Goal: Transaction & Acquisition: Download file/media

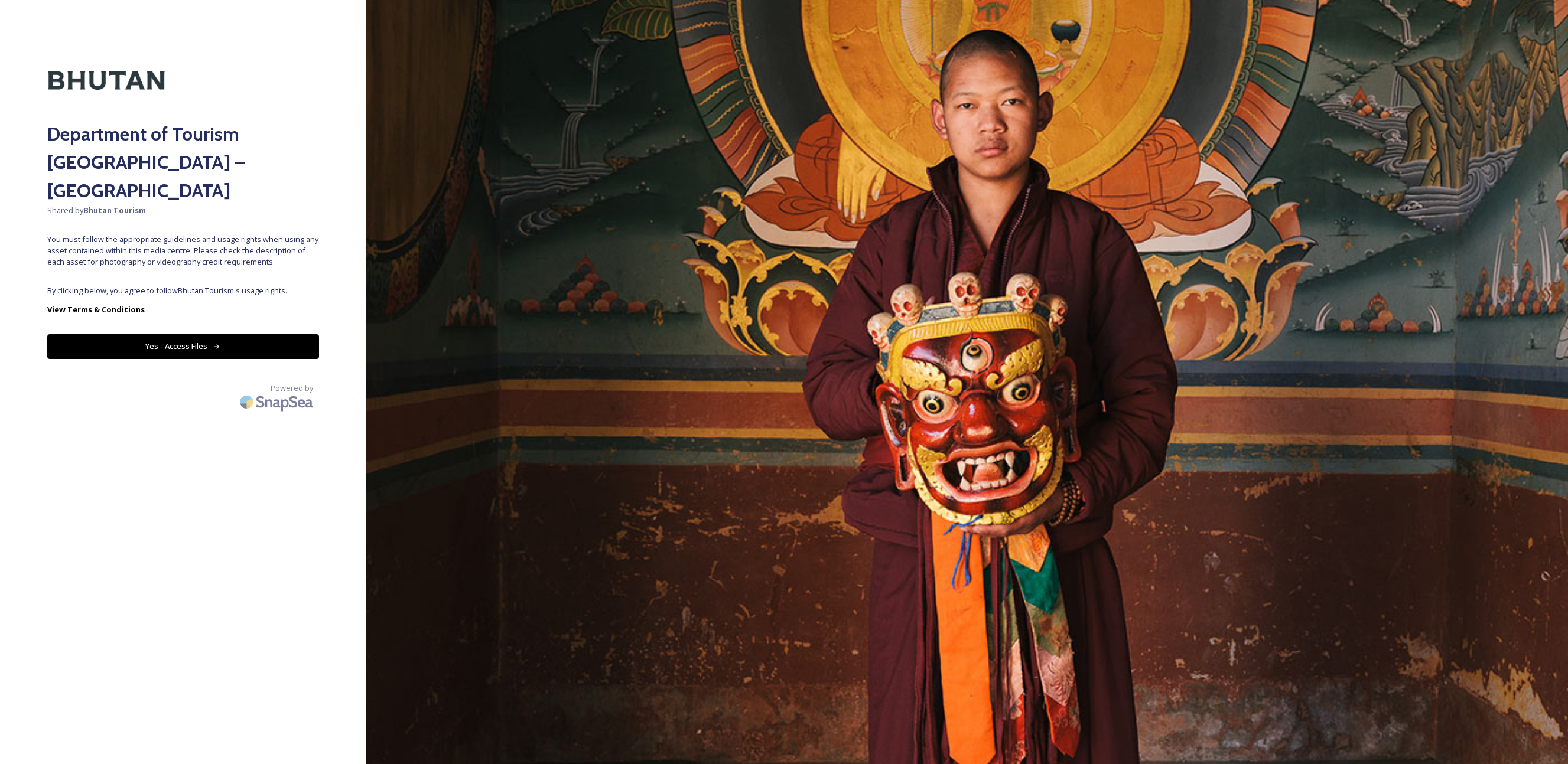
click at [224, 334] on button "Yes - Access Files" at bounding box center [183, 346] width 272 height 24
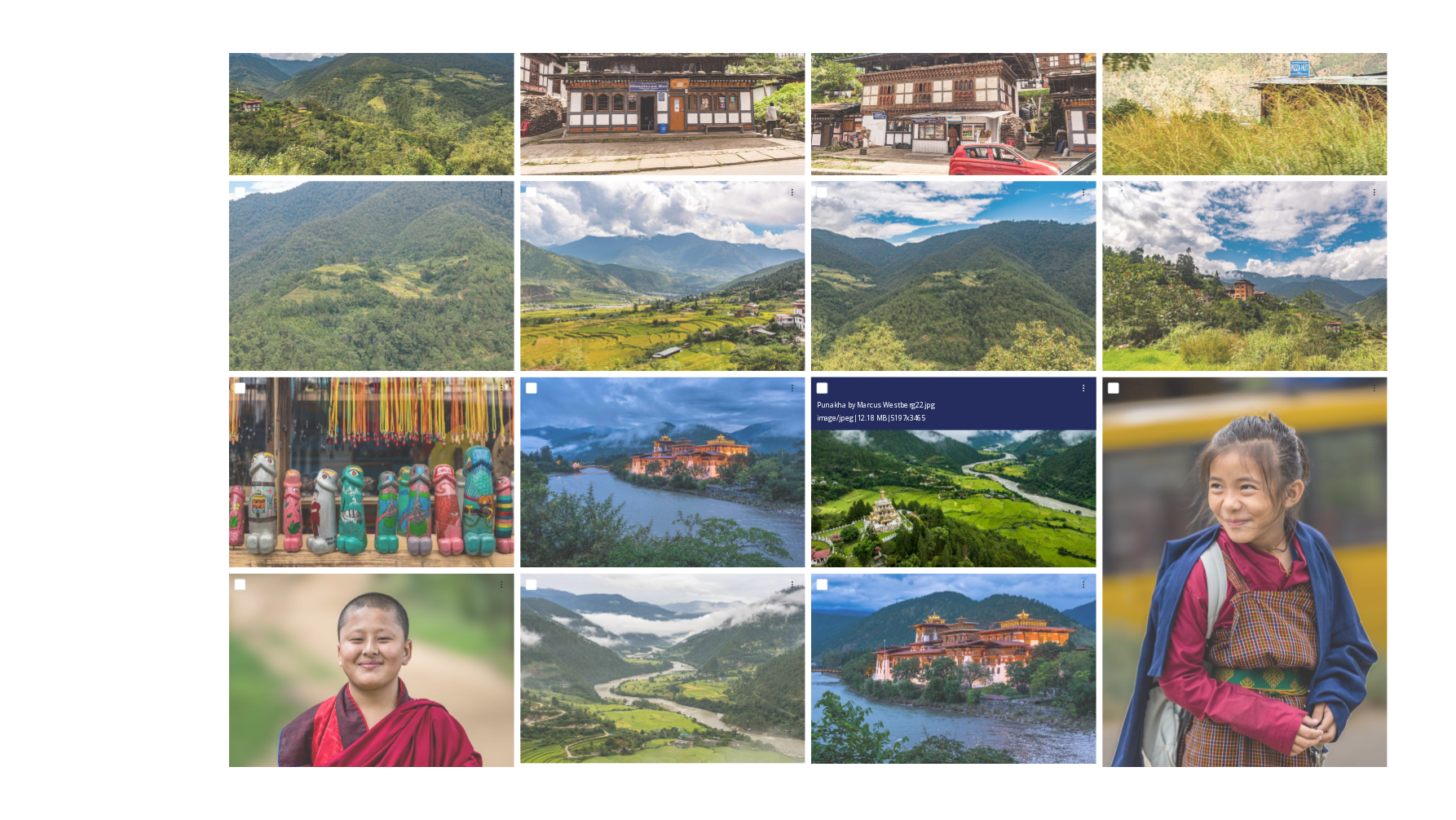
scroll to position [824, 0]
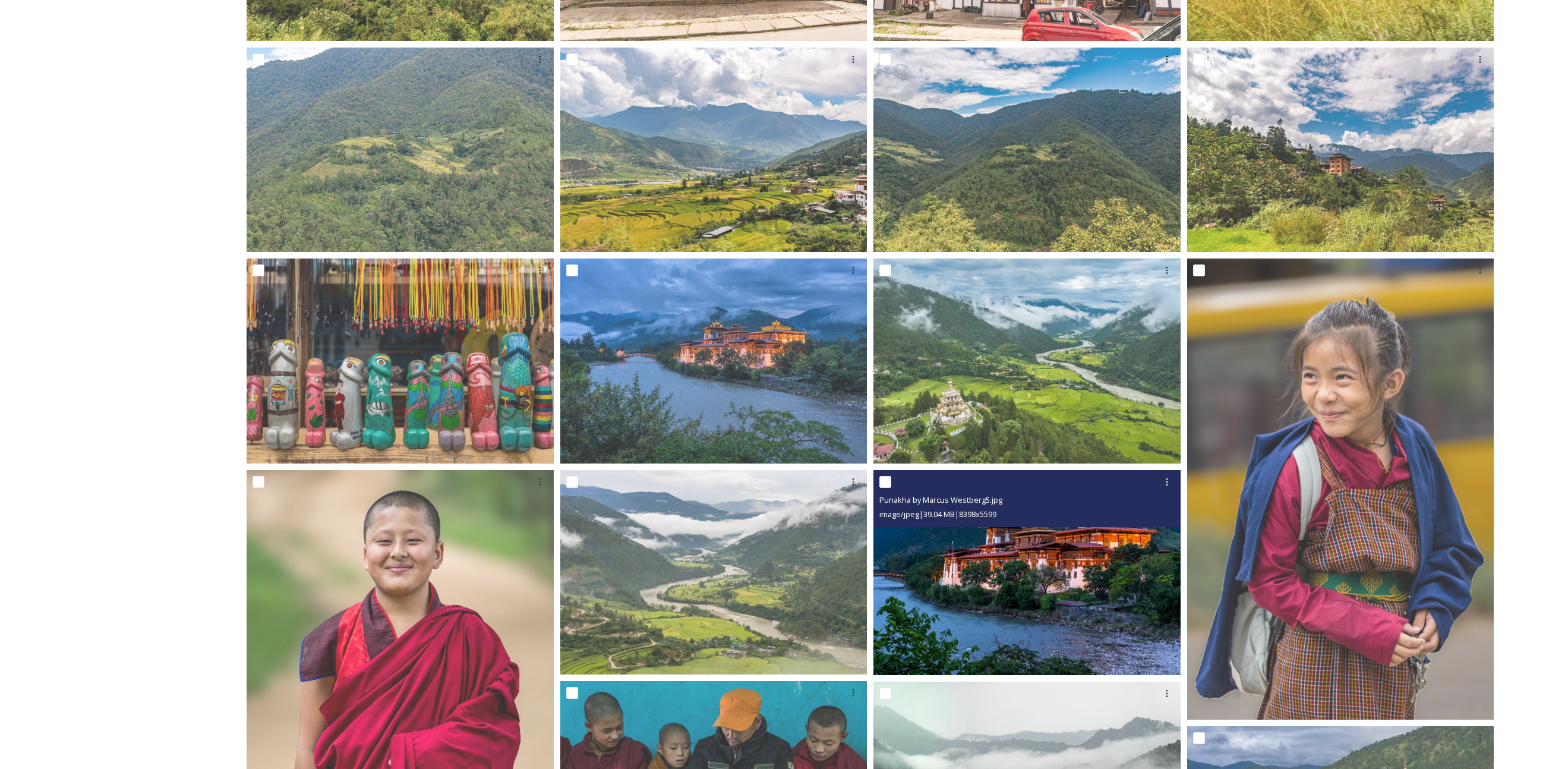
click at [1112, 568] on img at bounding box center [1027, 573] width 307 height 205
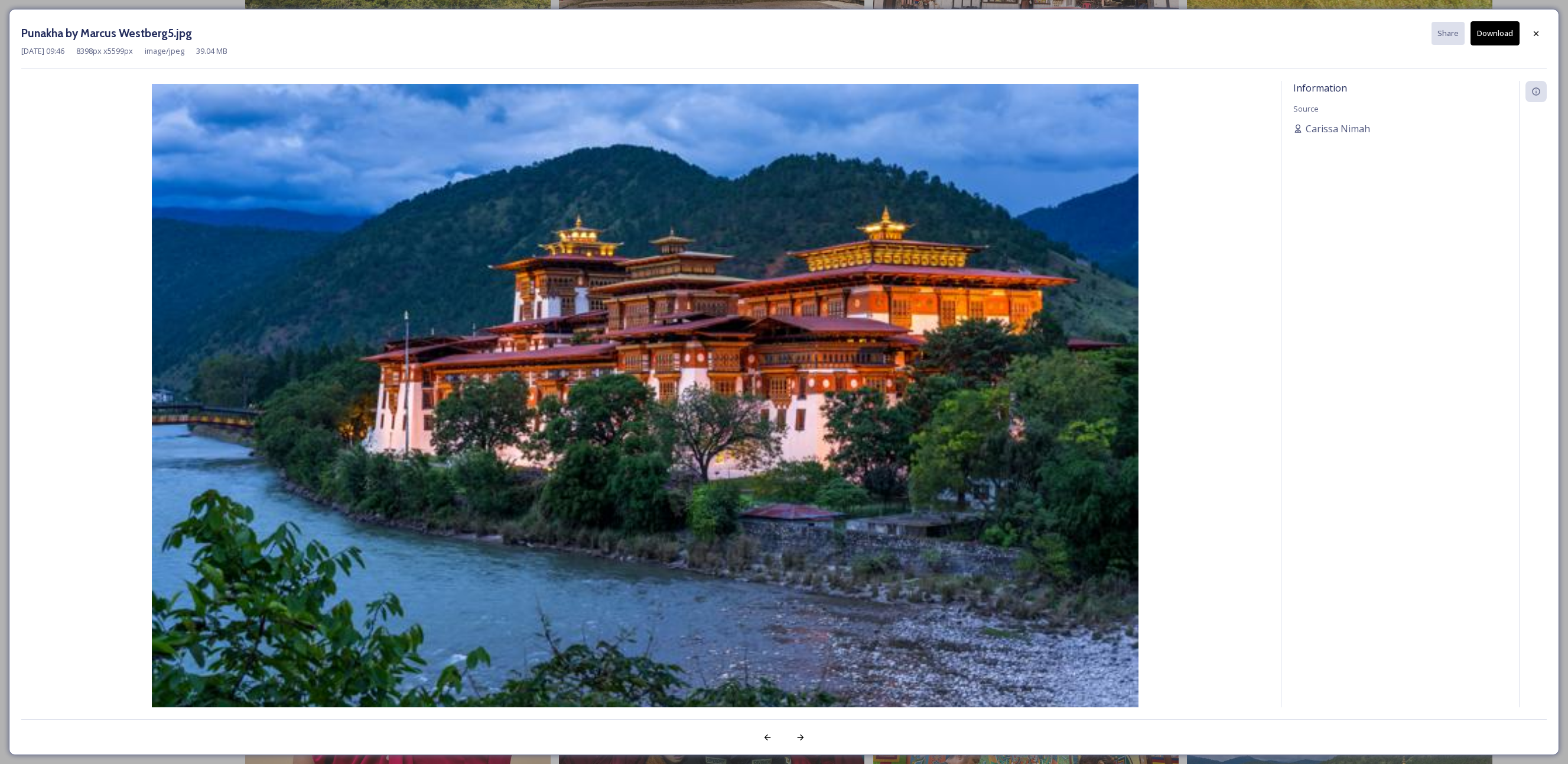
click at [1506, 37] on button "Download" at bounding box center [1494, 33] width 49 height 24
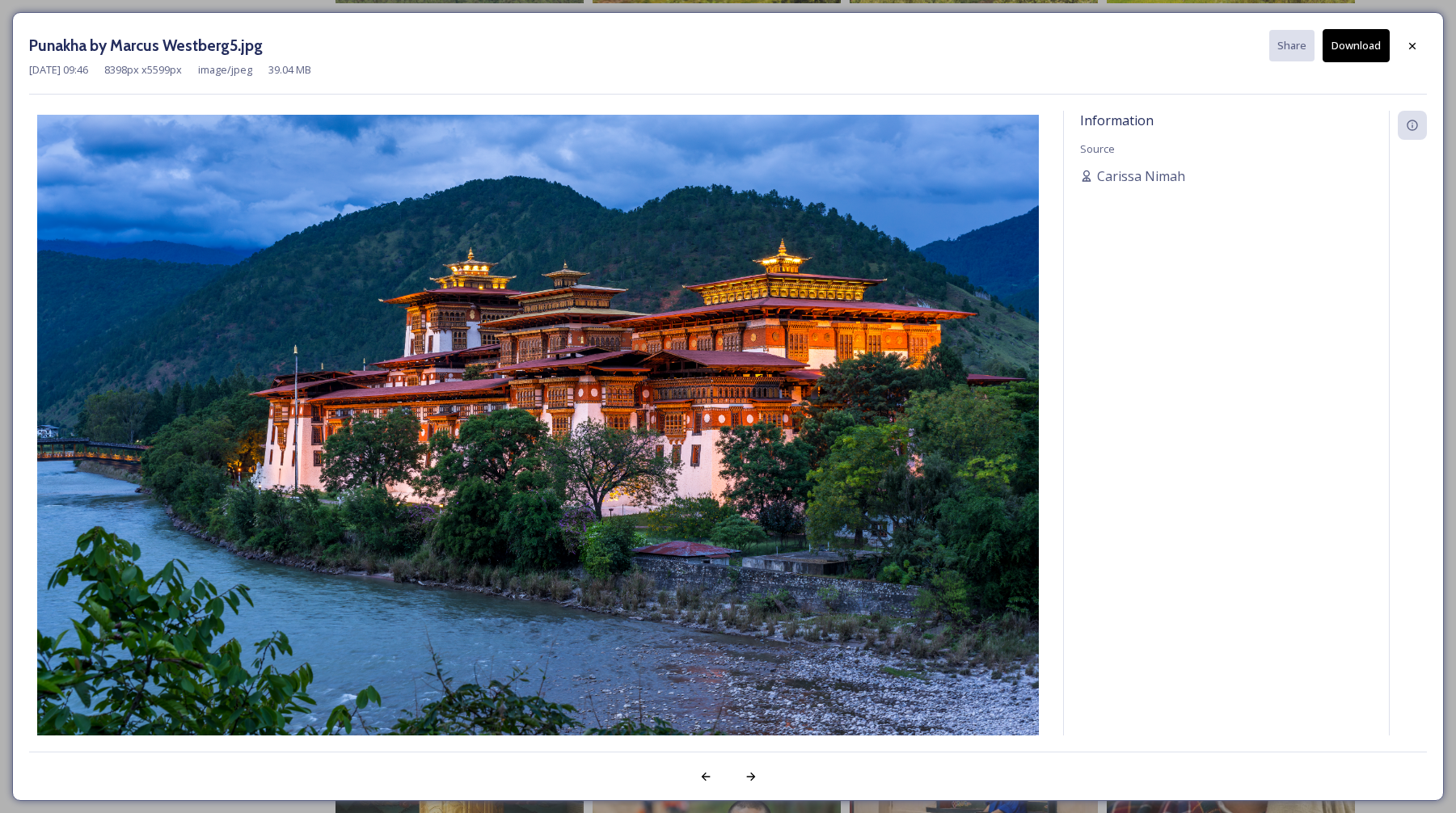
click at [1407, 47] on icon at bounding box center [1412, 46] width 13 height 13
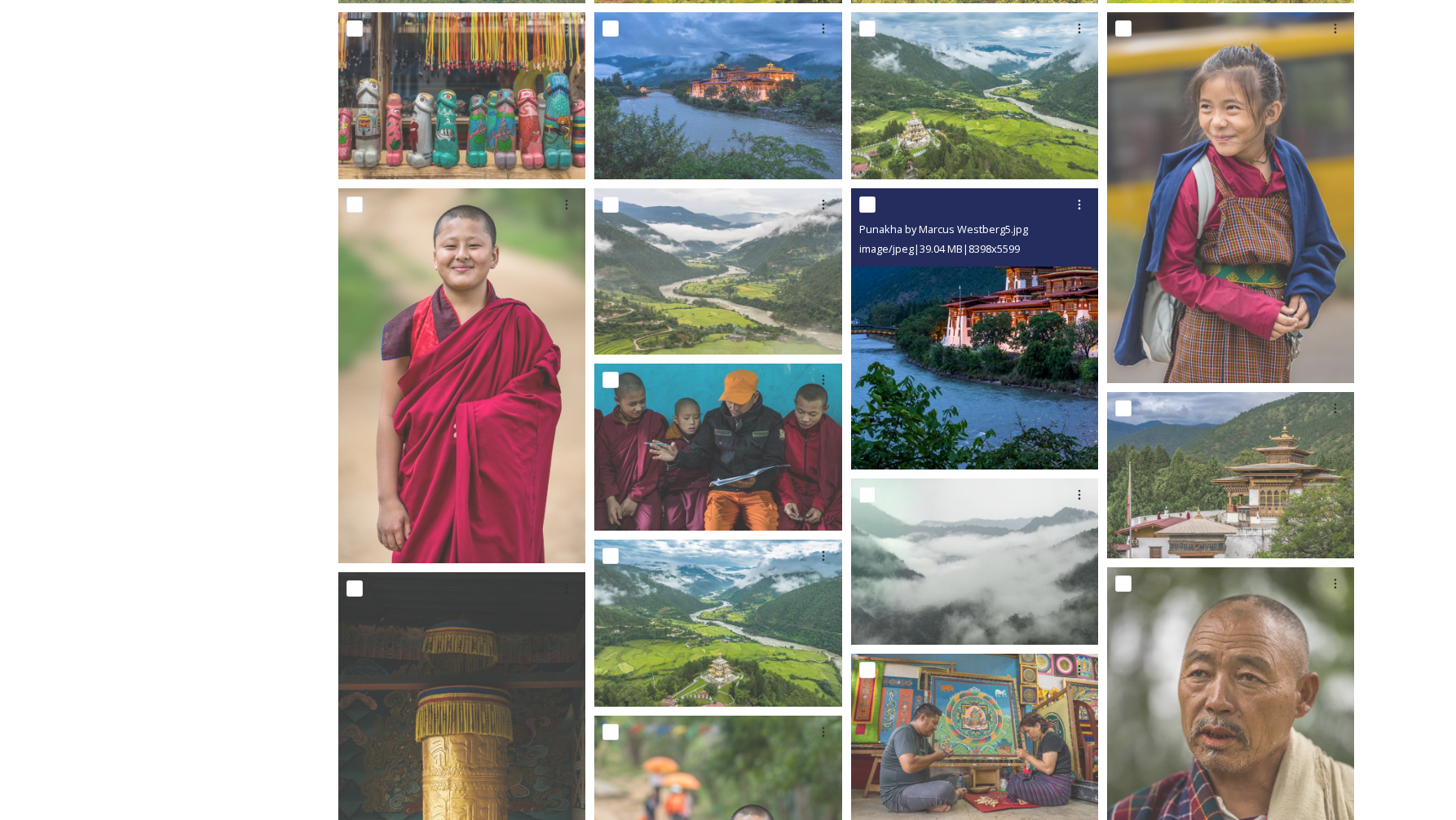
click at [984, 372] on img at bounding box center [1062, 329] width 422 height 281
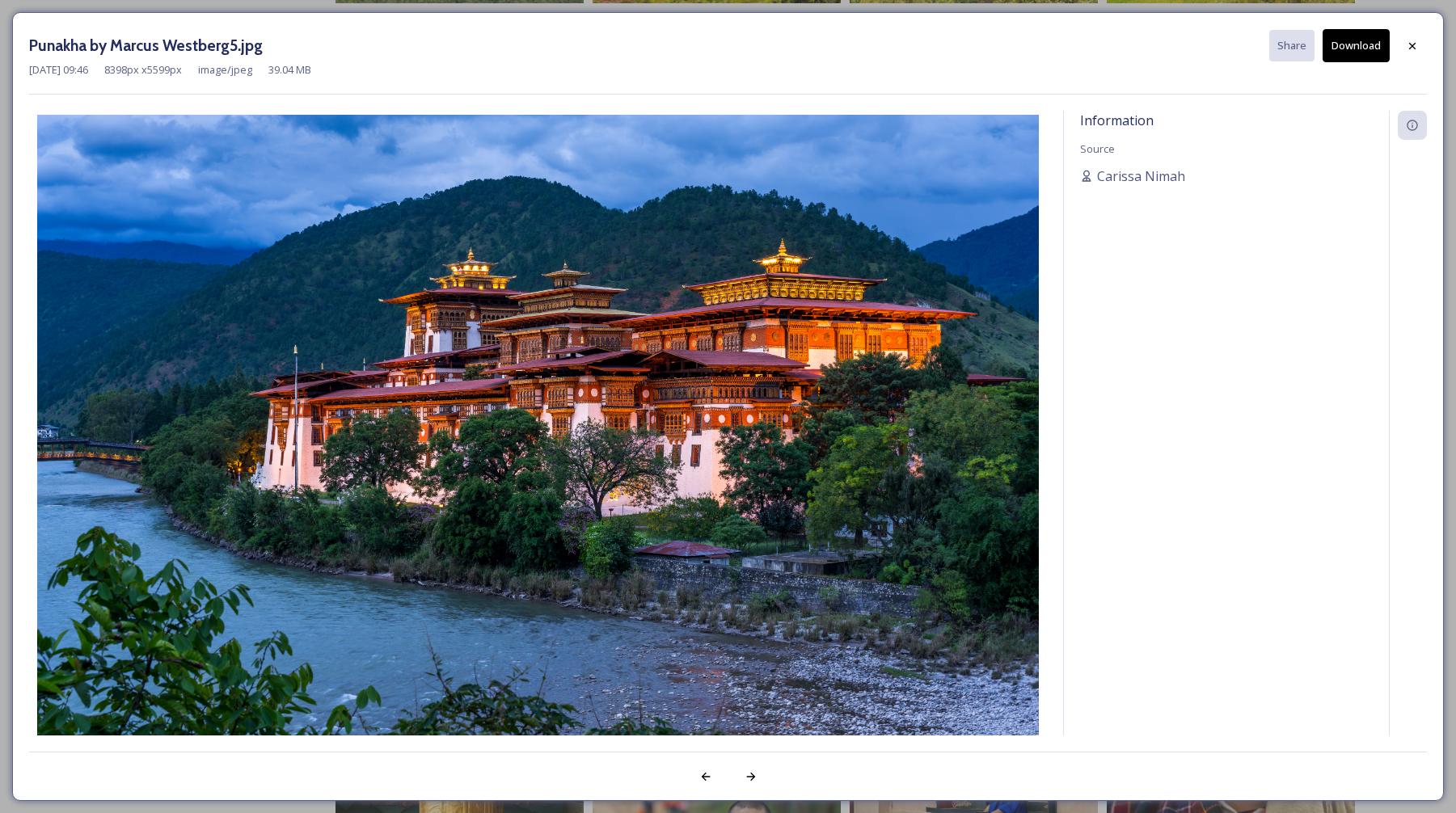
click at [1419, 42] on div at bounding box center [1412, 46] width 29 height 29
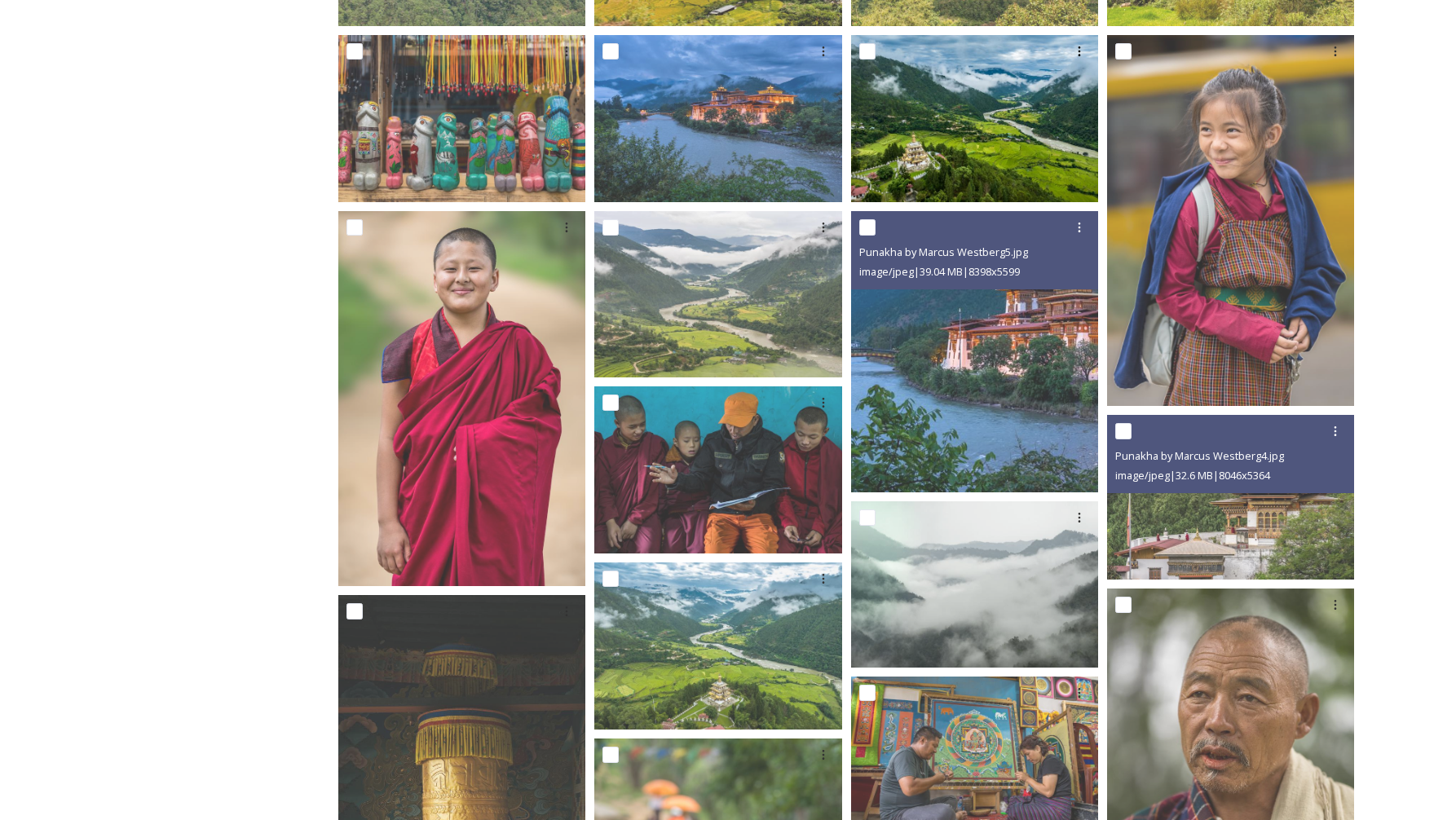
scroll to position [800, 0]
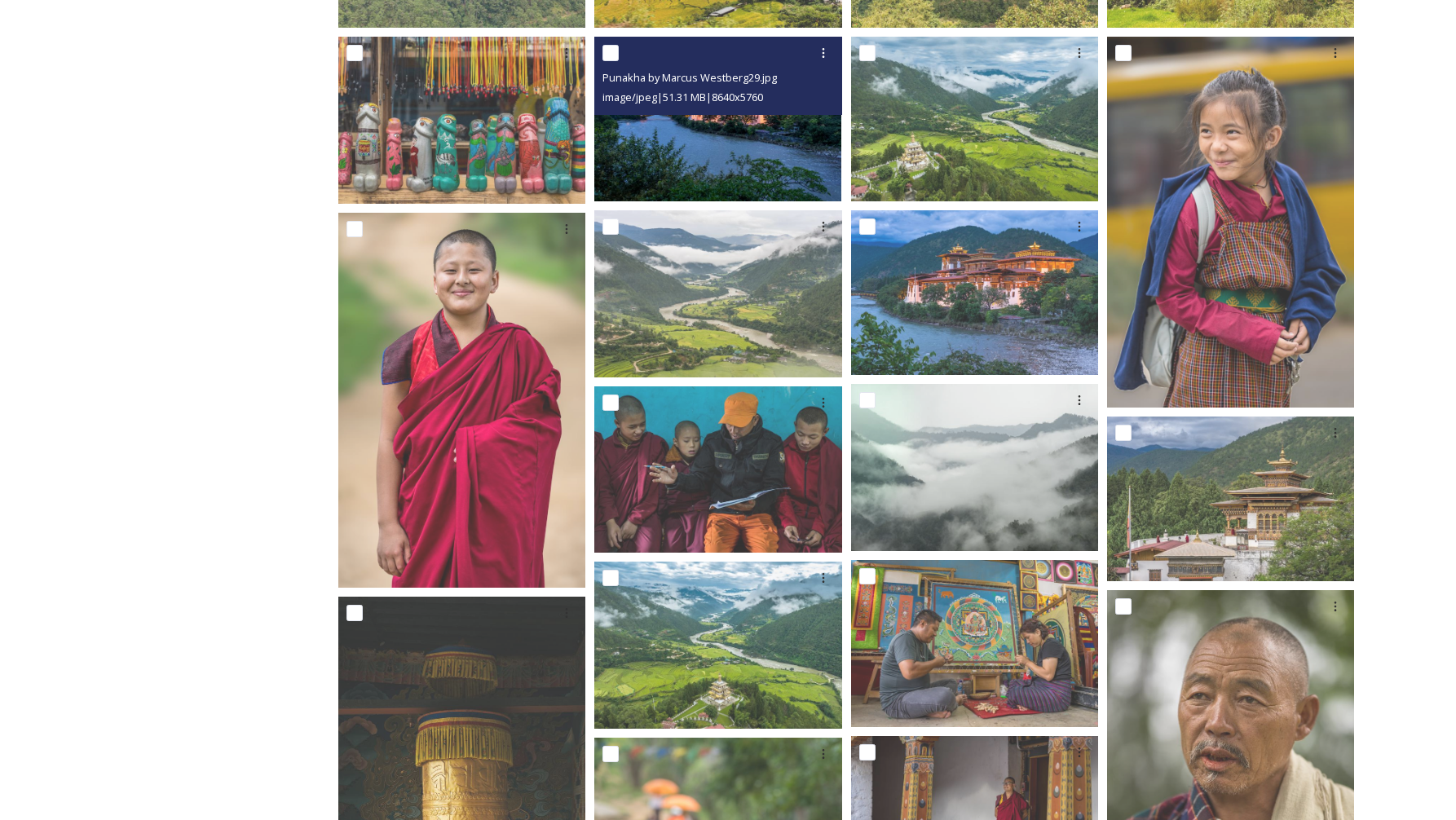
click at [786, 119] on img at bounding box center [717, 119] width 247 height 164
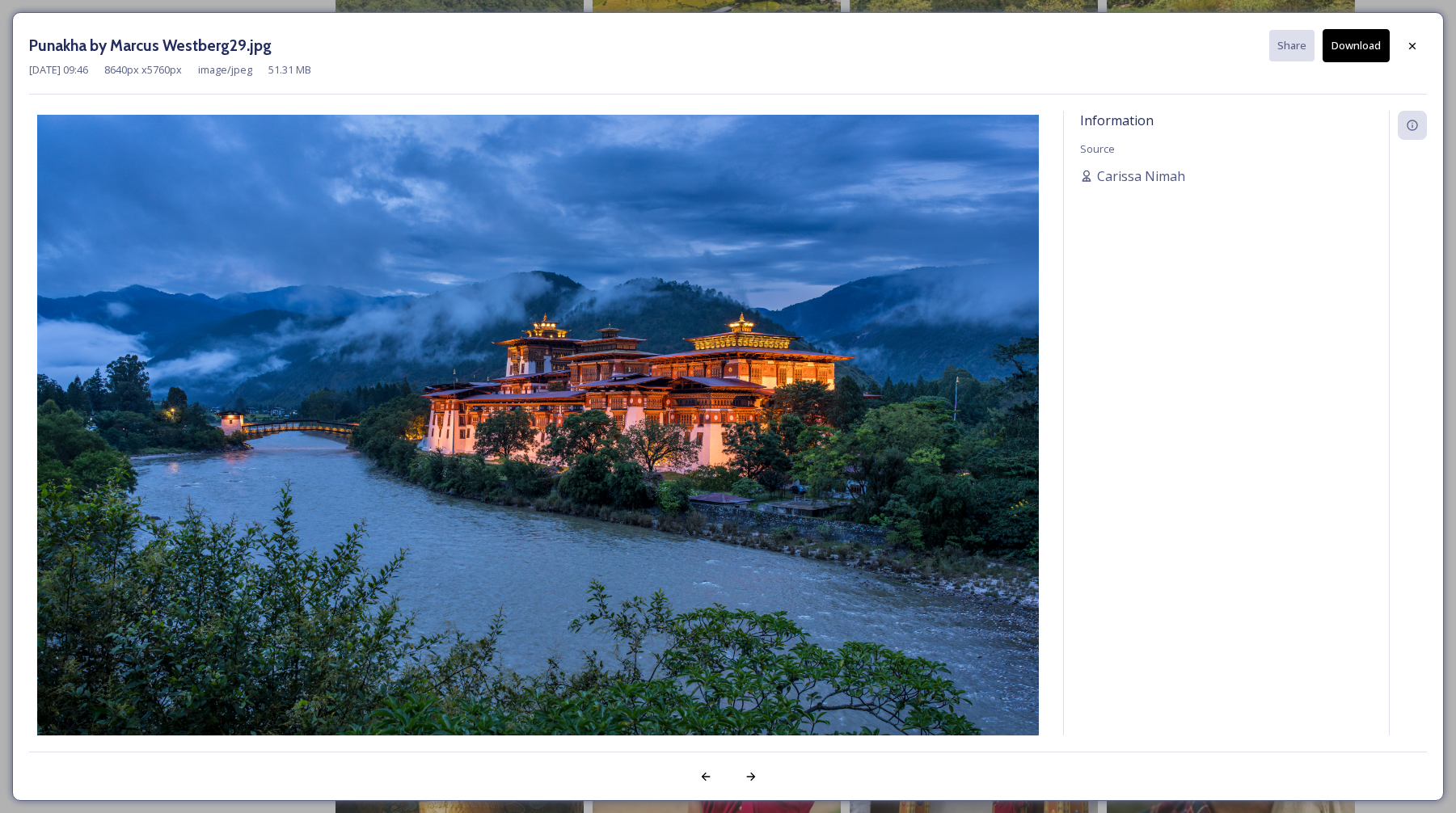
click at [1365, 46] on button "Download" at bounding box center [1356, 46] width 67 height 33
click at [1413, 46] on icon at bounding box center [1411, 45] width 6 height 6
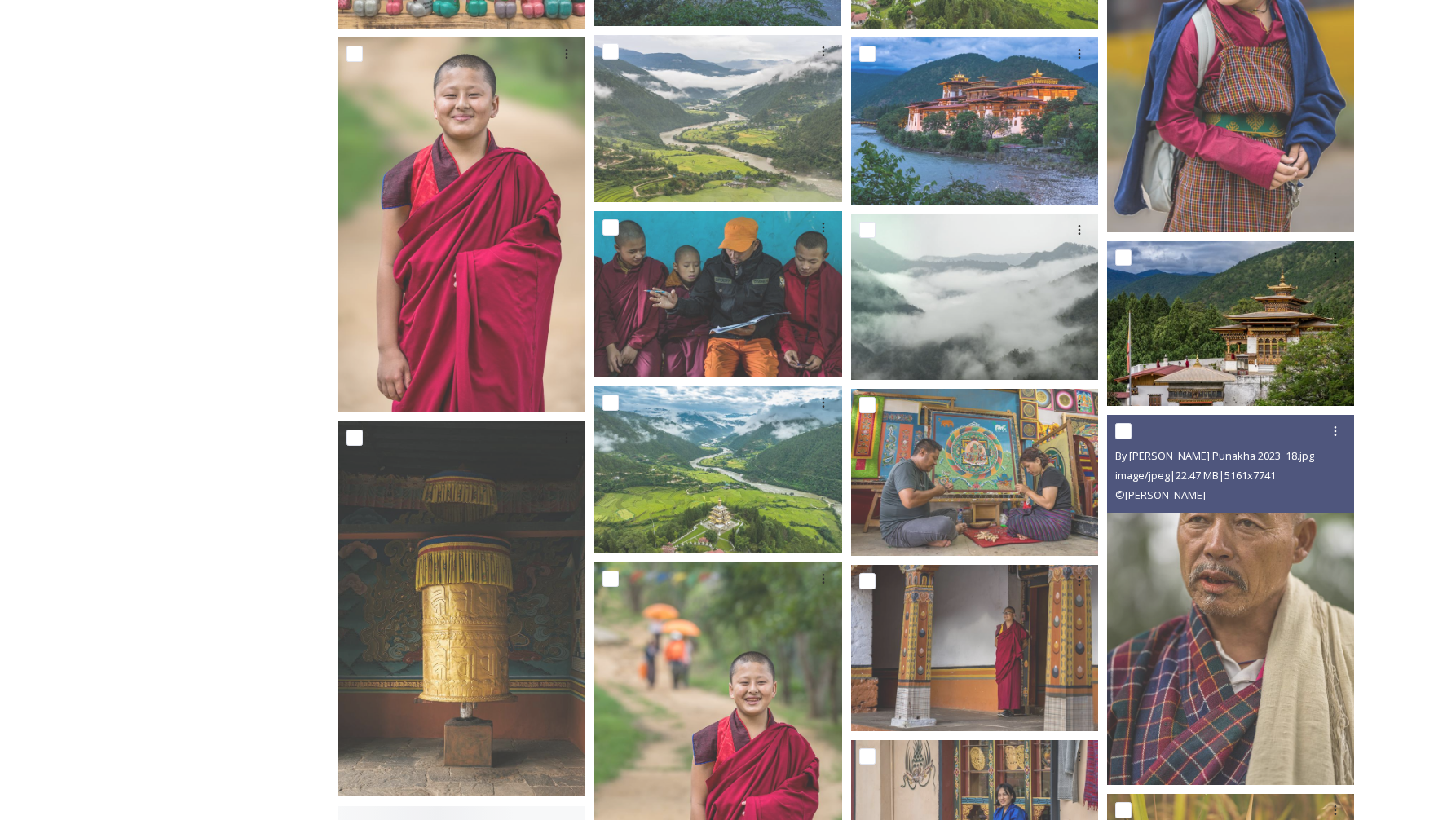
scroll to position [1165, 0]
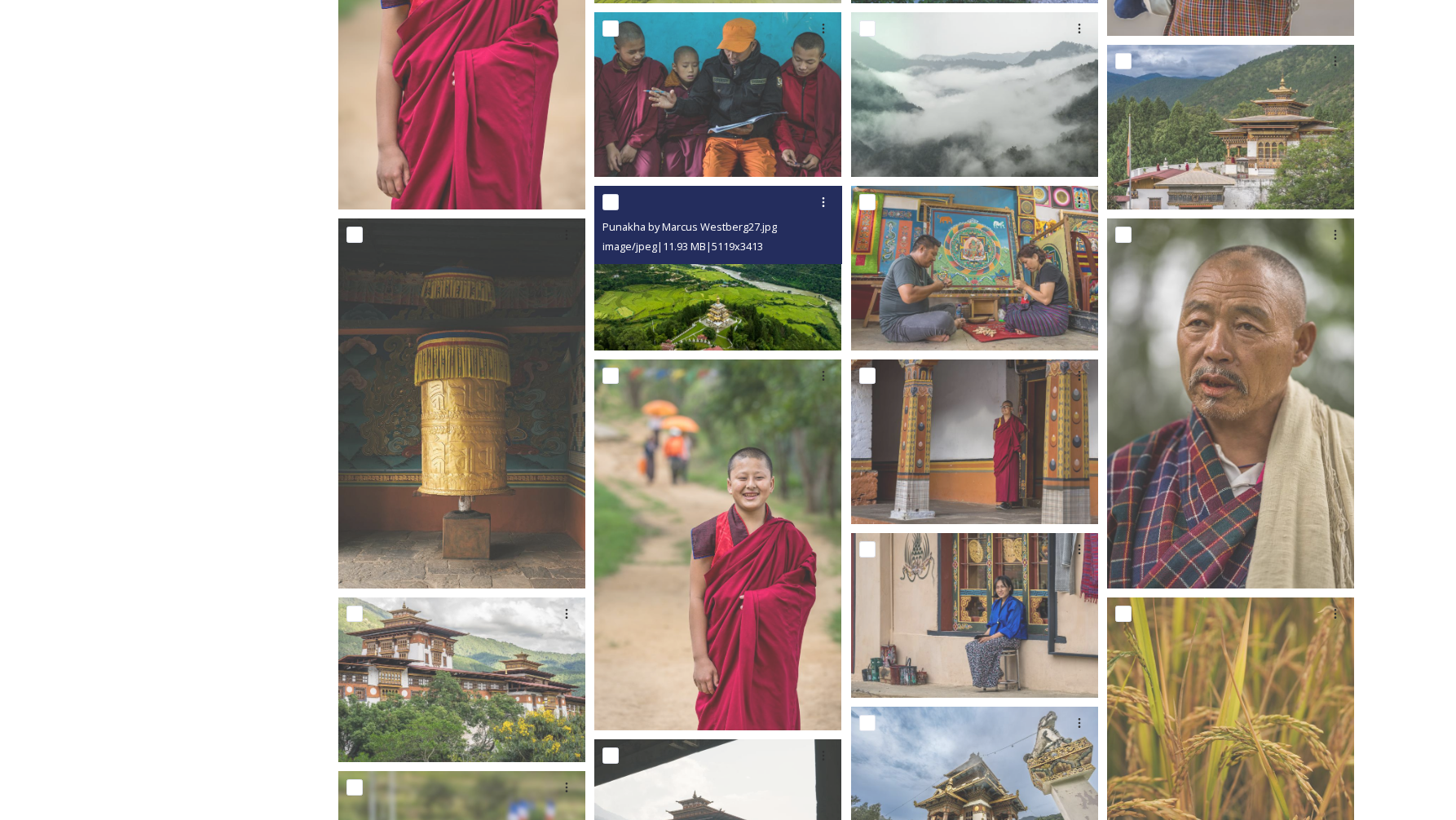
click at [774, 273] on img at bounding box center [717, 268] width 247 height 164
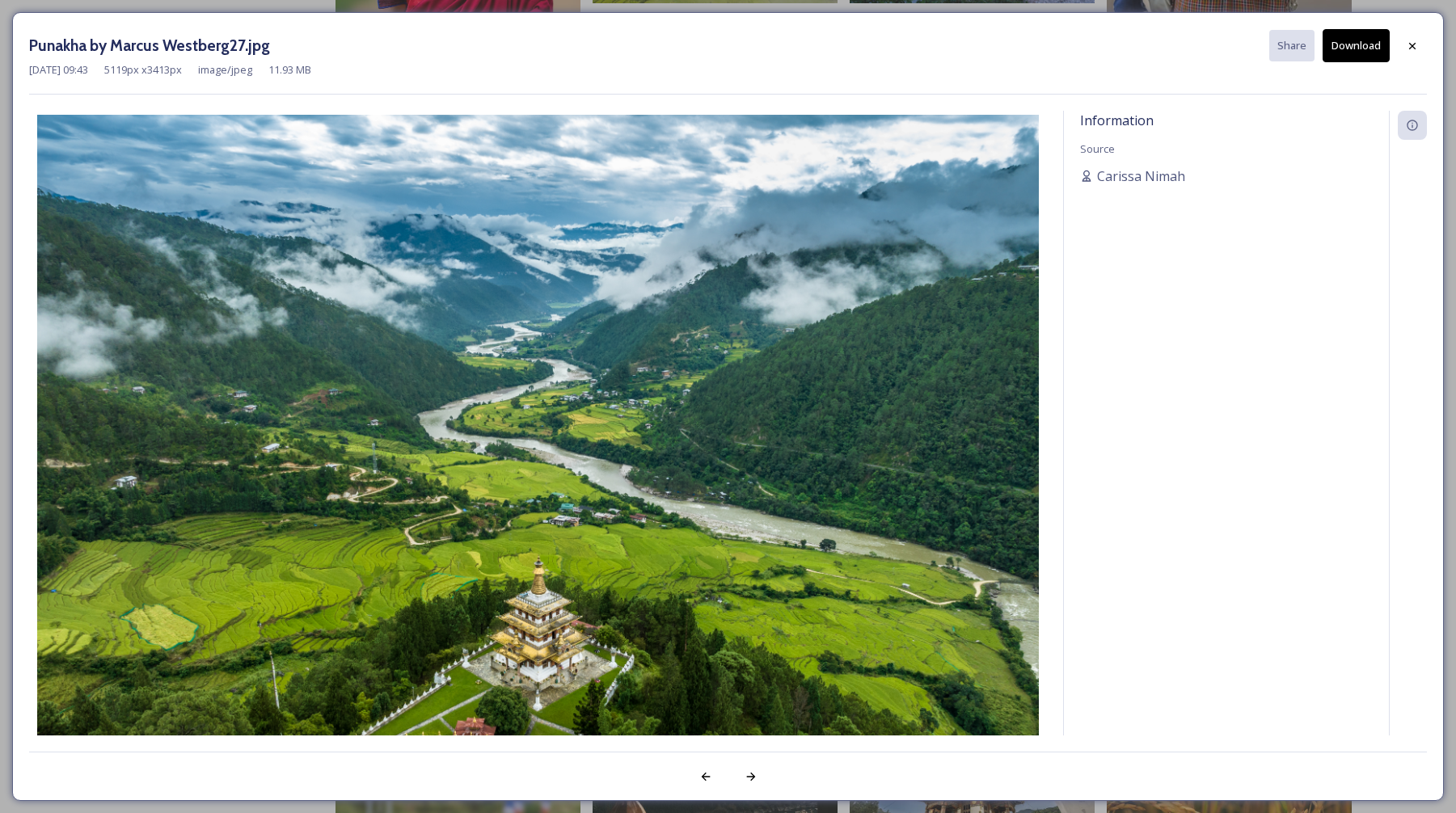
click at [1360, 49] on button "Download" at bounding box center [1356, 46] width 67 height 33
click at [1417, 48] on icon at bounding box center [1412, 46] width 13 height 13
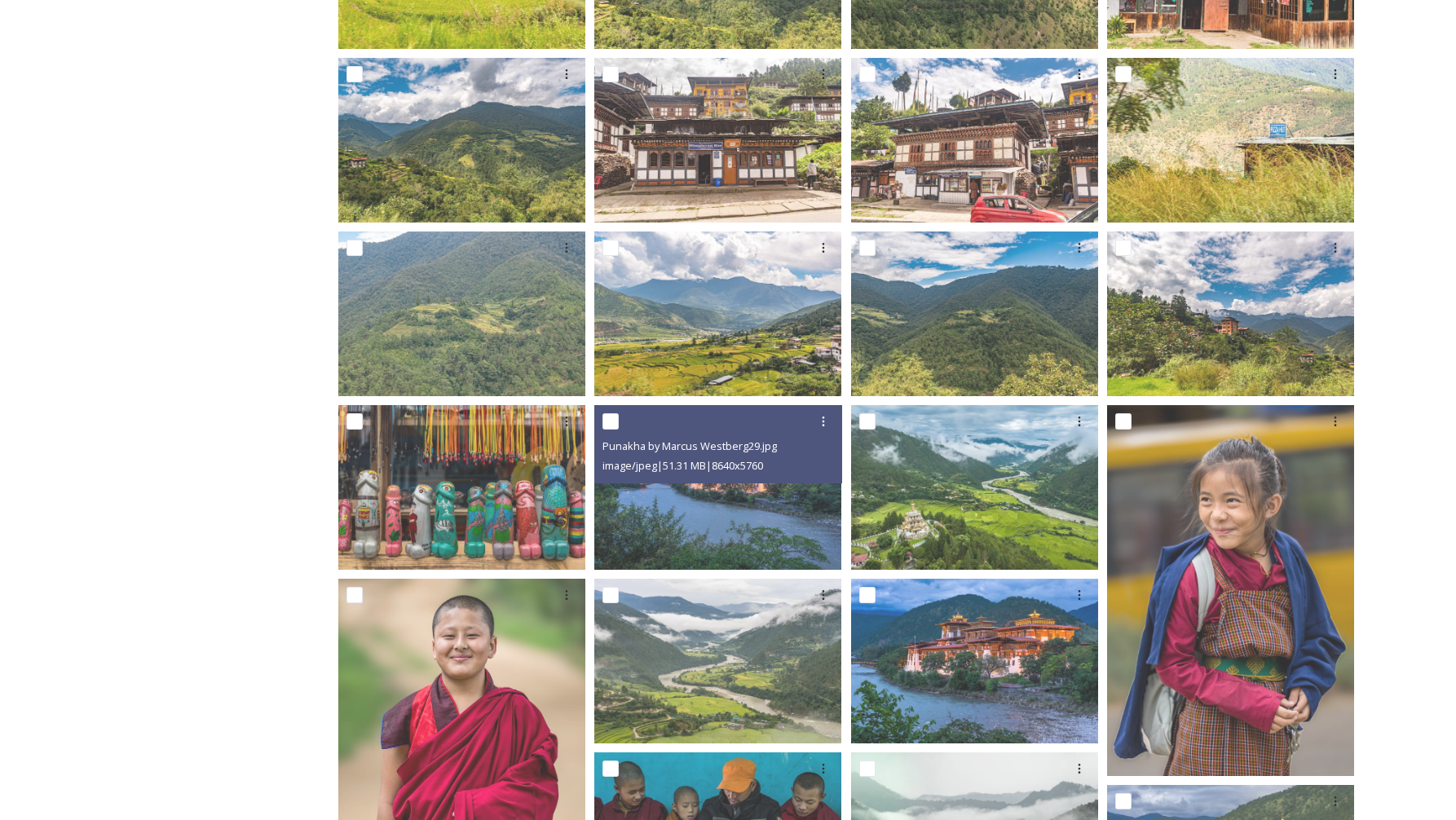
scroll to position [0, 0]
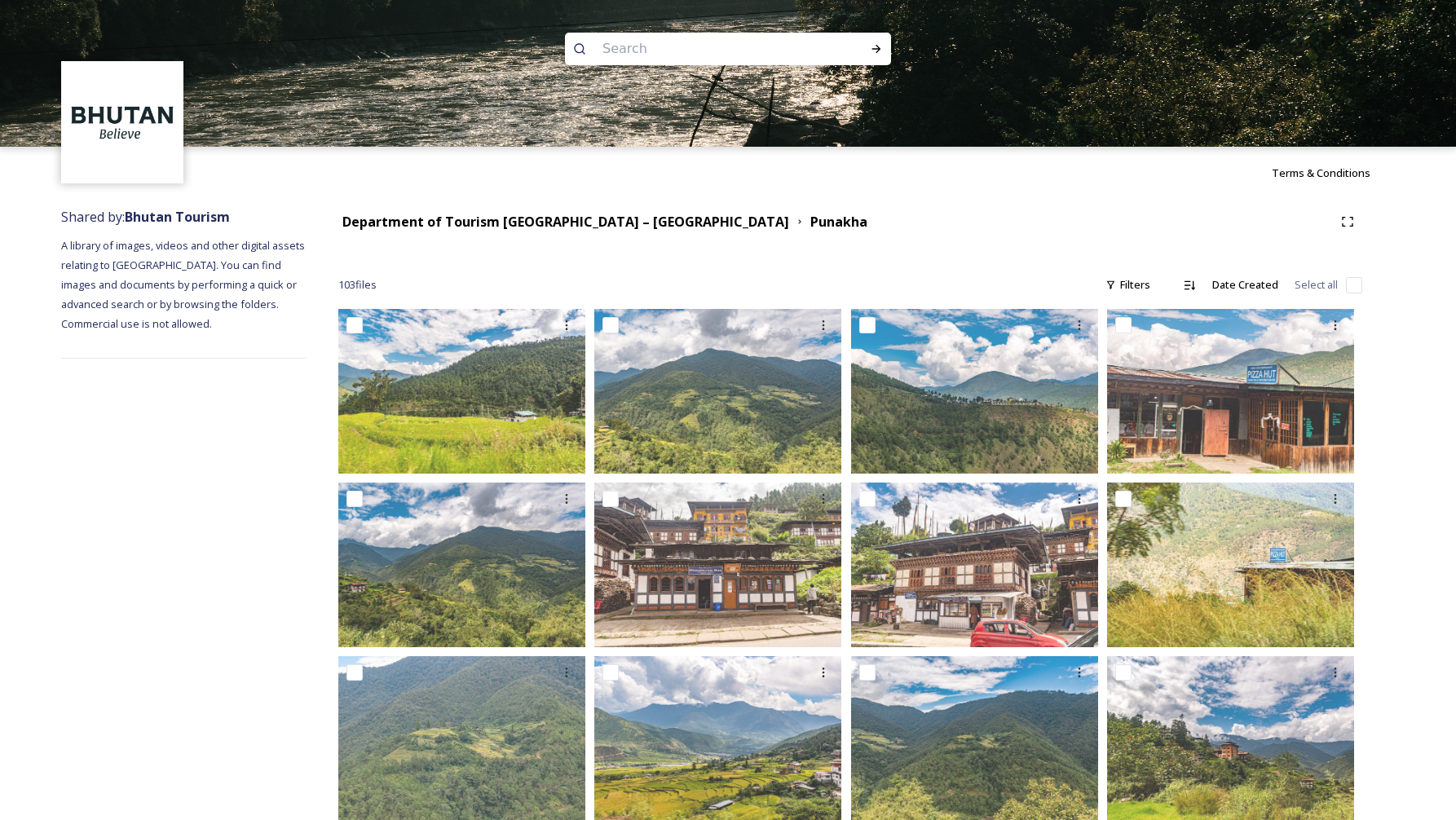
click at [760, 53] on input at bounding box center [705, 49] width 224 height 36
type input "W"
type input "wangdue"
click at [878, 49] on icon at bounding box center [877, 49] width 9 height 8
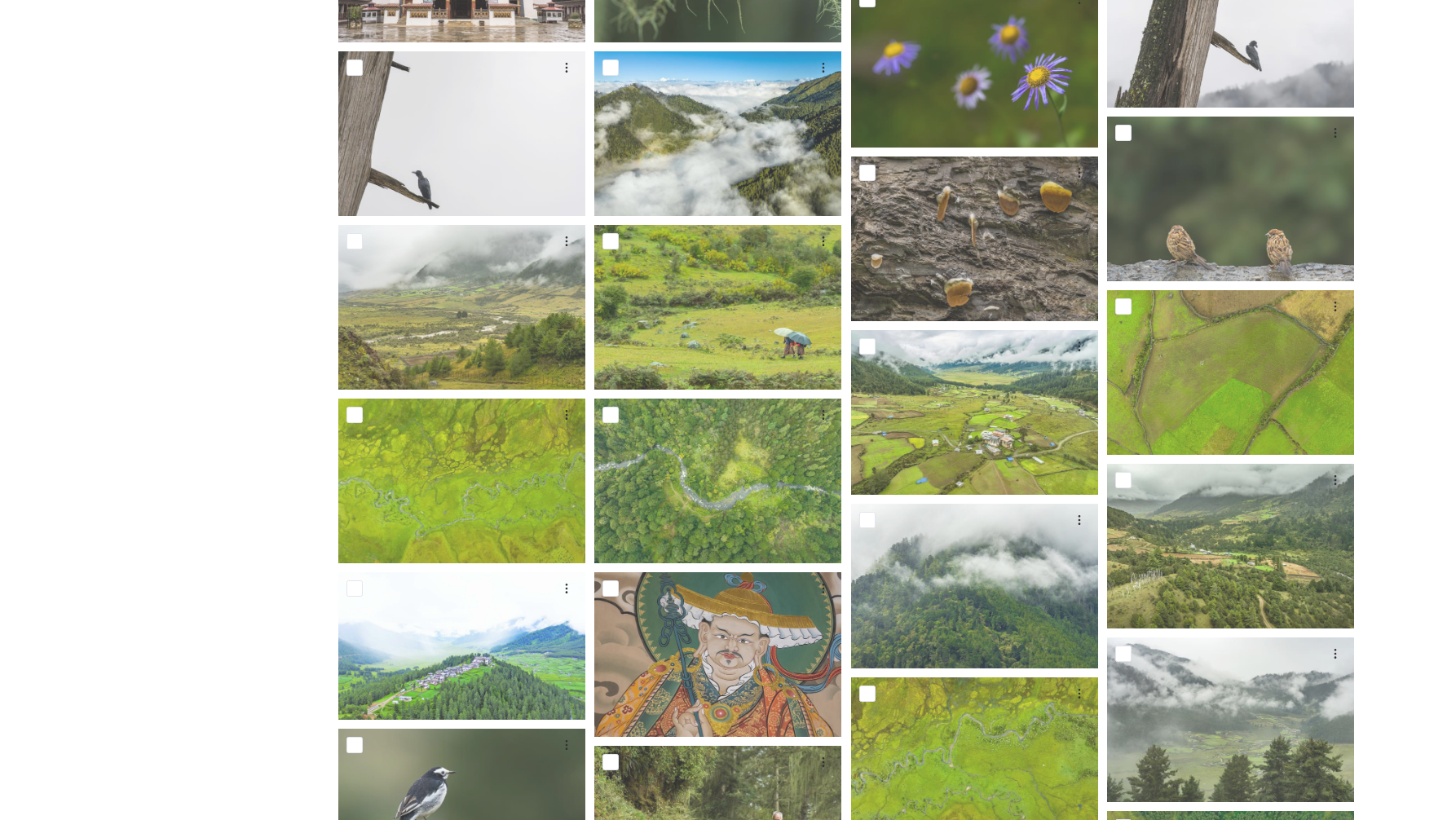
scroll to position [3074, 0]
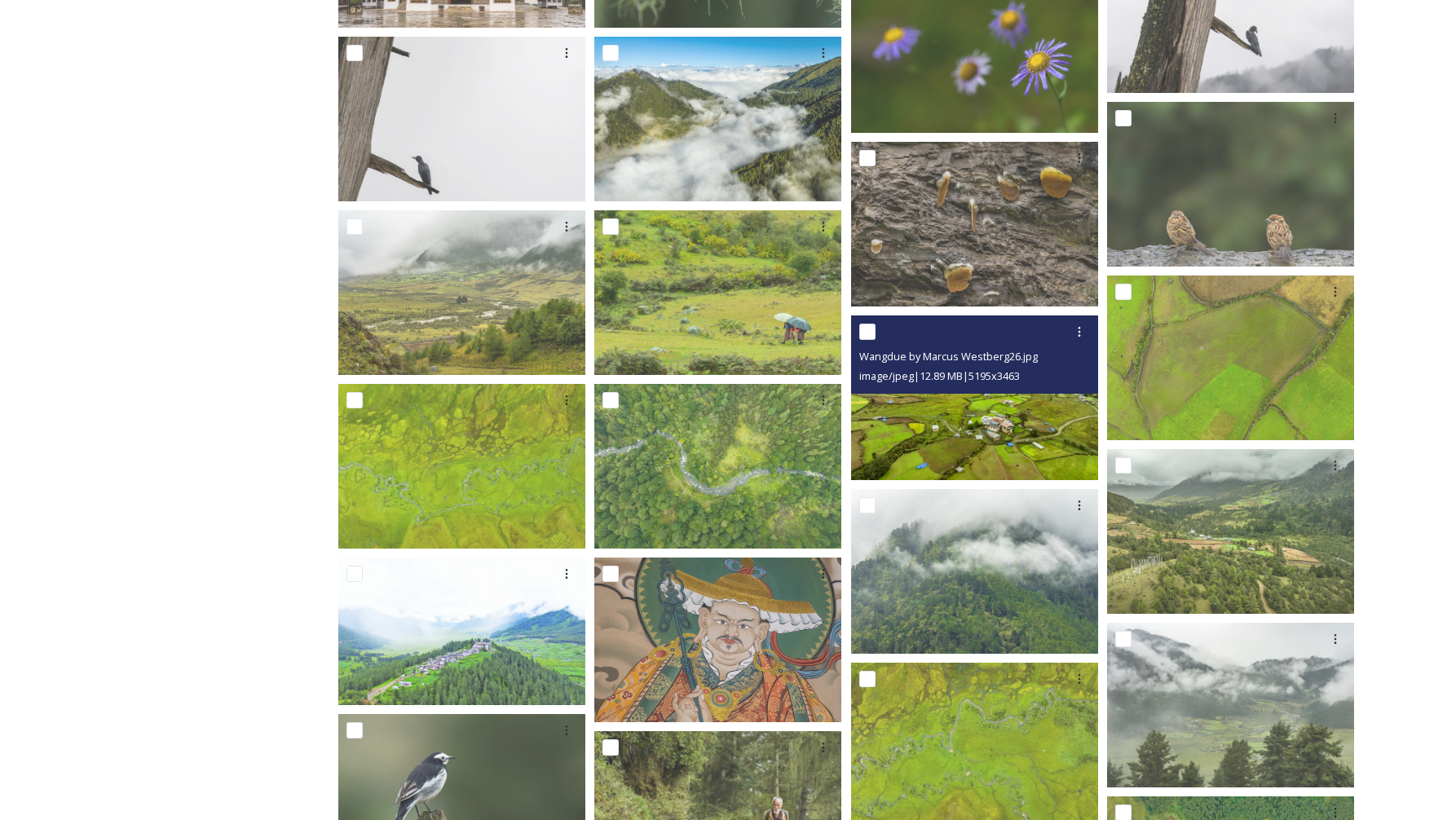
click at [1003, 423] on img at bounding box center [974, 398] width 247 height 164
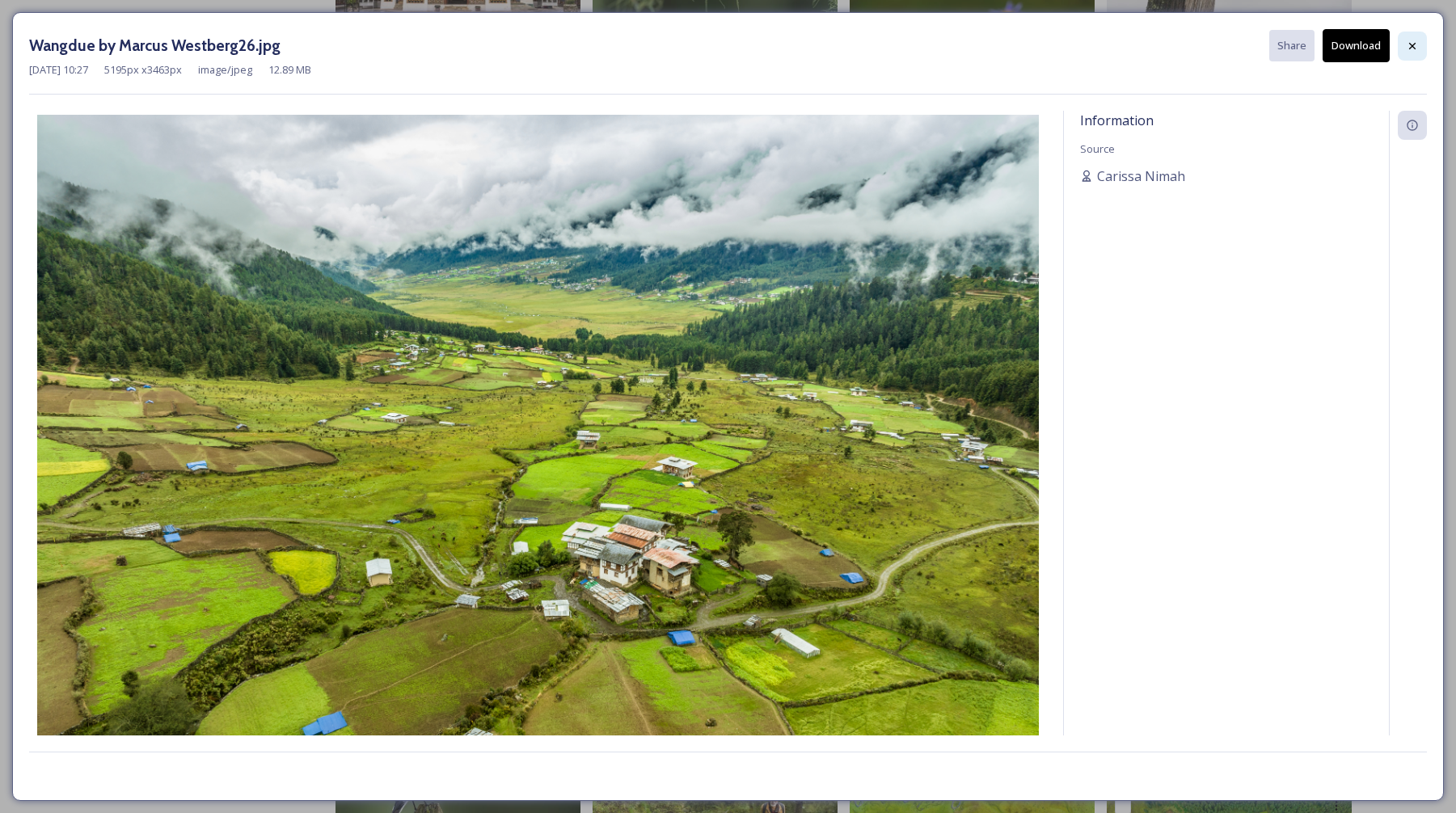
click at [1415, 46] on icon at bounding box center [1412, 46] width 13 height 13
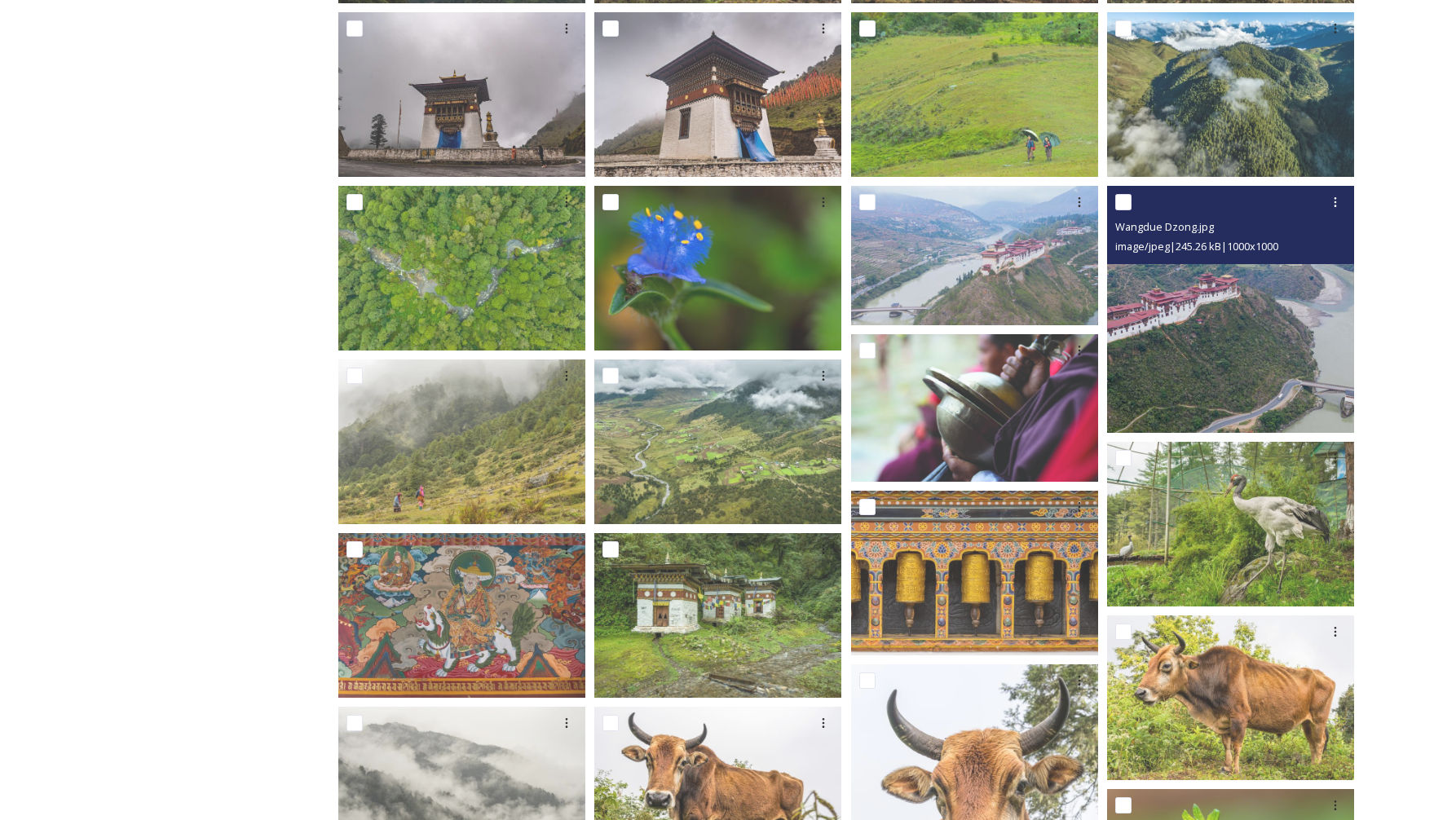
scroll to position [634, 0]
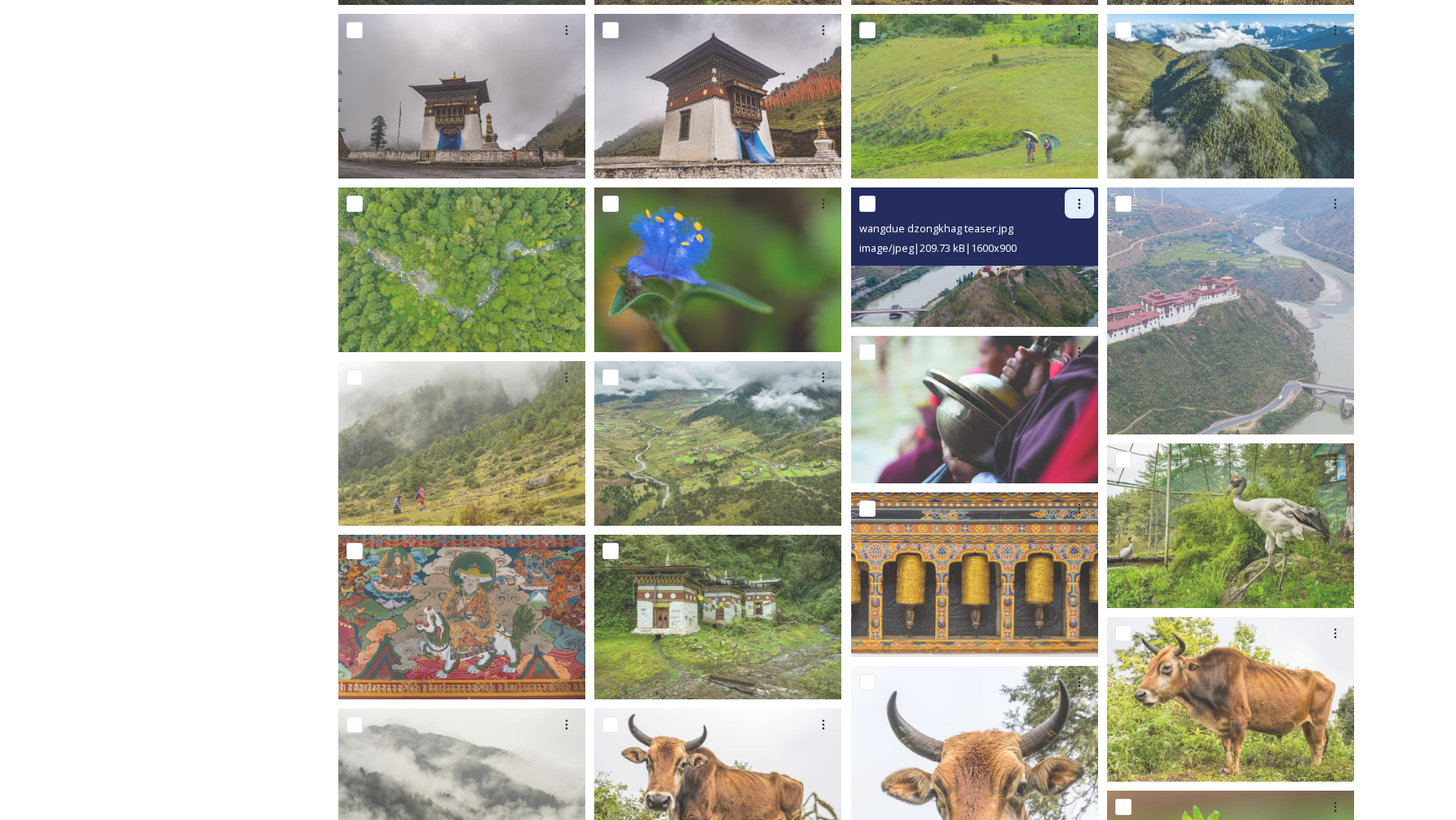
click at [1076, 208] on icon at bounding box center [1079, 203] width 13 height 13
click at [935, 288] on img at bounding box center [974, 257] width 247 height 140
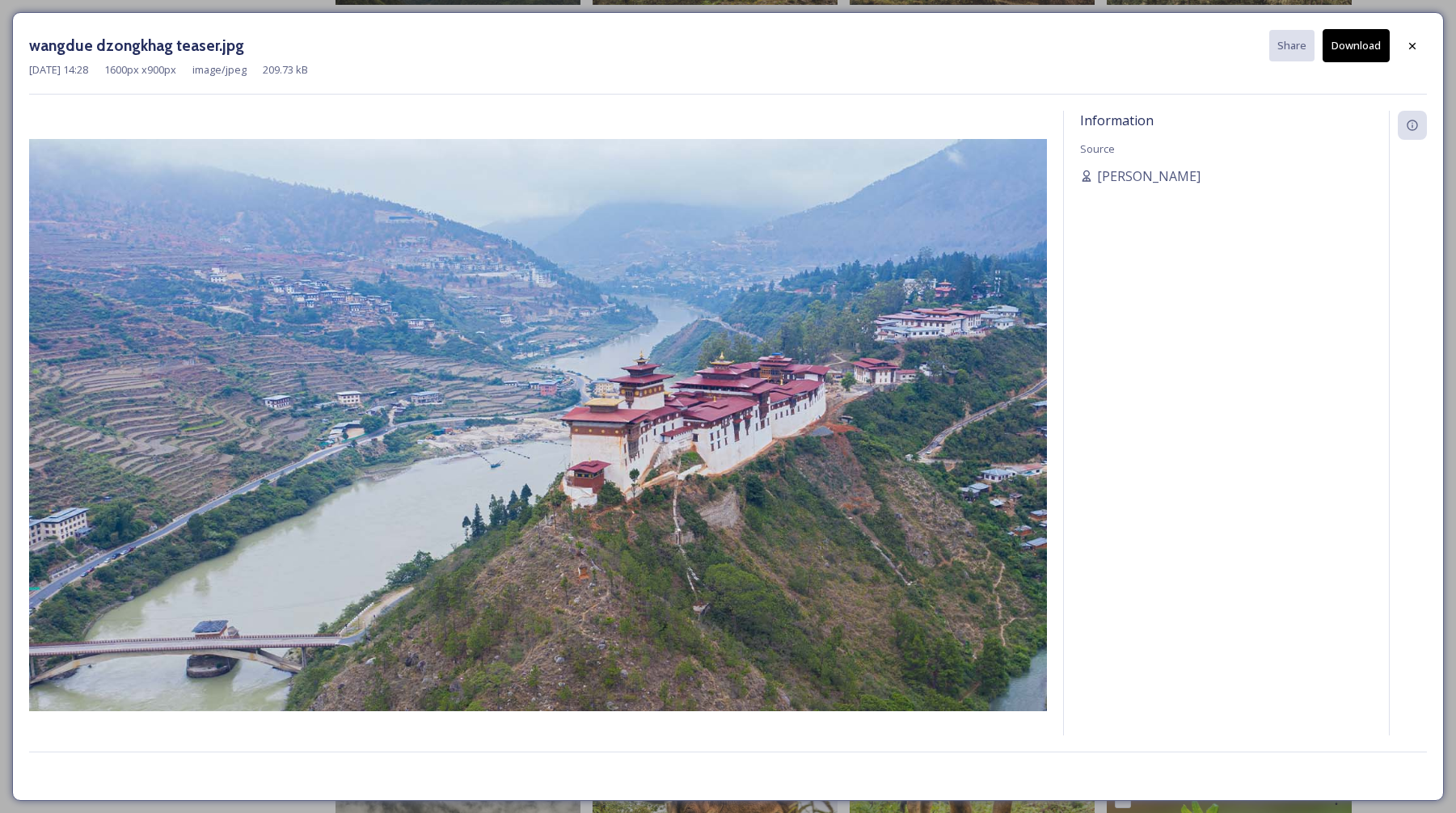
click at [1352, 46] on button "Download" at bounding box center [1356, 46] width 67 height 33
drag, startPoint x: 275, startPoint y: 353, endPoint x: 296, endPoint y: 2, distance: 351.6
click at [1412, 46] on icon at bounding box center [1411, 45] width 6 height 6
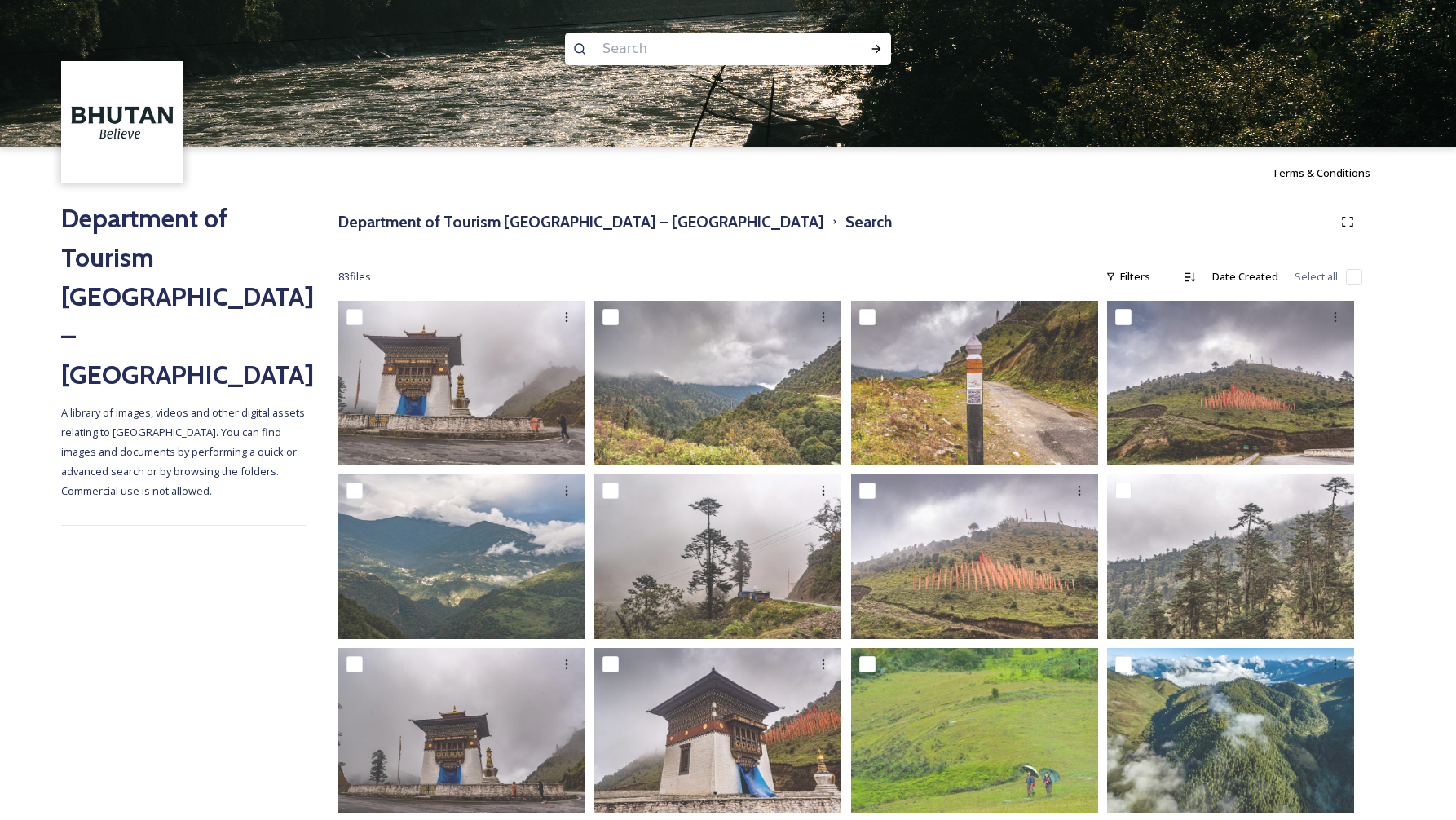
click at [657, 52] on input at bounding box center [705, 49] width 224 height 36
type input "manas"
click at [878, 52] on icon at bounding box center [876, 49] width 13 height 13
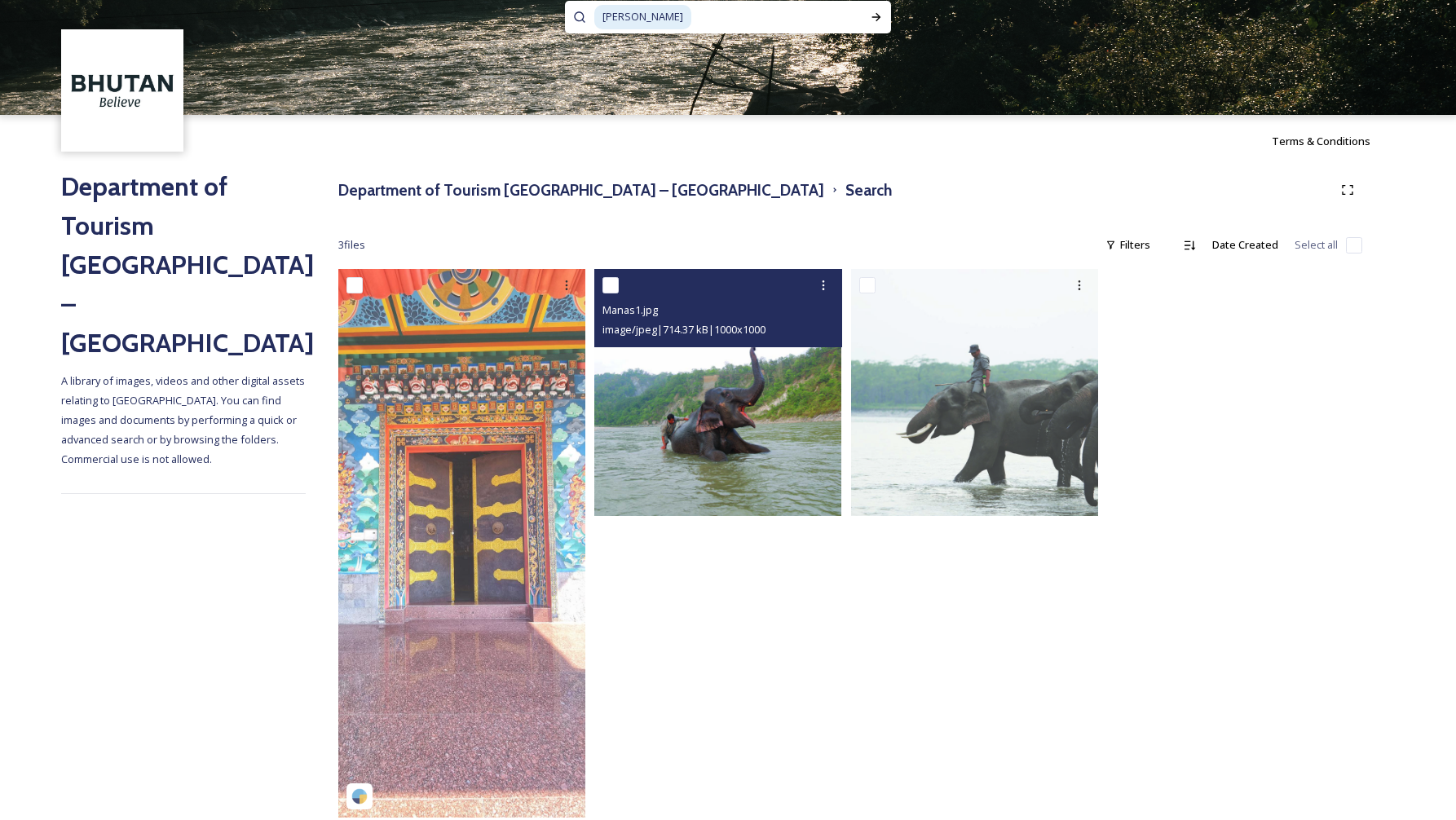
scroll to position [65, 0]
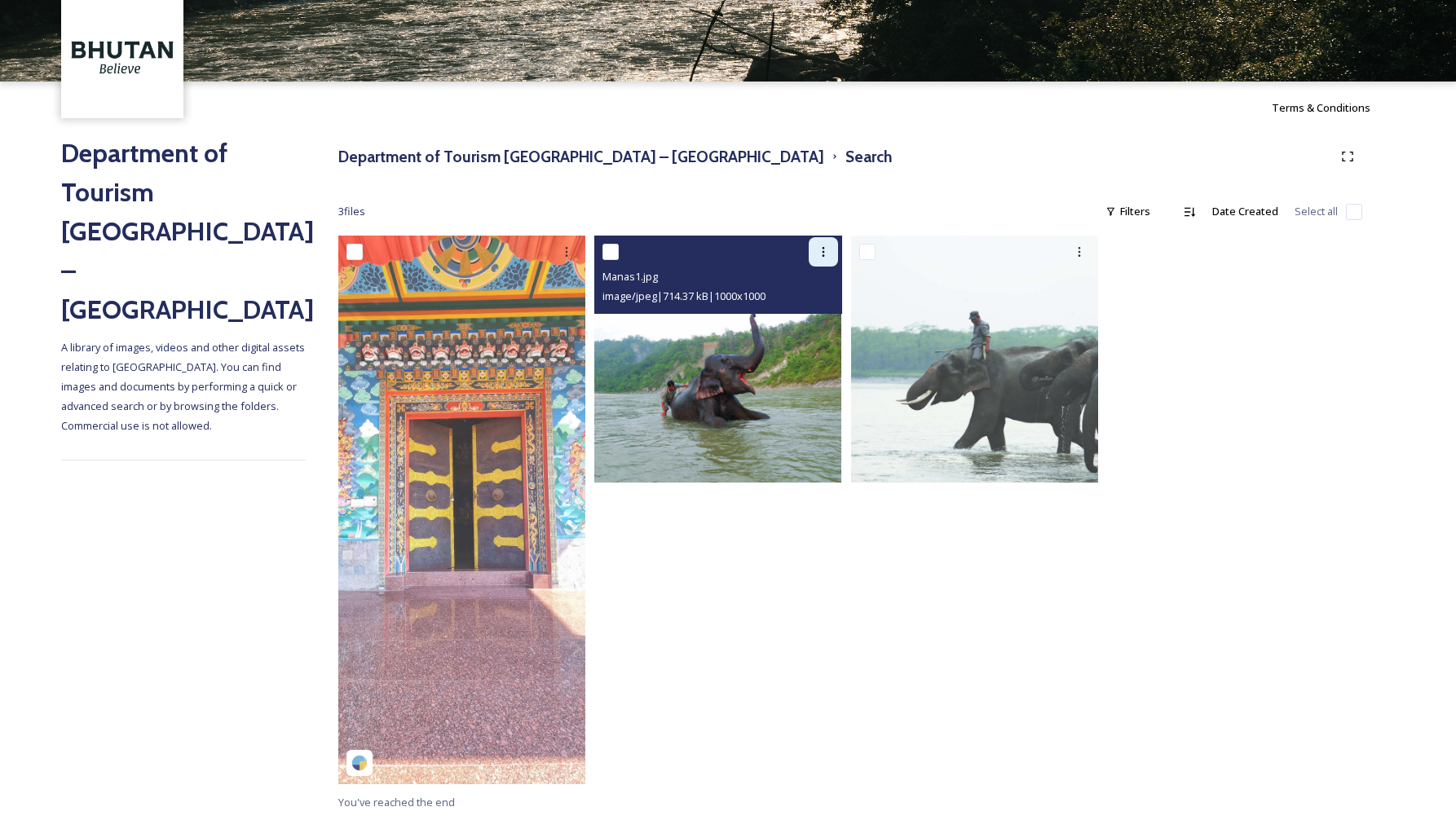
click at [823, 252] on icon at bounding box center [823, 252] width 13 height 13
click at [813, 325] on span "Download" at bounding box center [804, 319] width 50 height 16
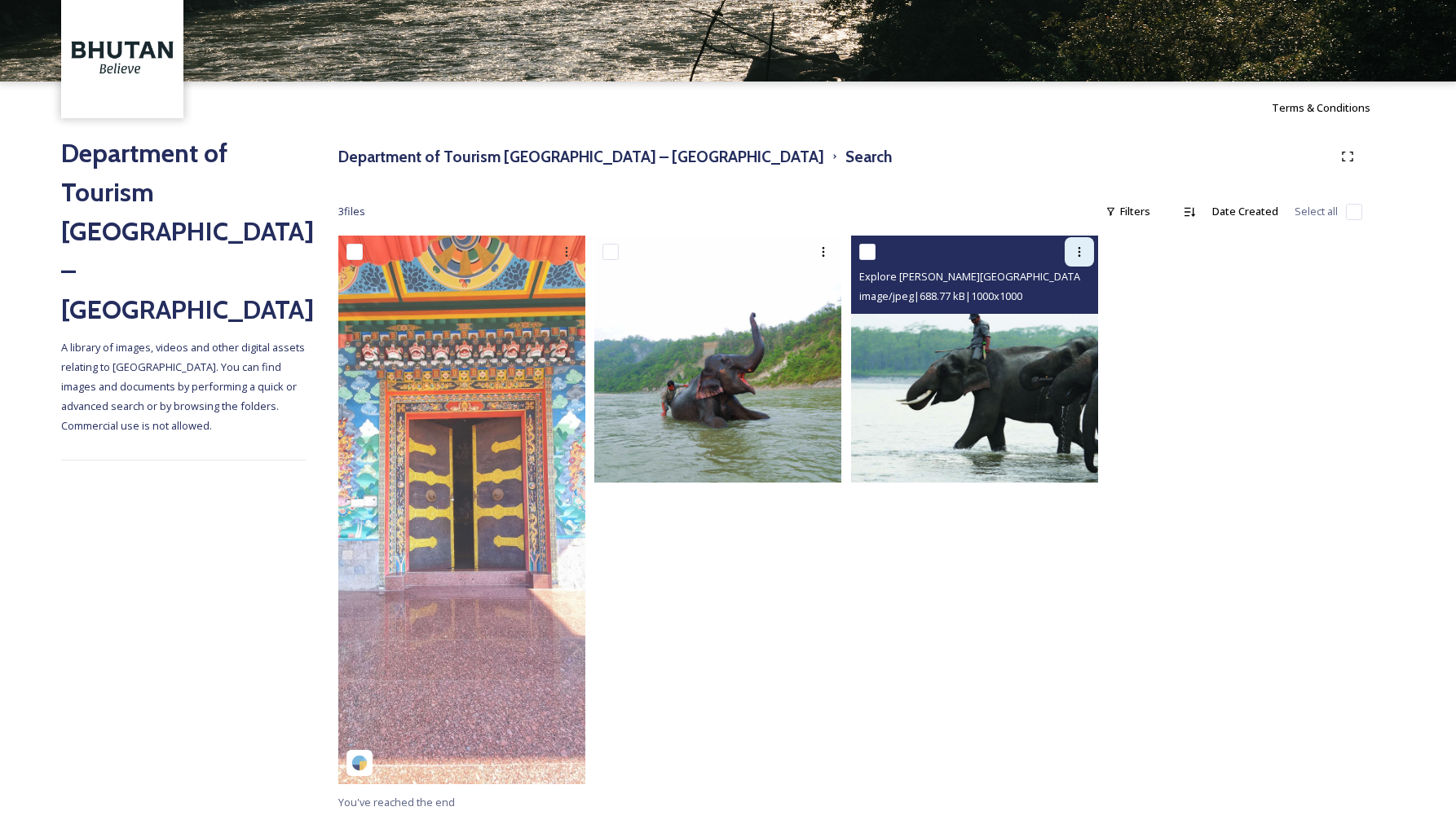
click at [1081, 251] on icon at bounding box center [1079, 252] width 13 height 13
click at [1070, 316] on span "Download" at bounding box center [1060, 319] width 50 height 16
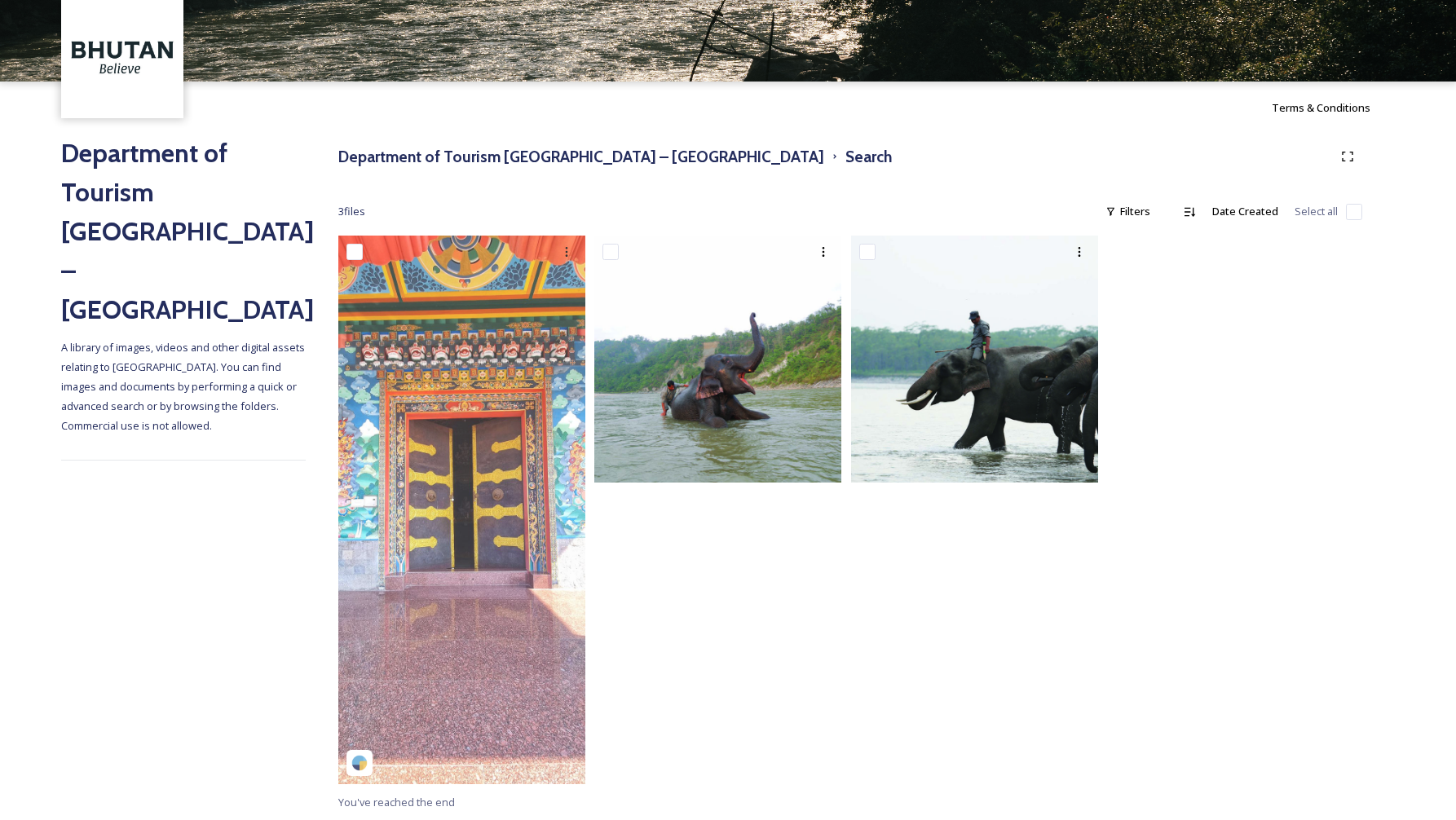
drag, startPoint x: 774, startPoint y: 604, endPoint x: 654, endPoint y: 562, distance: 127.1
click at [759, 604] on div at bounding box center [721, 514] width 255 height 557
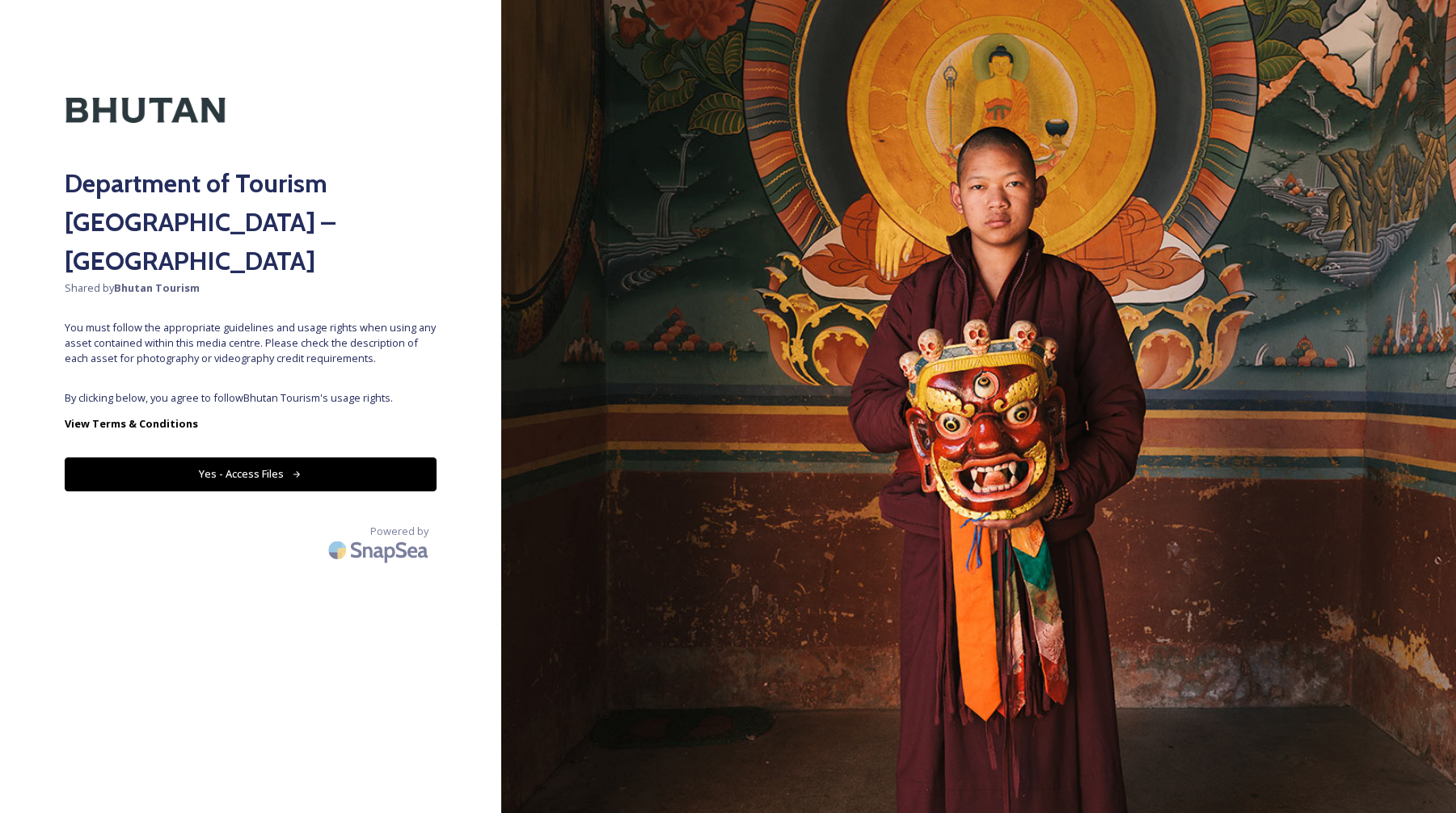
click at [376, 457] on button "Yes - Access Files" at bounding box center [251, 474] width 372 height 33
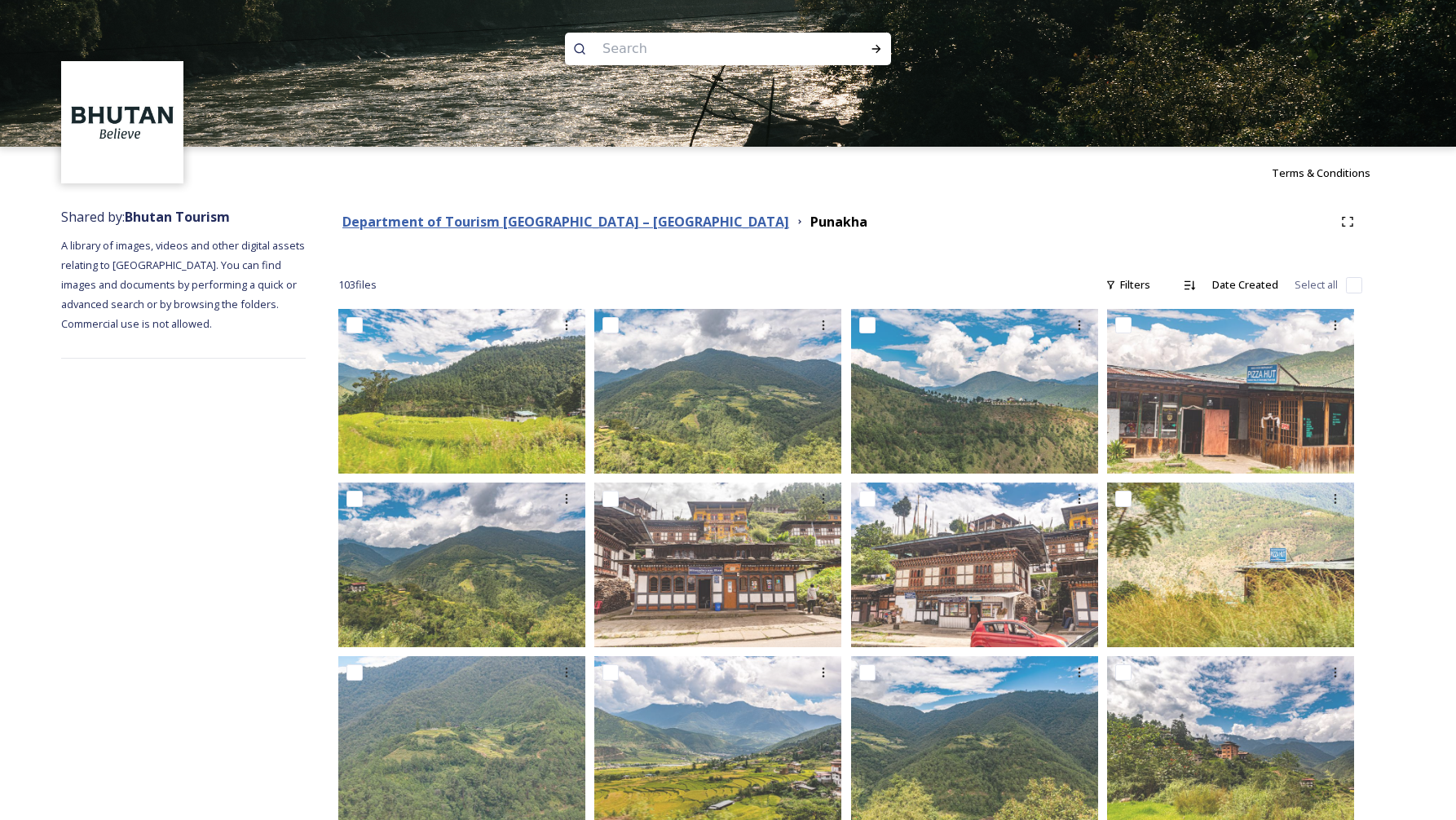
click at [565, 230] on strong "Department of Tourism [GEOGRAPHIC_DATA] – [GEOGRAPHIC_DATA]" at bounding box center [565, 222] width 446 height 18
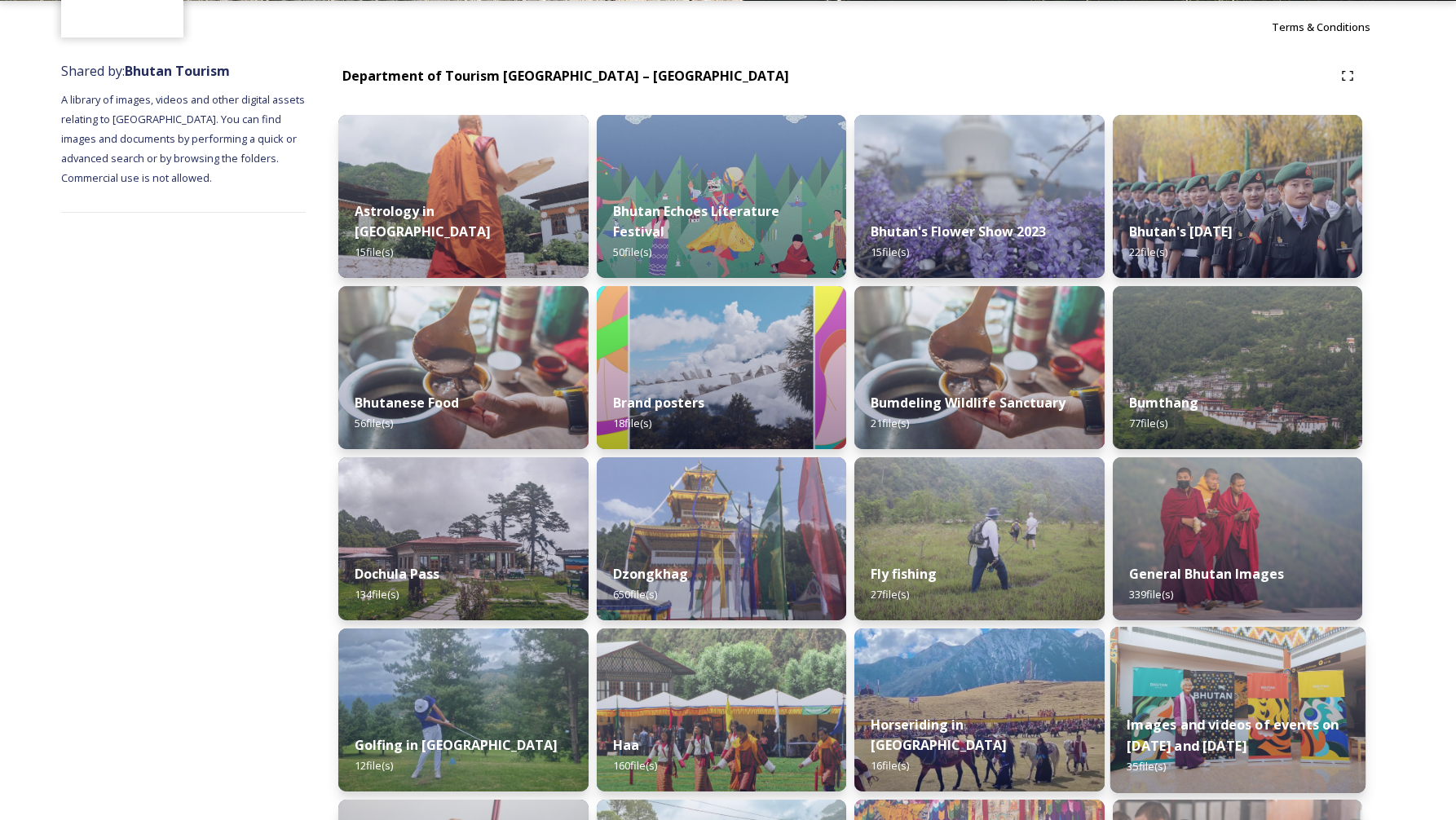
scroll to position [202, 0]
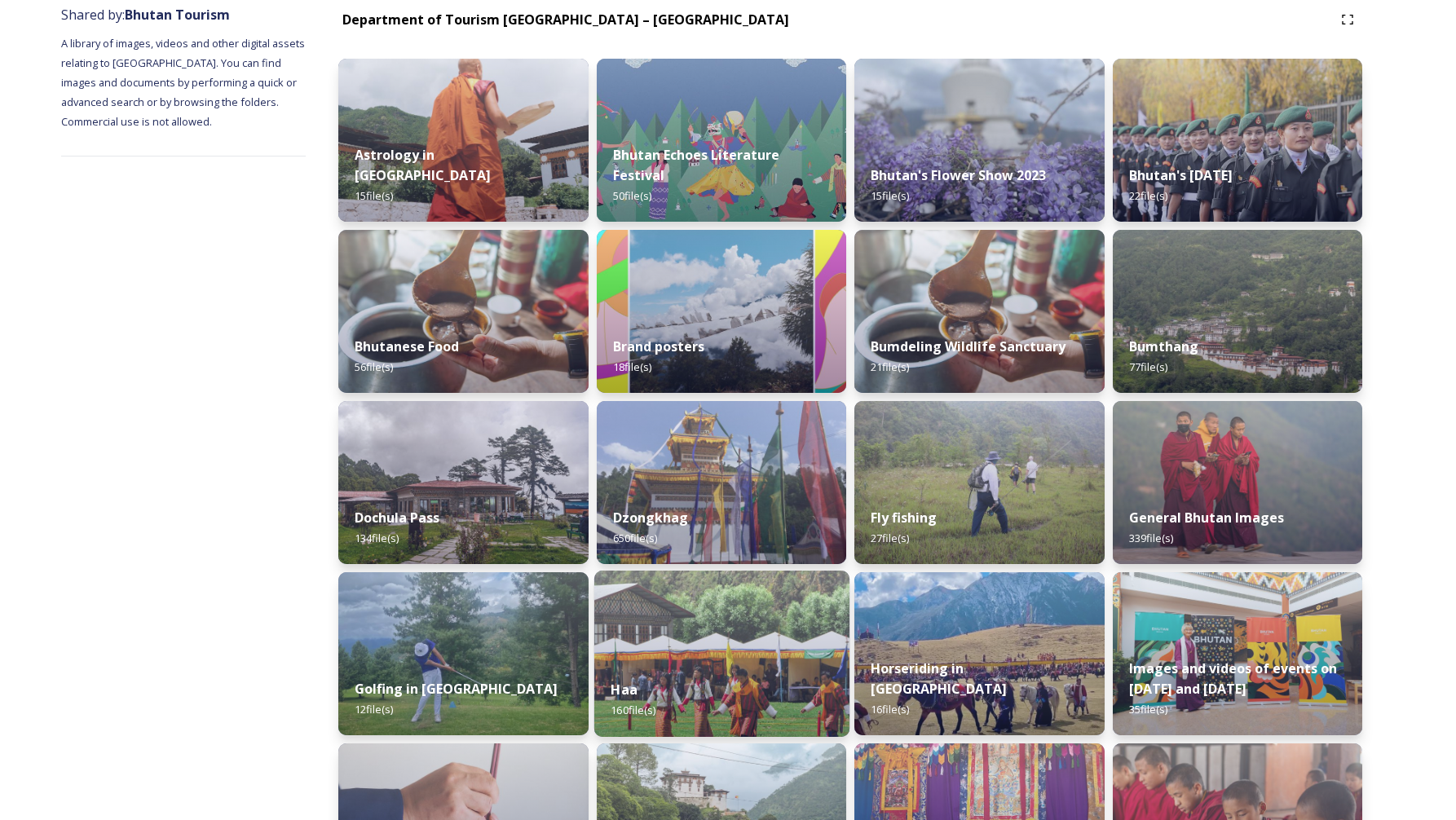
click at [664, 671] on div "Haa 160 file(s)" at bounding box center [720, 700] width 255 height 74
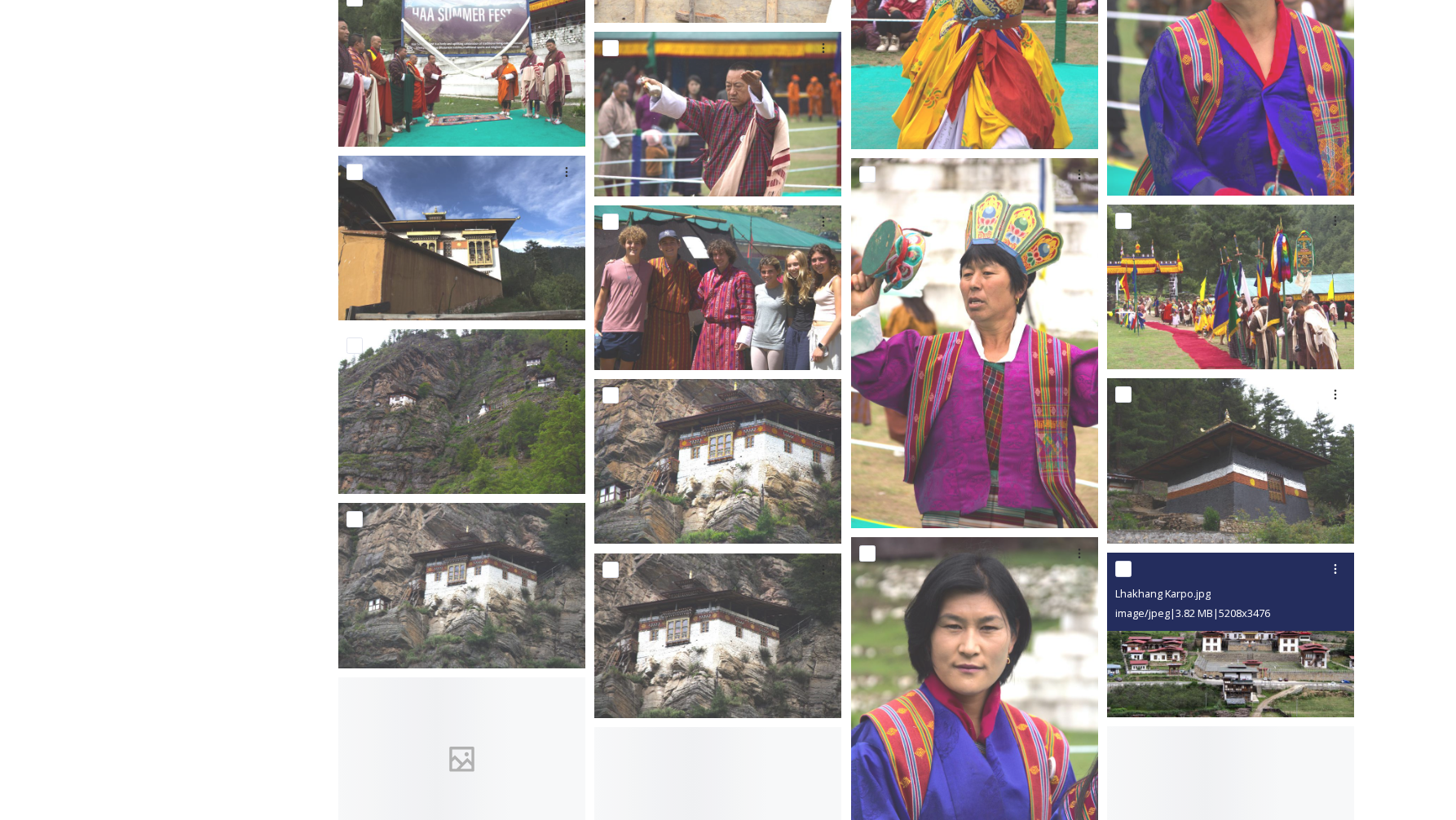
scroll to position [6950, 0]
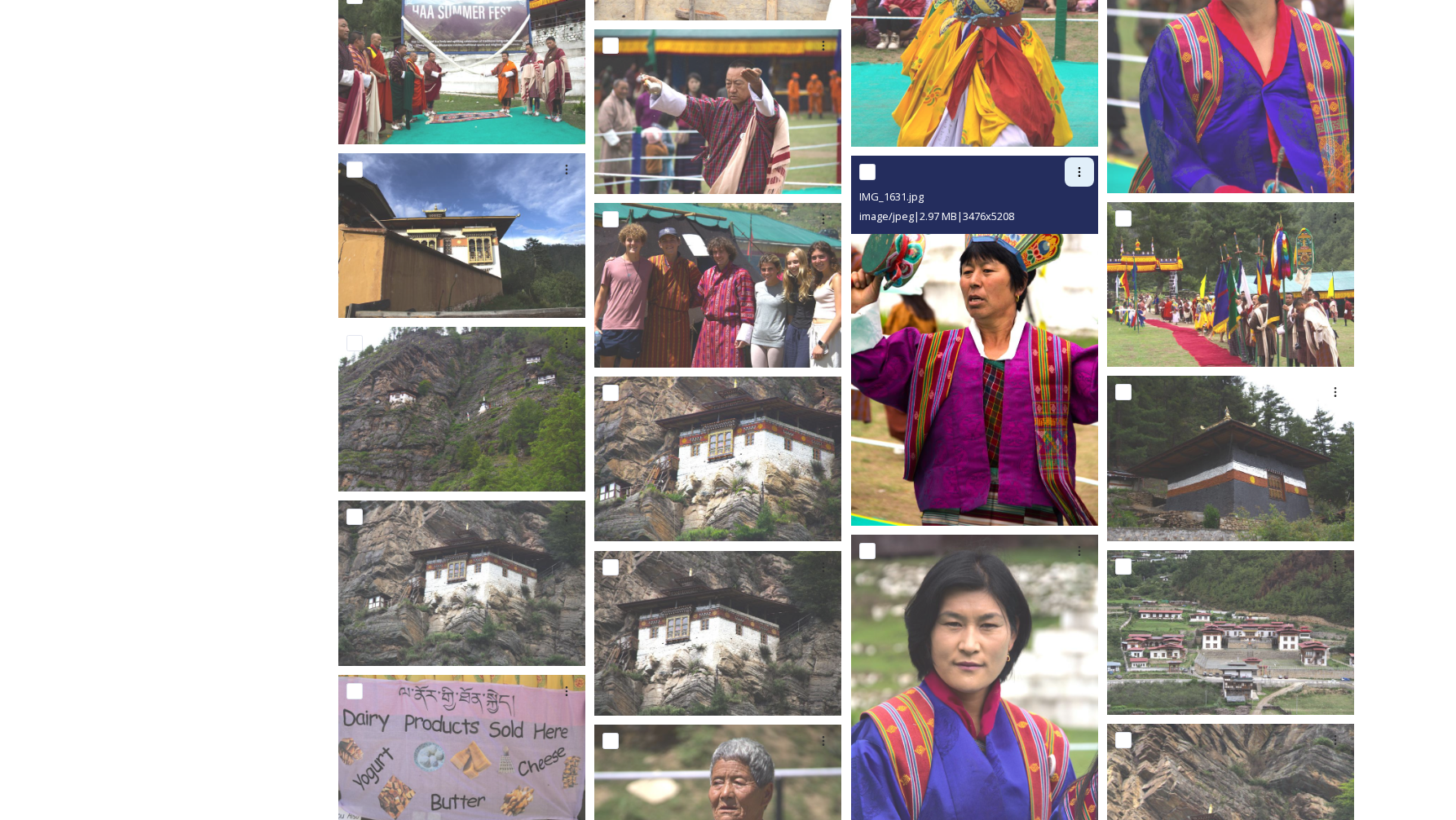
click at [1082, 174] on icon at bounding box center [1079, 171] width 13 height 13
click at [1063, 245] on span "Download" at bounding box center [1060, 240] width 50 height 16
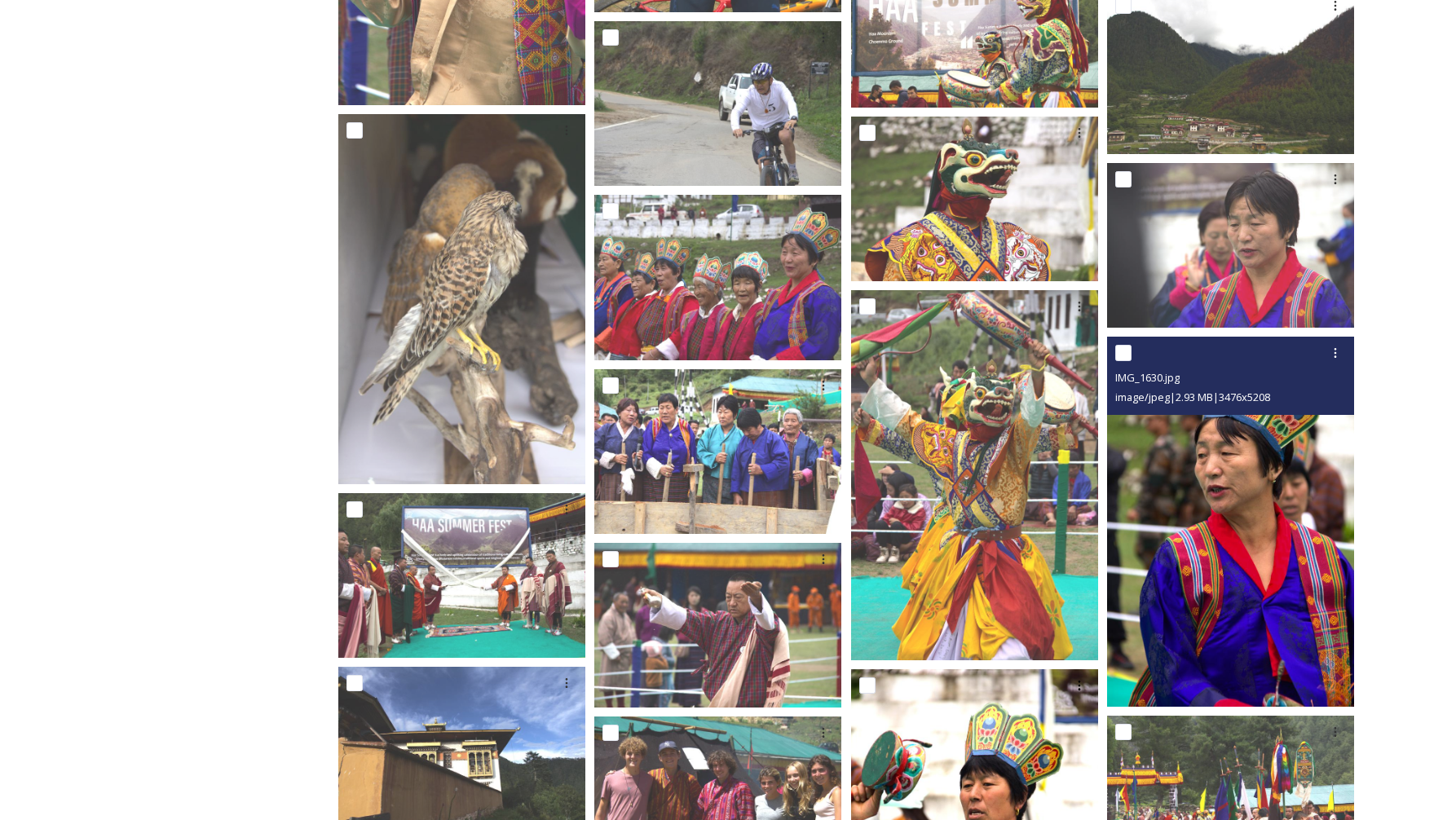
scroll to position [6423, 0]
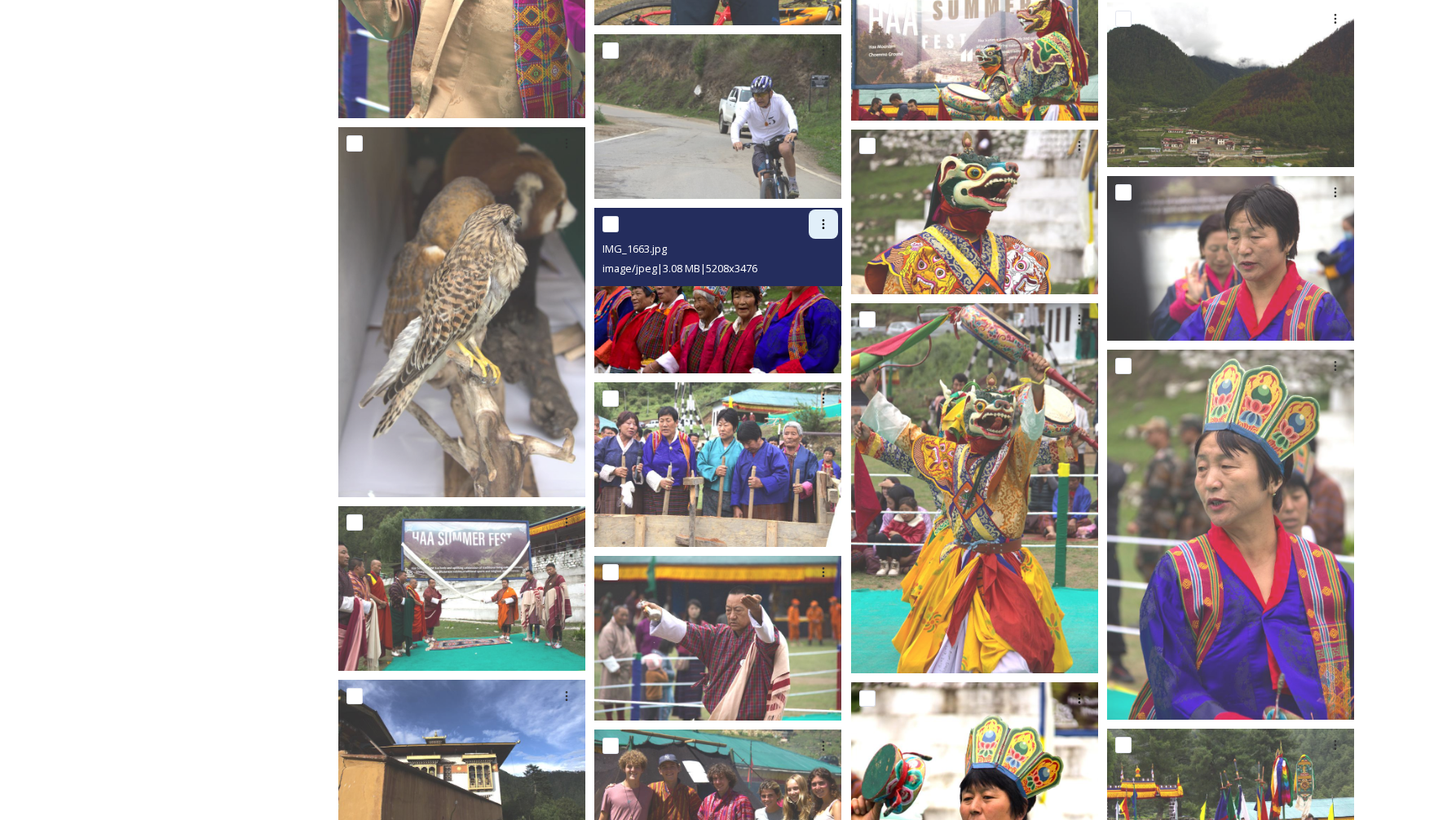
click at [819, 228] on icon at bounding box center [823, 224] width 13 height 13
click at [816, 290] on span "Download" at bounding box center [804, 292] width 50 height 16
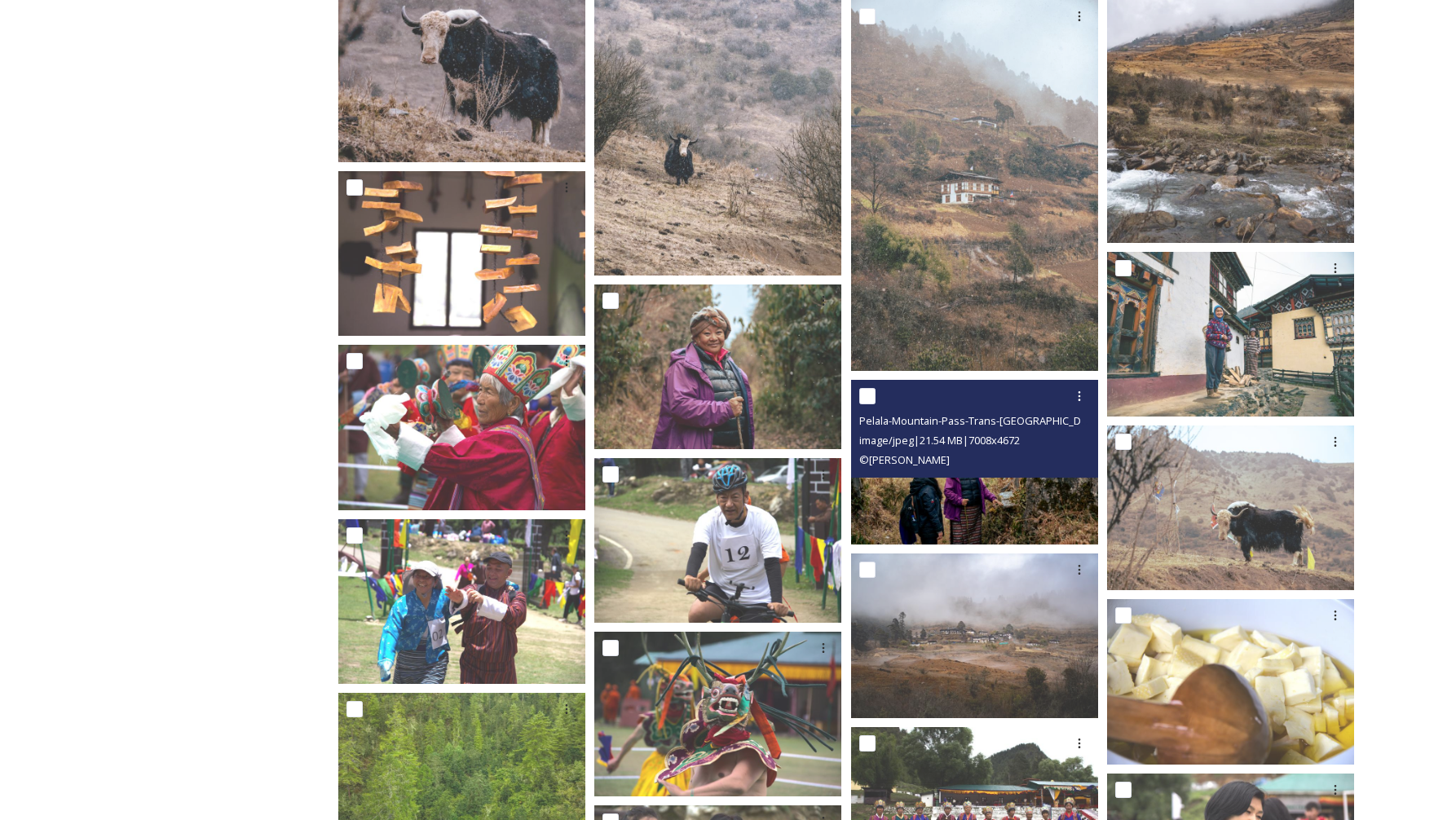
scroll to position [2807, 0]
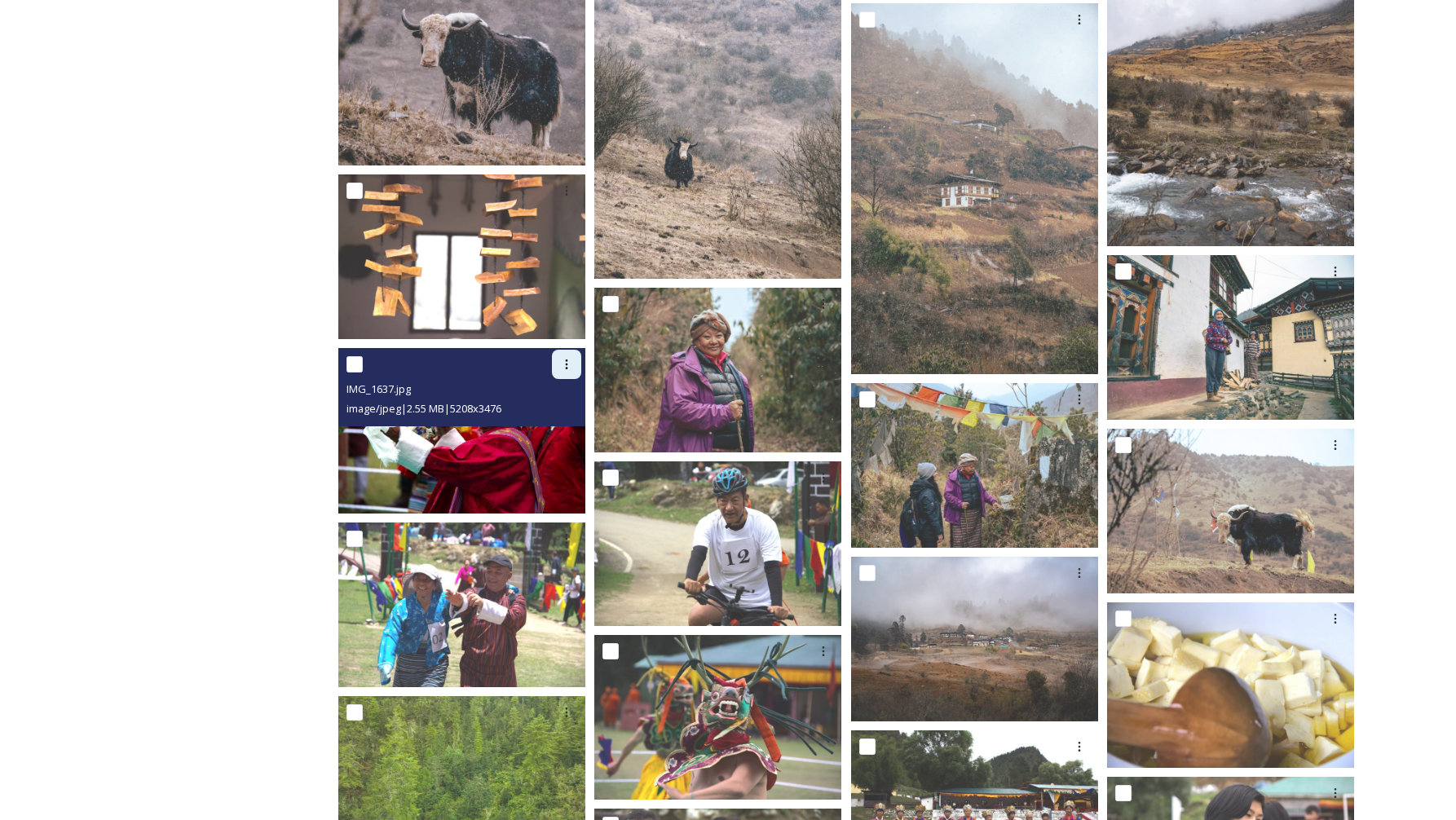
click at [568, 369] on icon at bounding box center [567, 364] width 13 height 13
click at [557, 437] on span "Download" at bounding box center [547, 432] width 50 height 16
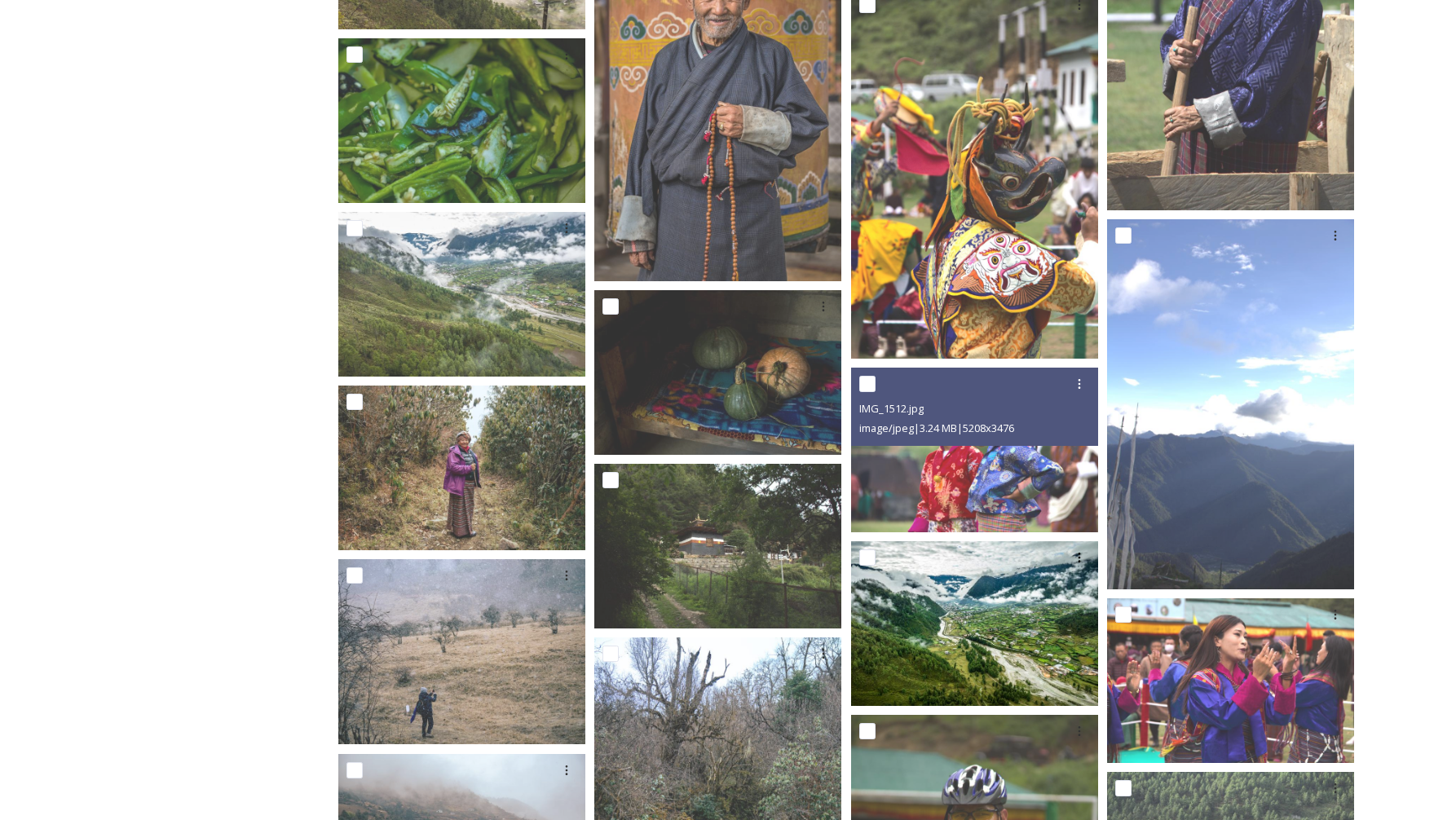
scroll to position [1721, 0]
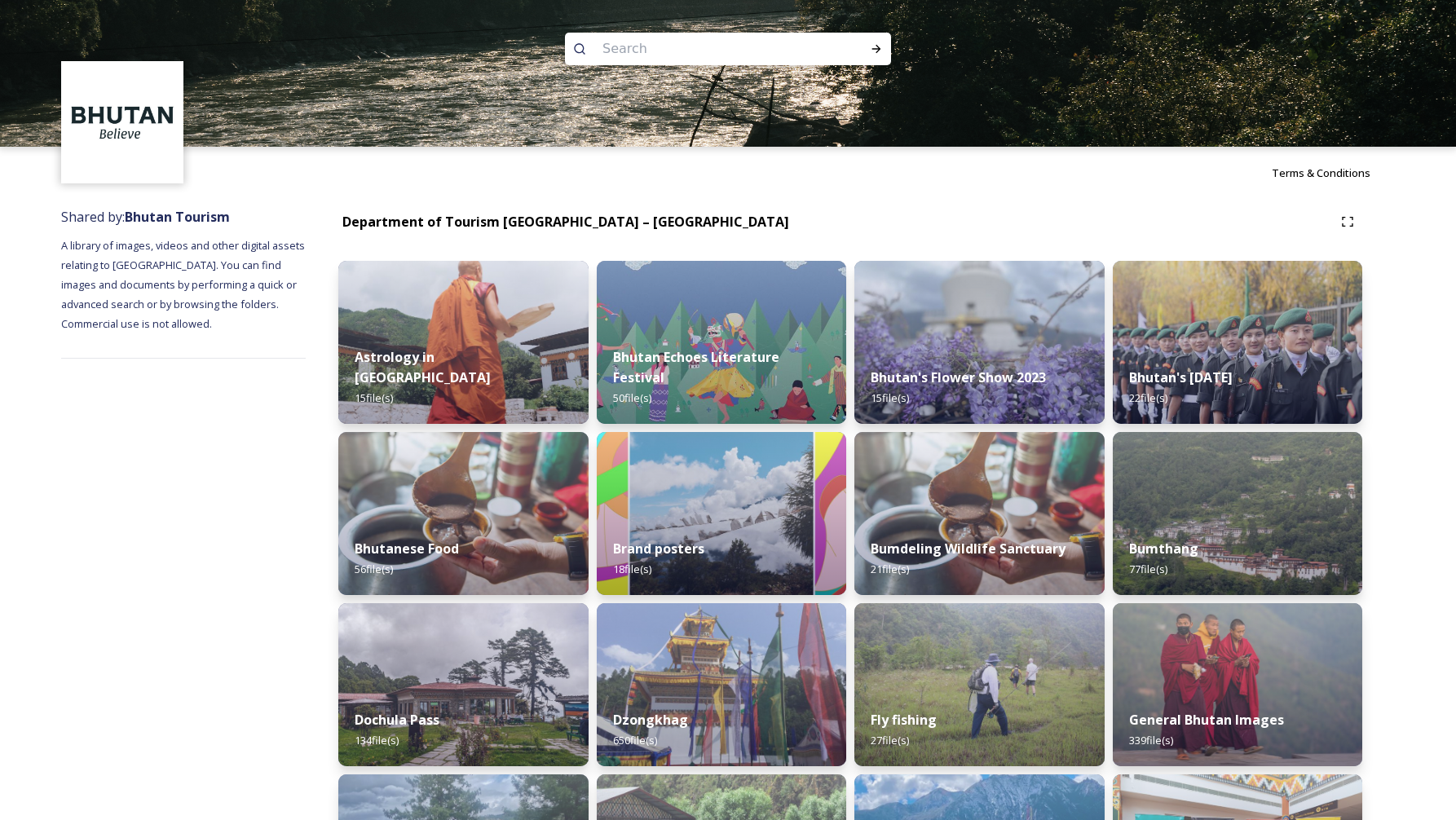
click at [776, 49] on input at bounding box center [705, 49] width 224 height 36
type input "highland"
click at [880, 47] on icon at bounding box center [876, 49] width 13 height 13
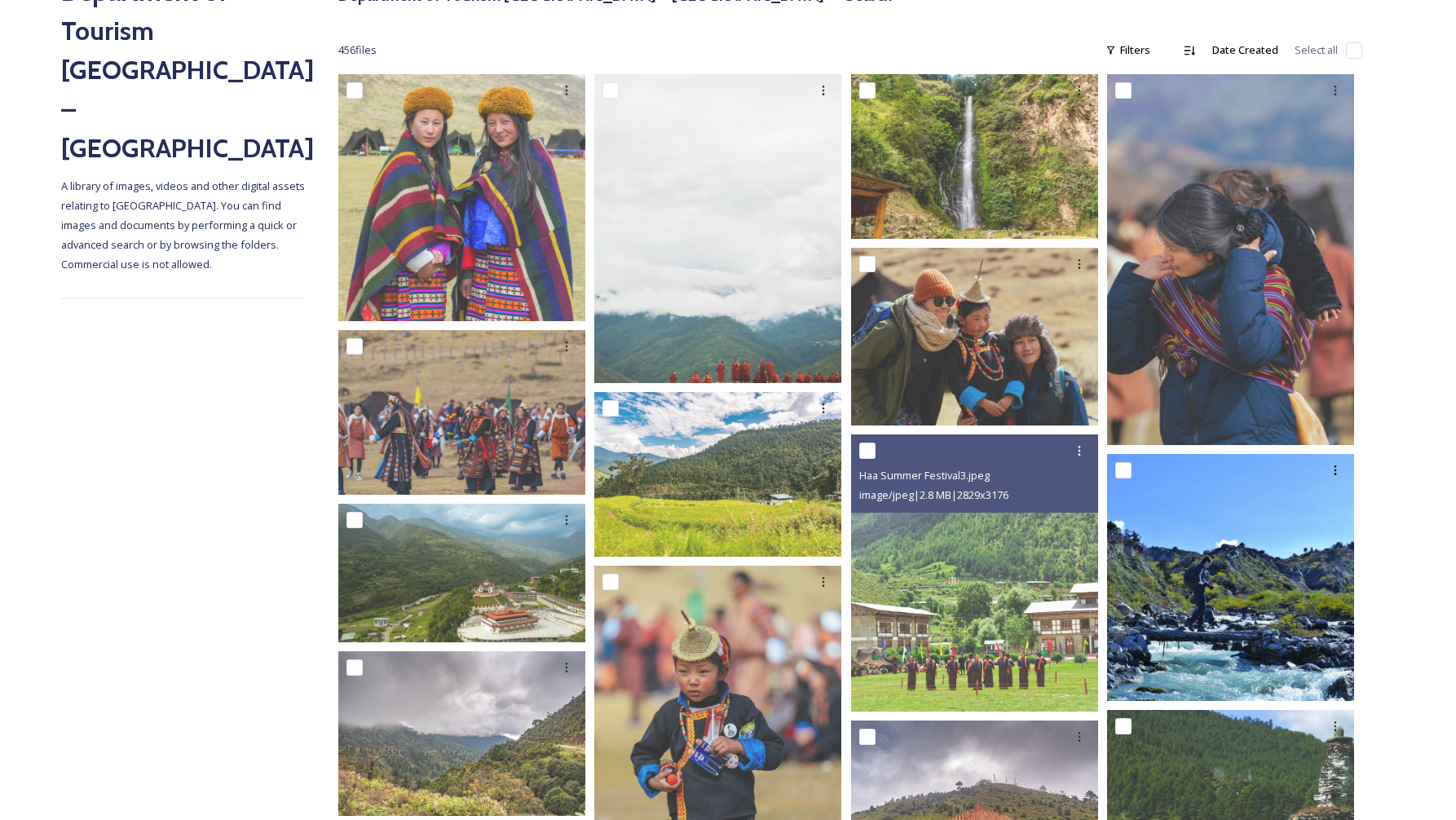
scroll to position [345, 0]
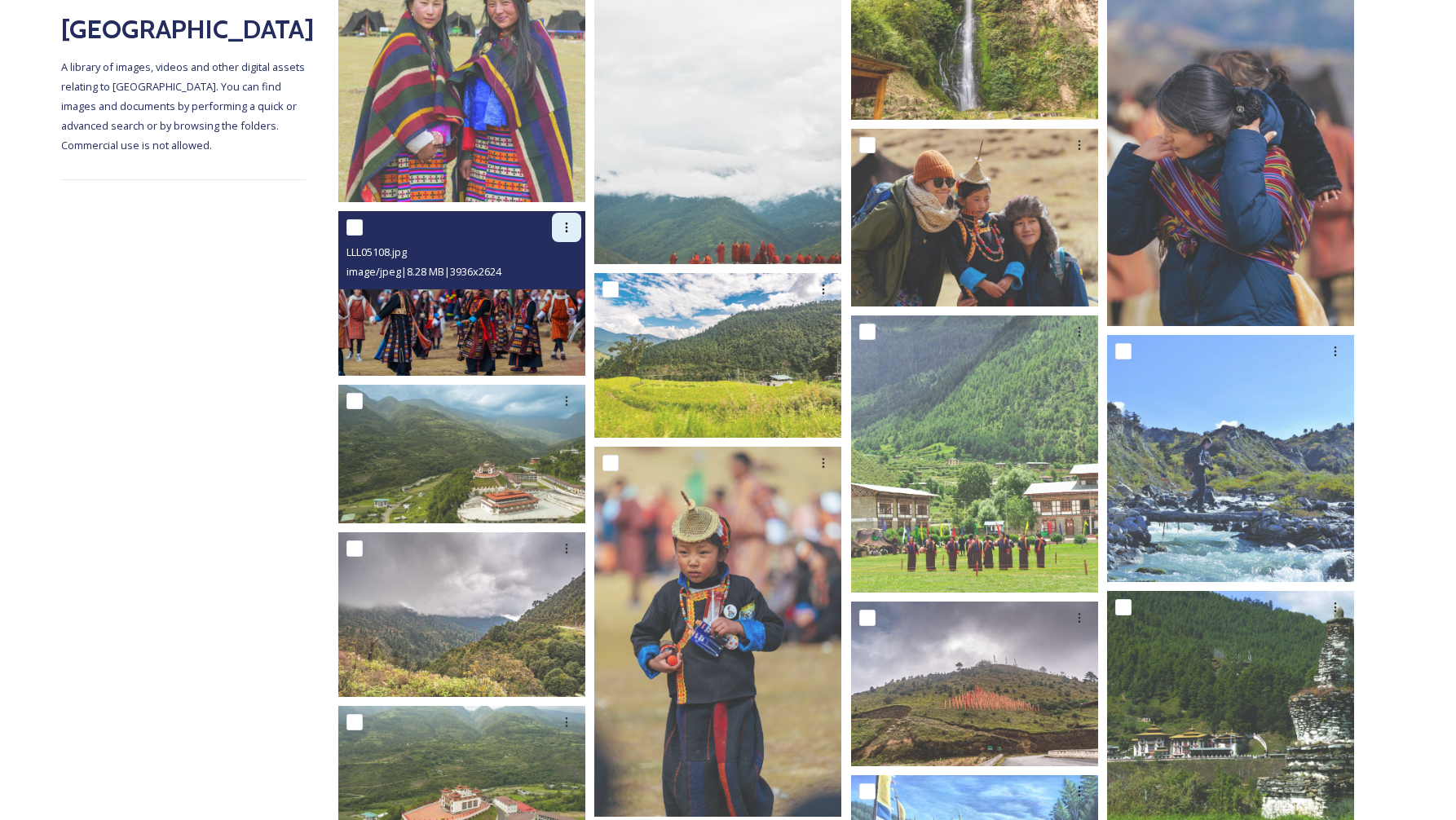
click at [566, 229] on icon at bounding box center [567, 227] width 13 height 13
click at [554, 295] on span "Download" at bounding box center [547, 295] width 50 height 16
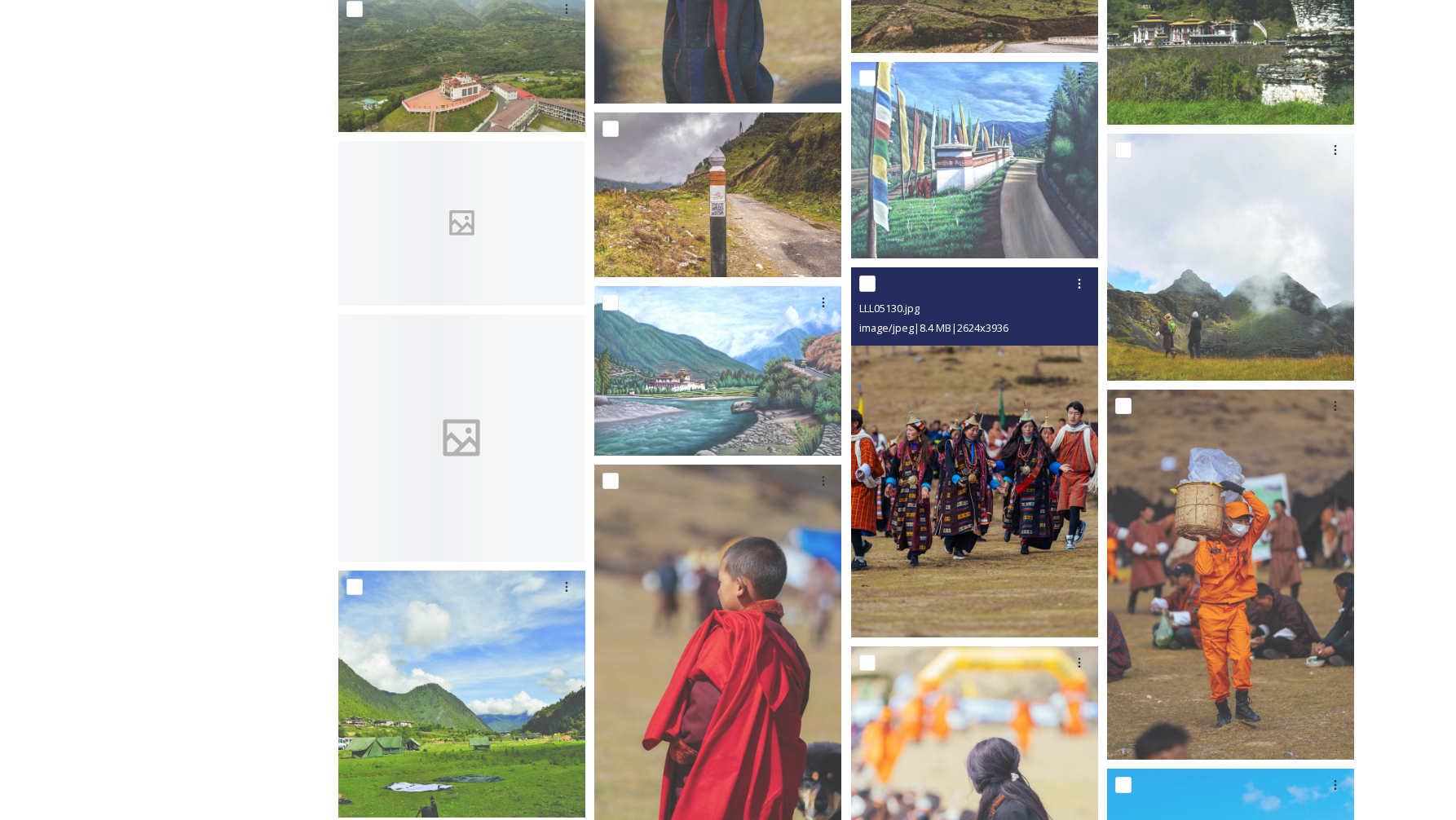
scroll to position [1062, 0]
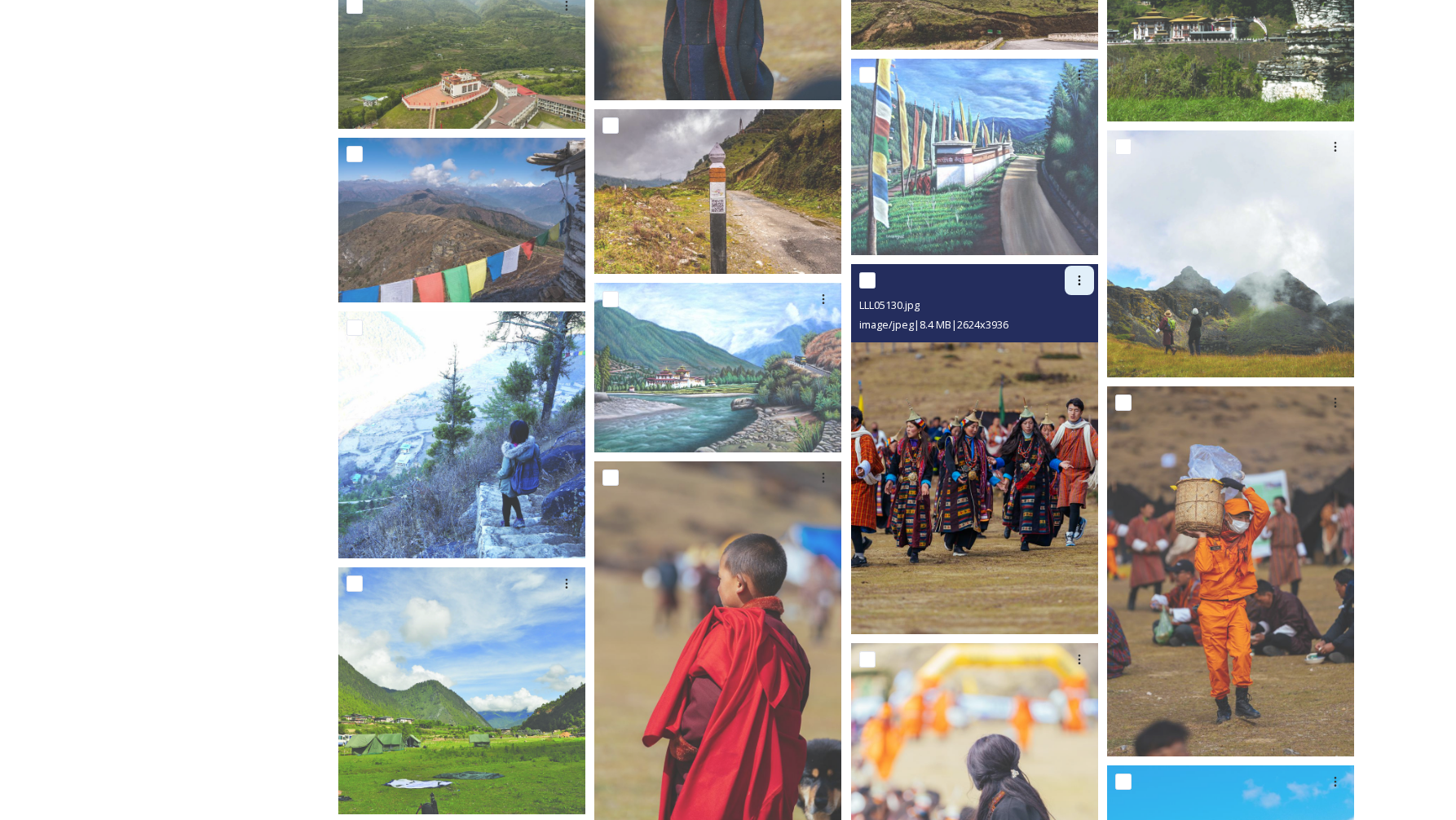
click at [1075, 285] on icon at bounding box center [1079, 280] width 13 height 13
click at [1063, 347] on span "Download" at bounding box center [1060, 348] width 50 height 16
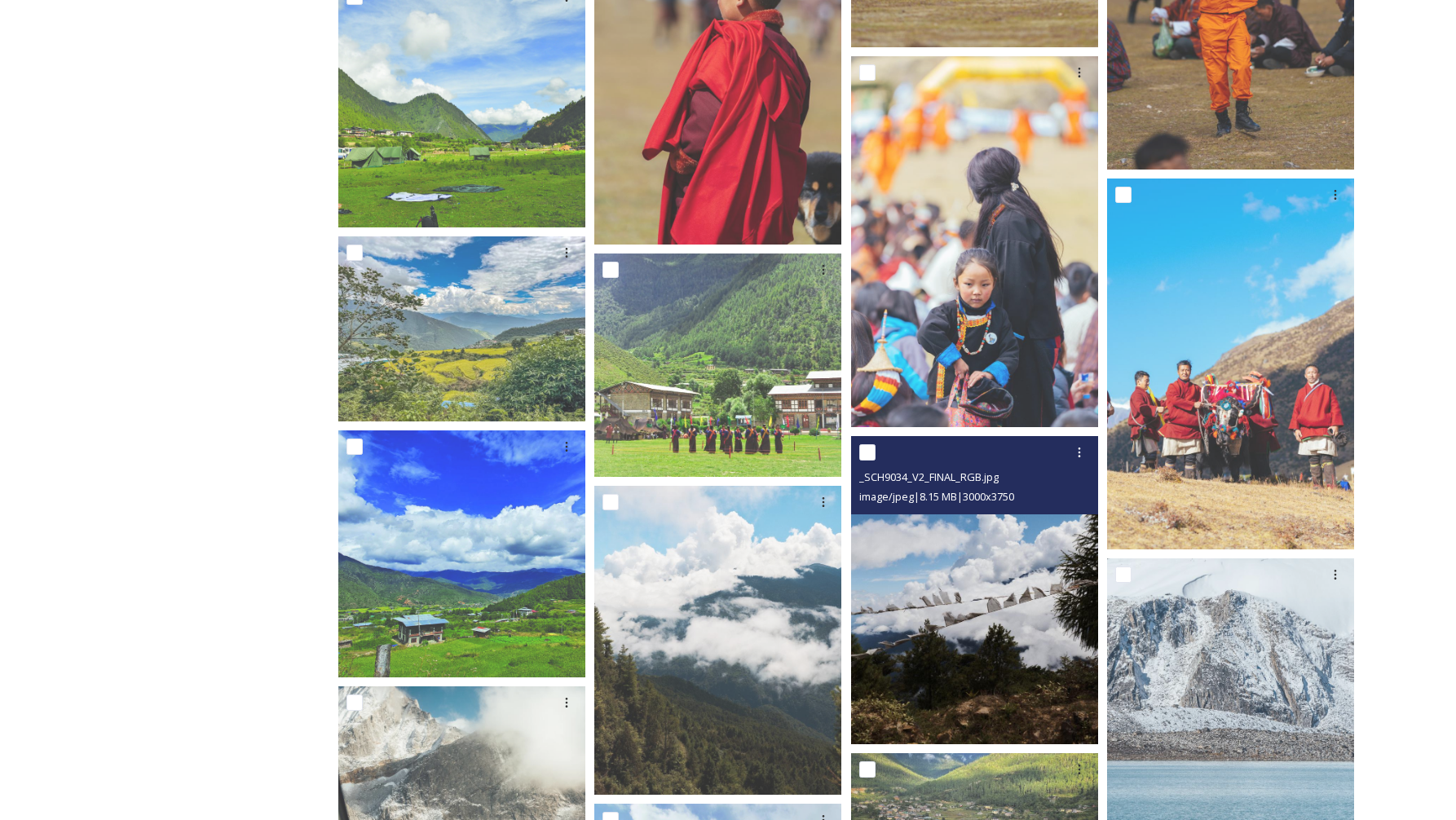
scroll to position [1659, 0]
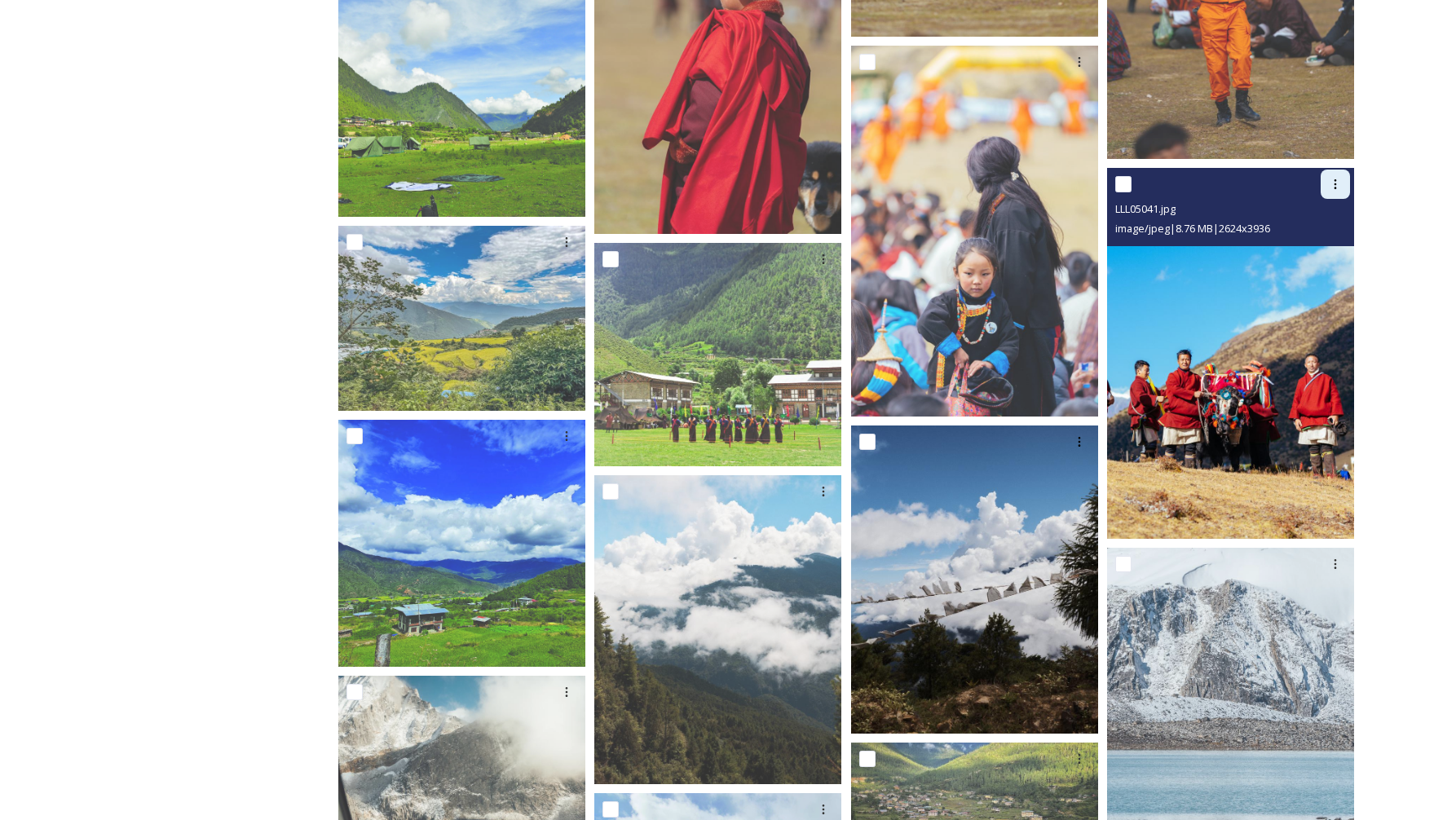
click at [1332, 187] on icon at bounding box center [1335, 184] width 13 height 13
click at [1328, 258] on span "Download" at bounding box center [1316, 252] width 50 height 16
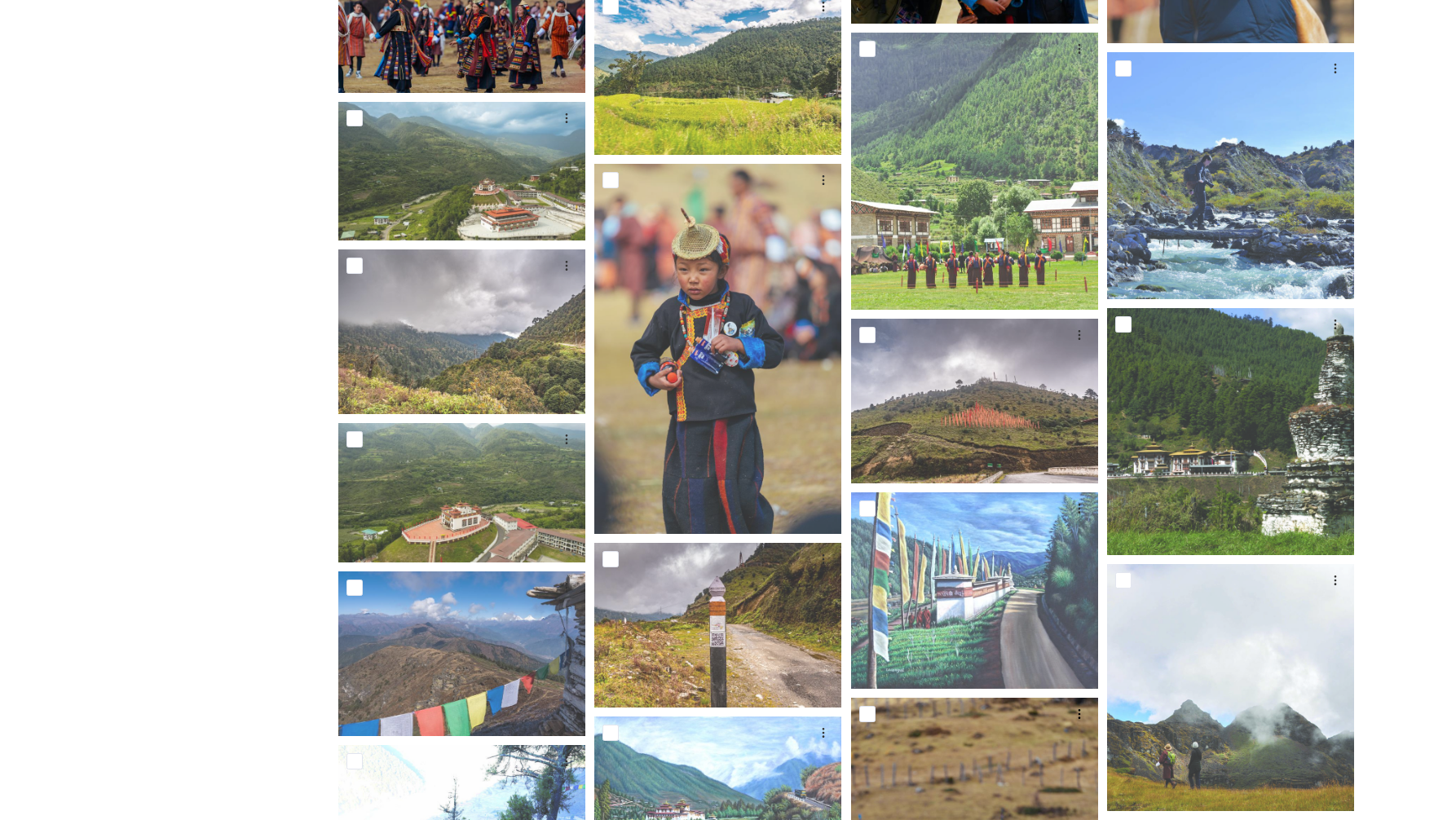
scroll to position [388, 0]
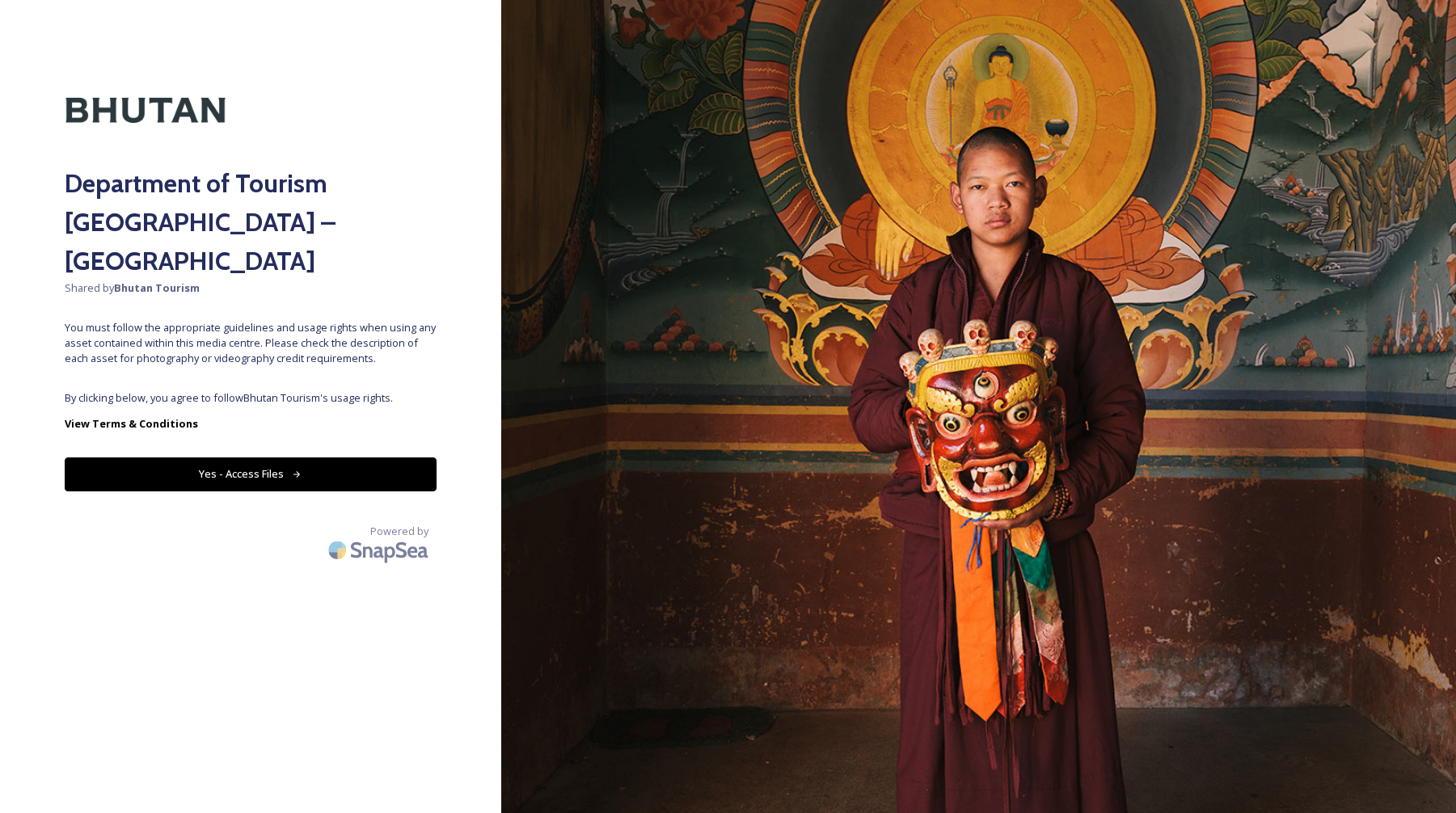
click at [330, 457] on button "Yes - Access Files" at bounding box center [251, 474] width 372 height 33
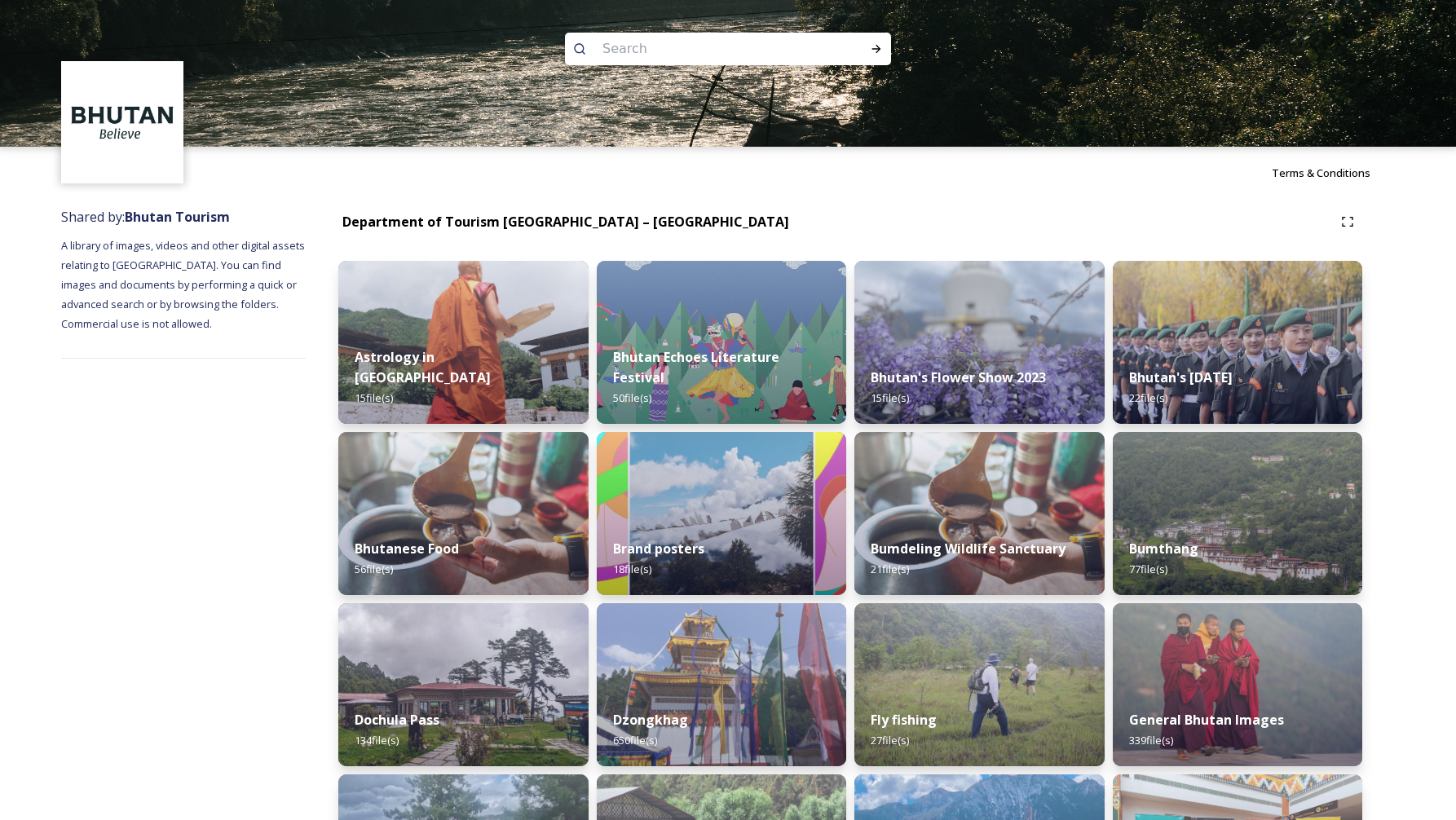
click at [748, 40] on input at bounding box center [705, 49] width 224 height 36
click at [742, 47] on input at bounding box center [705, 49] width 224 height 36
type input "tashigang"
click at [880, 49] on icon at bounding box center [876, 49] width 13 height 13
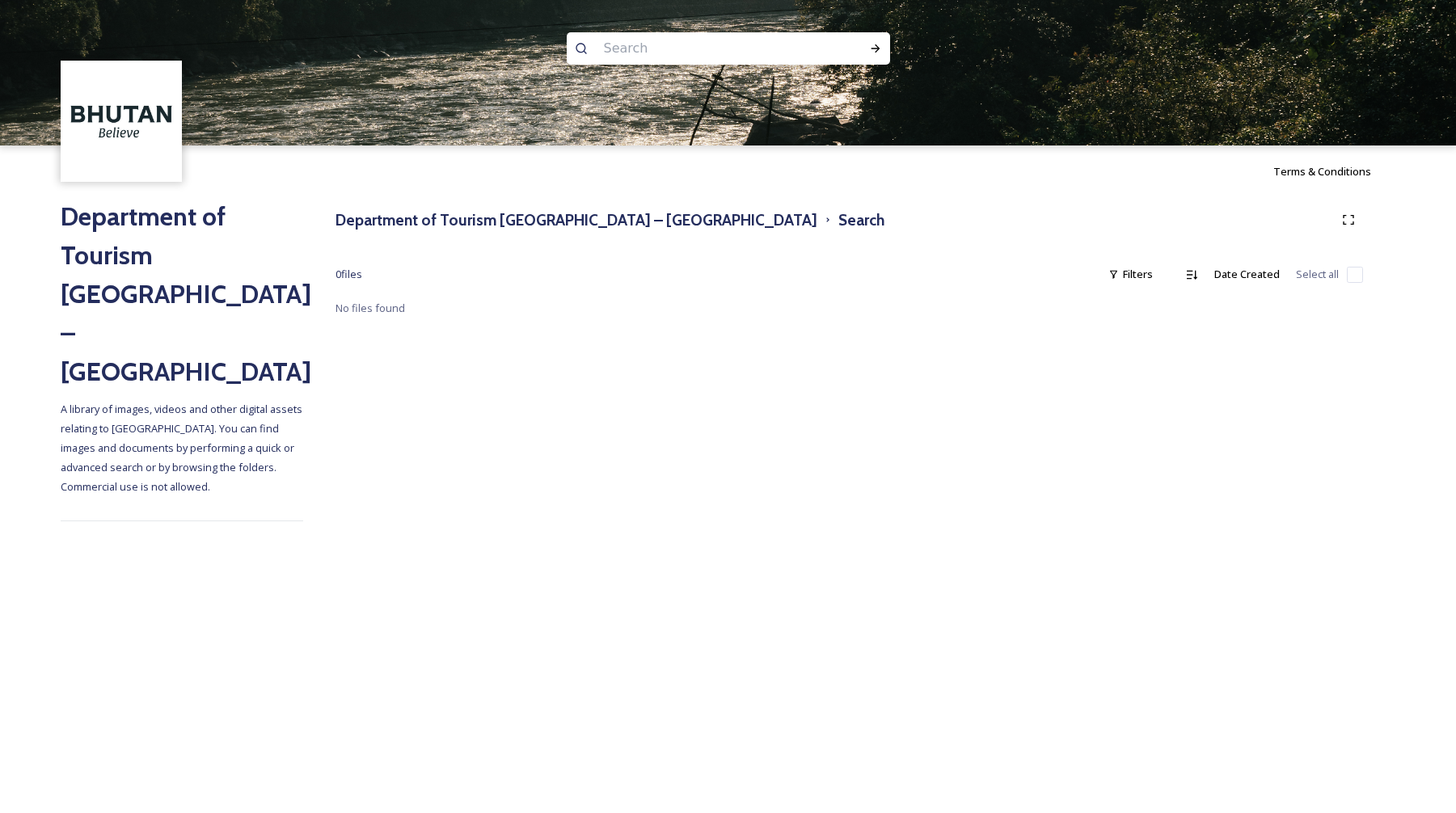
click at [779, 43] on input at bounding box center [707, 48] width 222 height 36
click at [877, 47] on icon at bounding box center [875, 48] width 9 height 8
click at [664, 39] on input "merak" at bounding box center [707, 48] width 222 height 36
drag, startPoint x: 667, startPoint y: 40, endPoint x: 576, endPoint y: 27, distance: 91.9
click at [576, 27] on div "merak" at bounding box center [728, 73] width 1456 height 145
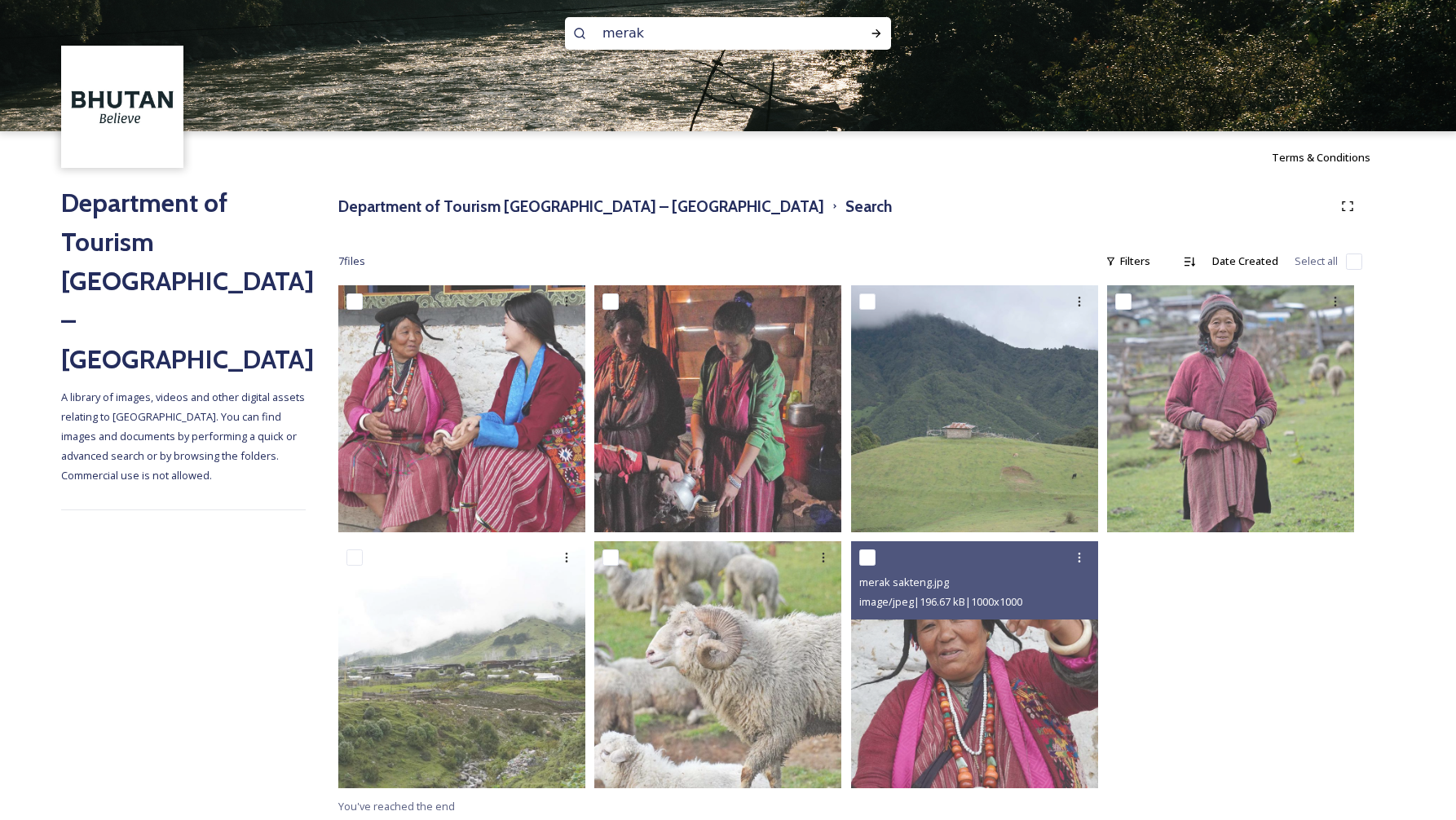
scroll to position [19, 0]
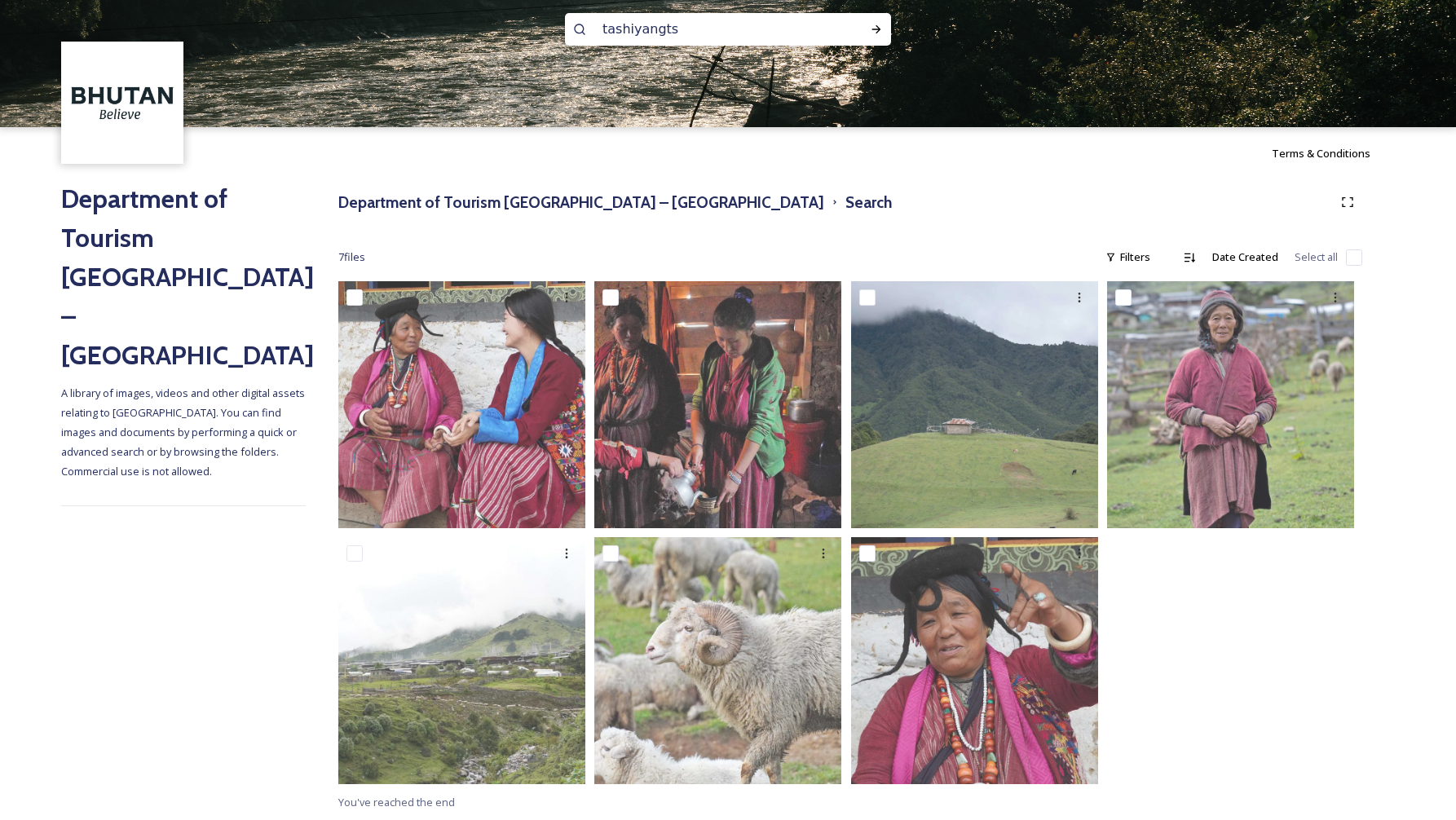
type input "tashiyangtse"
click at [875, 31] on icon at bounding box center [876, 29] width 13 height 13
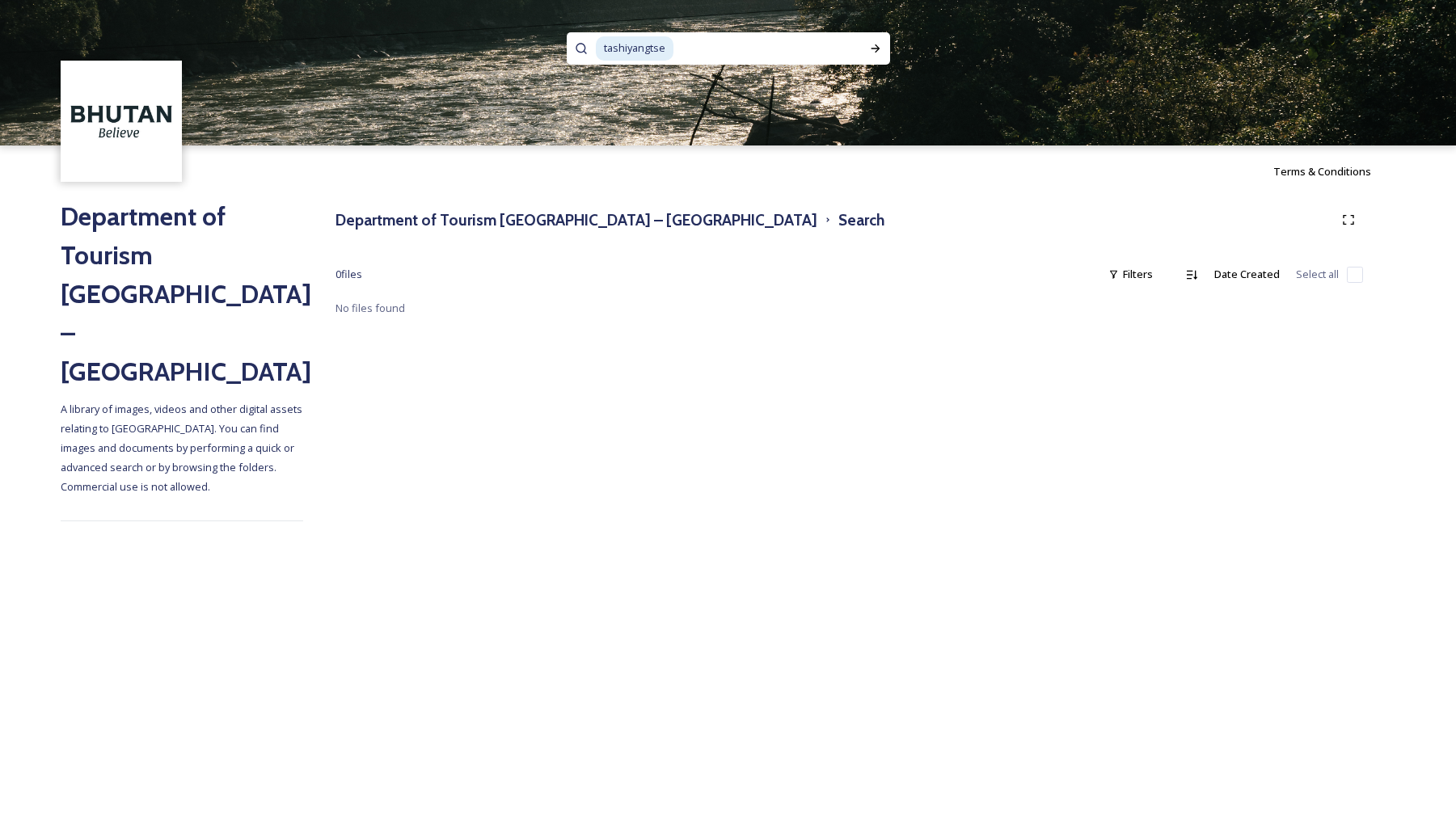
click at [623, 55] on span "tashiyangtse" at bounding box center [635, 48] width 78 height 24
click at [608, 49] on span "tashiyangtse" at bounding box center [635, 48] width 78 height 24
click at [876, 54] on icon at bounding box center [875, 48] width 13 height 13
drag, startPoint x: 682, startPoint y: 46, endPoint x: 594, endPoint y: 45, distance: 88.0
click at [593, 45] on div "trashiyangtse" at bounding box center [728, 48] width 323 height 32
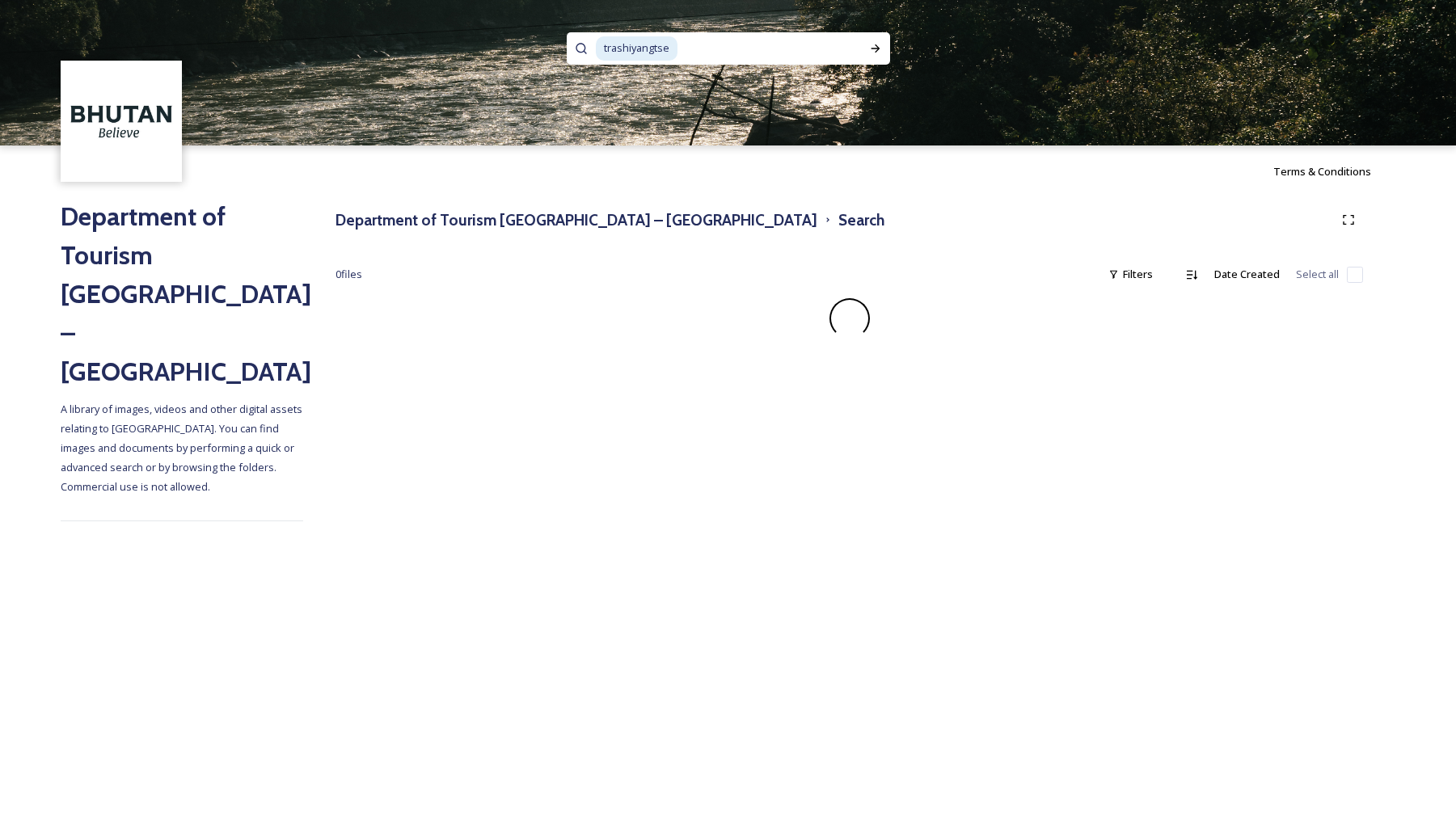
click at [613, 45] on span "trashiyangtse" at bounding box center [636, 48] width 82 height 24
copy span "trashiyangtse"
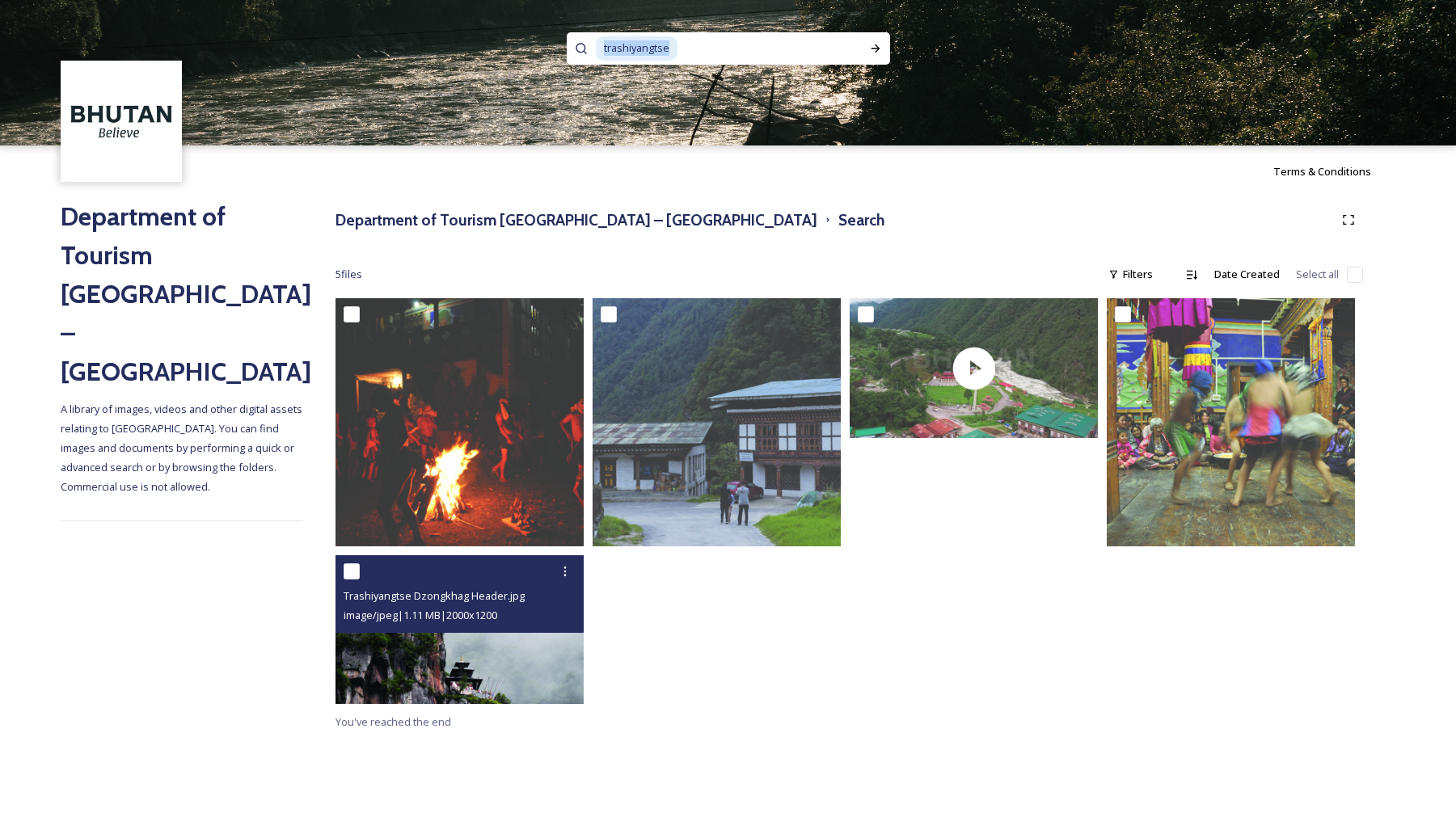
click at [510, 670] on img at bounding box center [459, 630] width 248 height 149
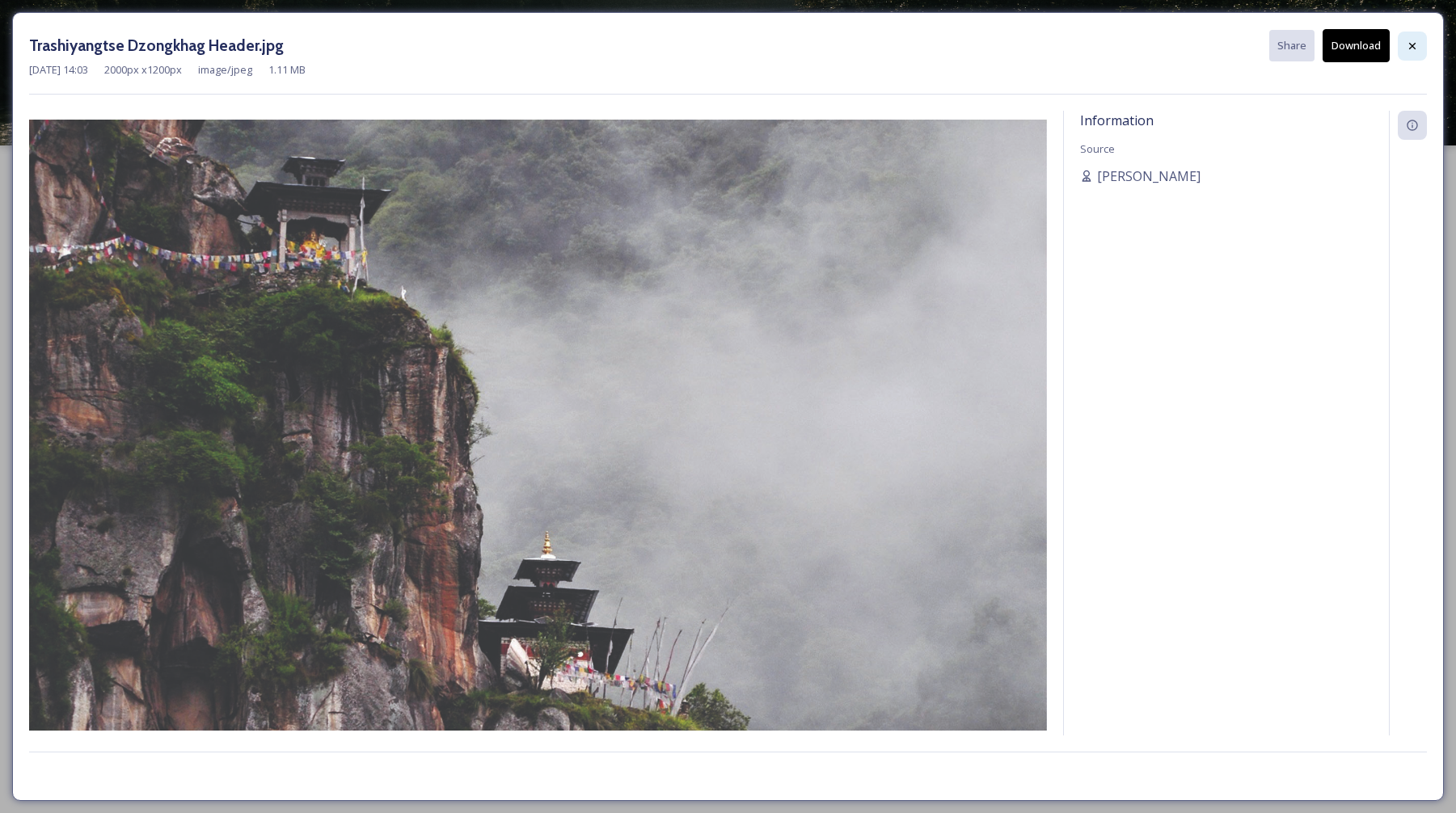
click at [1410, 48] on icon at bounding box center [1412, 46] width 13 height 13
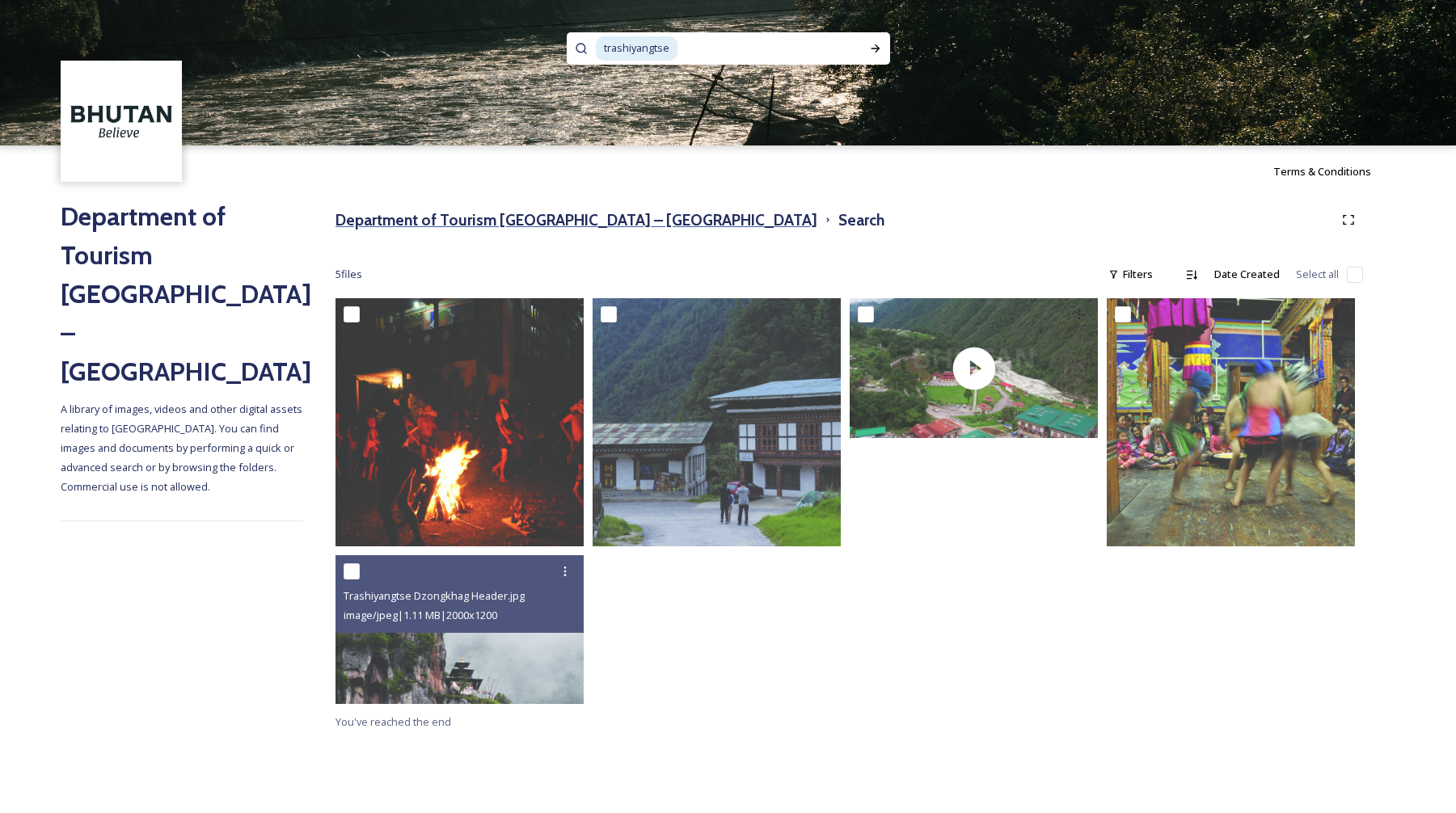
click at [375, 224] on h3 "Department of Tourism [GEOGRAPHIC_DATA] – [GEOGRAPHIC_DATA]" at bounding box center [577, 220] width 482 height 24
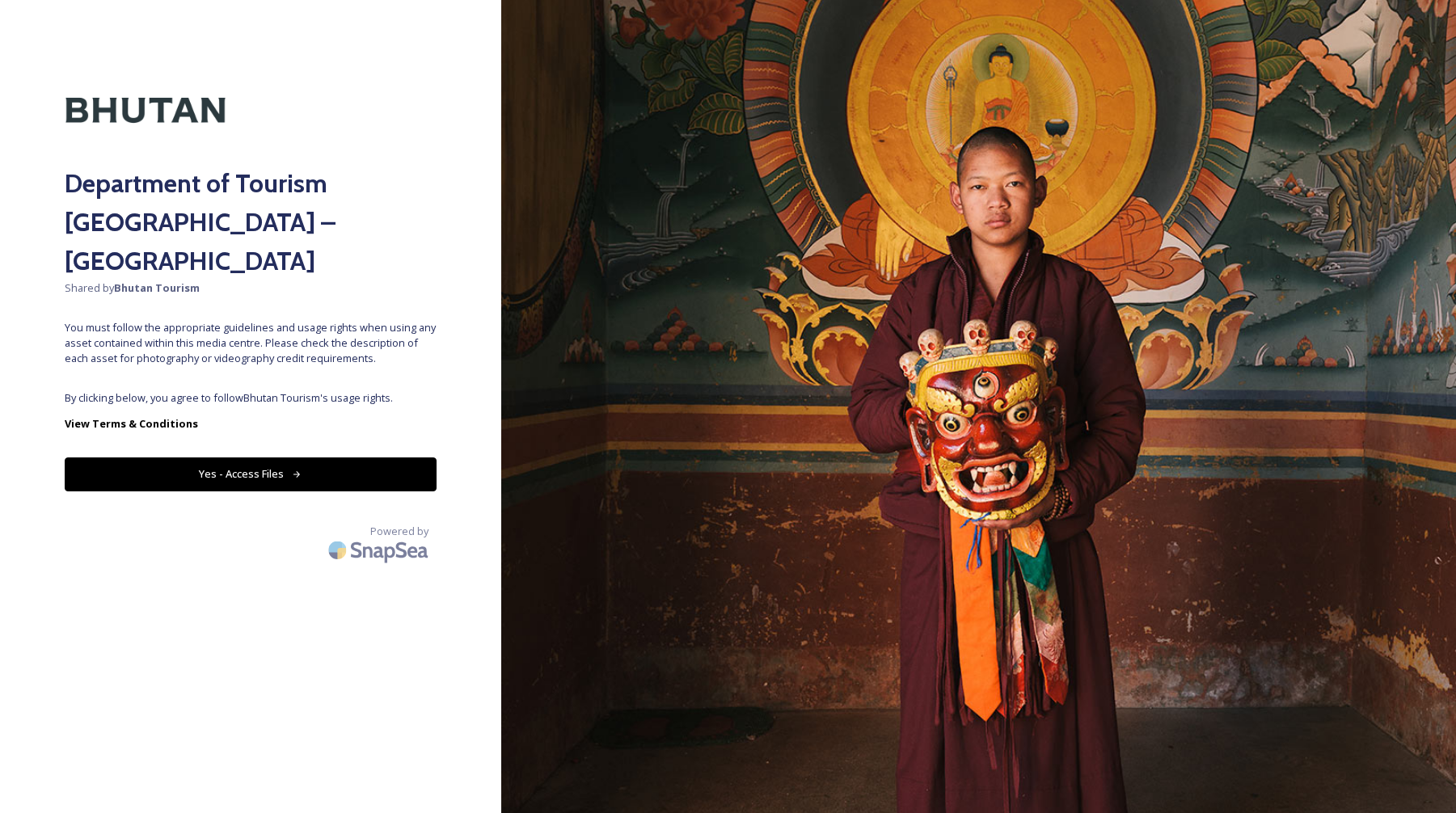
click at [322, 457] on button "Yes - Access Files" at bounding box center [251, 474] width 372 height 33
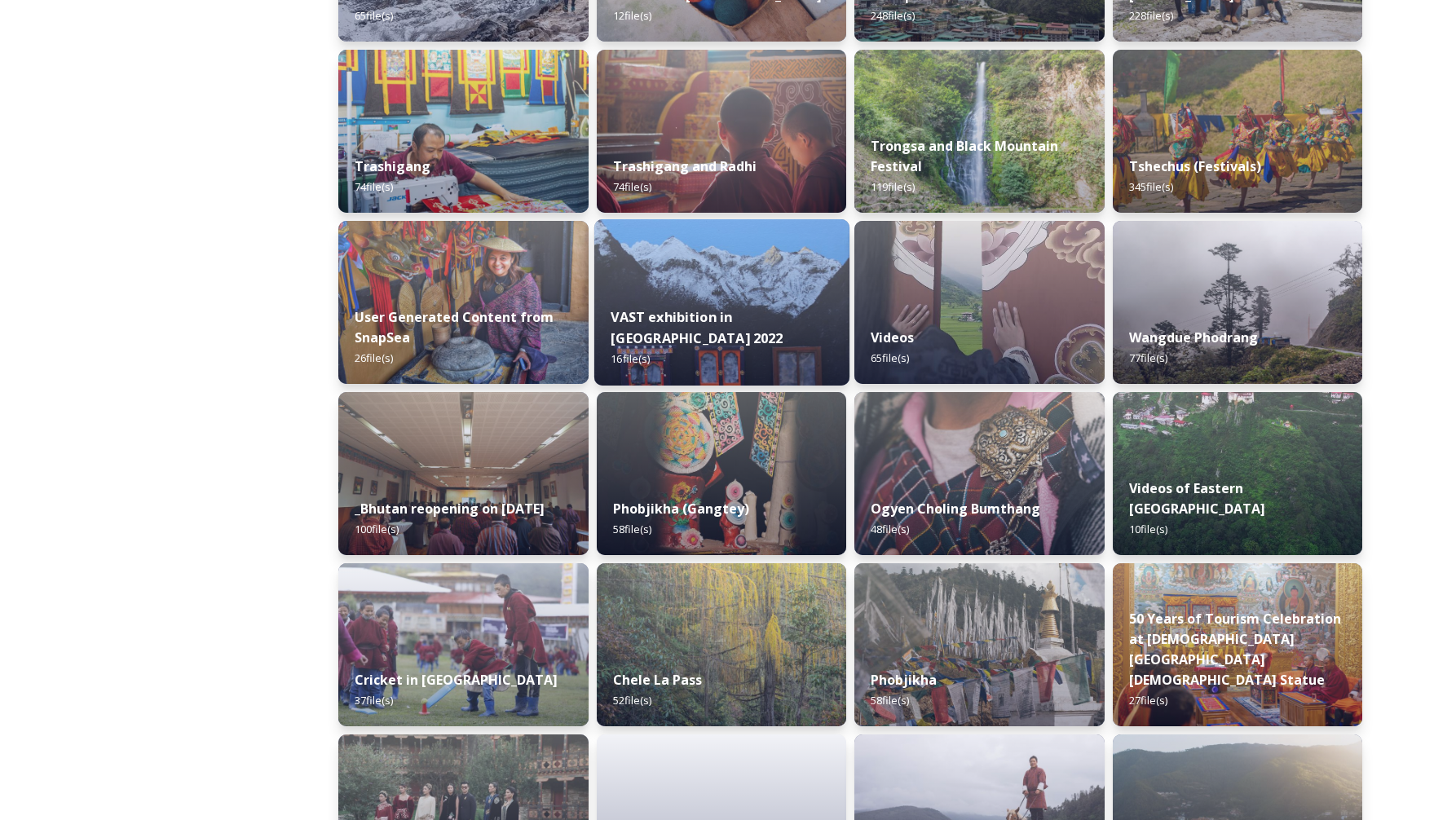
scroll to position [1362, 0]
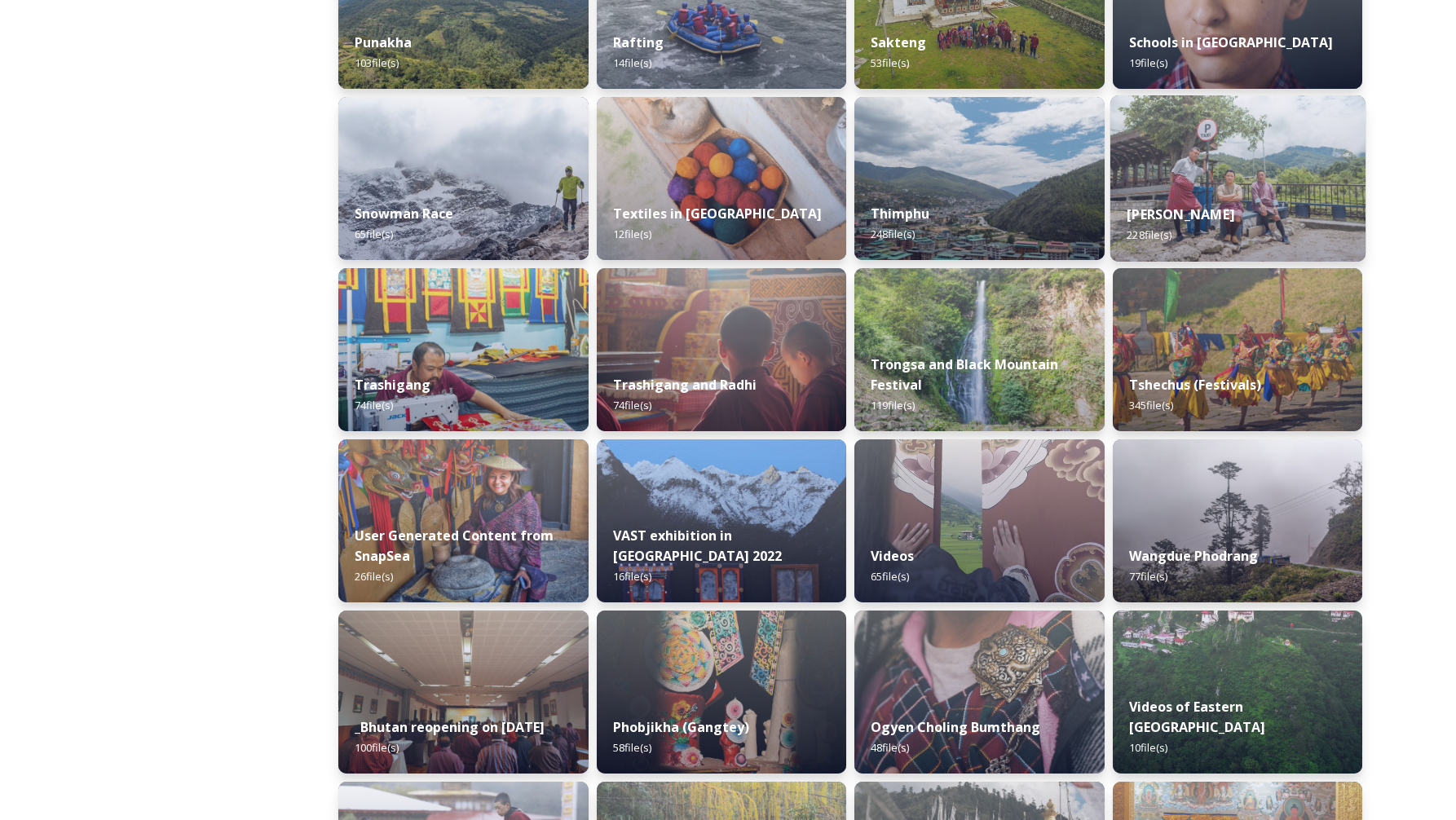
click at [1190, 216] on strong "Trashi Yangtse" at bounding box center [1181, 214] width 108 height 18
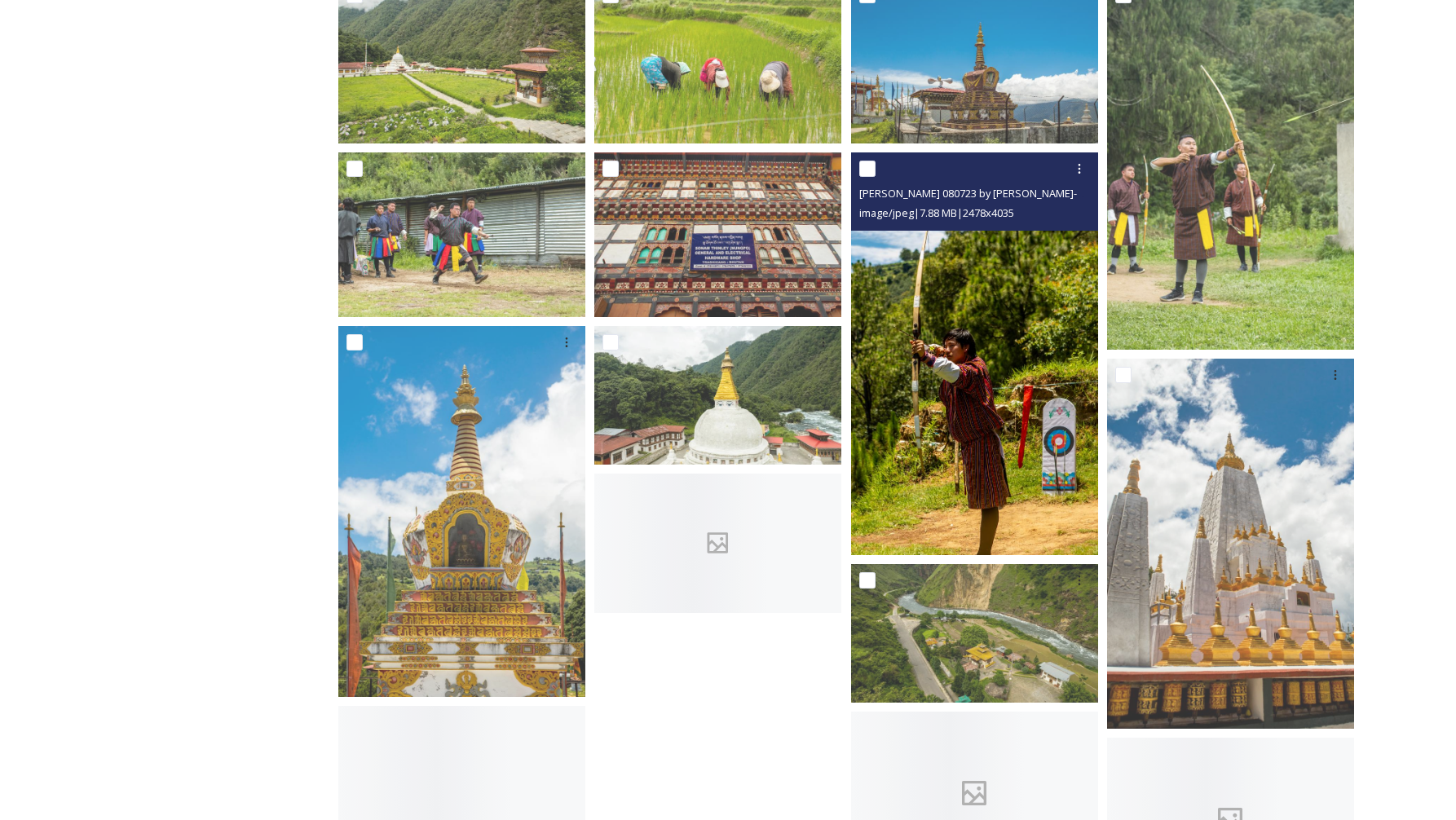
scroll to position [514, 0]
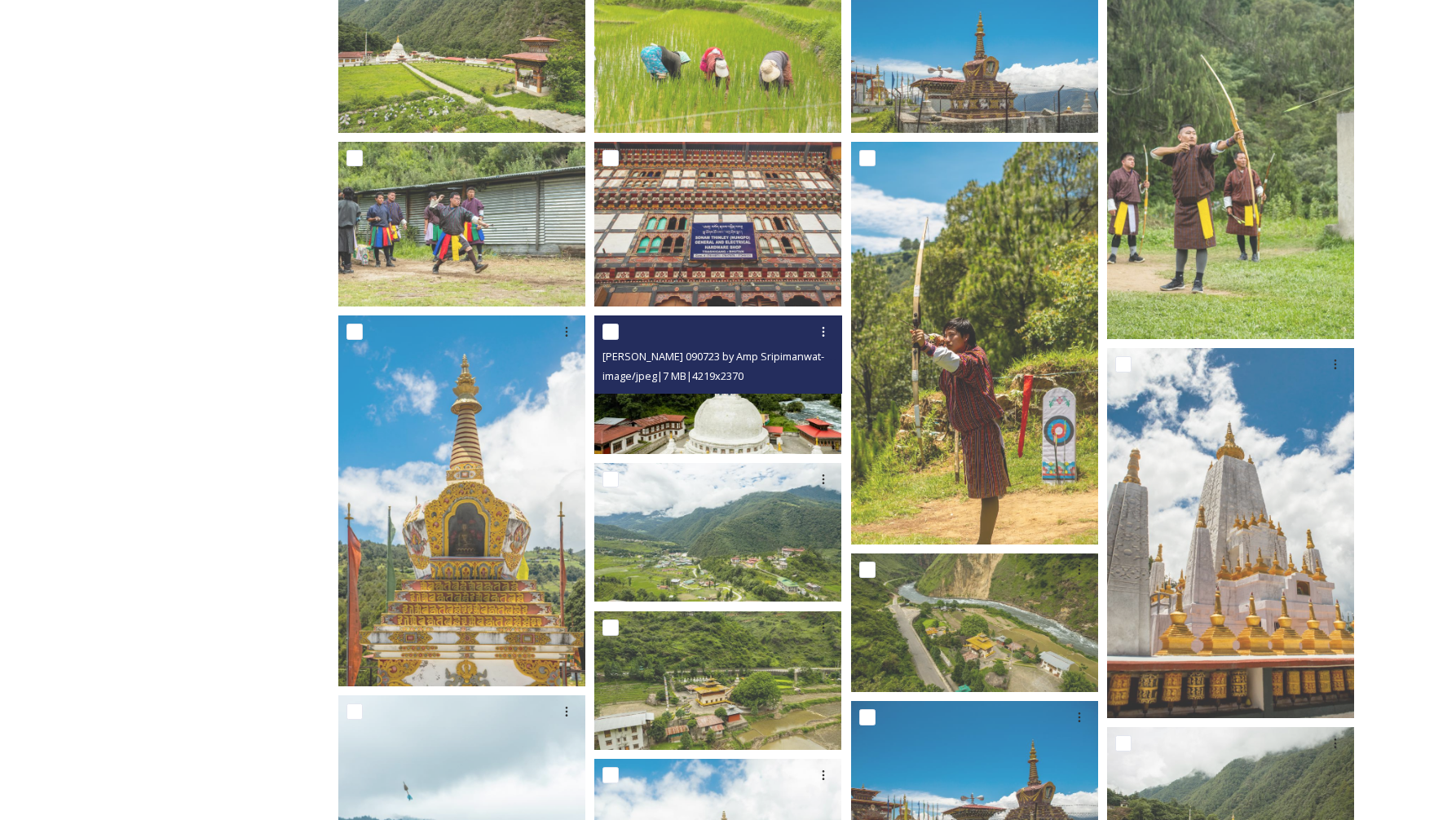
click at [748, 408] on img at bounding box center [717, 384] width 247 height 139
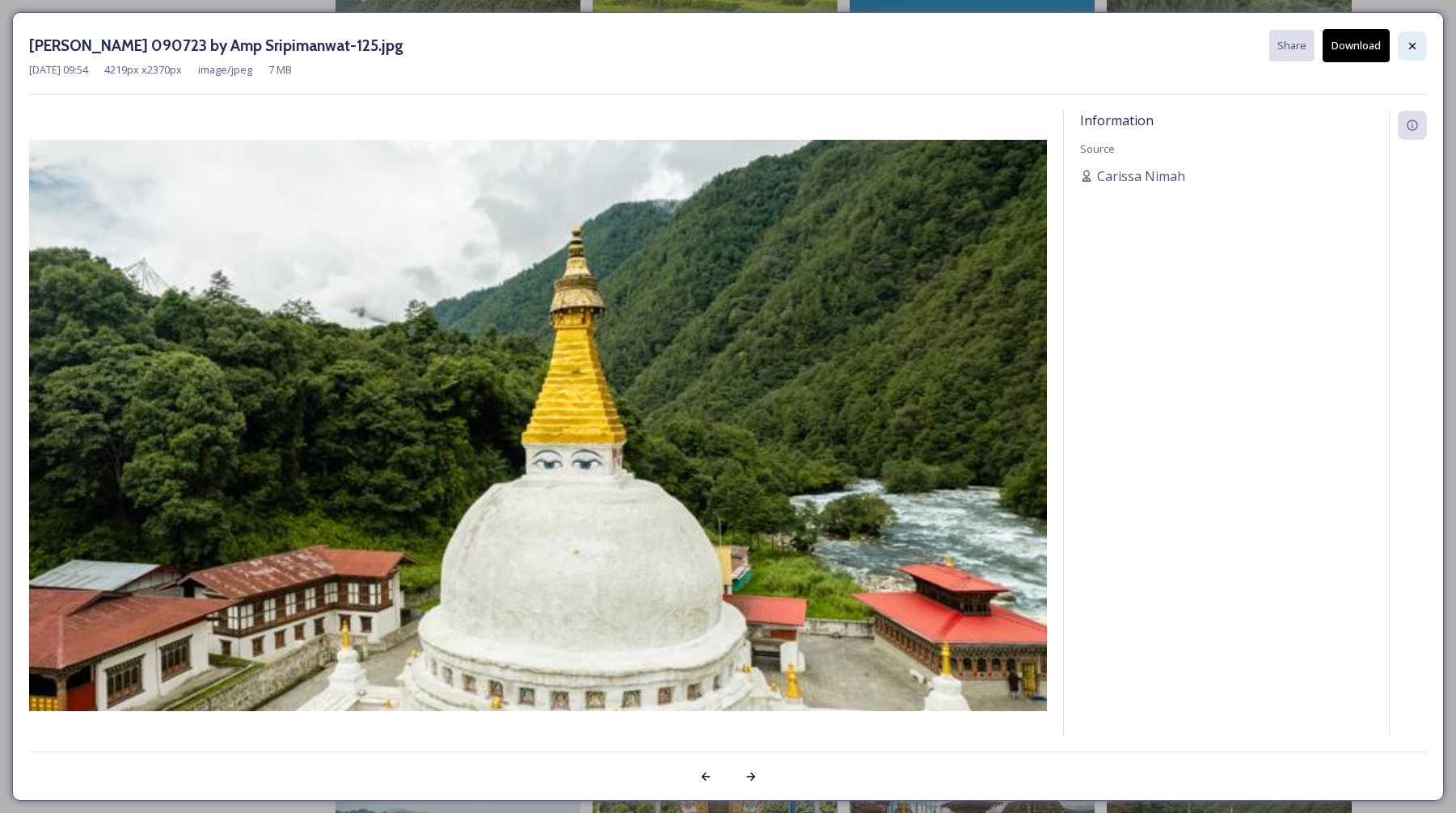
click at [1406, 49] on icon at bounding box center [1412, 46] width 13 height 13
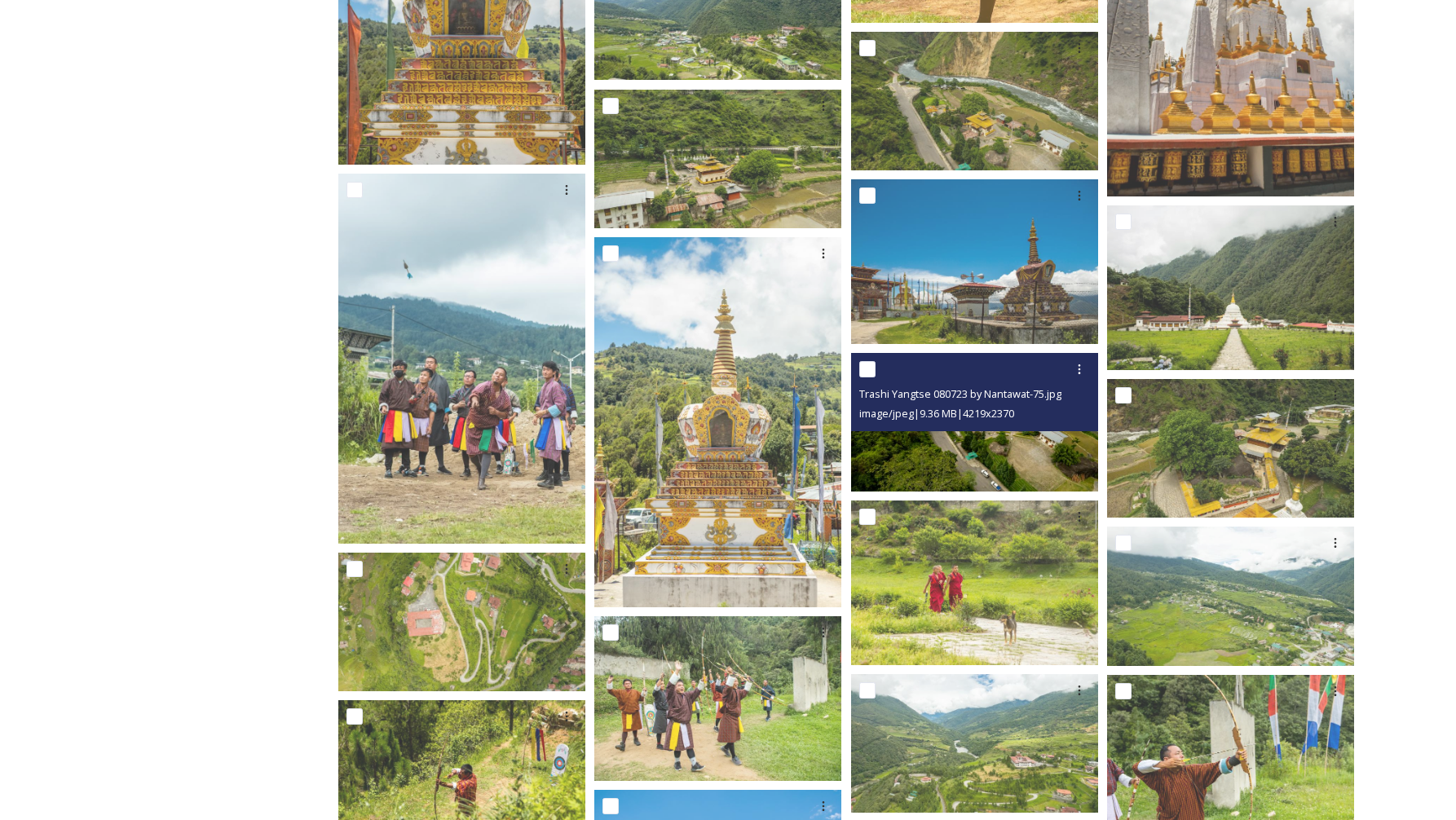
scroll to position [1036, 0]
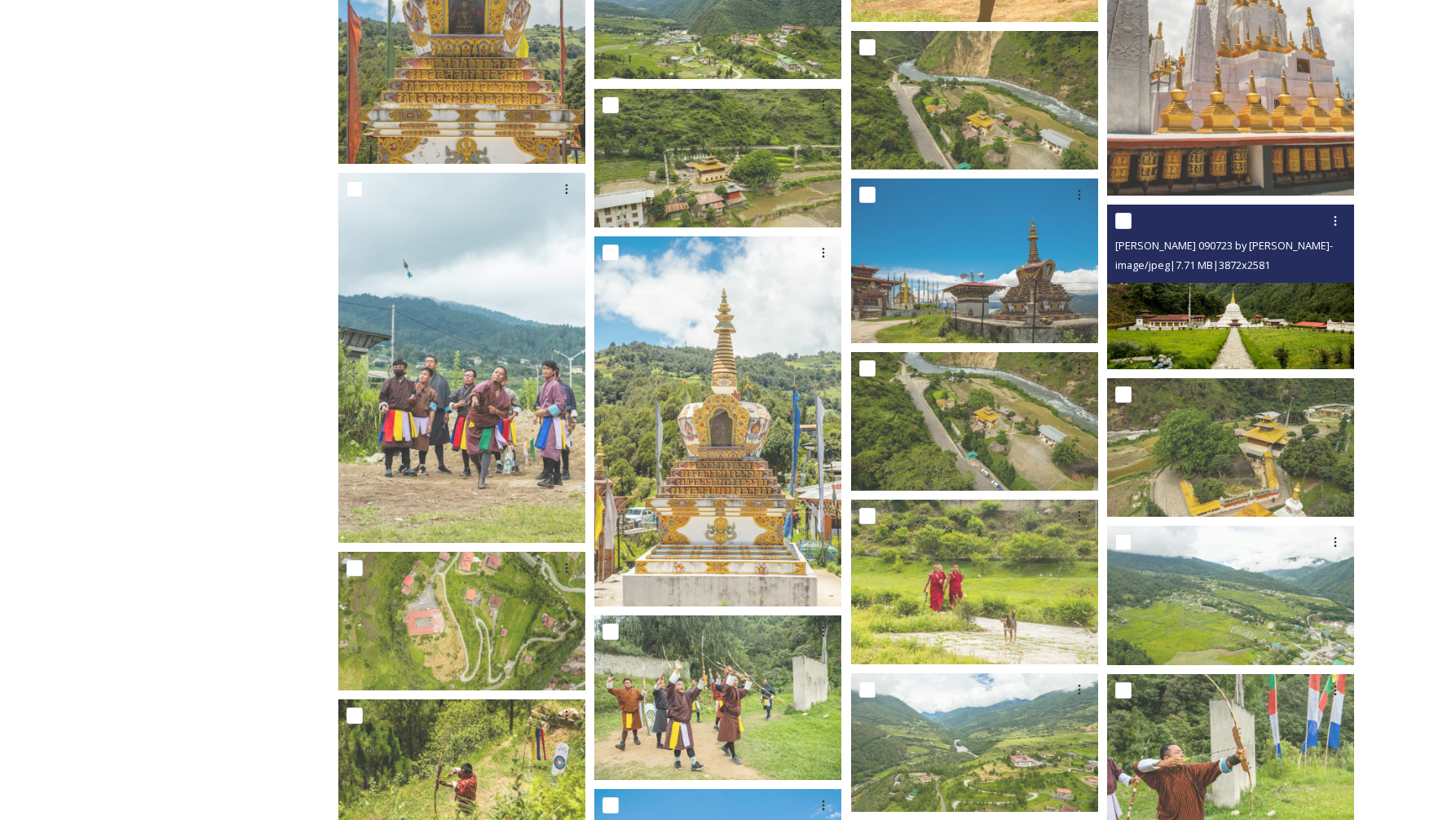
click at [1251, 345] on img at bounding box center [1230, 286] width 247 height 164
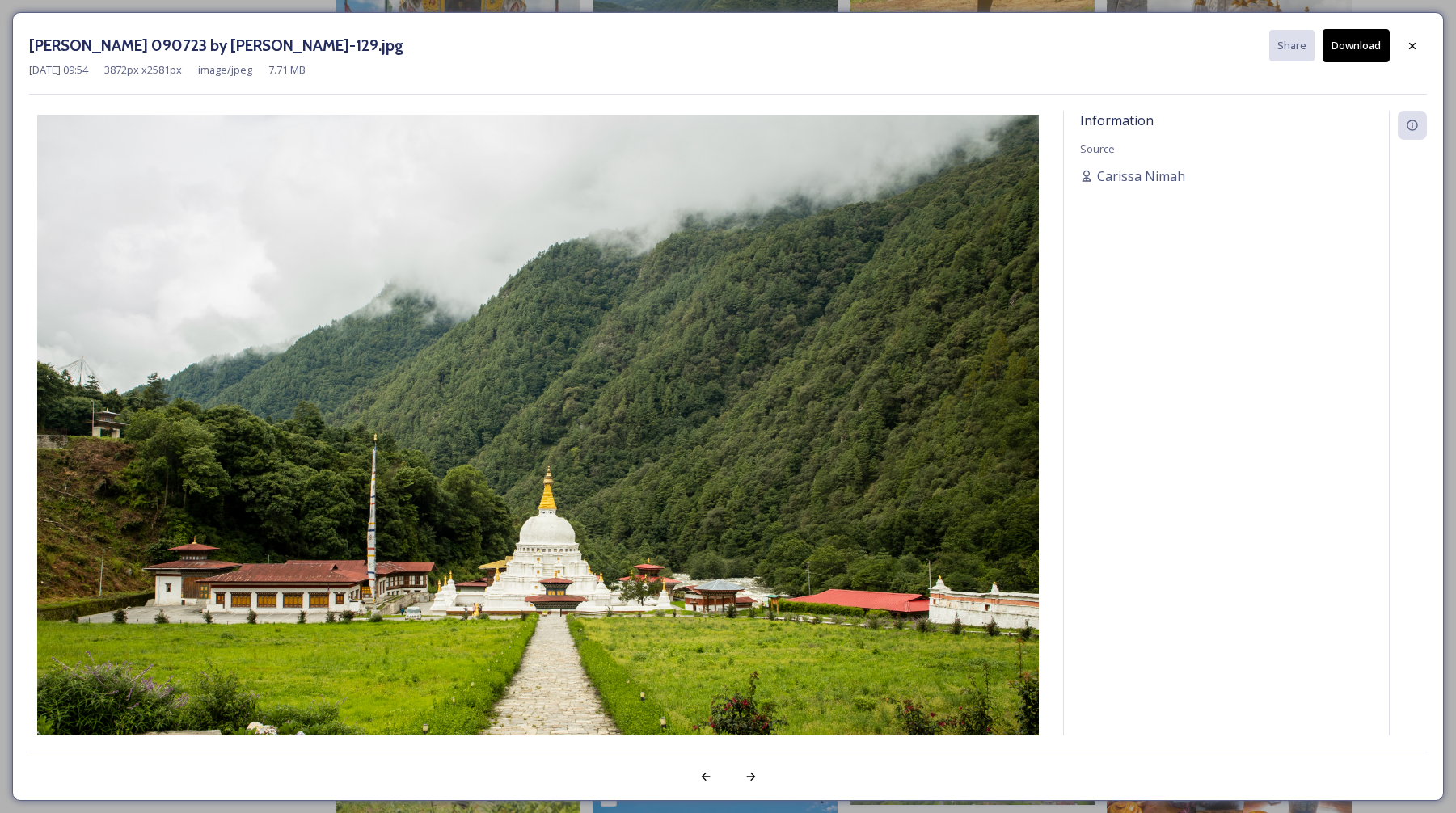
click at [1343, 44] on button "Download" at bounding box center [1356, 46] width 67 height 33
click at [1412, 46] on icon at bounding box center [1411, 45] width 6 height 6
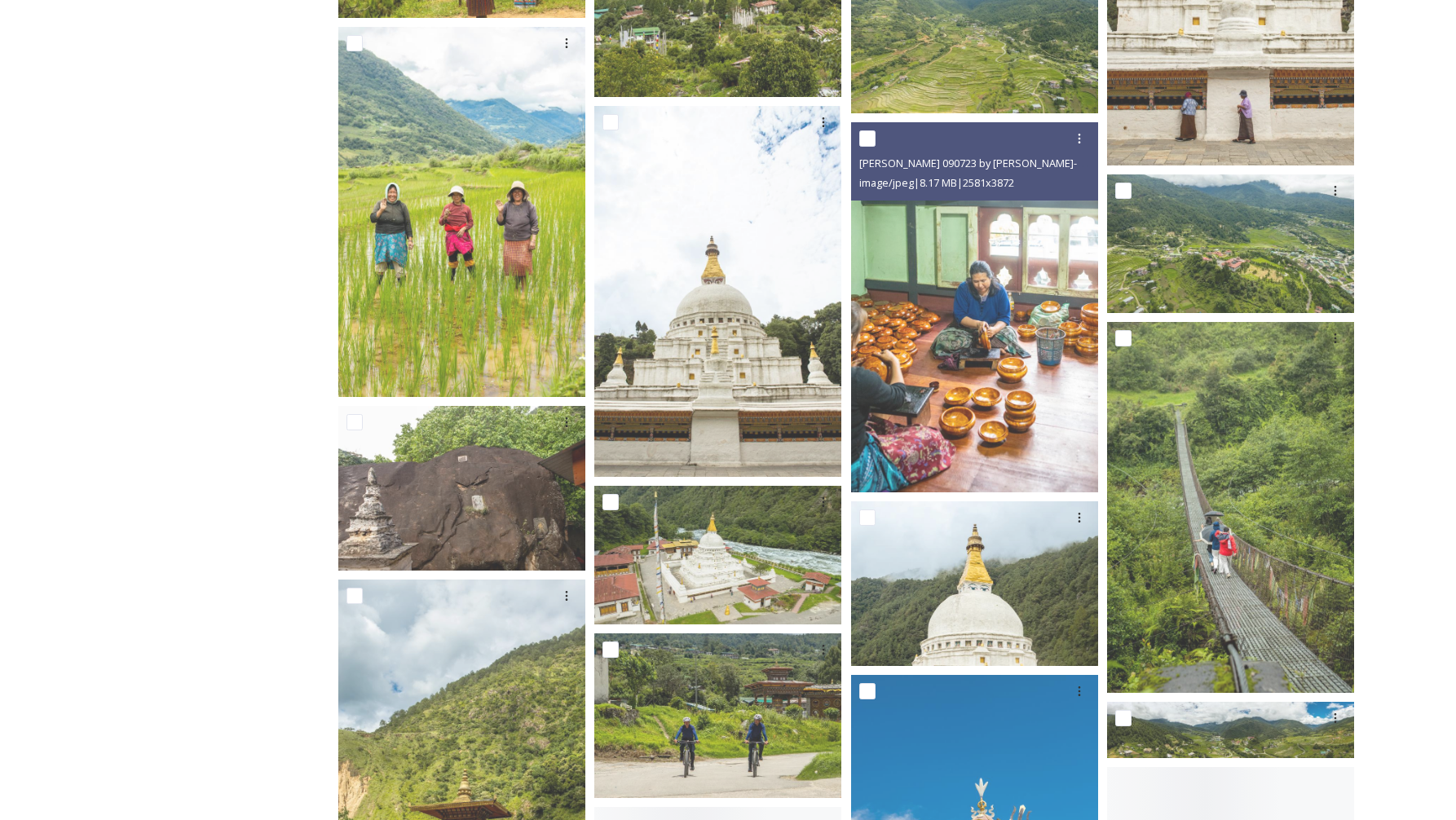
scroll to position [2760, 0]
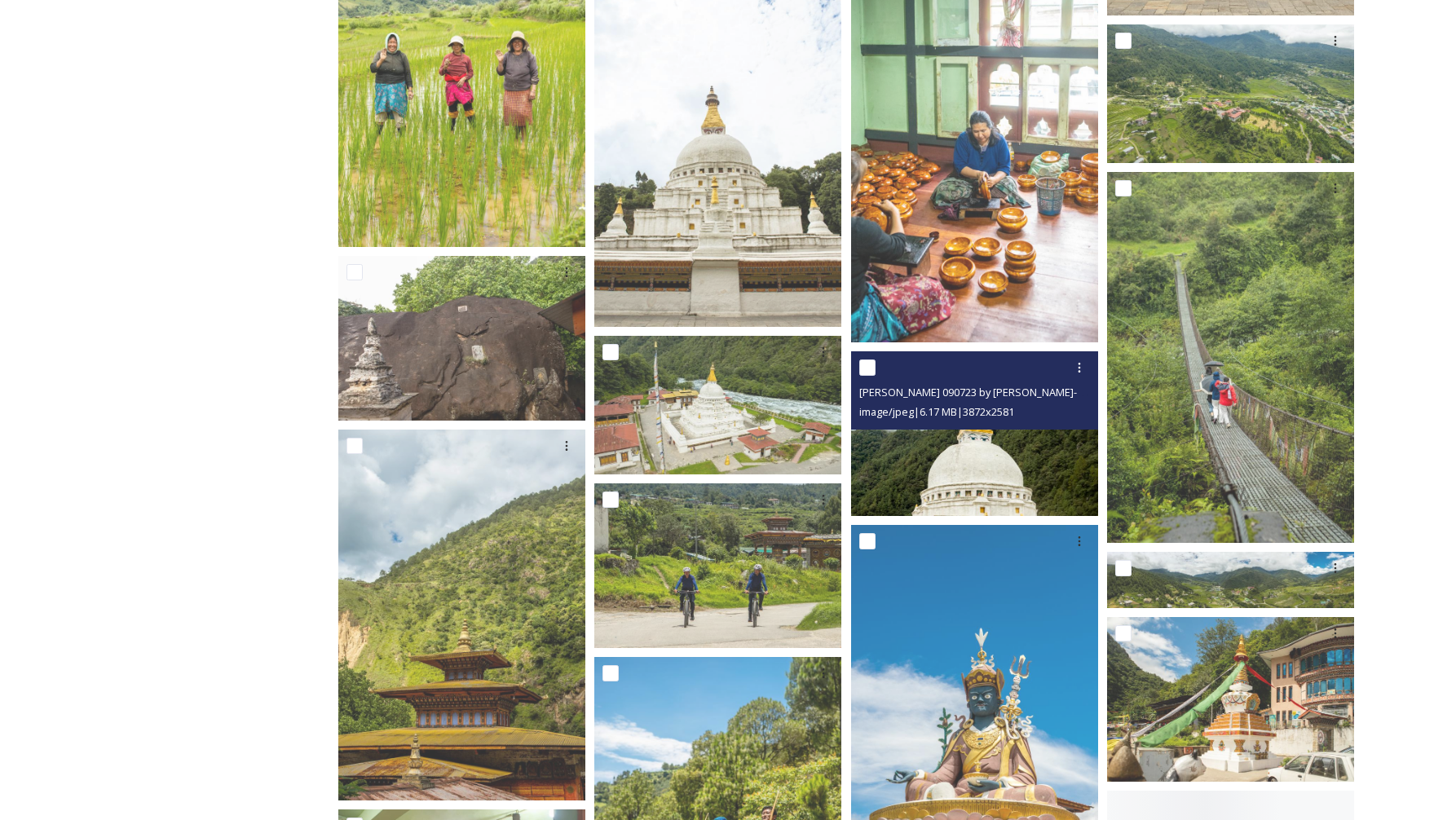
click at [975, 457] on img at bounding box center [974, 433] width 247 height 164
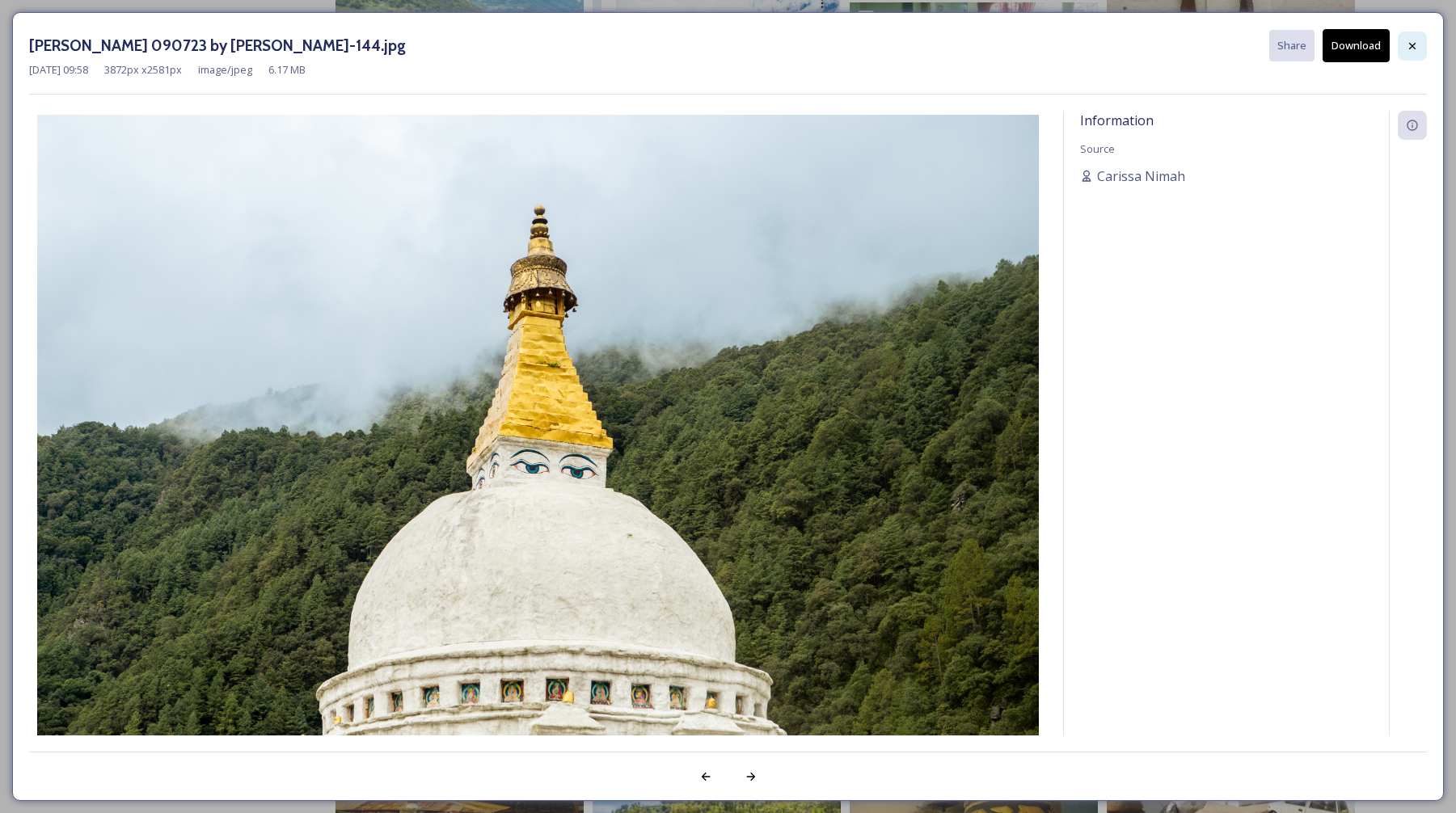
click at [1416, 47] on icon at bounding box center [1412, 46] width 13 height 13
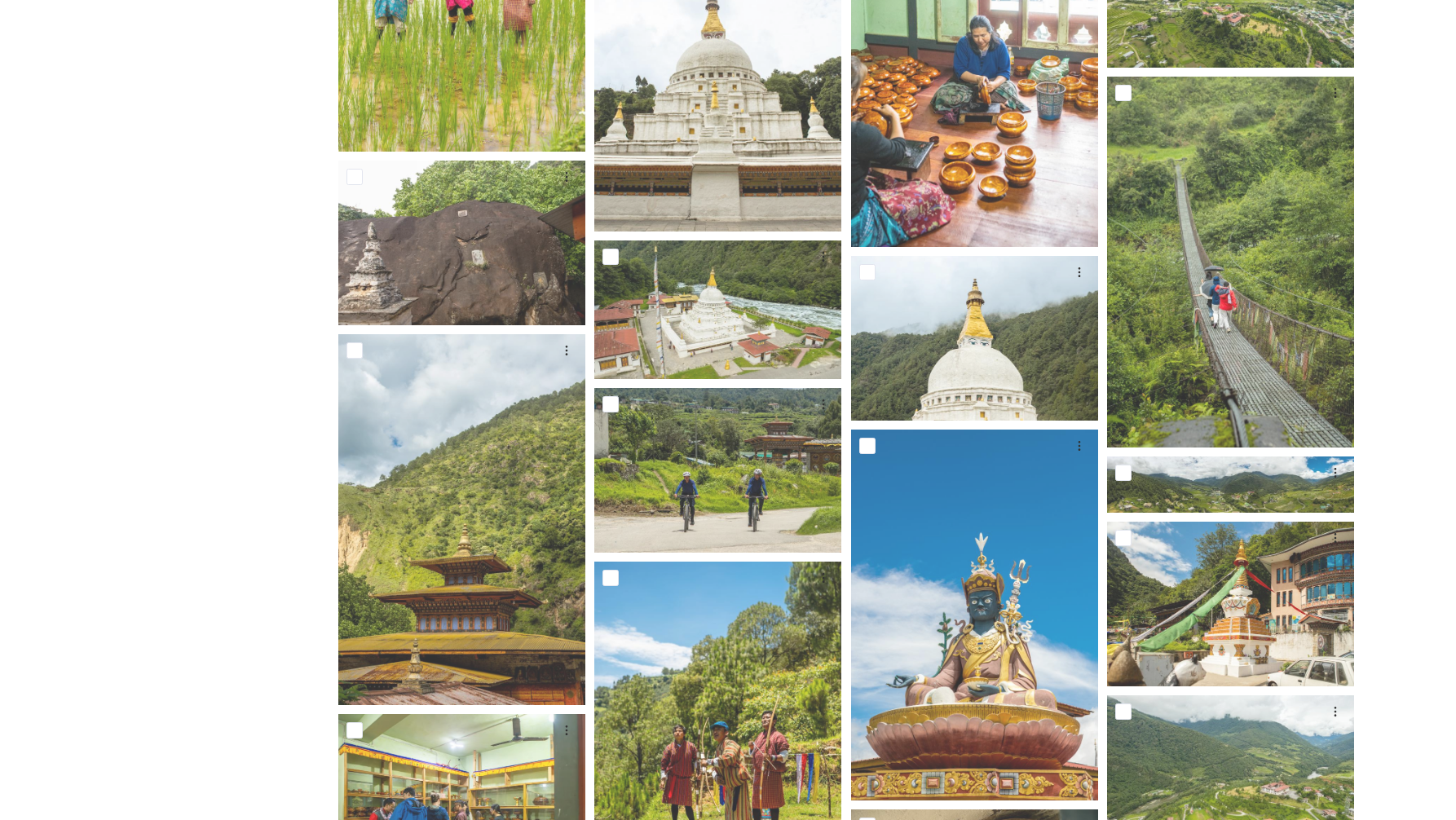
scroll to position [2849, 0]
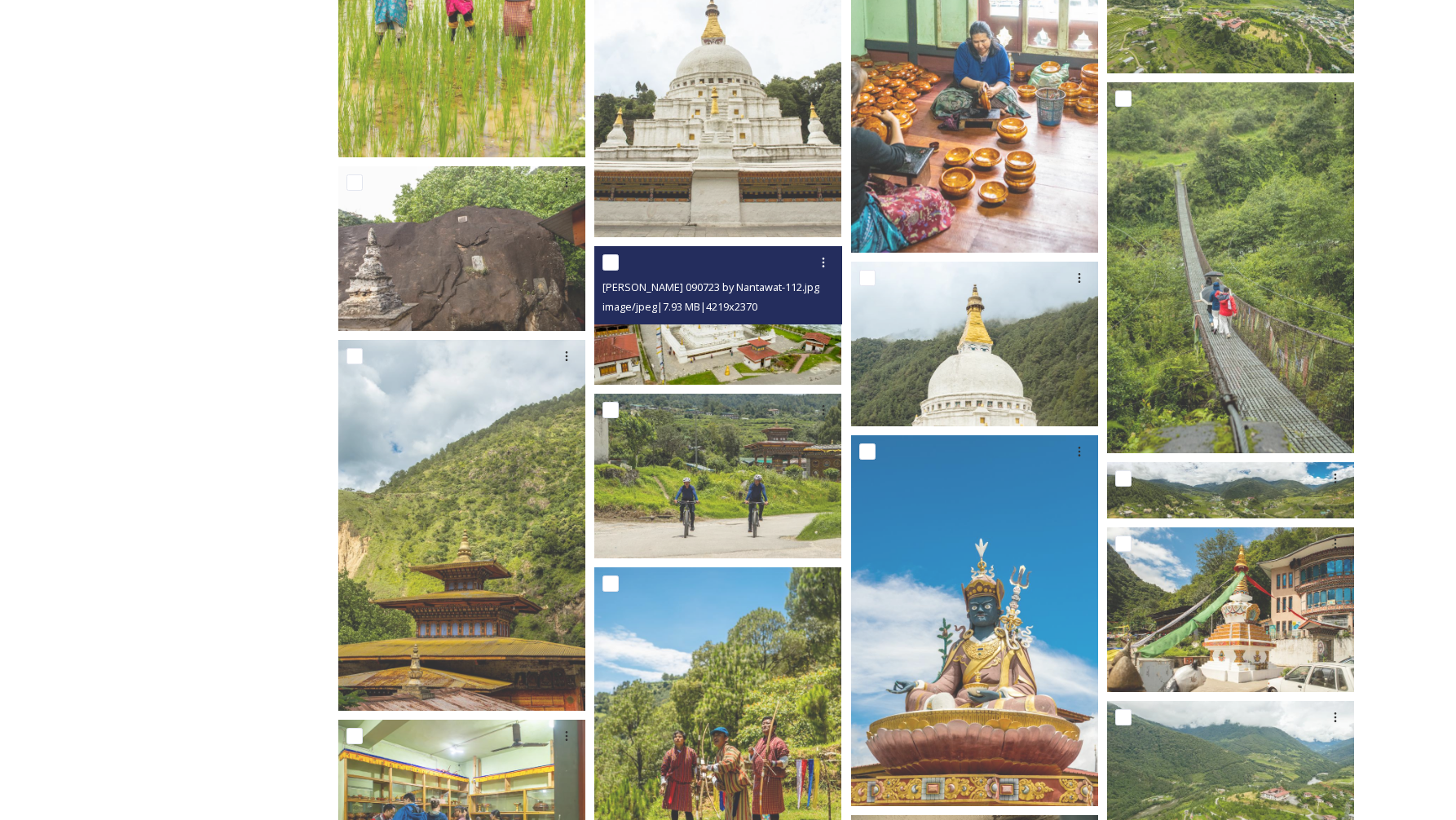
click at [743, 361] on img at bounding box center [717, 315] width 247 height 139
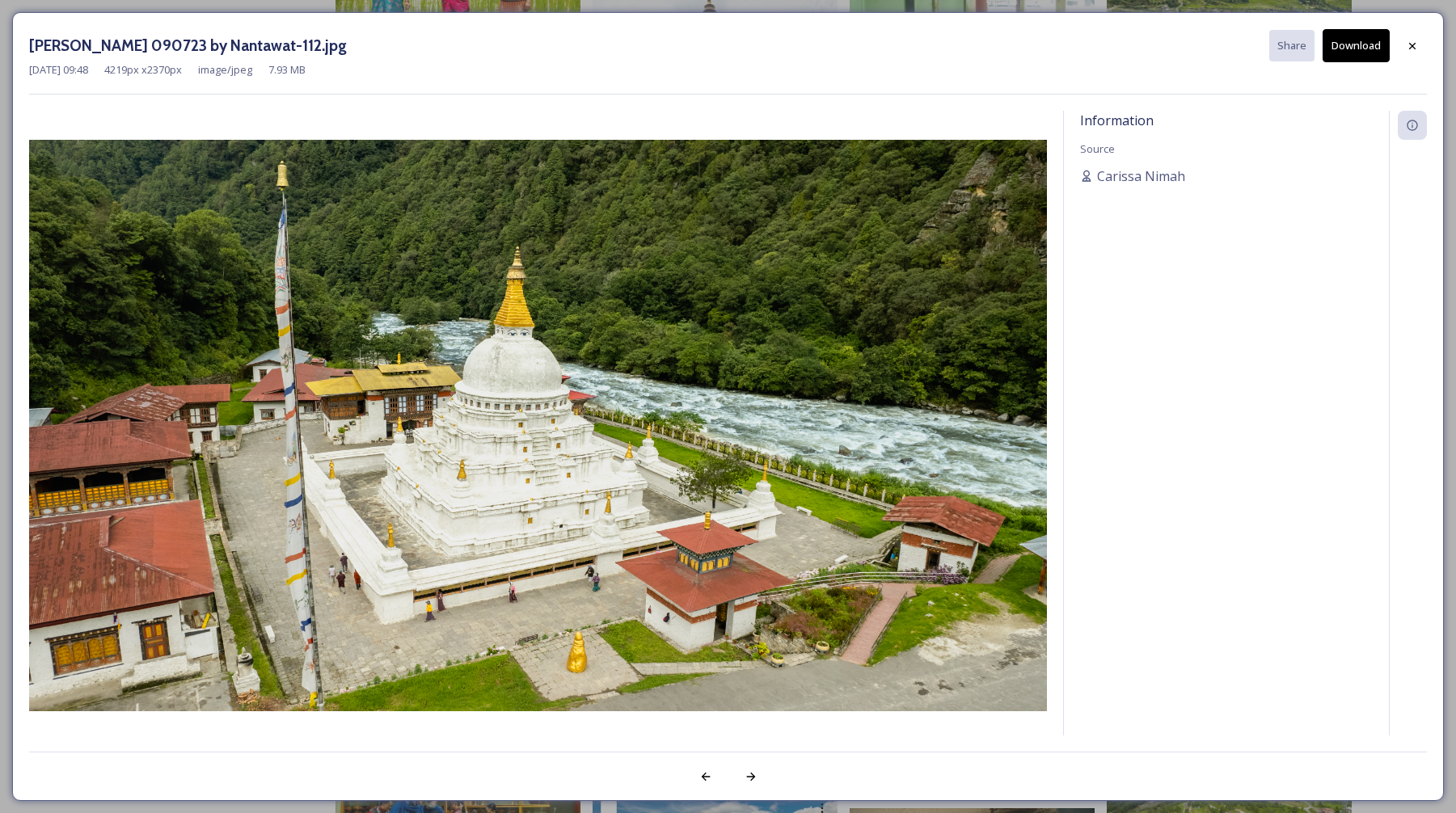
click at [1347, 47] on button "Download" at bounding box center [1356, 46] width 67 height 33
click at [1420, 48] on div at bounding box center [1412, 46] width 29 height 29
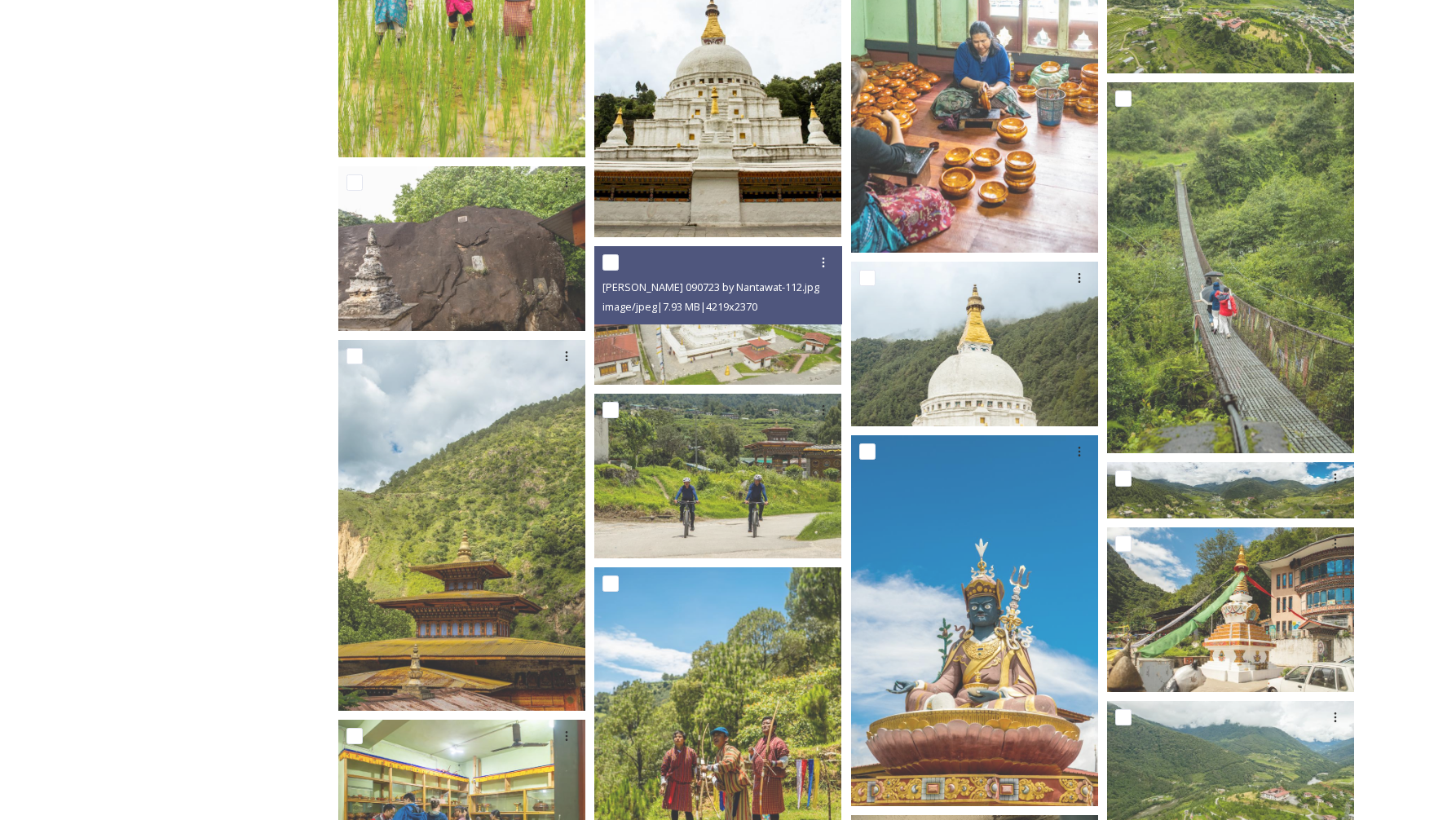
click at [751, 148] on img at bounding box center [717, 52] width 247 height 371
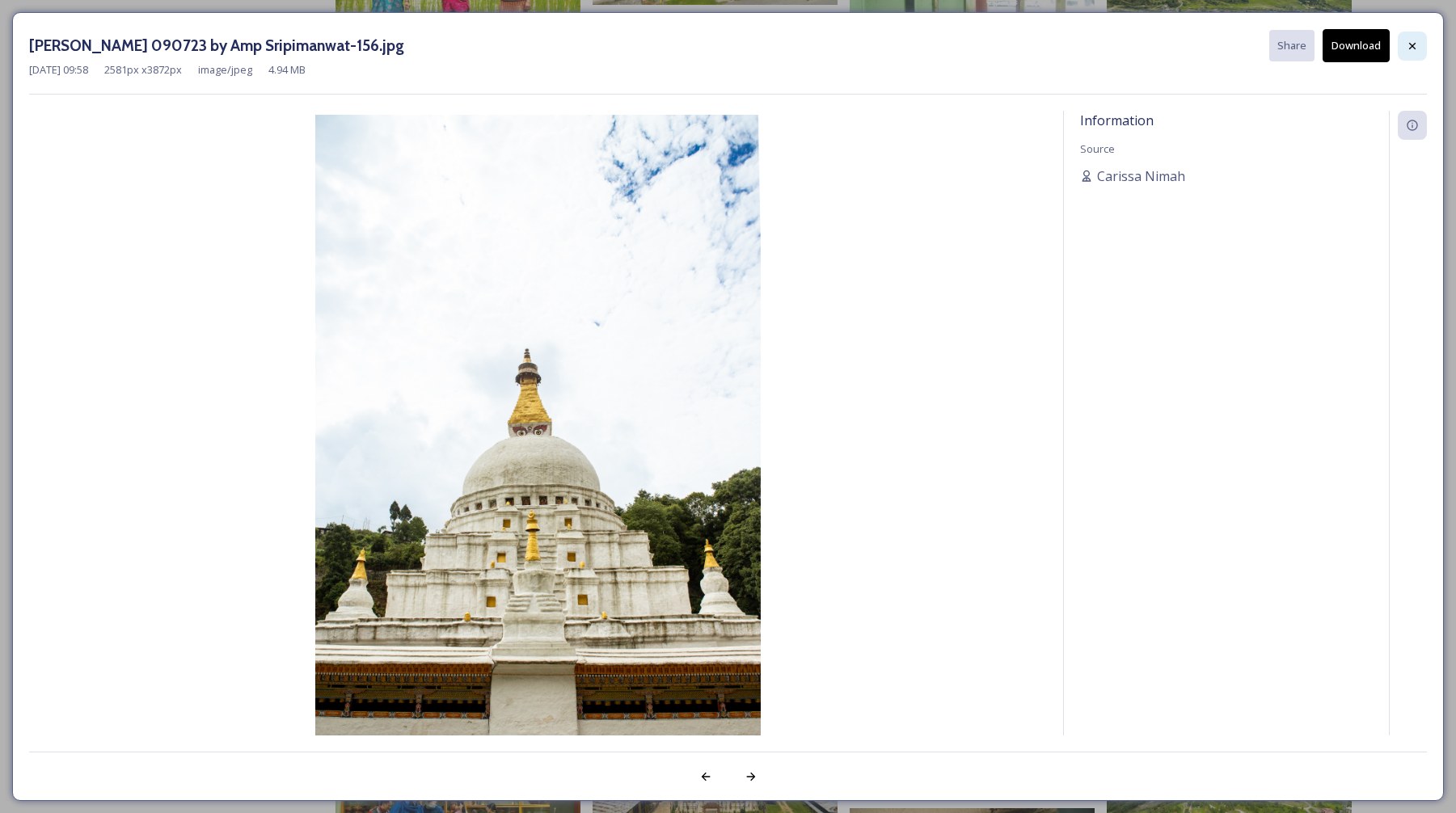
click at [1411, 51] on icon at bounding box center [1412, 46] width 13 height 13
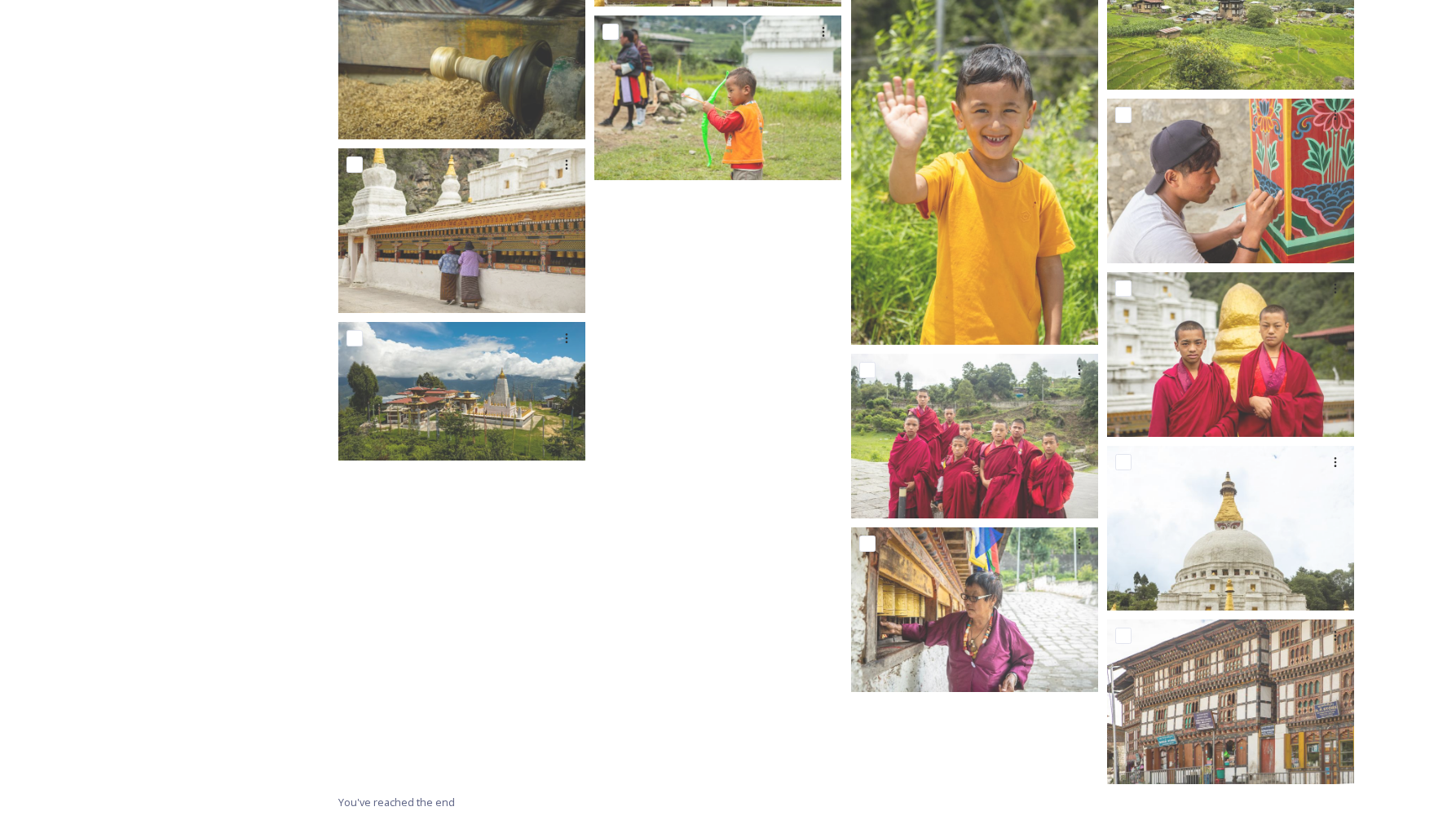
scroll to position [12306, 0]
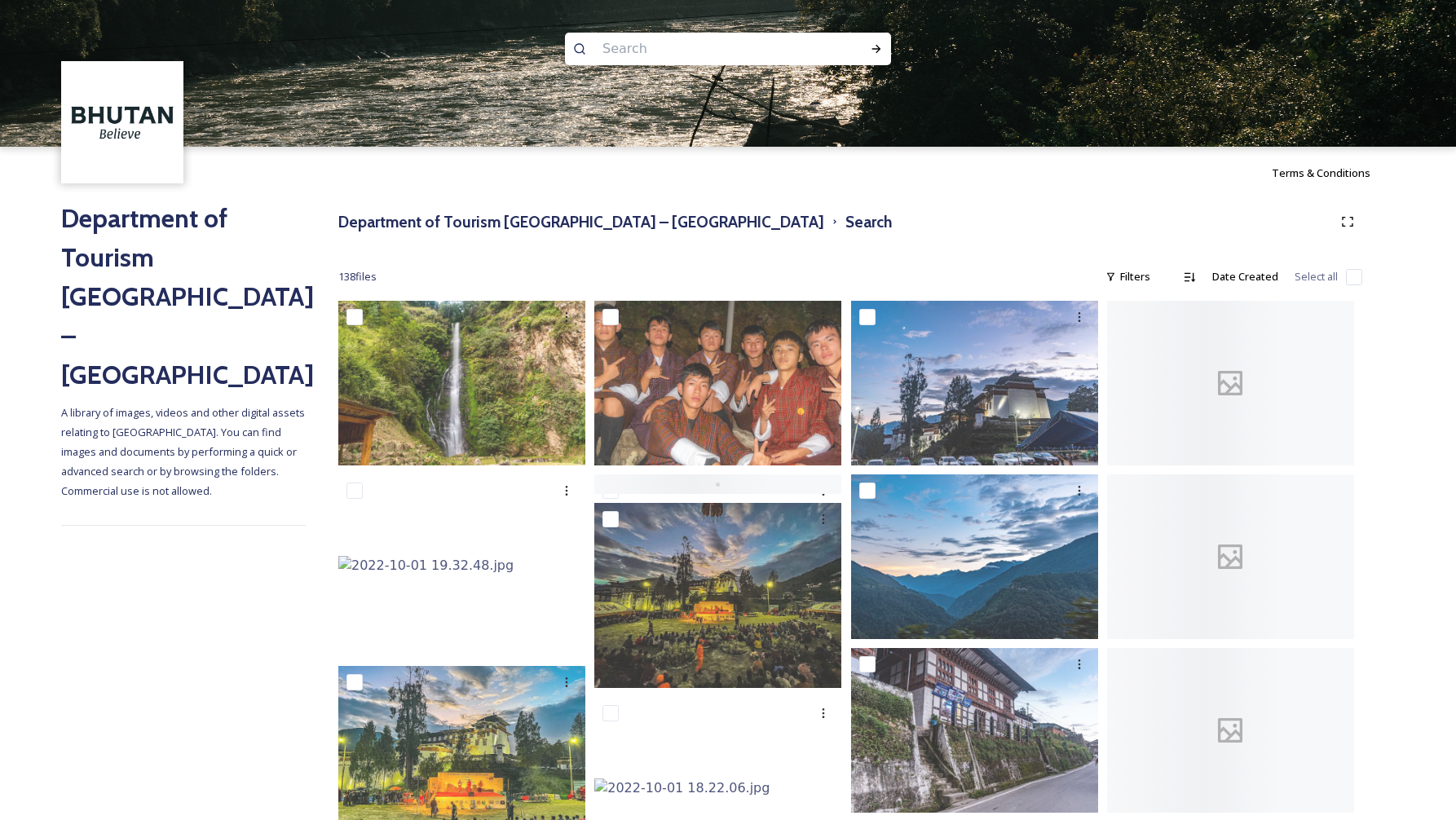
scroll to position [6516, 0]
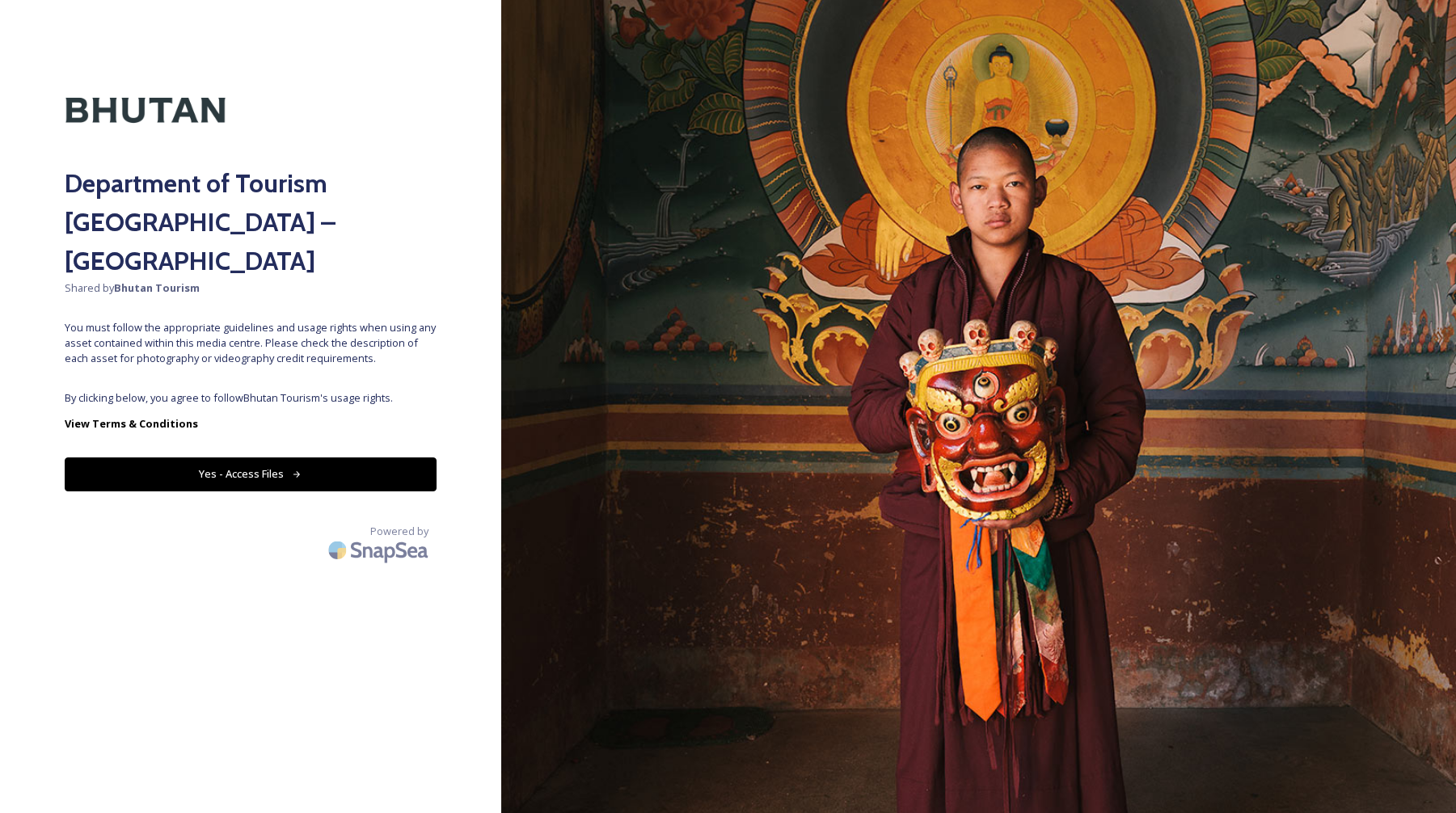
click at [316, 457] on button "Yes - Access Files" at bounding box center [251, 474] width 372 height 33
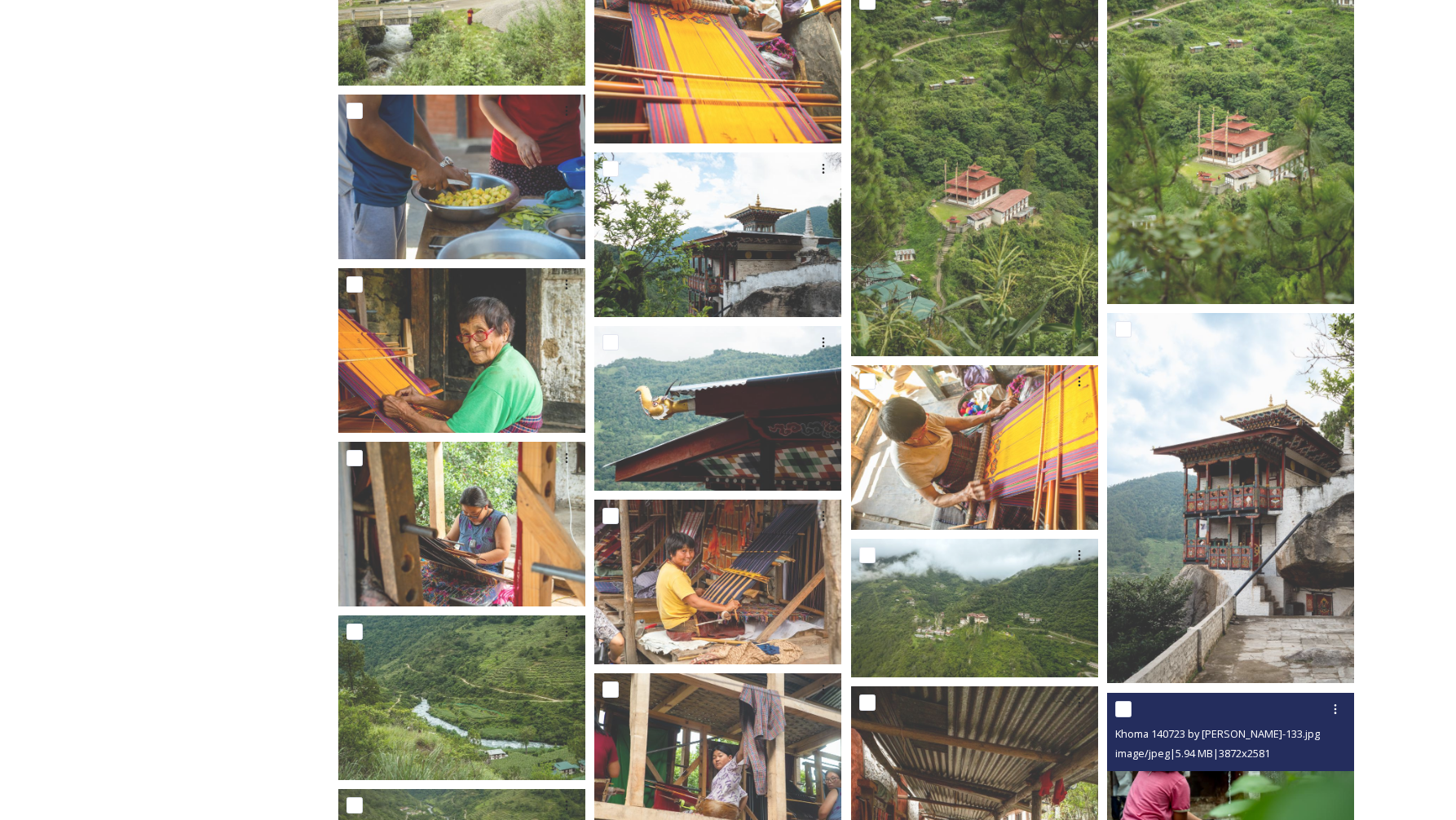
scroll to position [5092, 0]
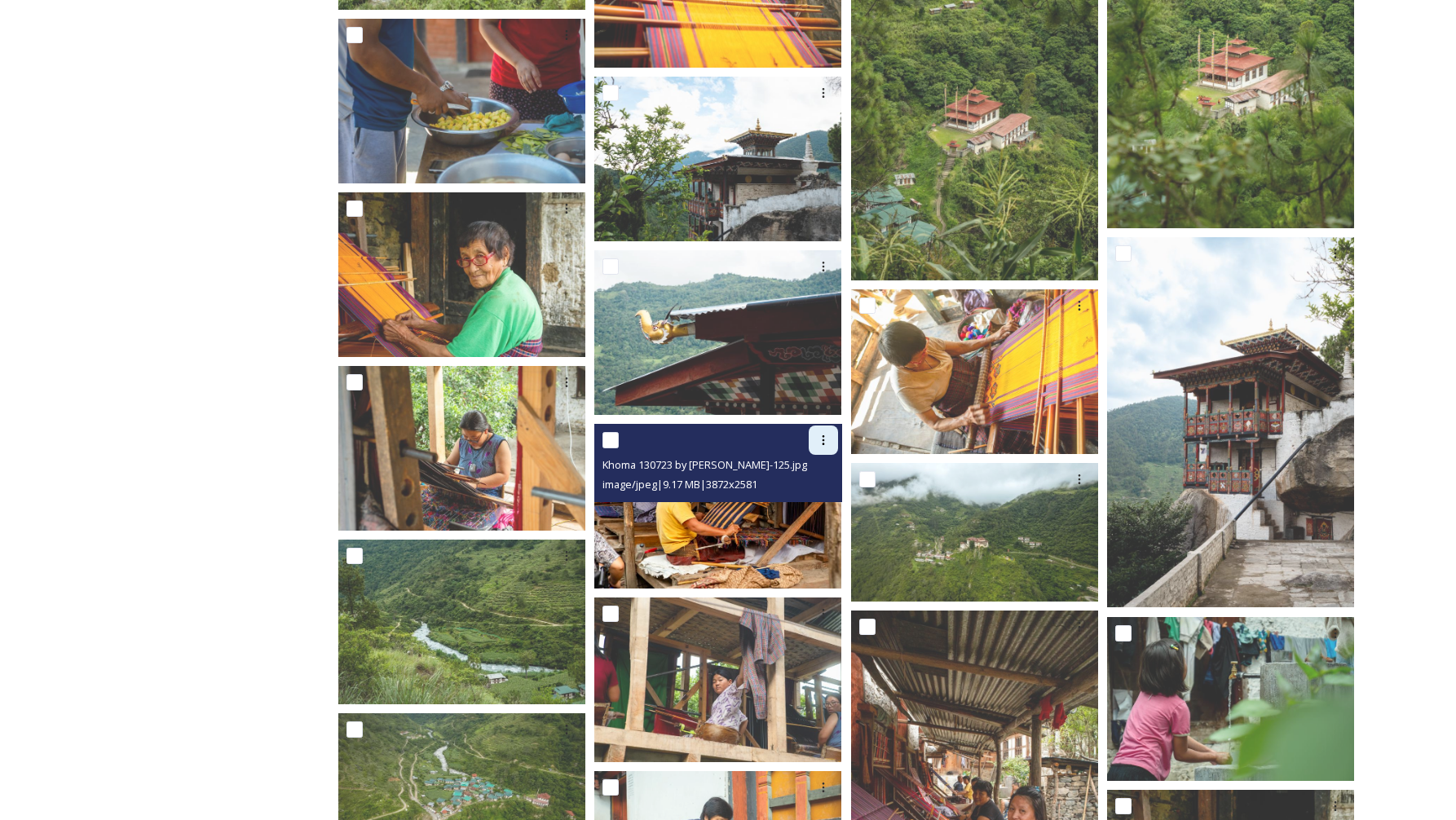
click at [822, 443] on icon at bounding box center [823, 440] width 13 height 13
click at [811, 510] on span "Download" at bounding box center [804, 507] width 50 height 16
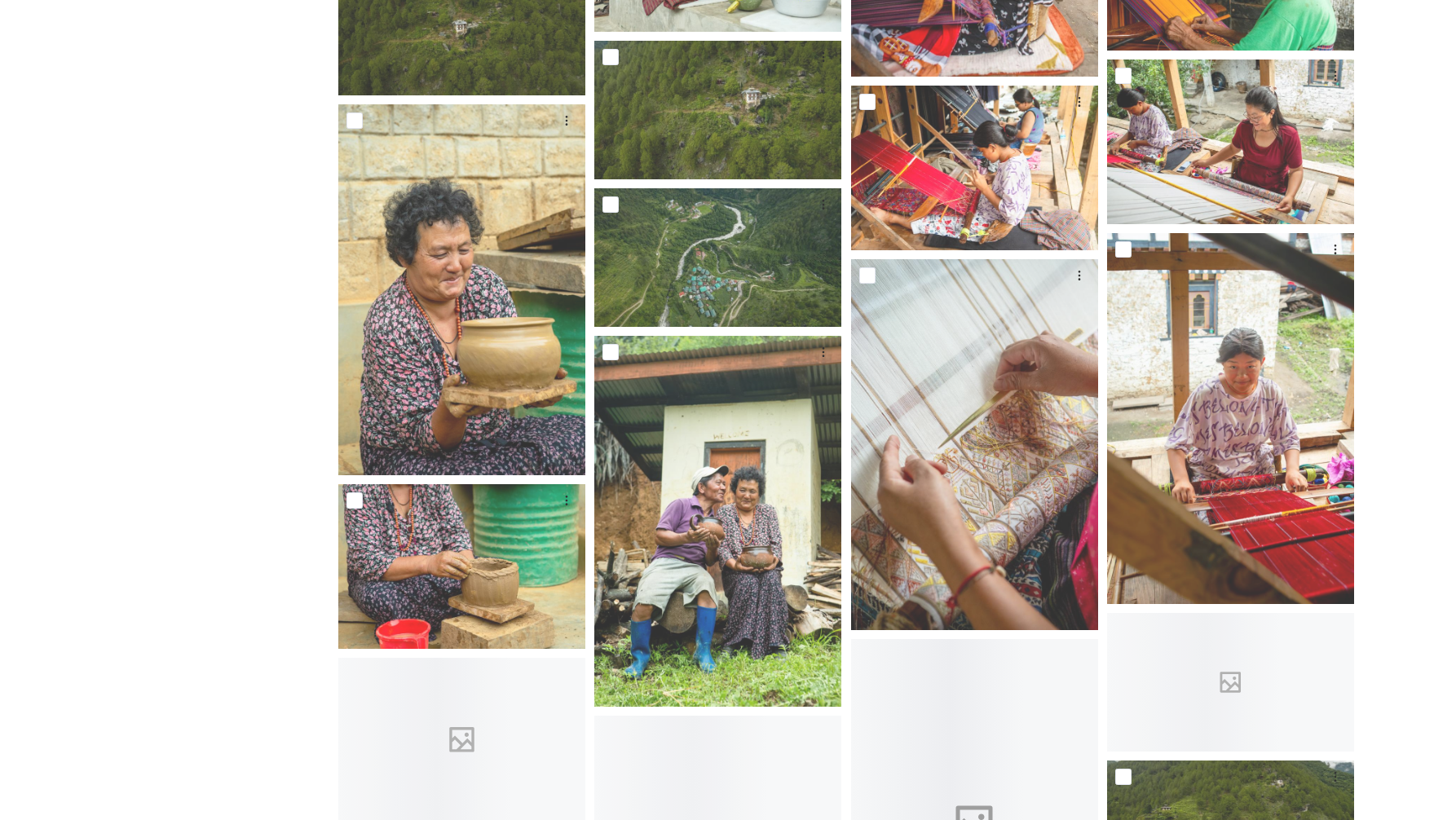
scroll to position [6010, 0]
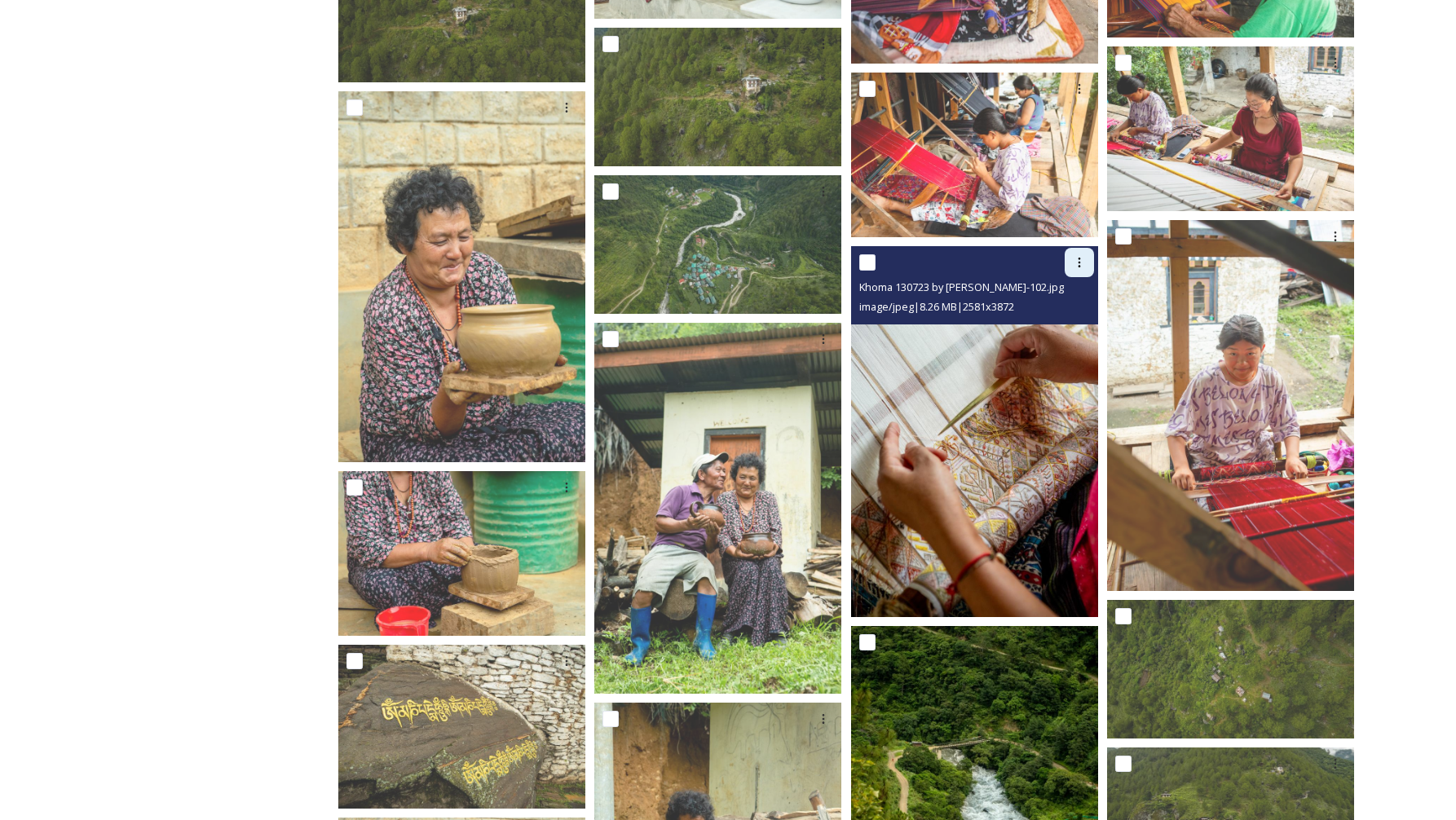
click at [1077, 271] on div at bounding box center [1079, 262] width 29 height 29
click at [1068, 326] on span "Download" at bounding box center [1060, 330] width 50 height 16
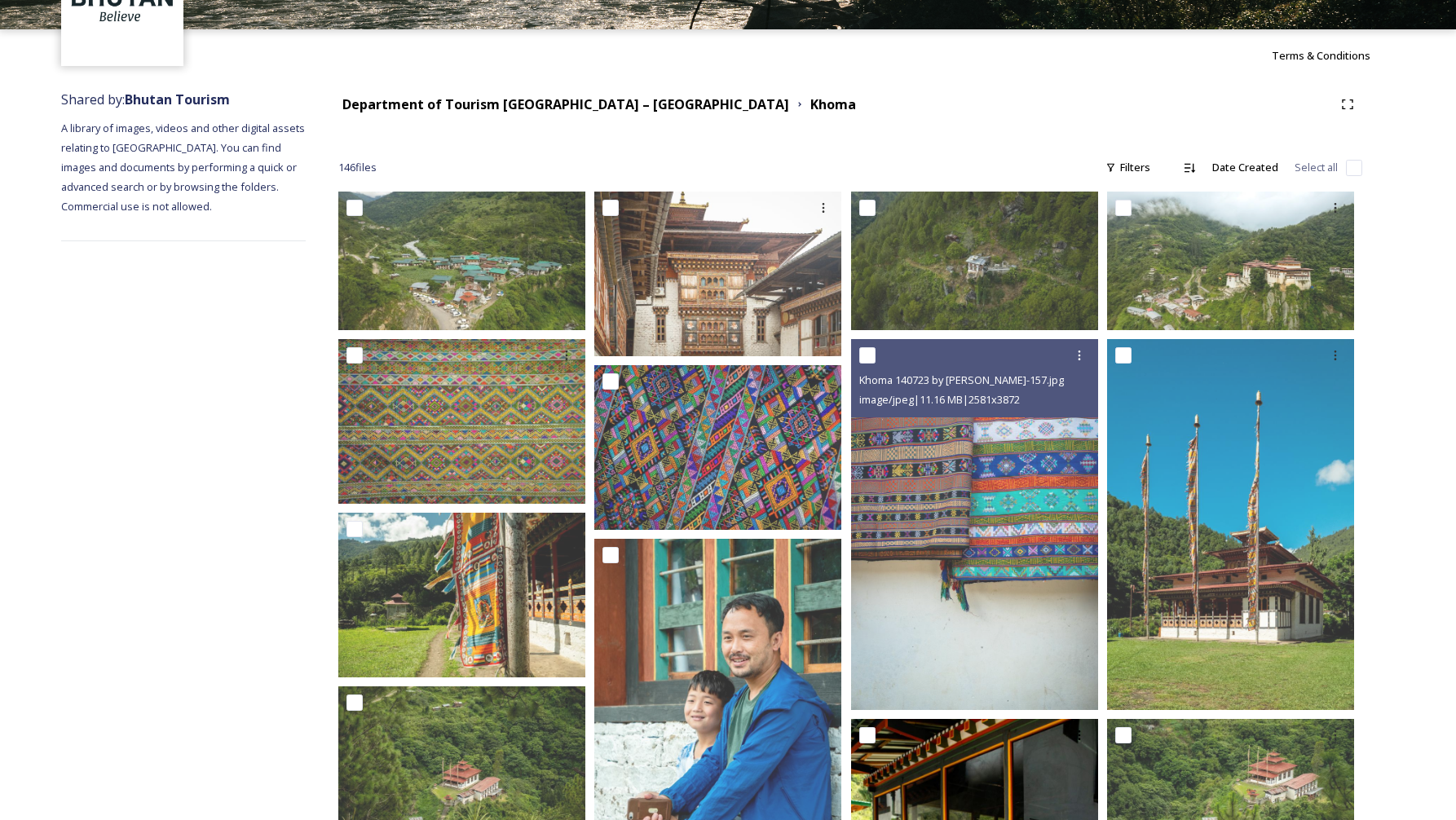
scroll to position [492, 0]
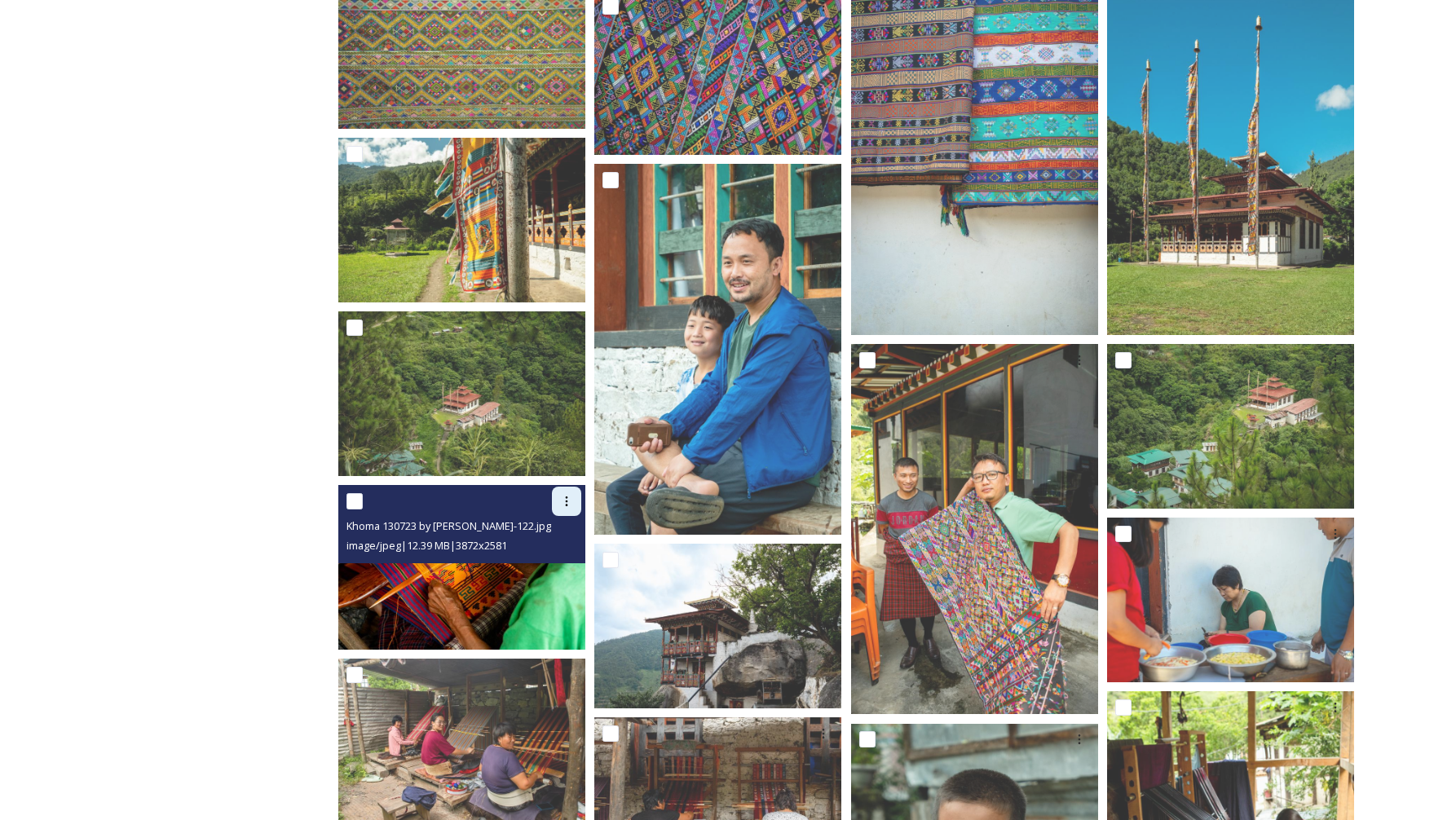
click at [561, 504] on icon at bounding box center [567, 501] width 13 height 13
click at [553, 566] on span "Download" at bounding box center [547, 569] width 50 height 16
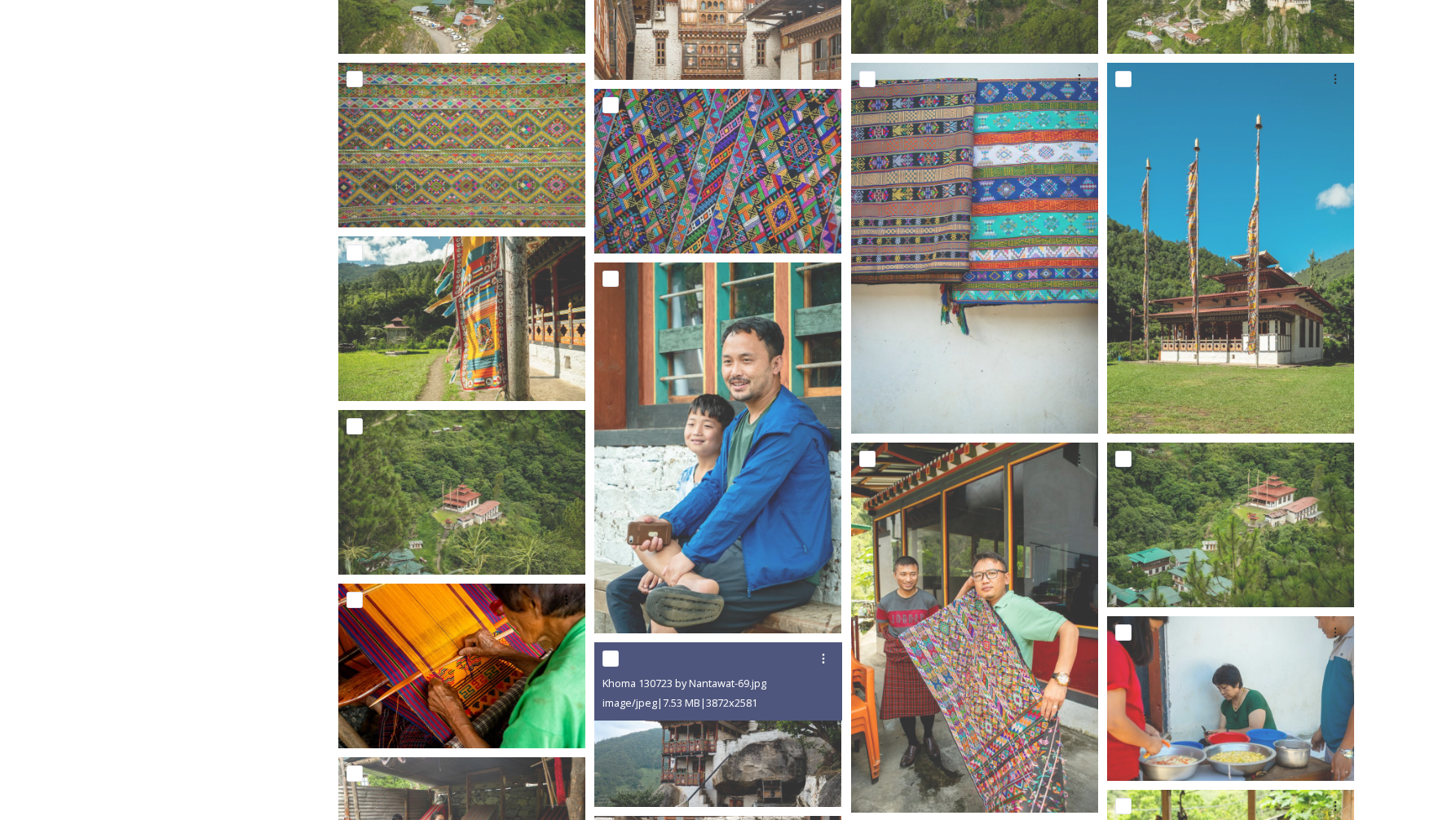
scroll to position [0, 0]
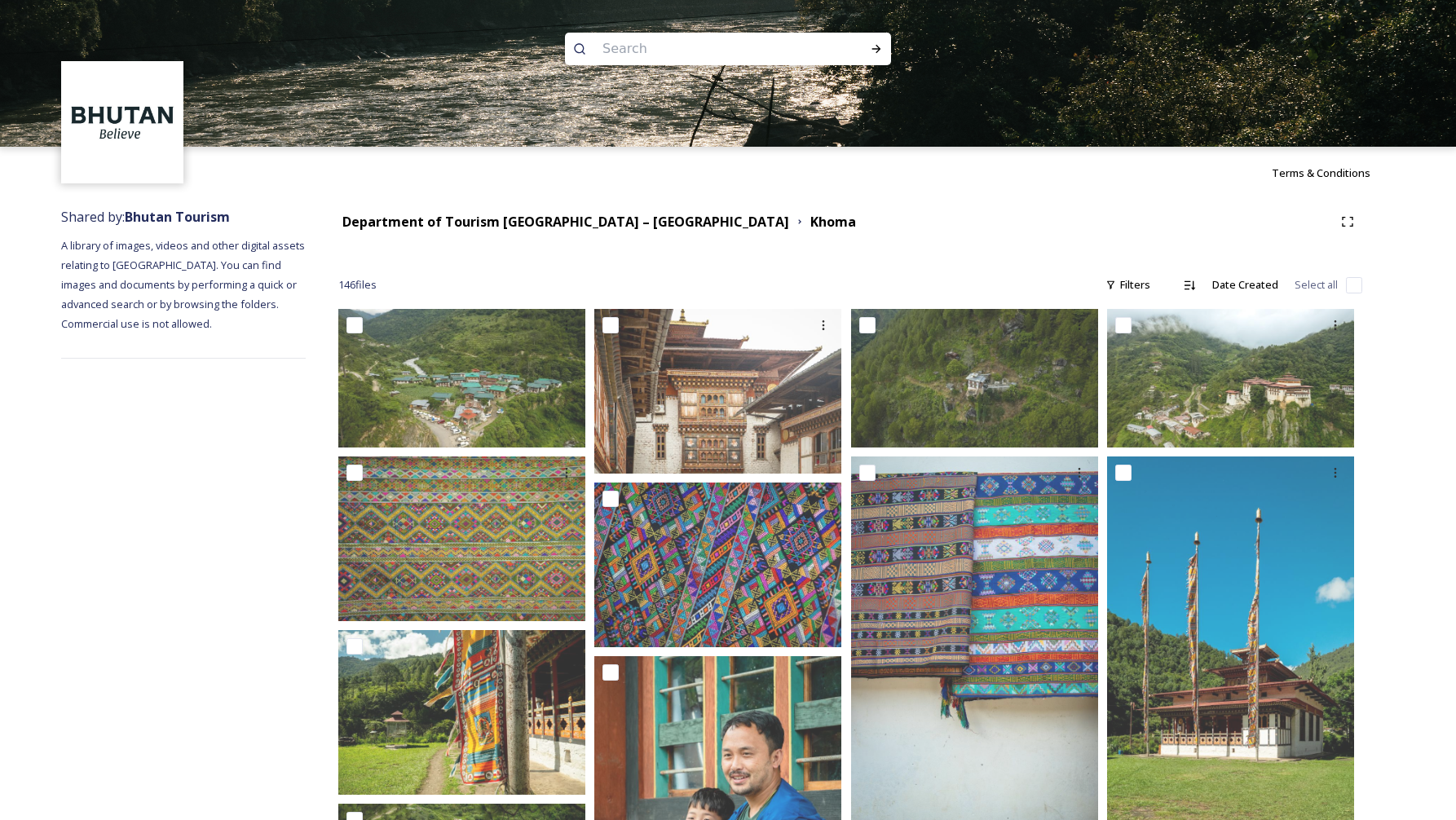
click at [660, 37] on input at bounding box center [705, 49] width 224 height 36
type input "b"
click at [629, 226] on strong "Department of Tourism [GEOGRAPHIC_DATA] – [GEOGRAPHIC_DATA]" at bounding box center [565, 222] width 446 height 18
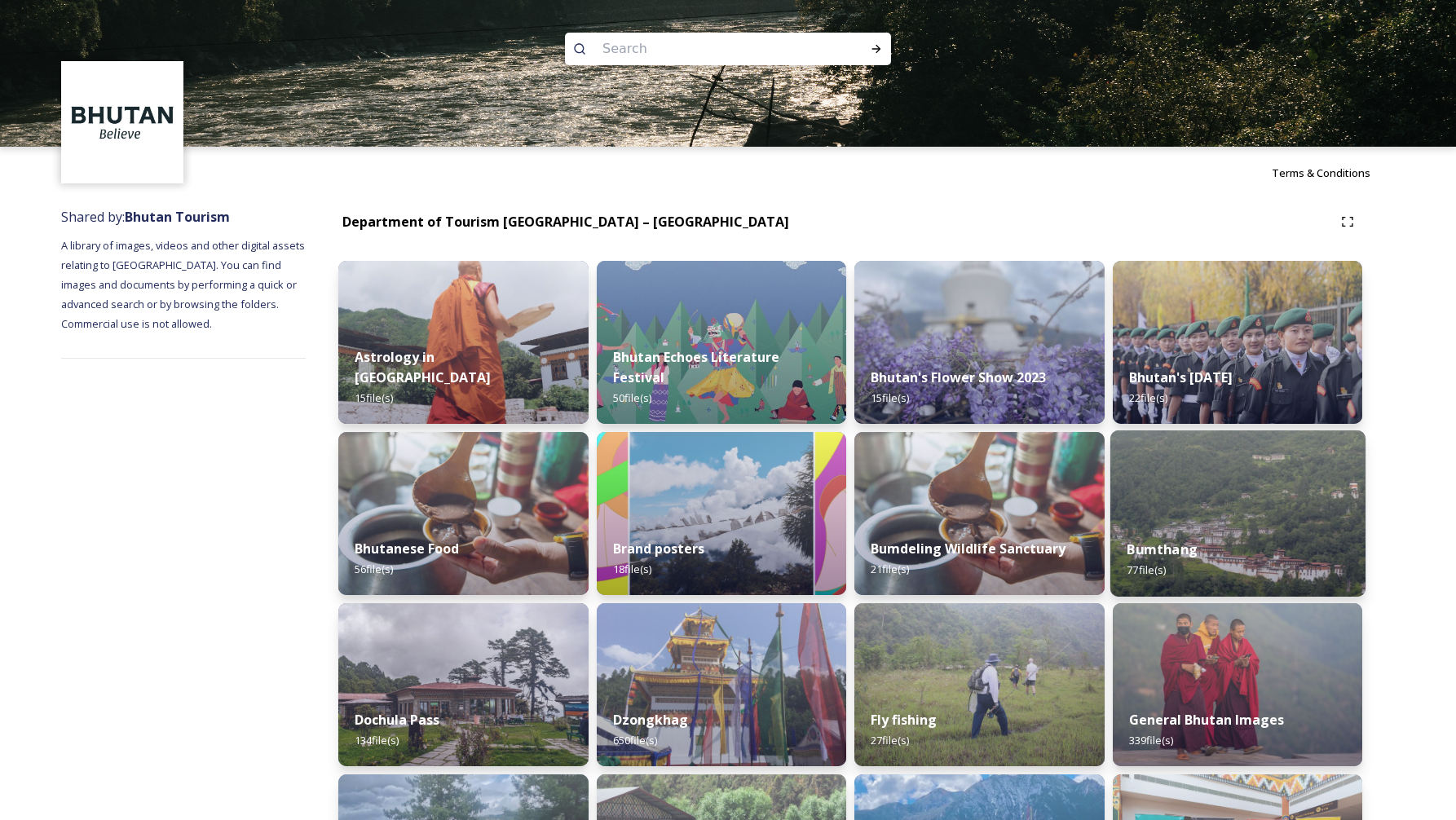
click at [1213, 525] on div "Bumthang 77 file(s)" at bounding box center [1237, 559] width 255 height 74
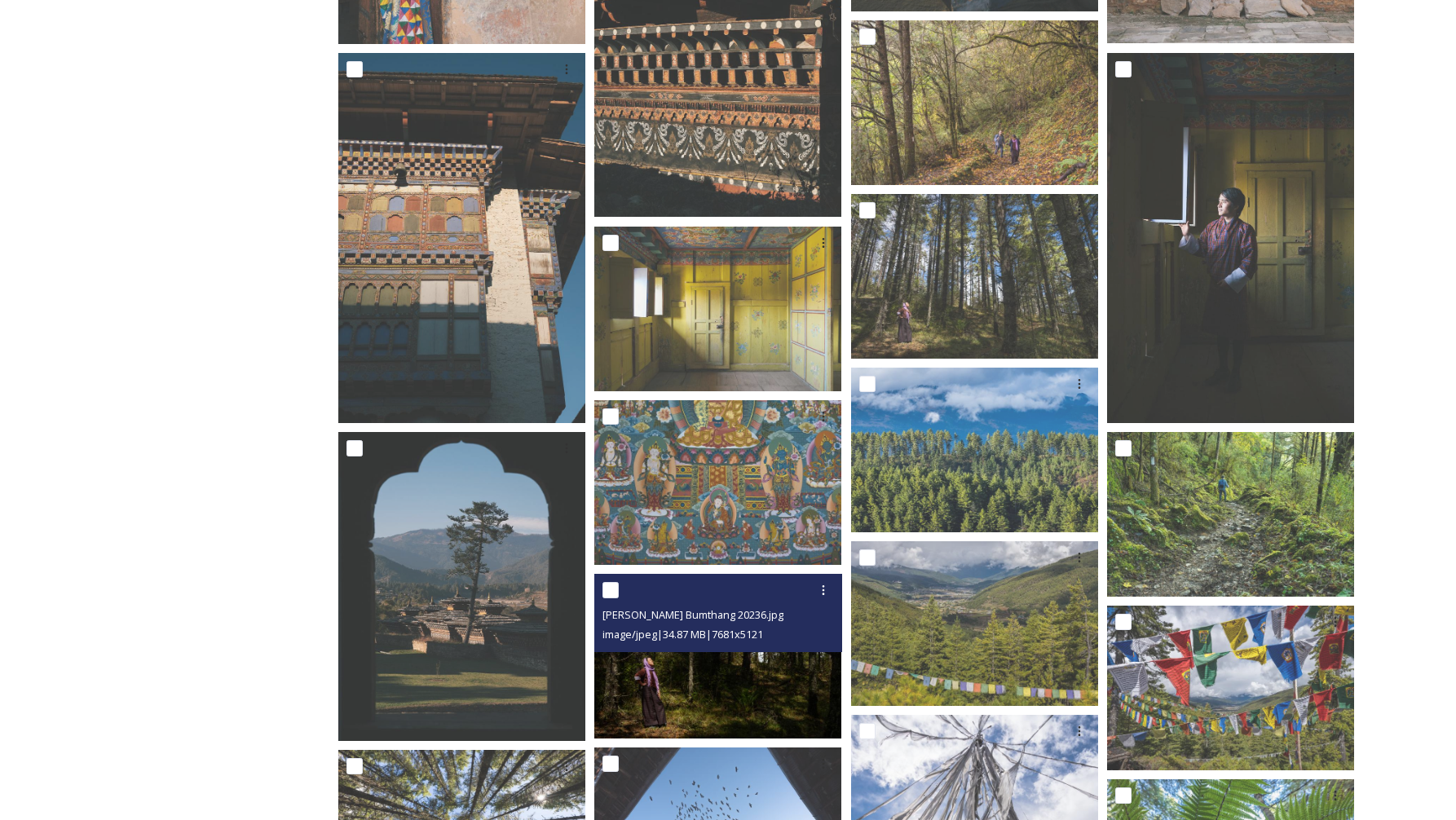
scroll to position [1856, 0]
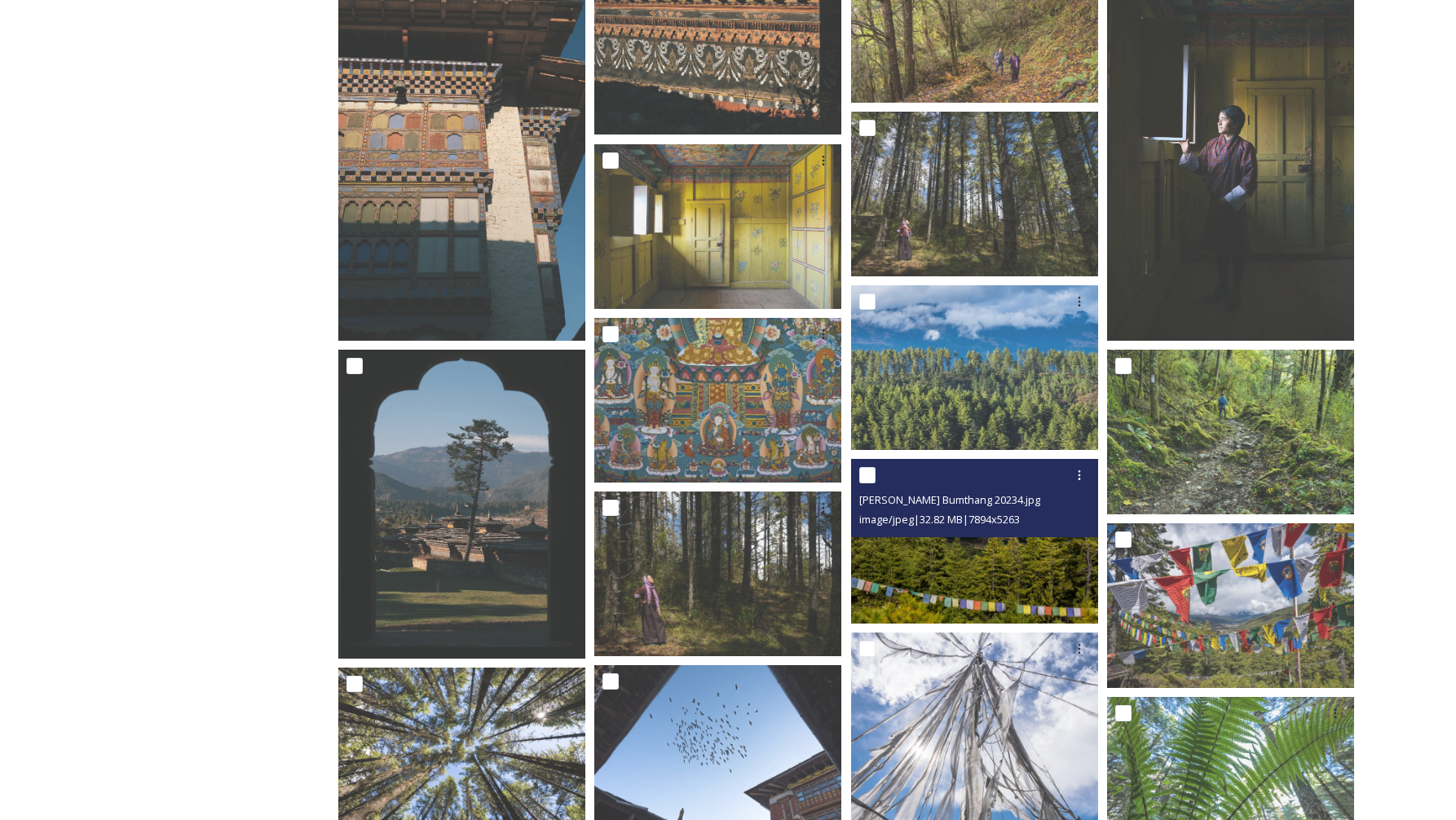
click at [931, 566] on img at bounding box center [974, 541] width 247 height 164
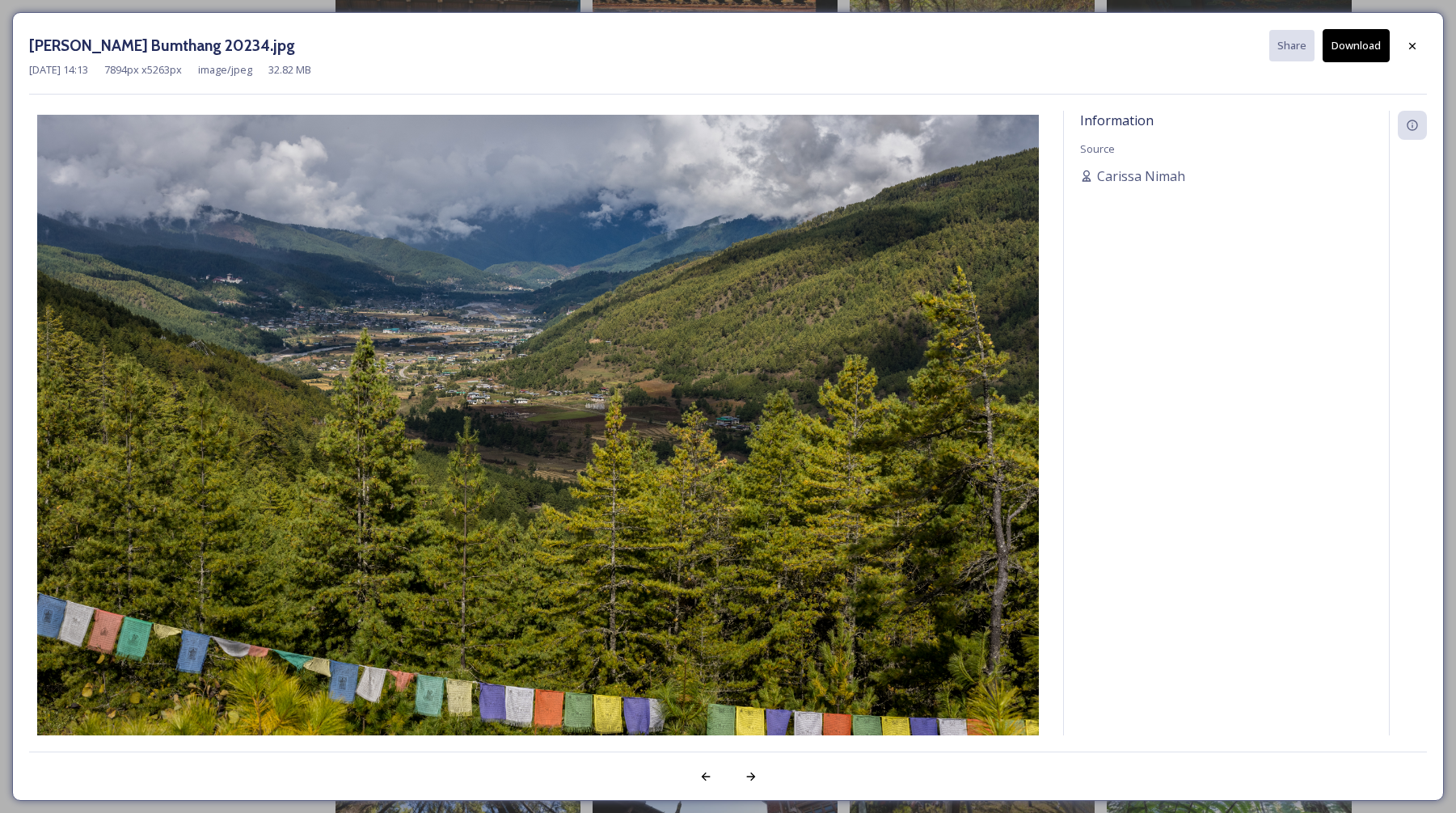
click at [1367, 54] on button "Download" at bounding box center [1356, 46] width 67 height 33
click at [1416, 49] on icon at bounding box center [1412, 46] width 13 height 13
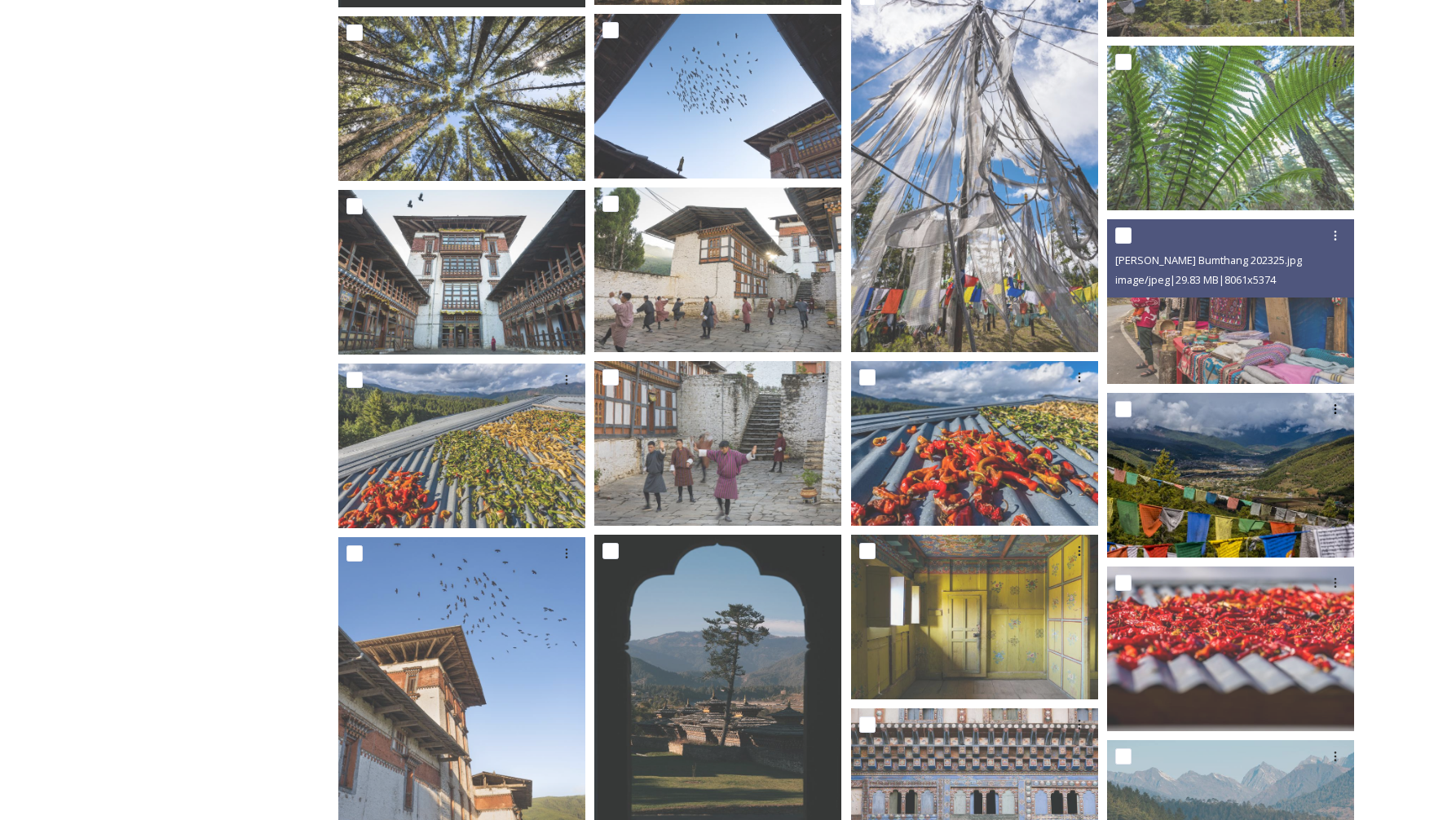
scroll to position [2509, 0]
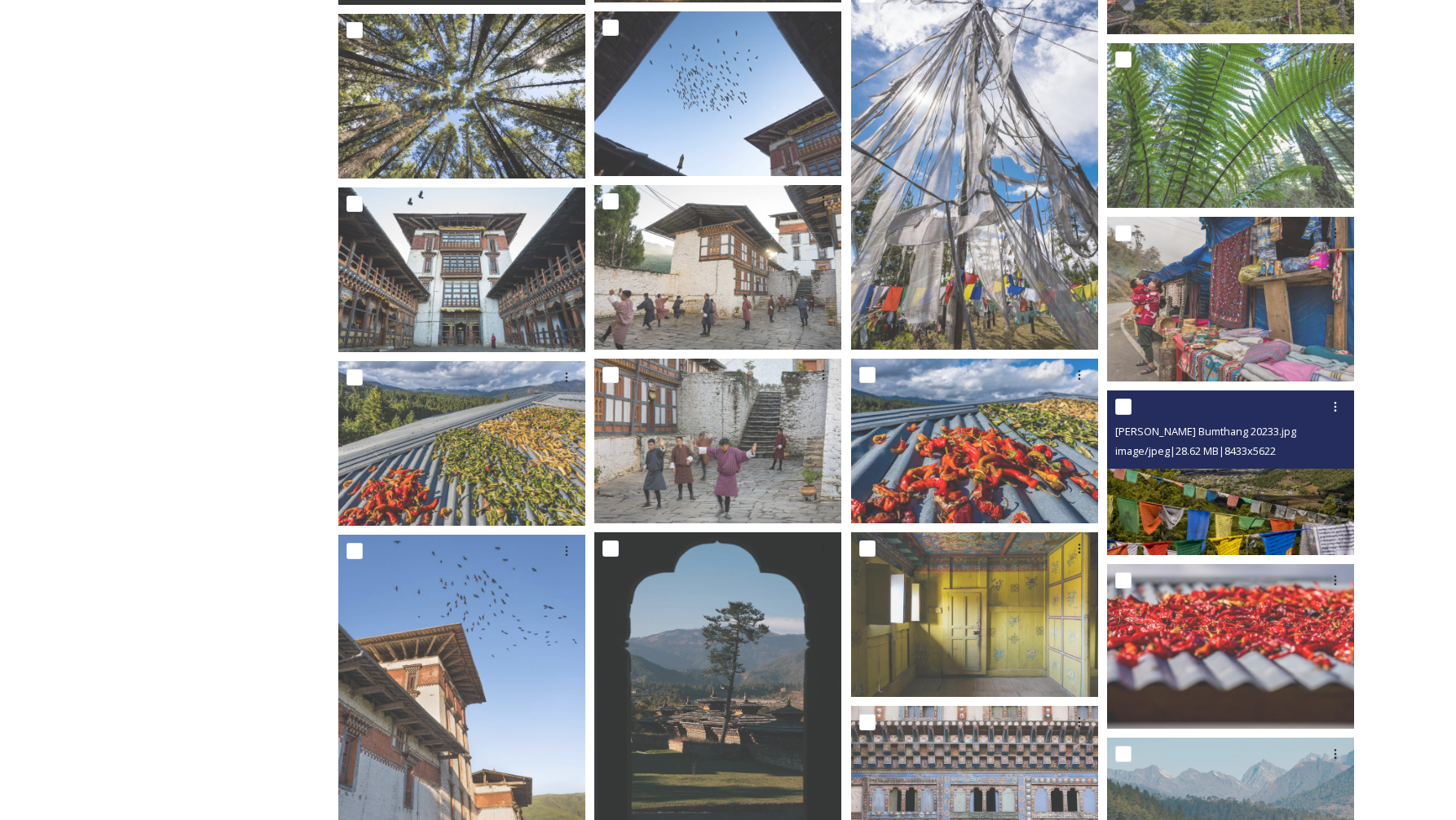
click at [1235, 477] on img at bounding box center [1230, 473] width 247 height 164
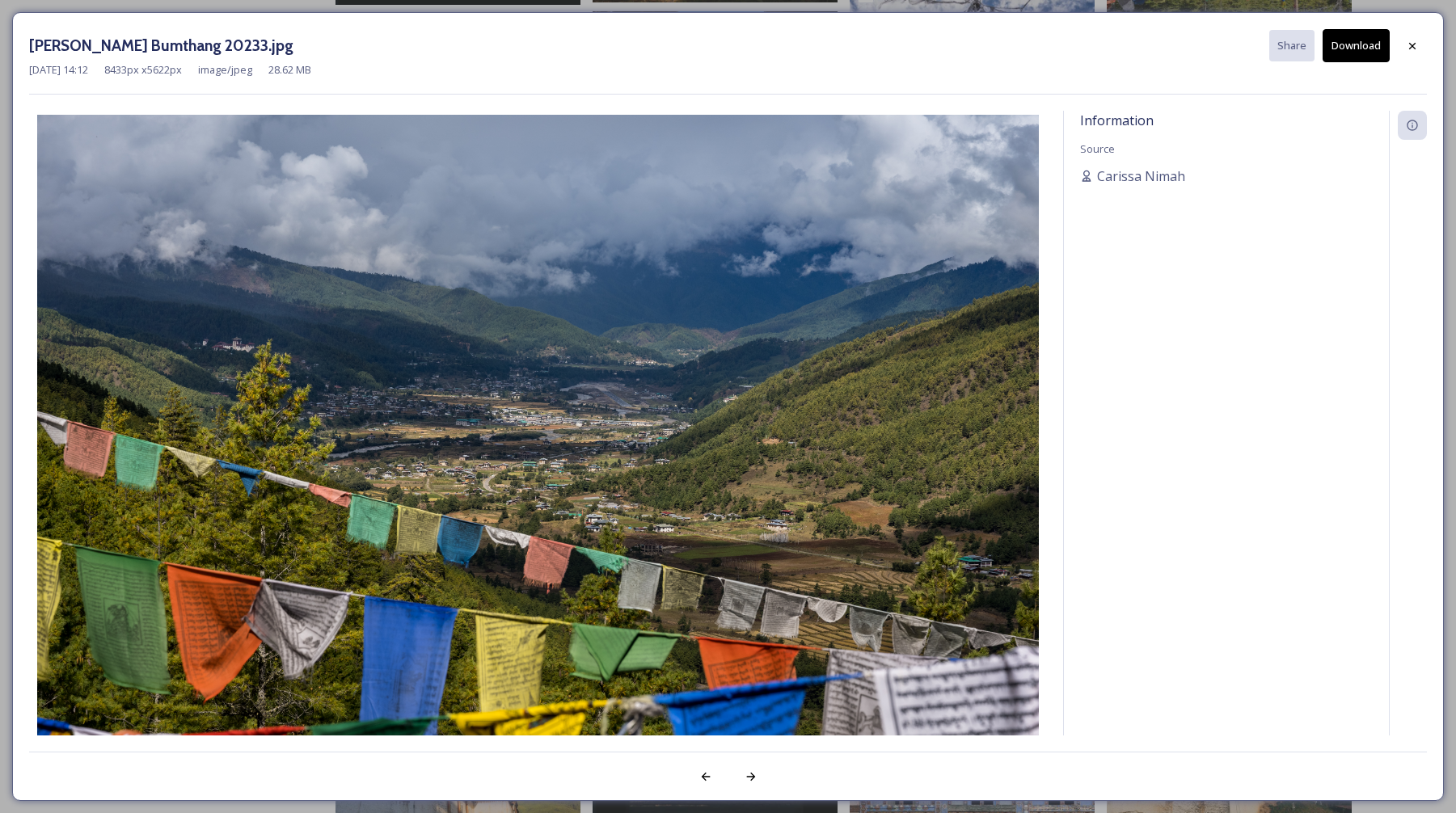
click at [1360, 52] on button "Download" at bounding box center [1356, 46] width 67 height 33
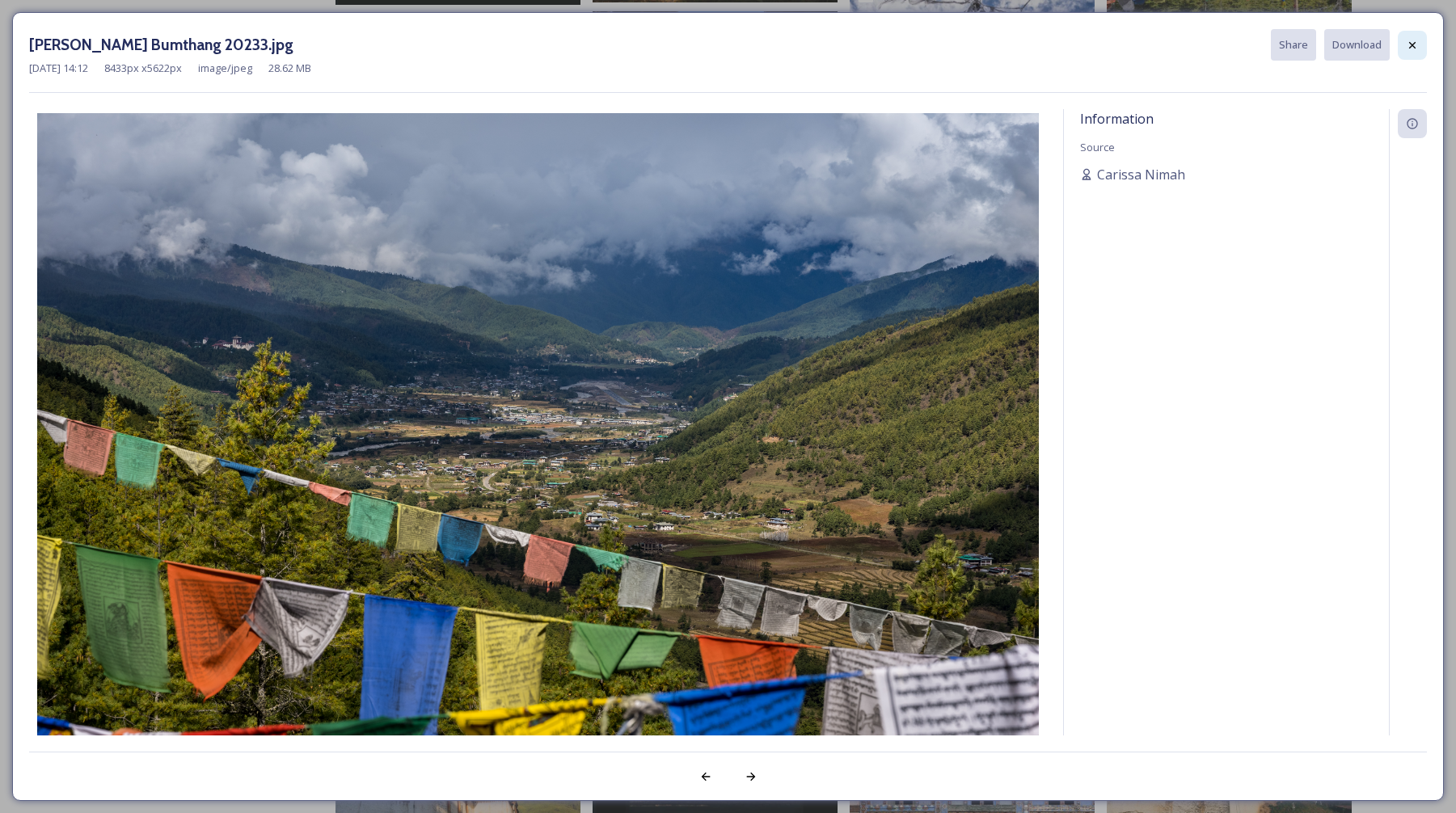
click at [1406, 49] on icon at bounding box center [1412, 45] width 13 height 13
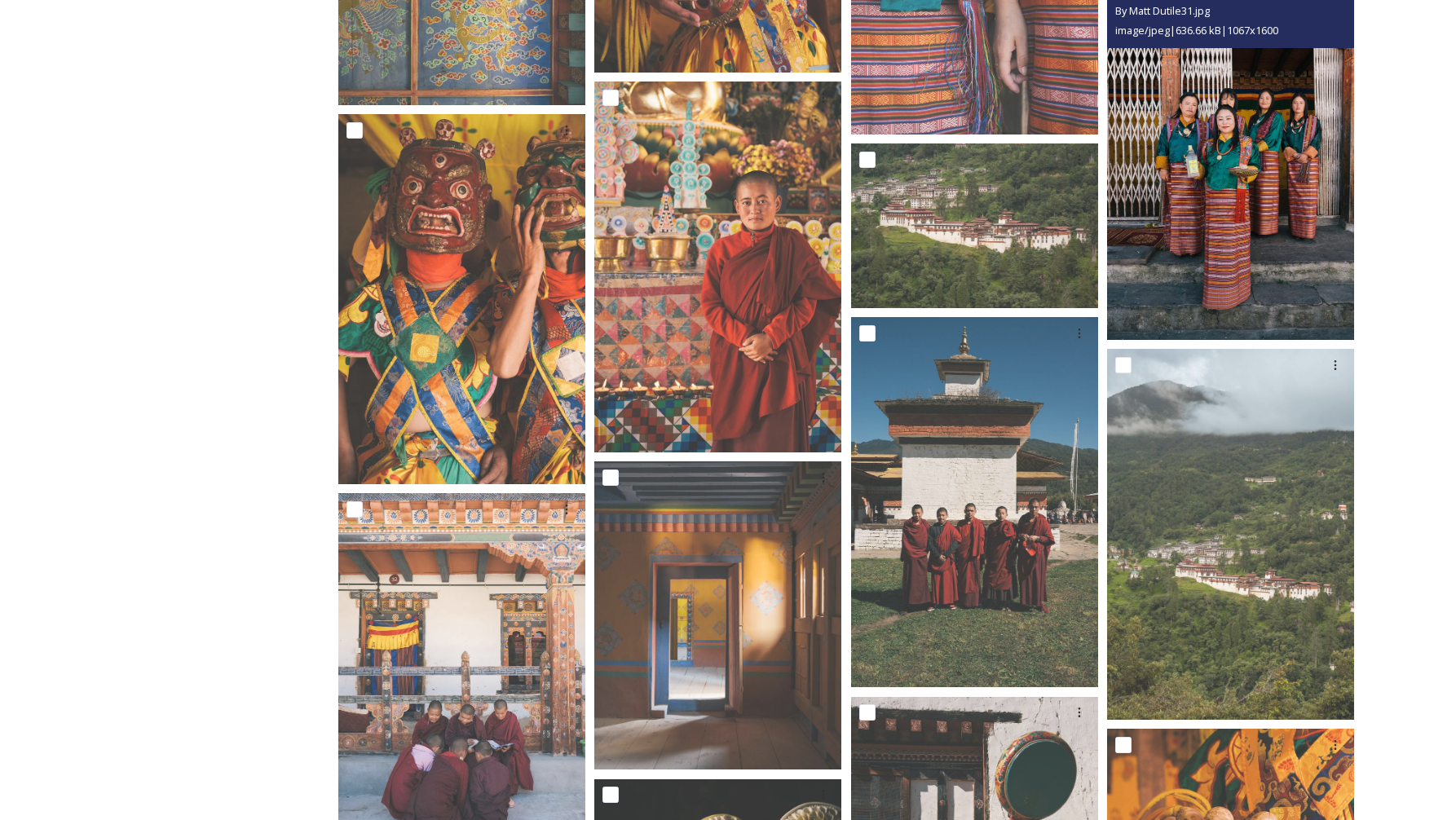
scroll to position [4595, 0]
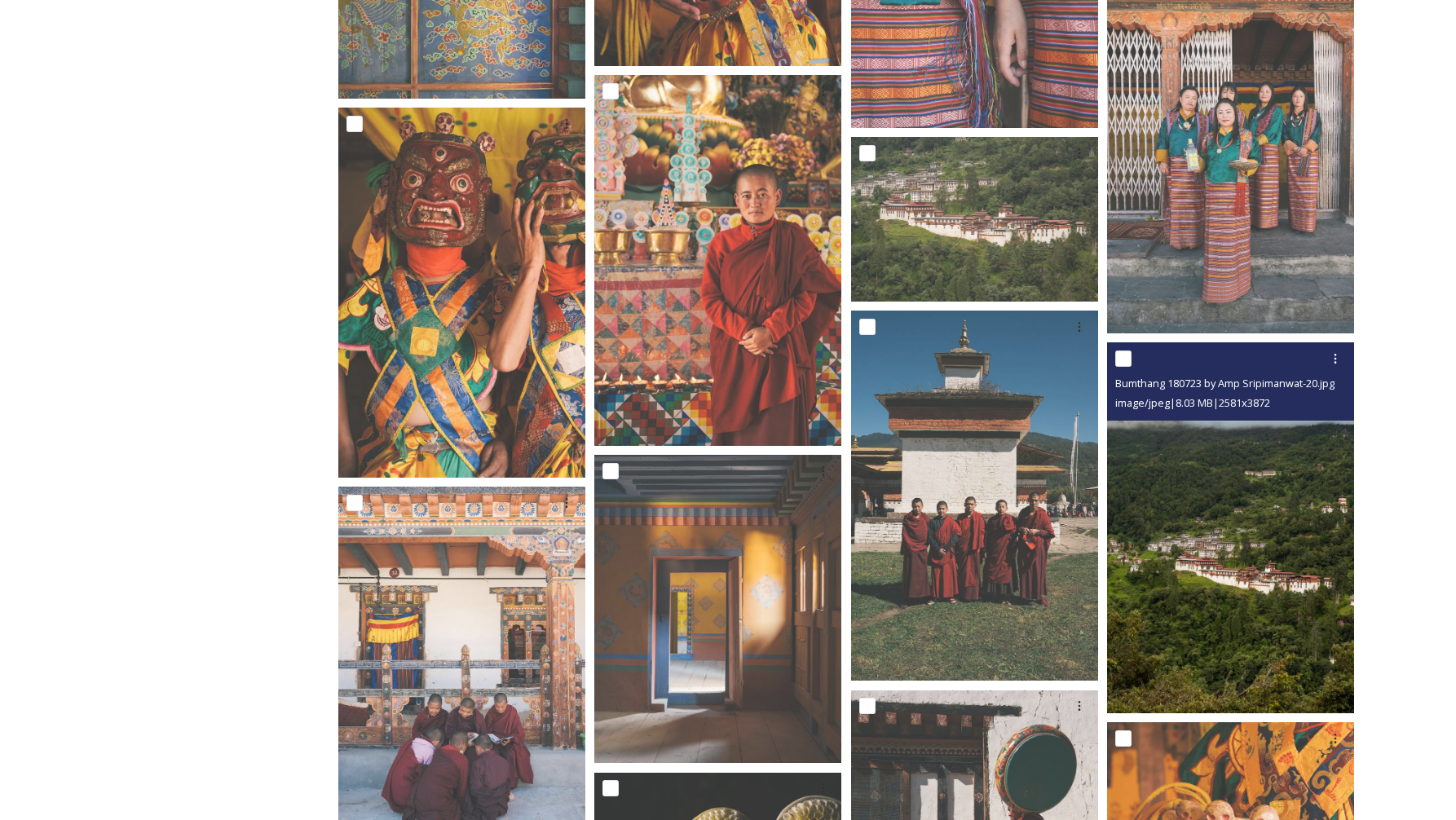
click at [1250, 550] on img at bounding box center [1230, 528] width 247 height 371
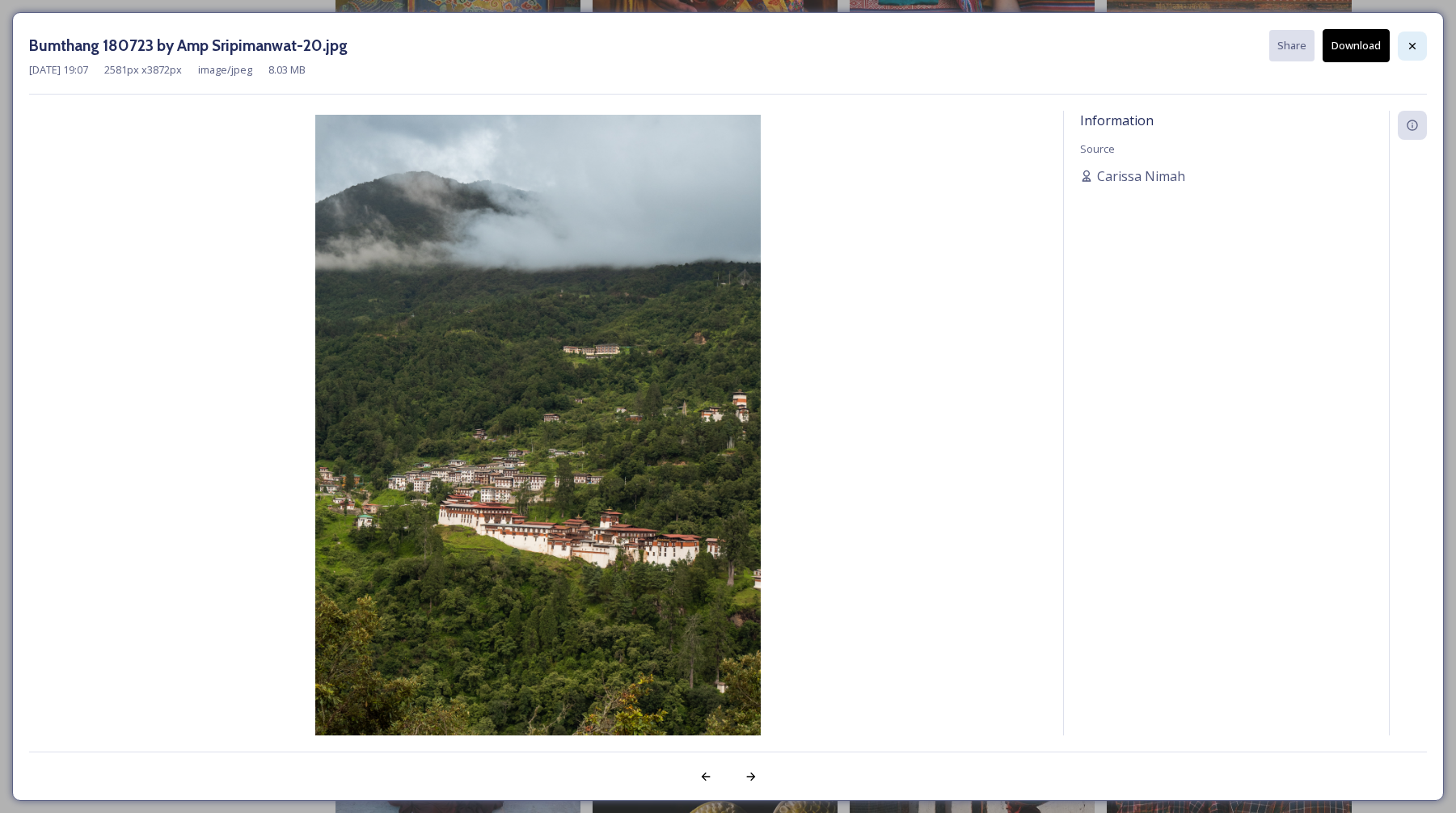
click at [1410, 44] on icon at bounding box center [1412, 46] width 13 height 13
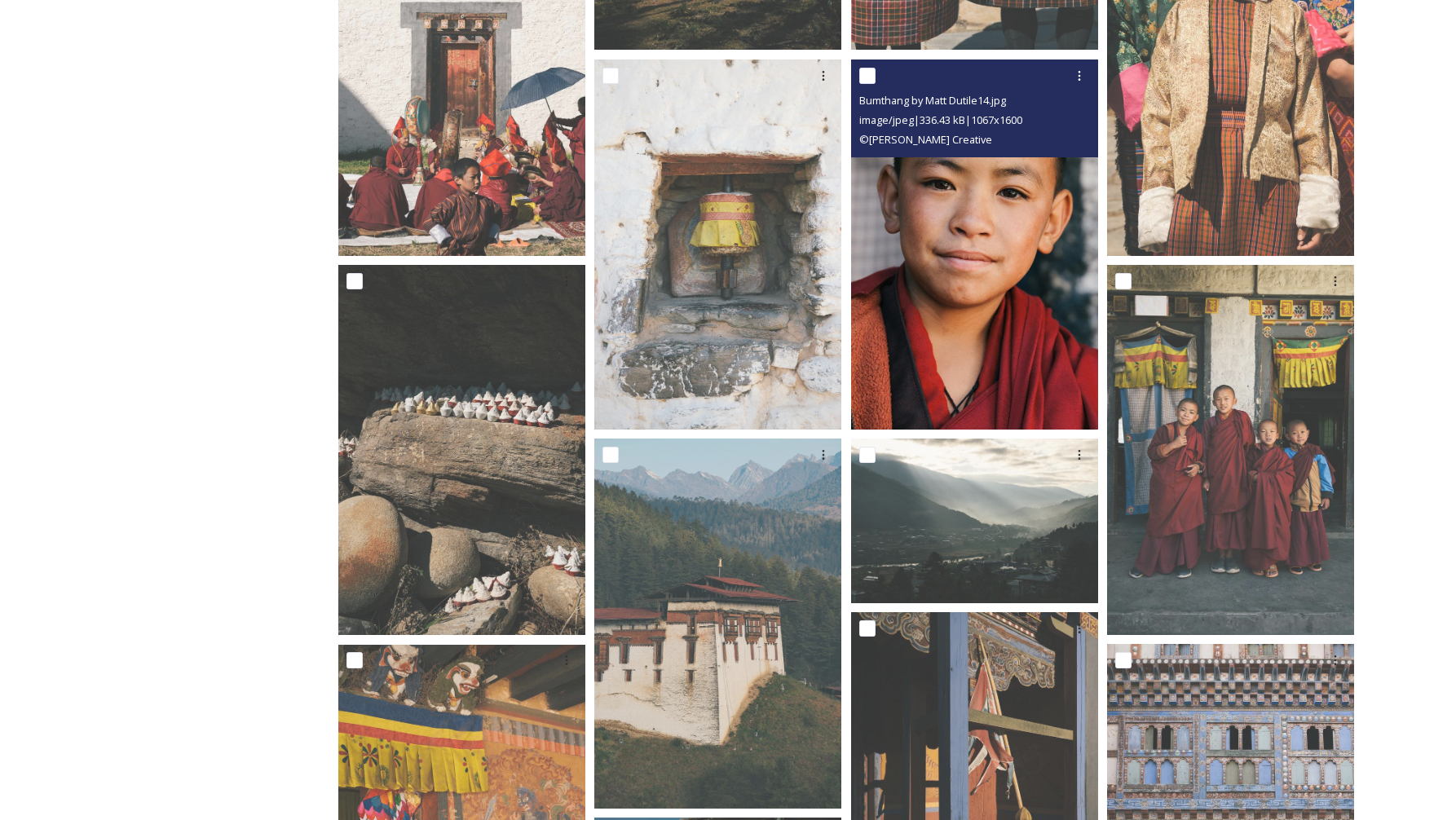
scroll to position [922, 0]
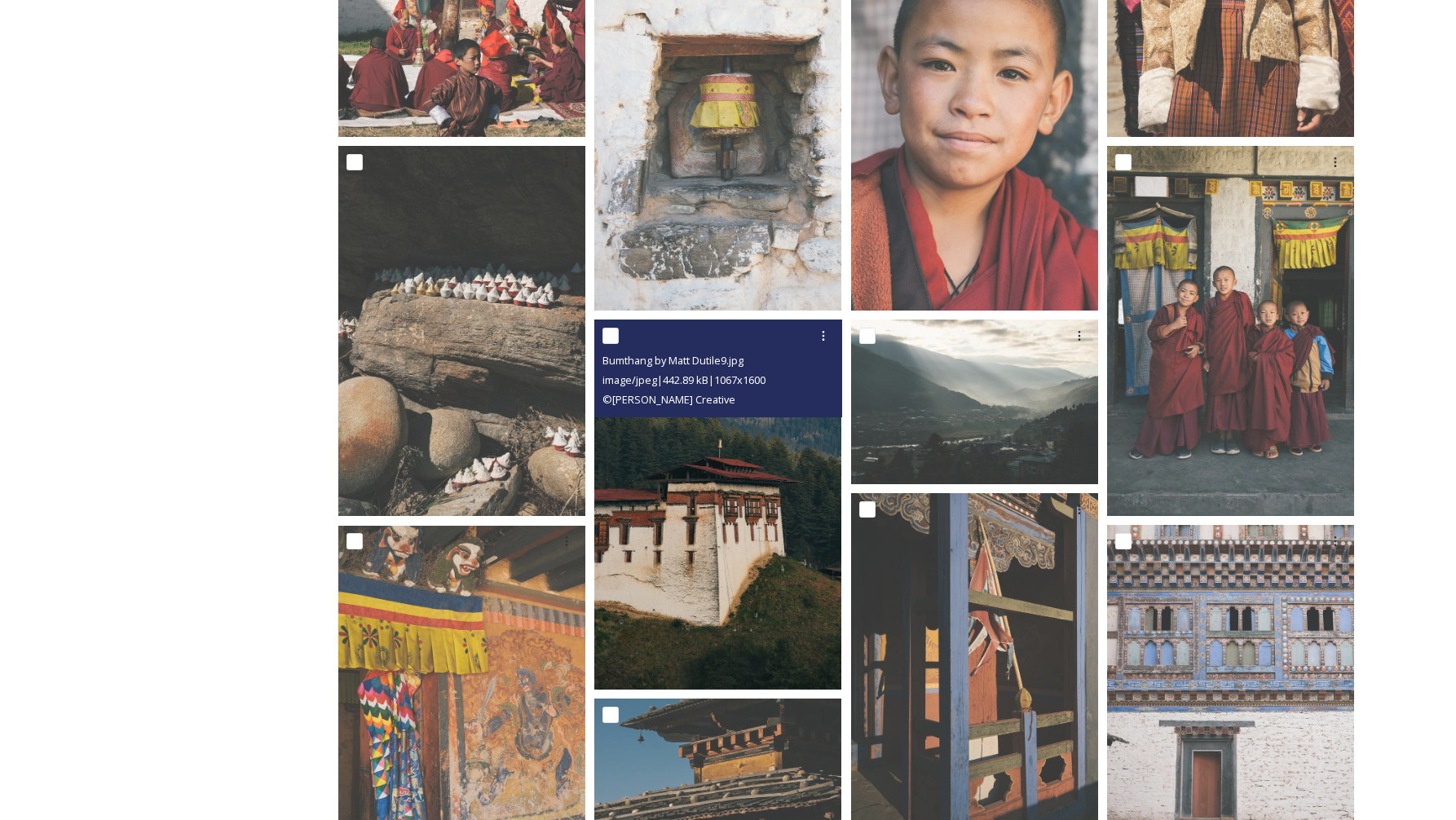
click at [743, 553] on img at bounding box center [717, 505] width 247 height 370
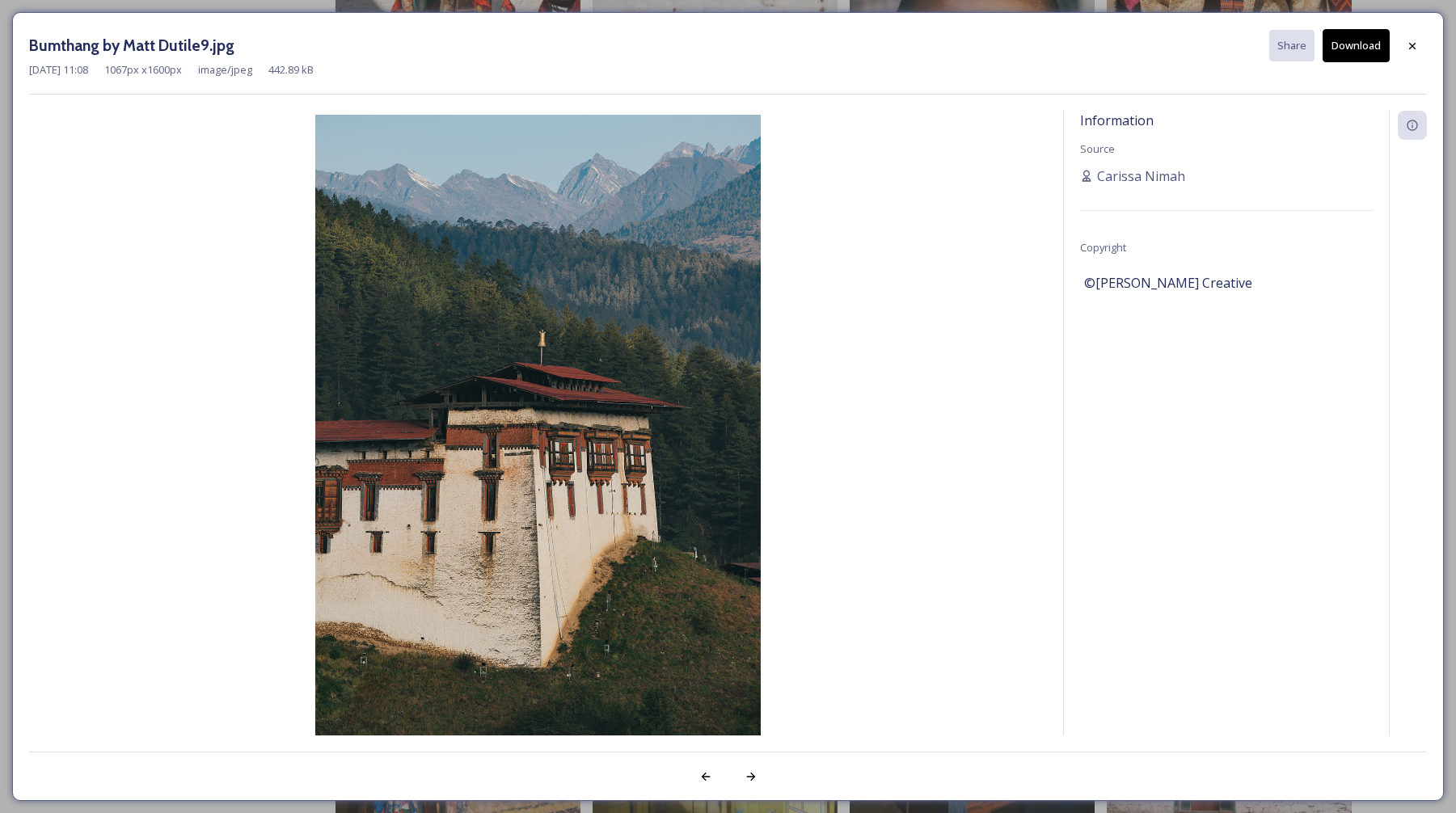
click at [1420, 47] on div at bounding box center [1412, 46] width 29 height 29
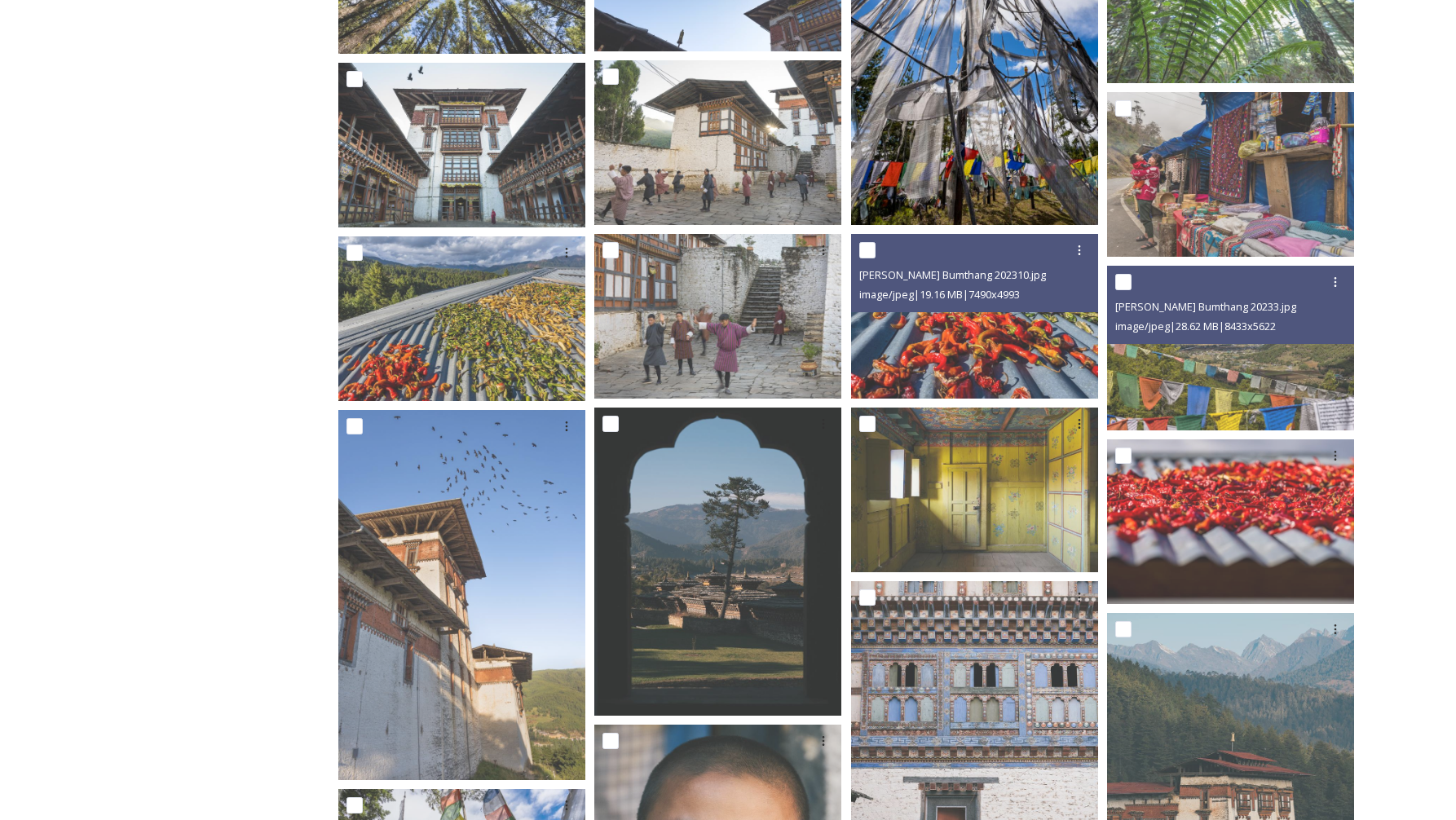
scroll to position [2646, 0]
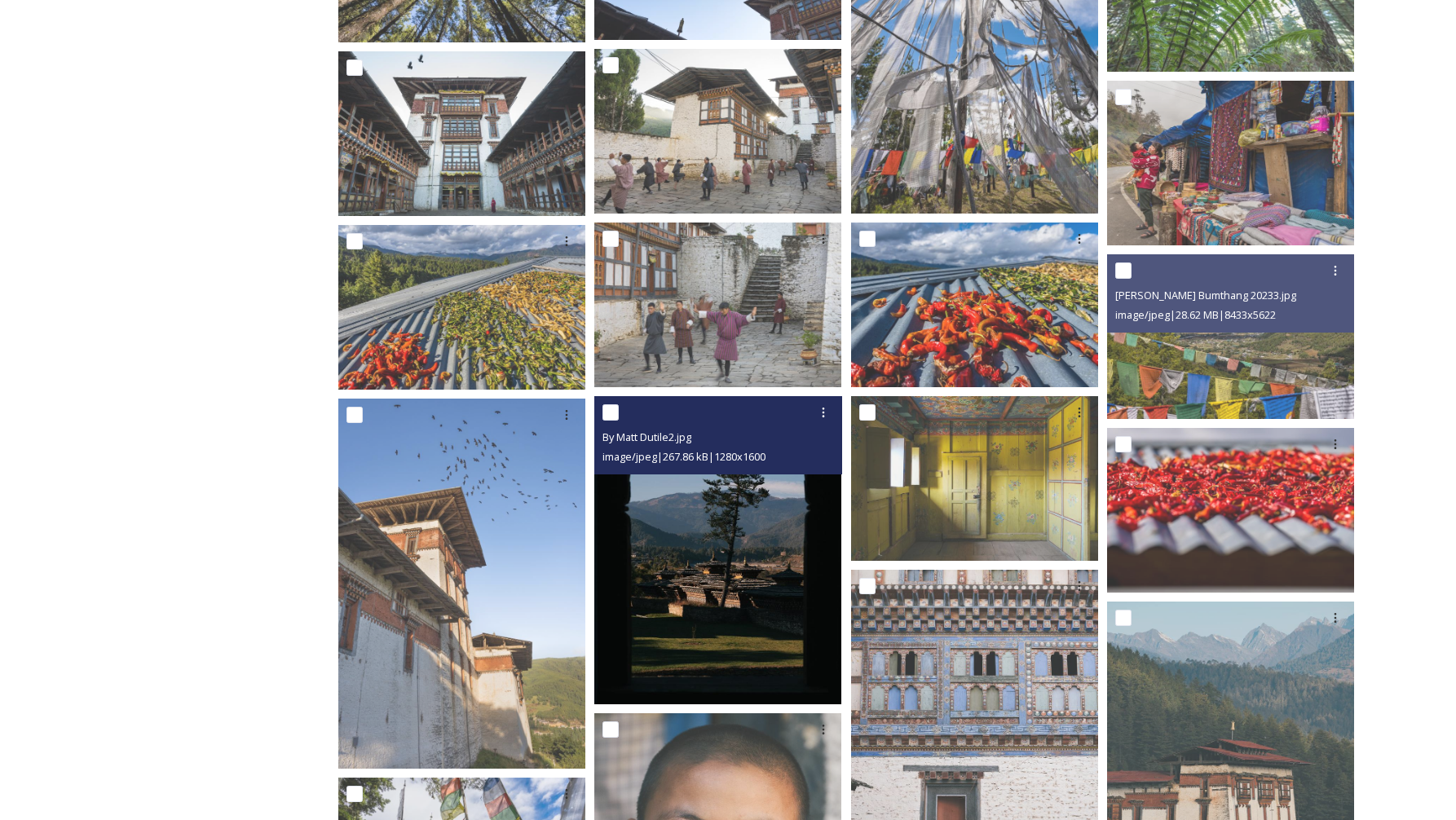
click at [733, 541] on img at bounding box center [717, 550] width 247 height 309
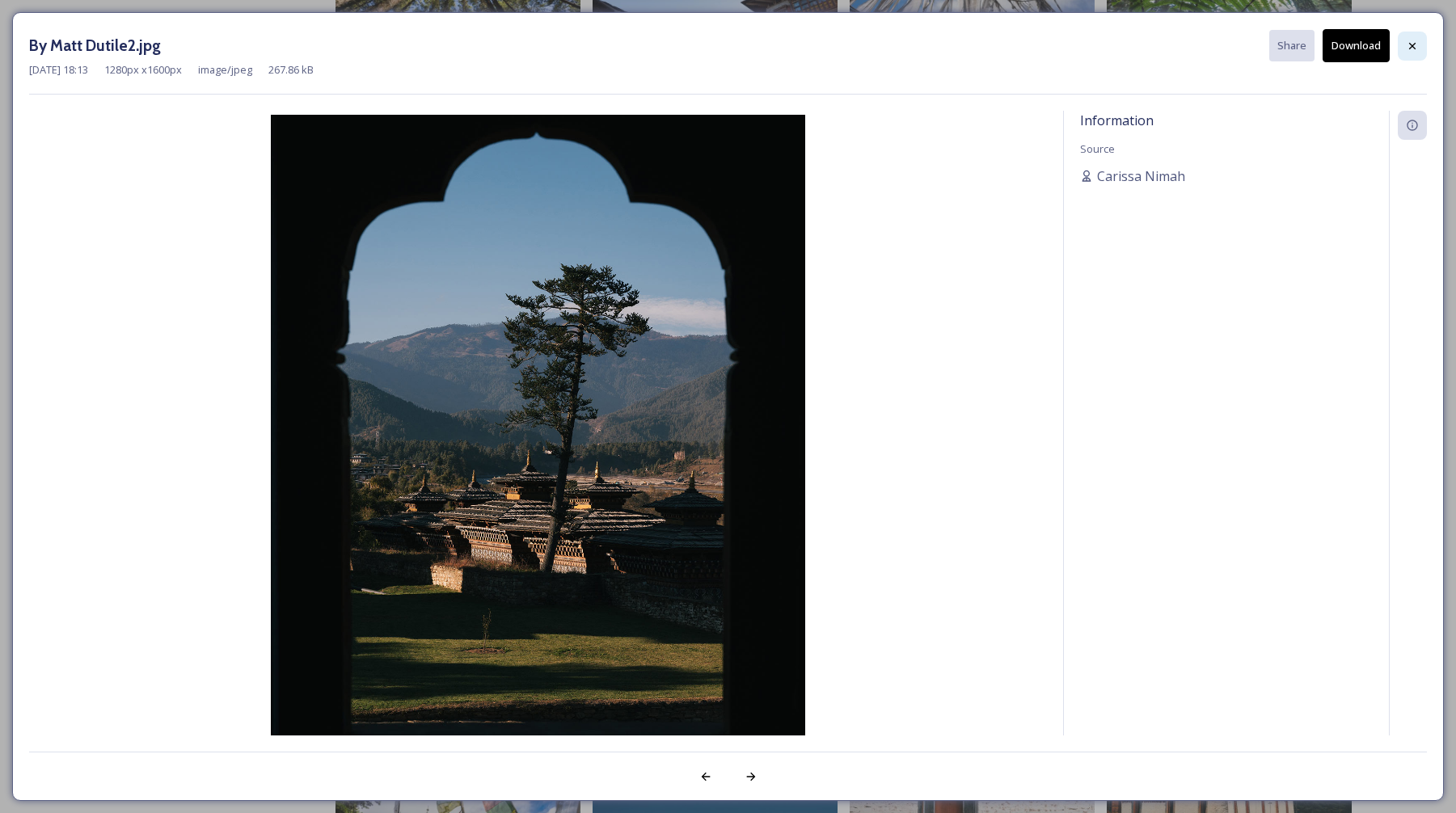
click at [1414, 50] on icon at bounding box center [1412, 46] width 13 height 13
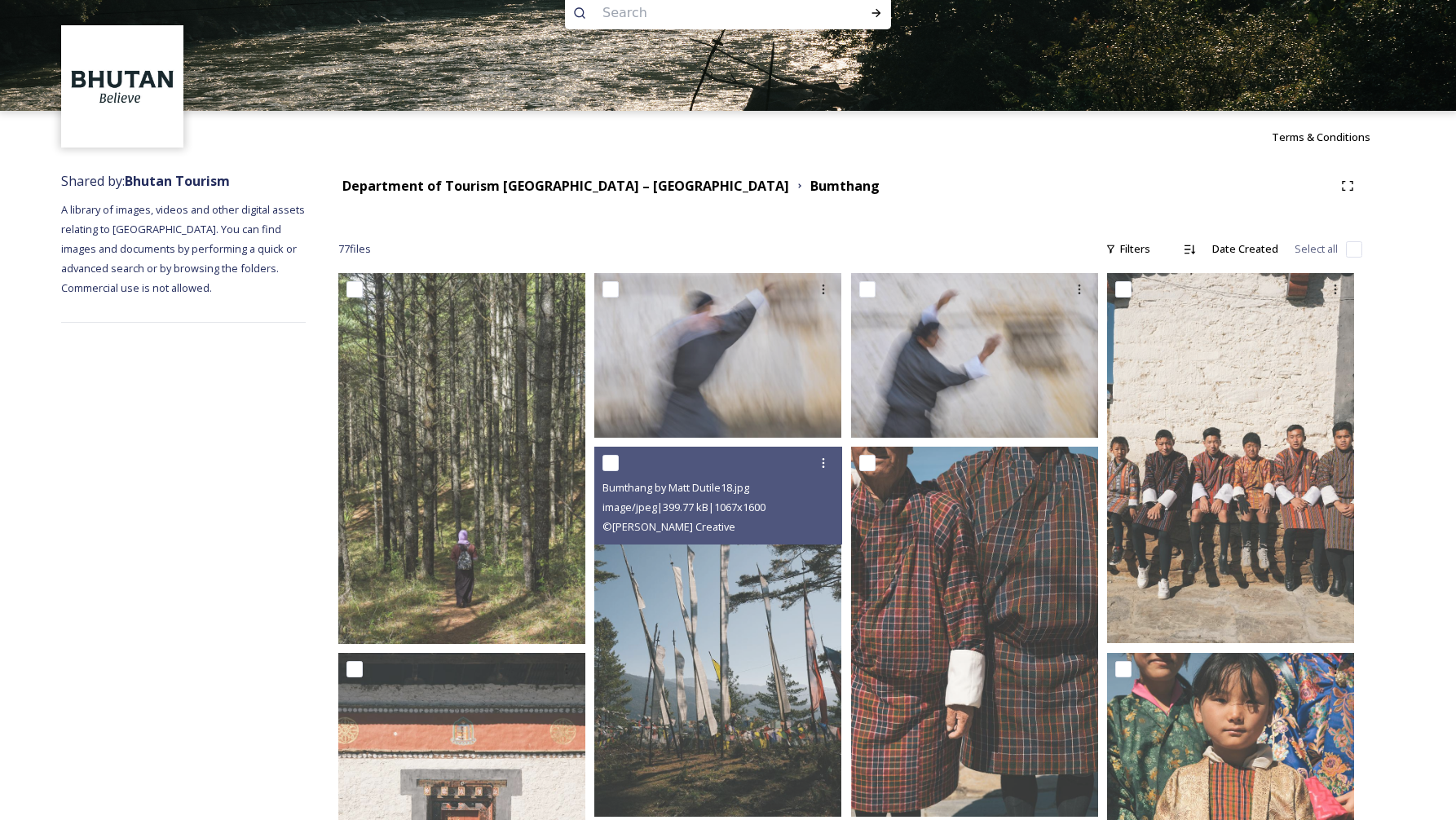
scroll to position [0, 0]
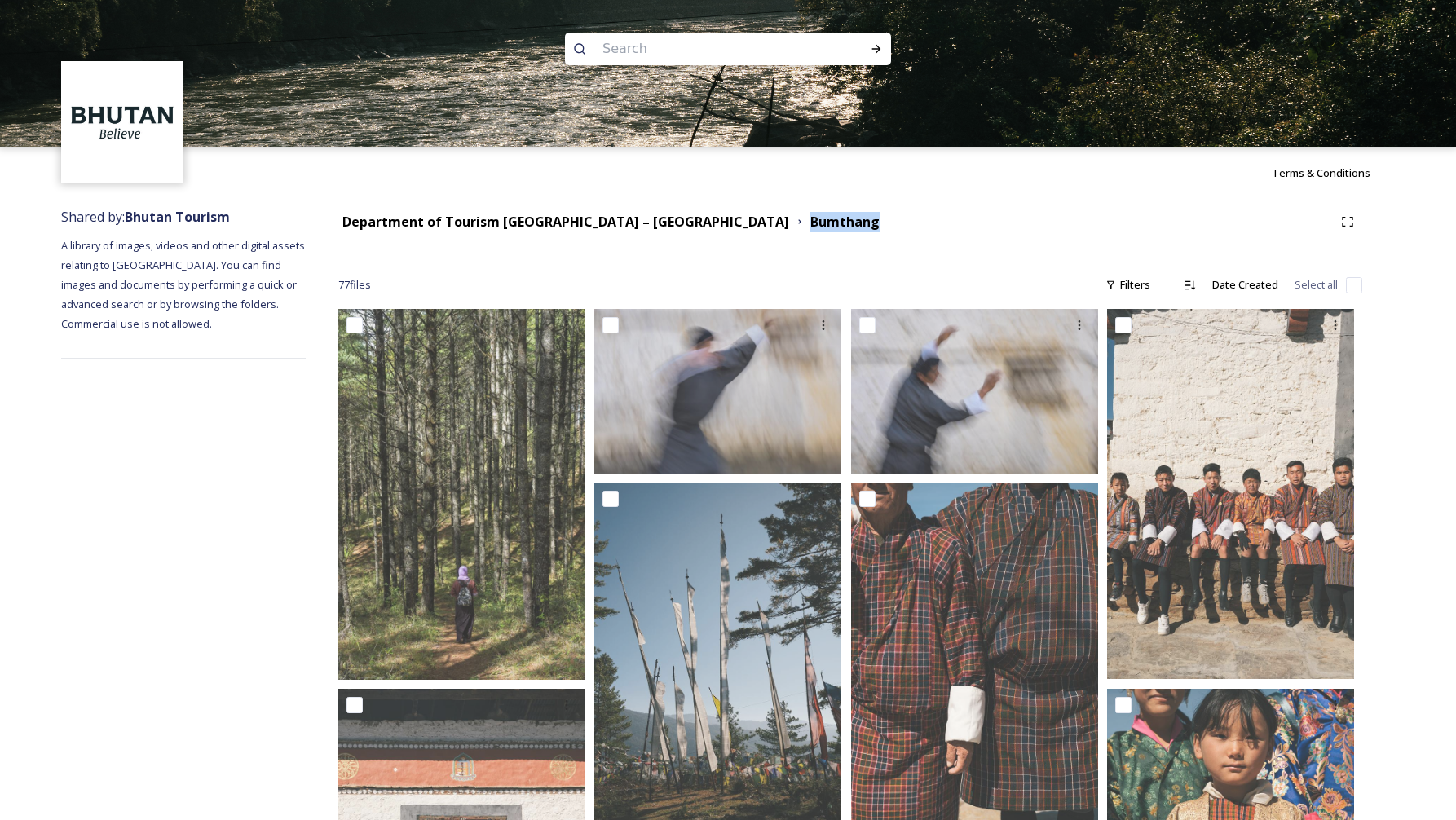
drag, startPoint x: 744, startPoint y: 210, endPoint x: 761, endPoint y: 228, distance: 24.8
click at [761, 228] on div "Department of Tourism Bhutan – Brand Centre Bumthang" at bounding box center [850, 221] width 1024 height 29
copy strong "Bumthang"
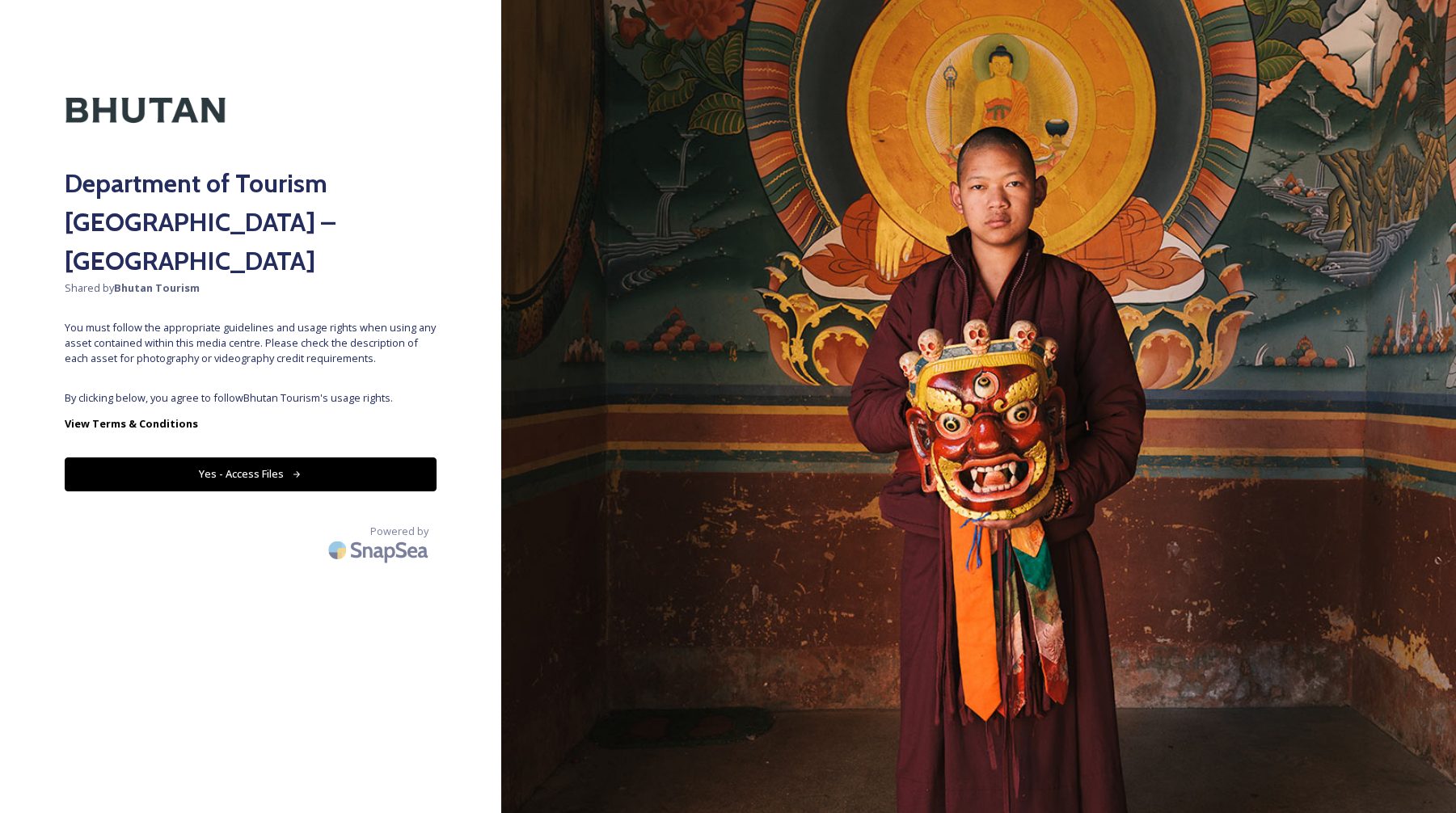
click at [296, 457] on button "Yes - Access Files" at bounding box center [251, 474] width 372 height 33
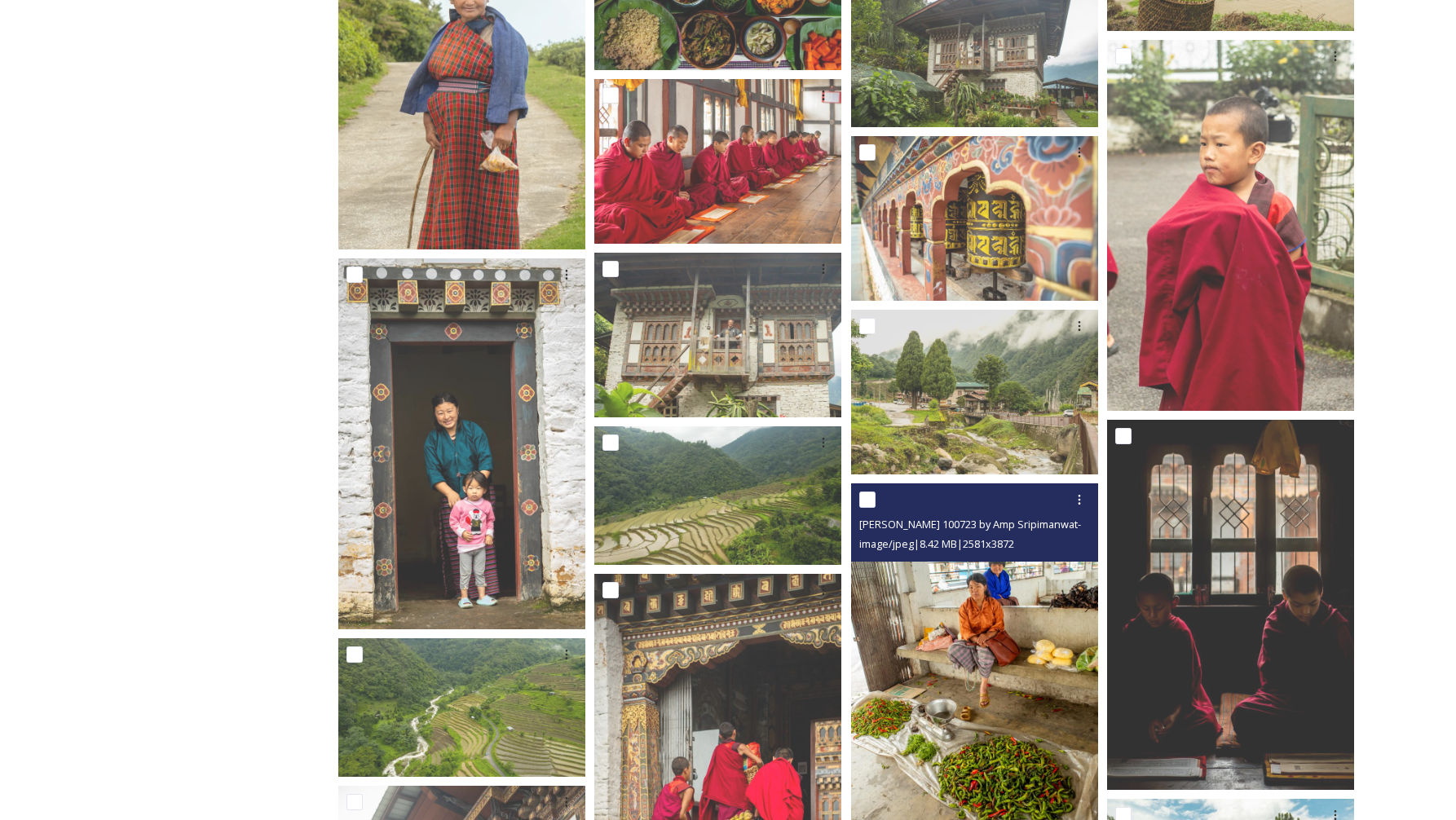
scroll to position [3260, 0]
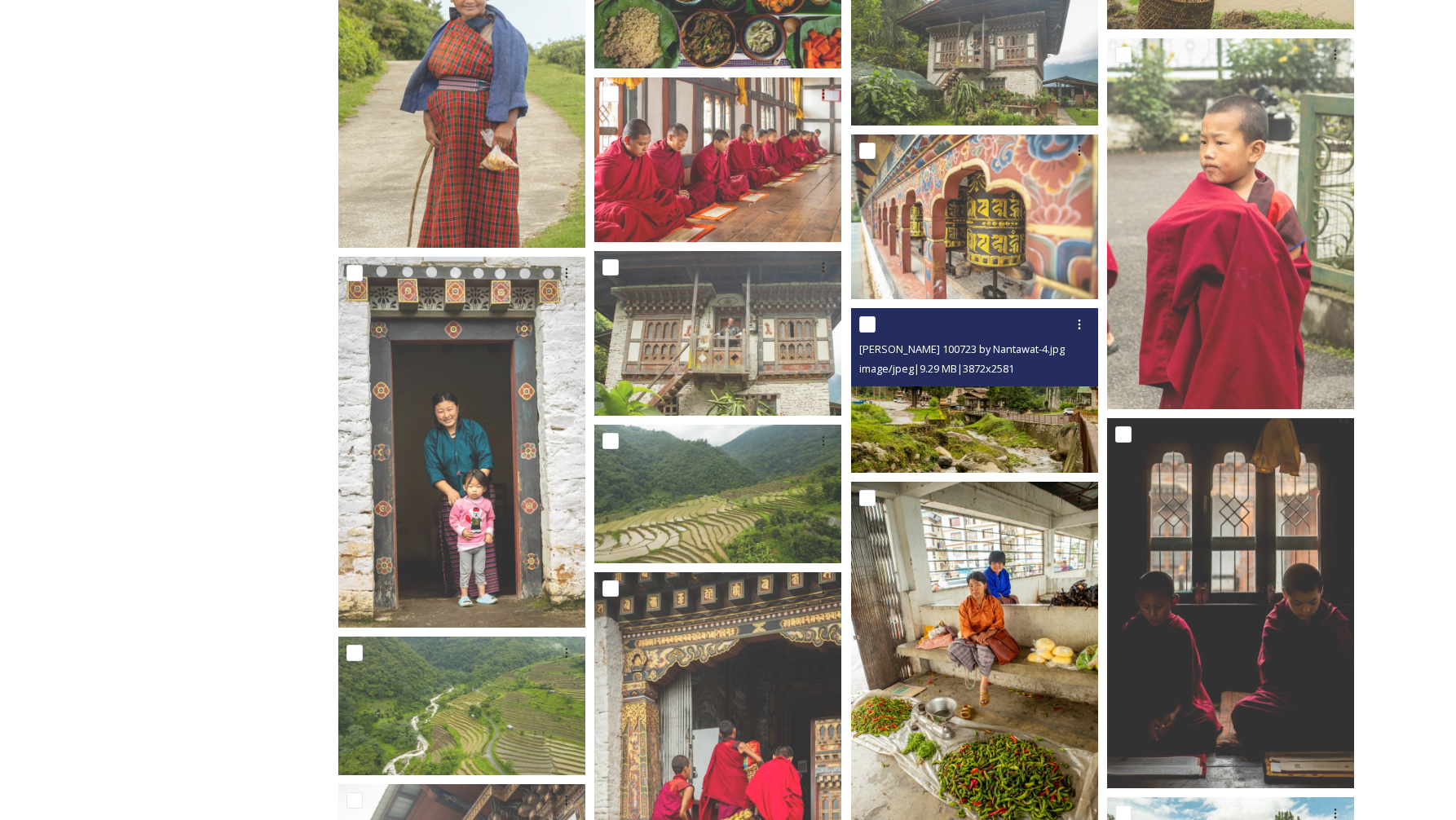
click at [968, 406] on img at bounding box center [974, 391] width 247 height 164
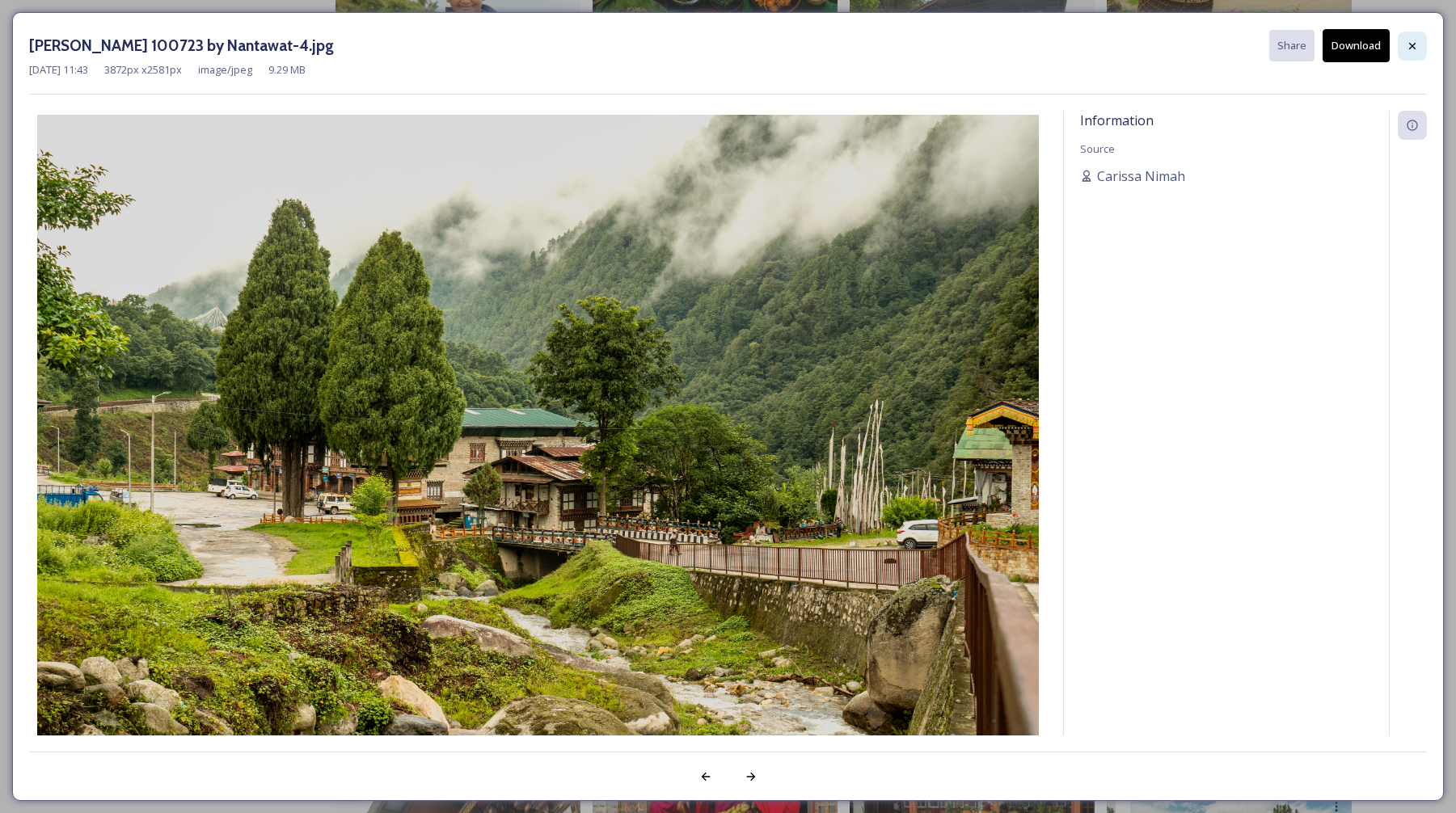
click at [1410, 44] on icon at bounding box center [1411, 45] width 6 height 6
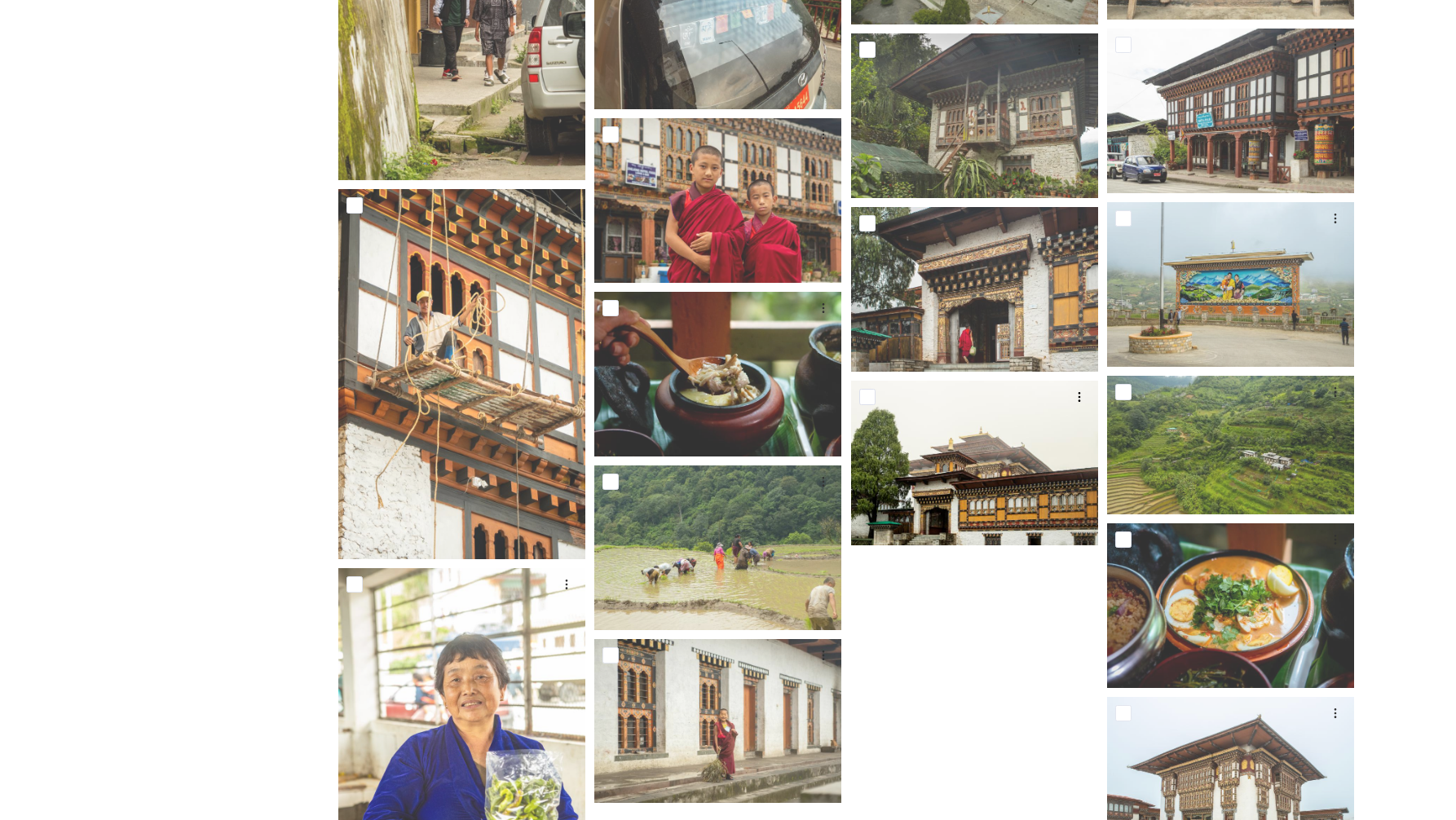
scroll to position [5500, 0]
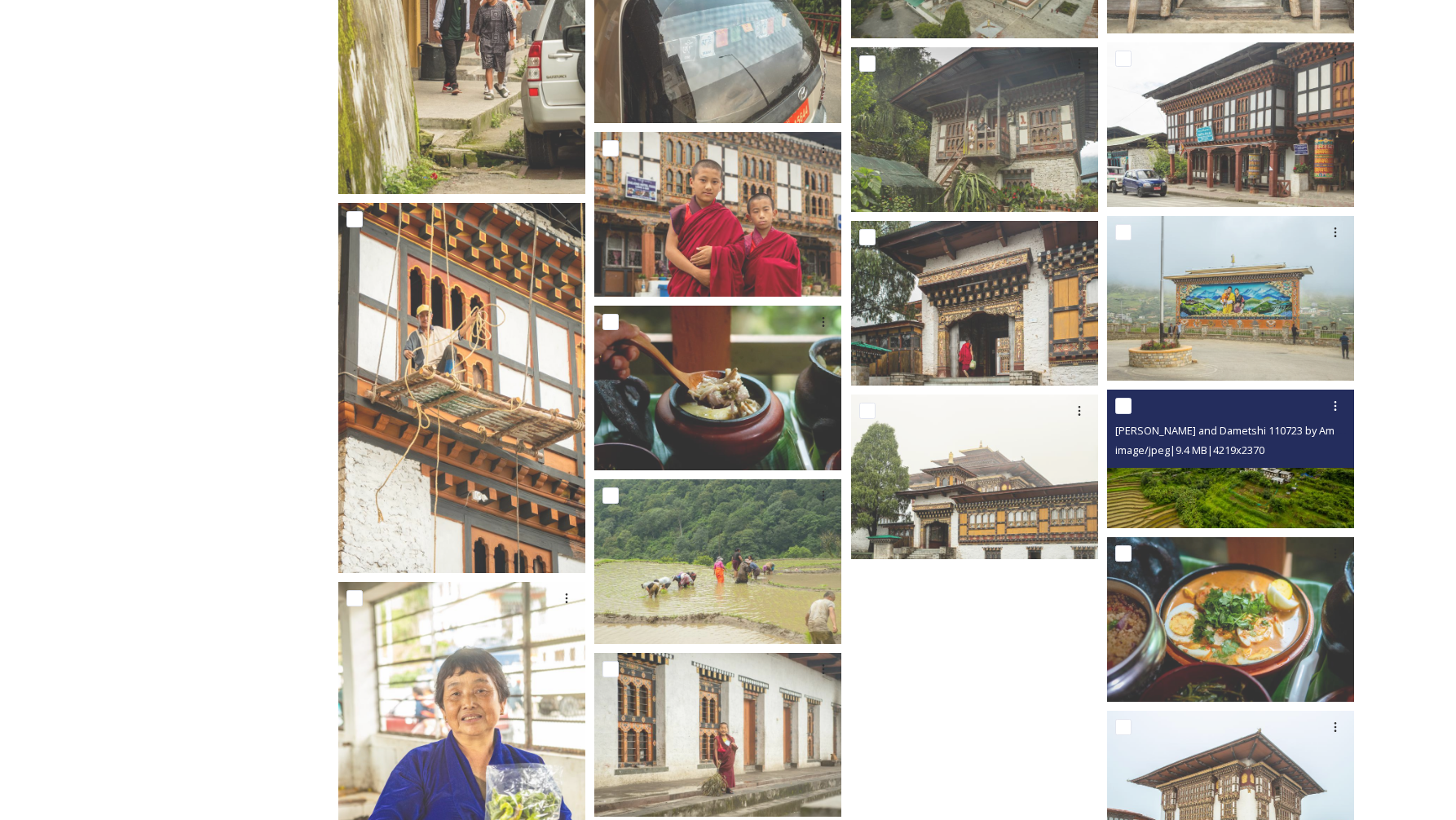
click at [1286, 481] on img at bounding box center [1230, 459] width 247 height 139
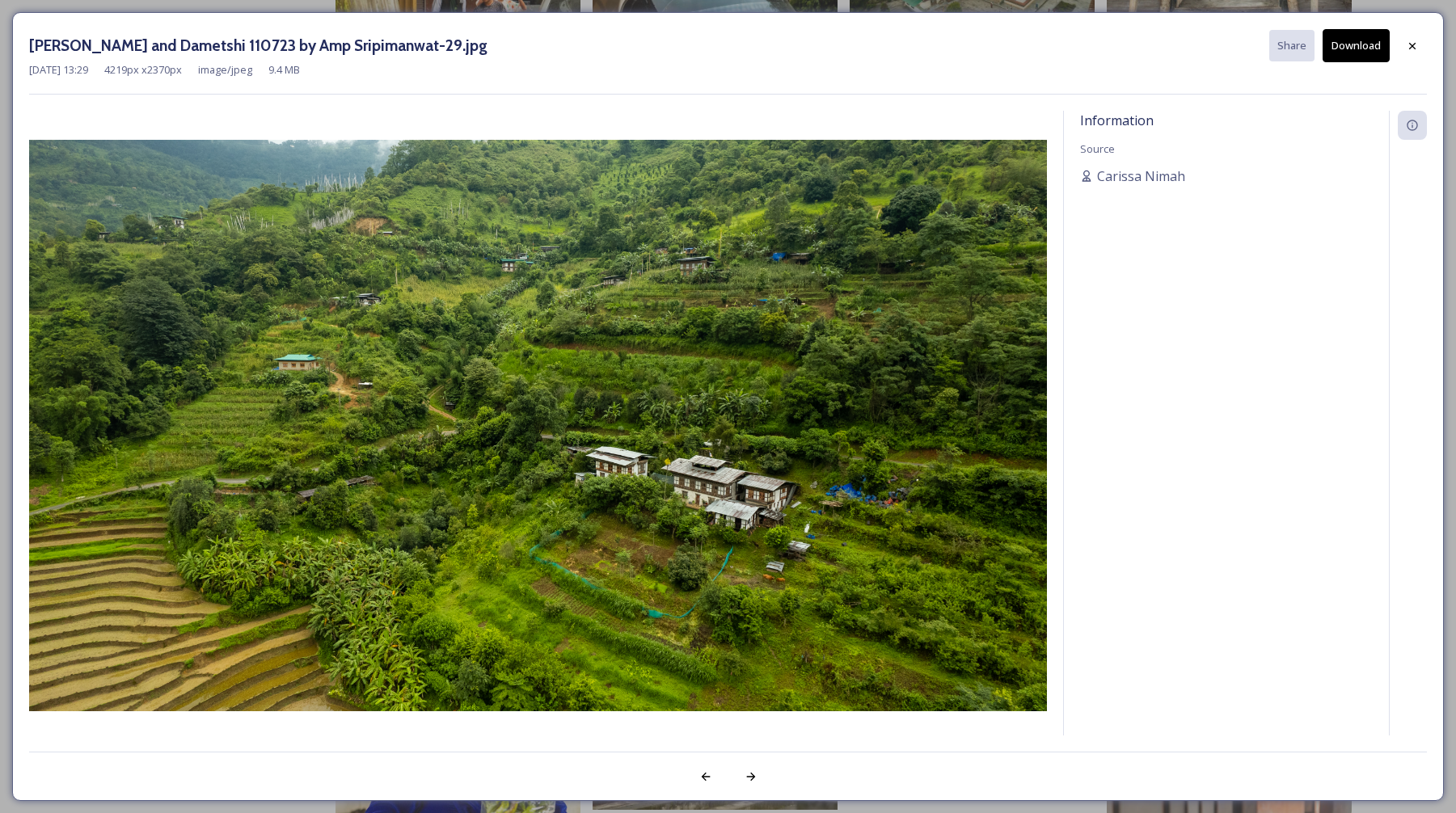
click at [1361, 49] on button "Download" at bounding box center [1356, 46] width 67 height 33
click at [1416, 47] on icon at bounding box center [1412, 46] width 13 height 13
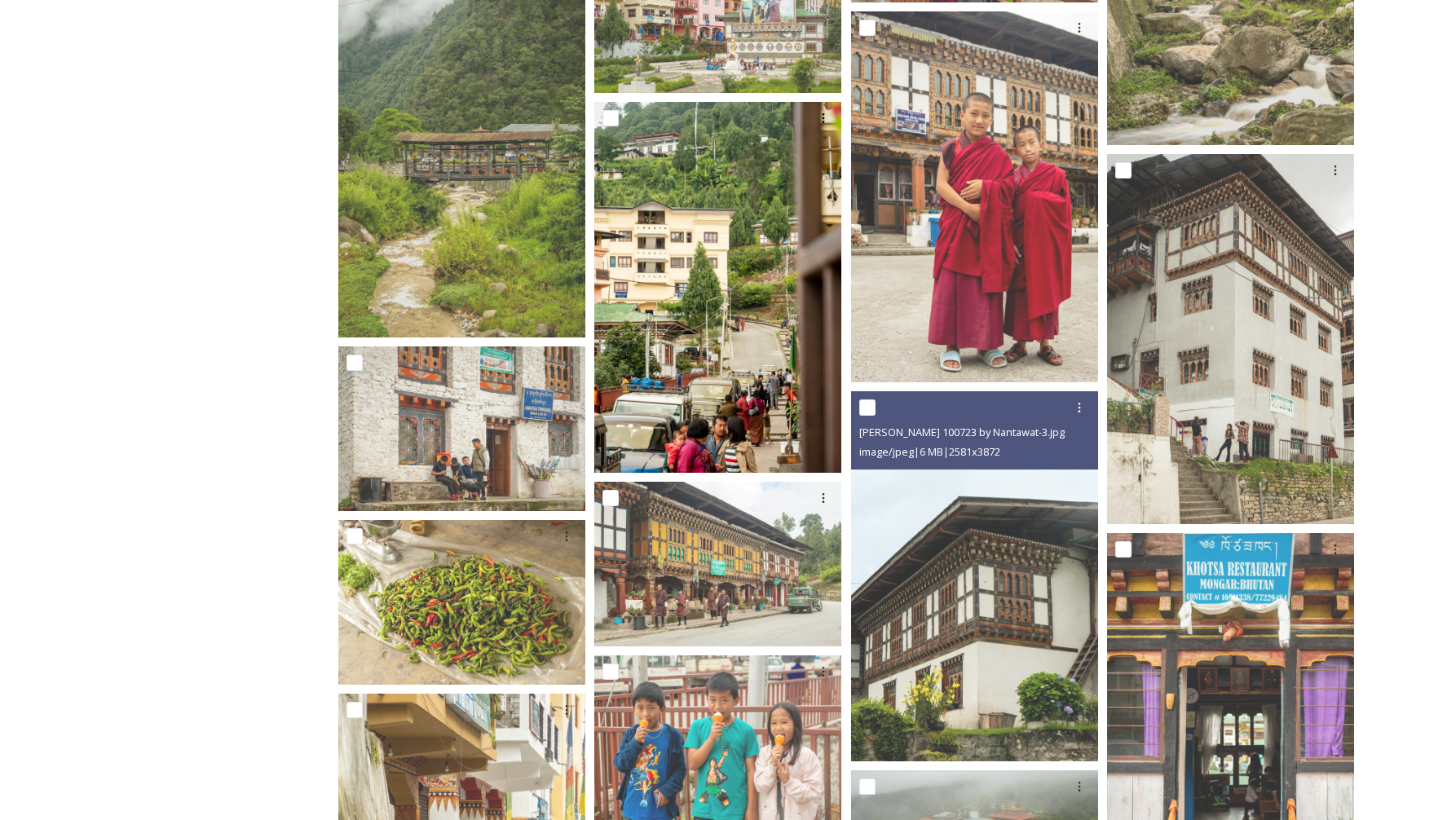
scroll to position [4415, 0]
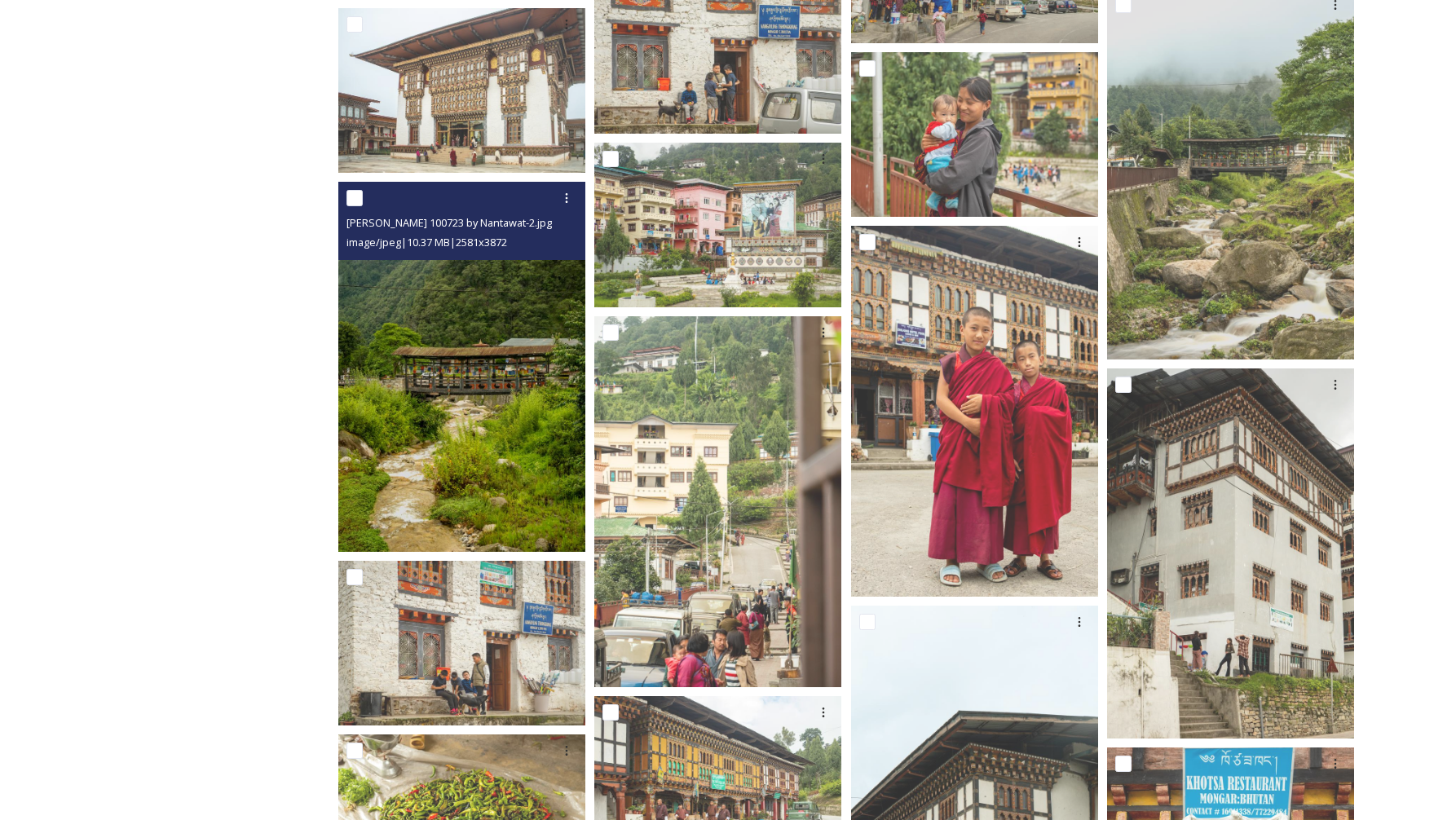
click at [478, 444] on img at bounding box center [461, 368] width 247 height 371
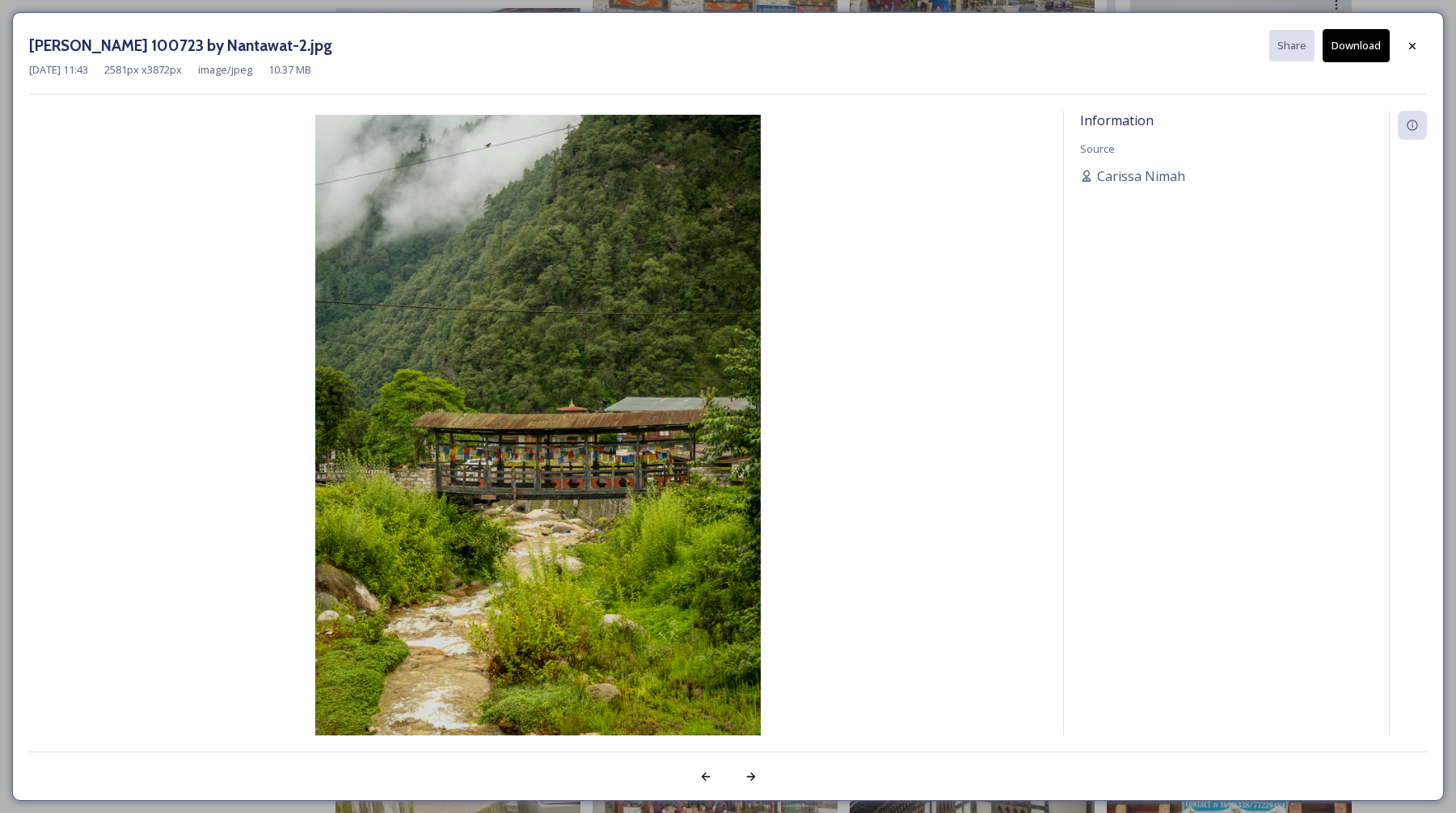
click at [1417, 40] on icon at bounding box center [1412, 46] width 13 height 13
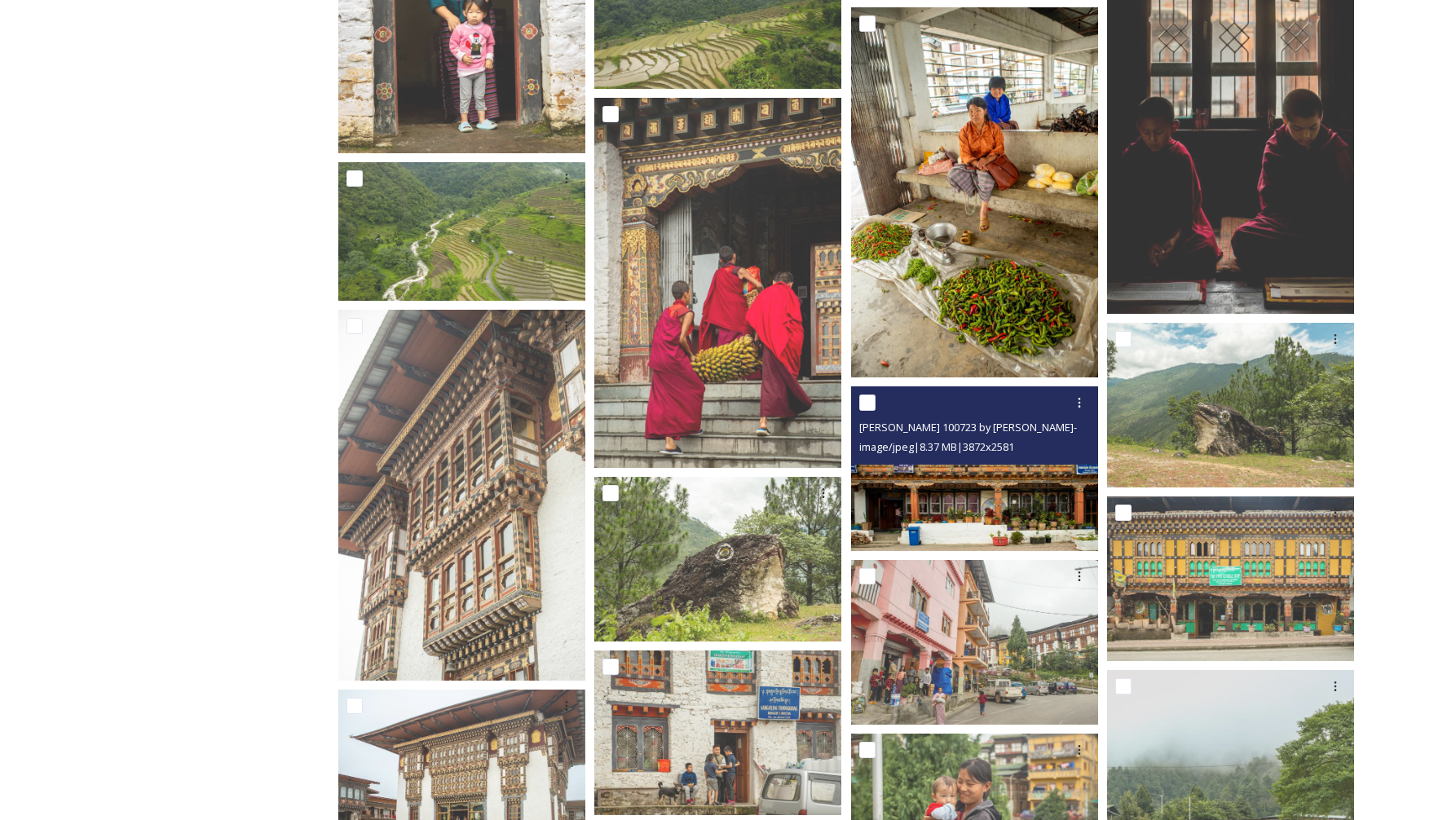
scroll to position [3703, 0]
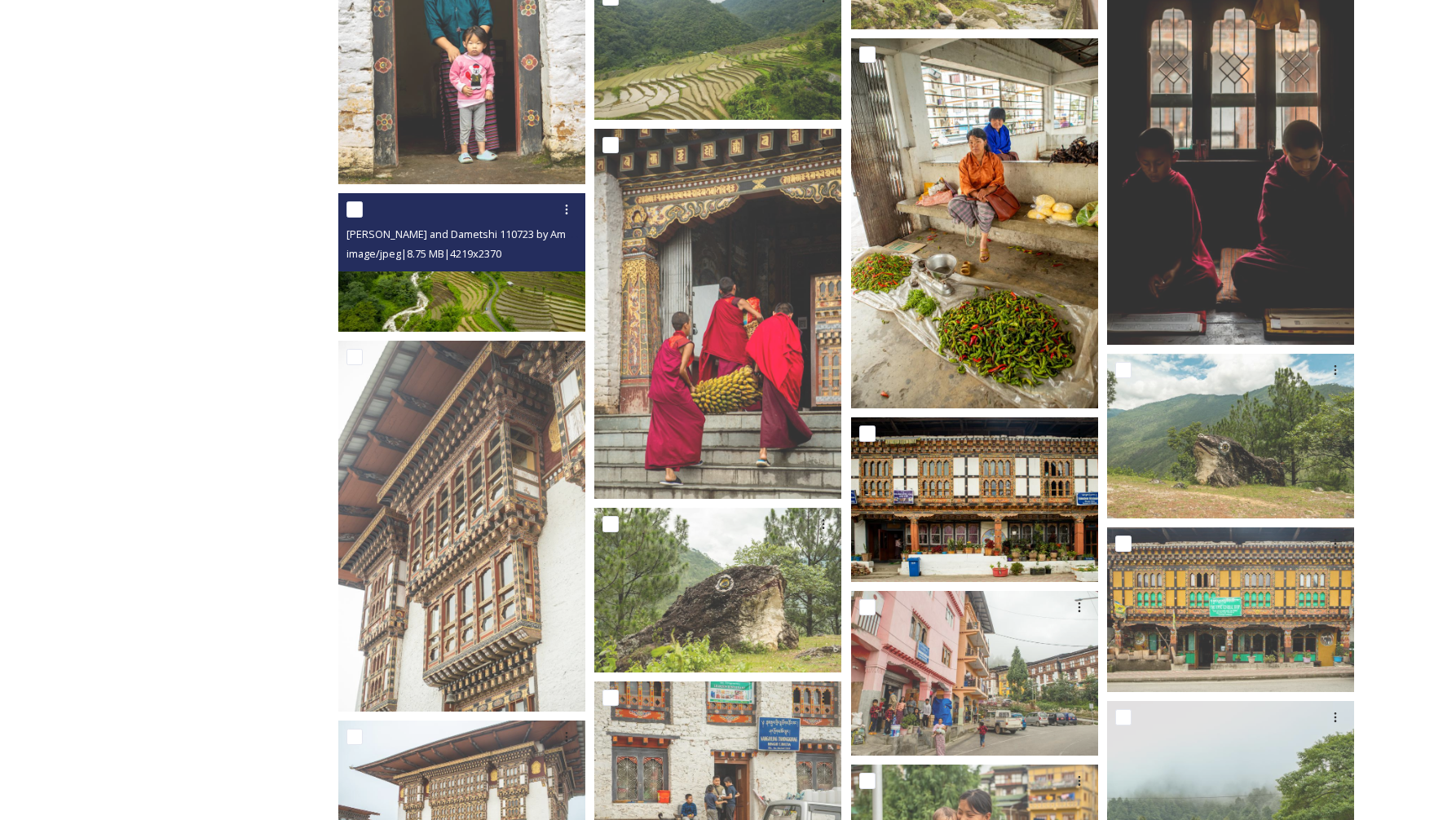
click at [501, 293] on img at bounding box center [461, 262] width 247 height 139
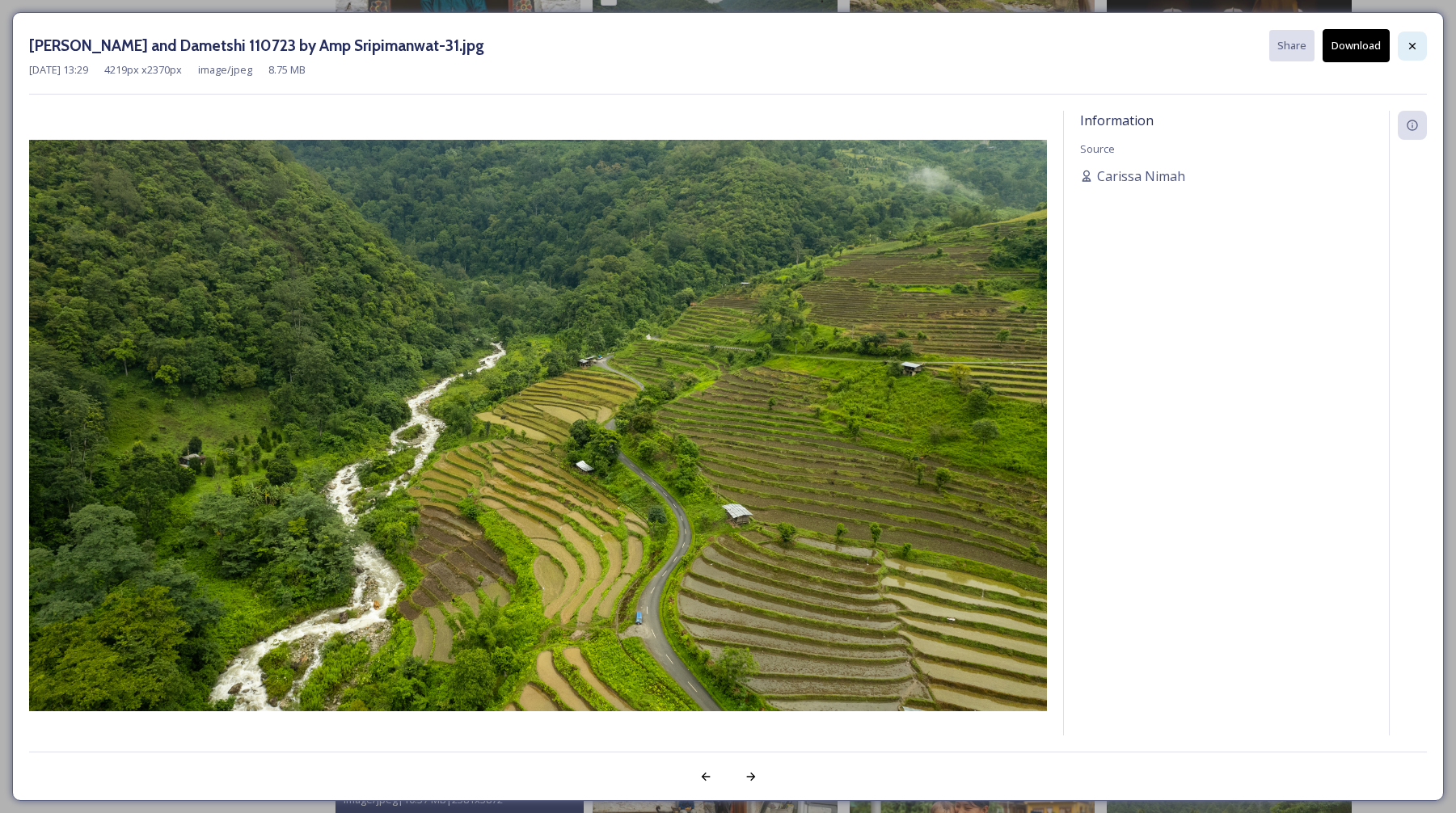
click at [1406, 47] on icon at bounding box center [1412, 46] width 13 height 13
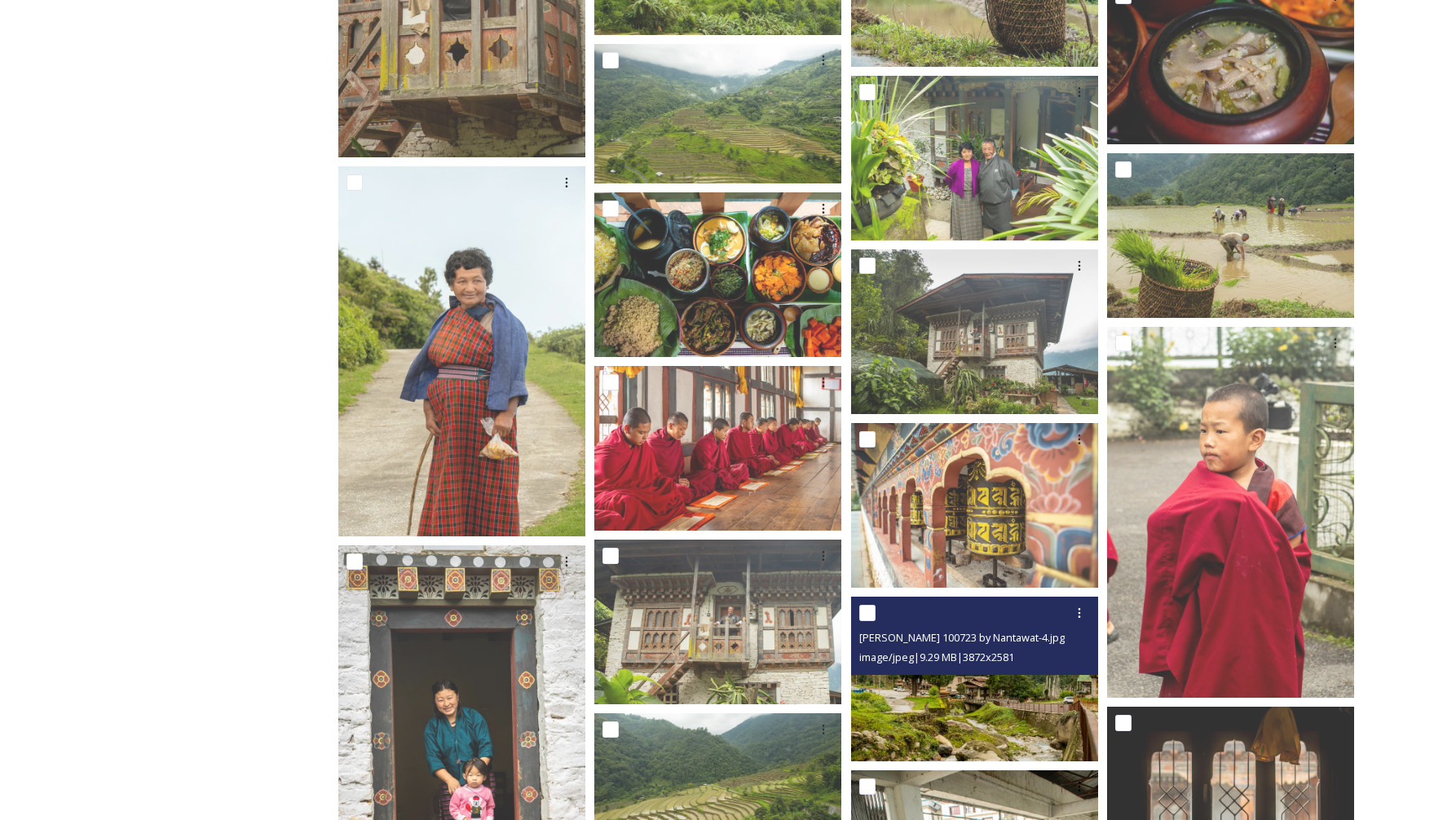
scroll to position [2844, 0]
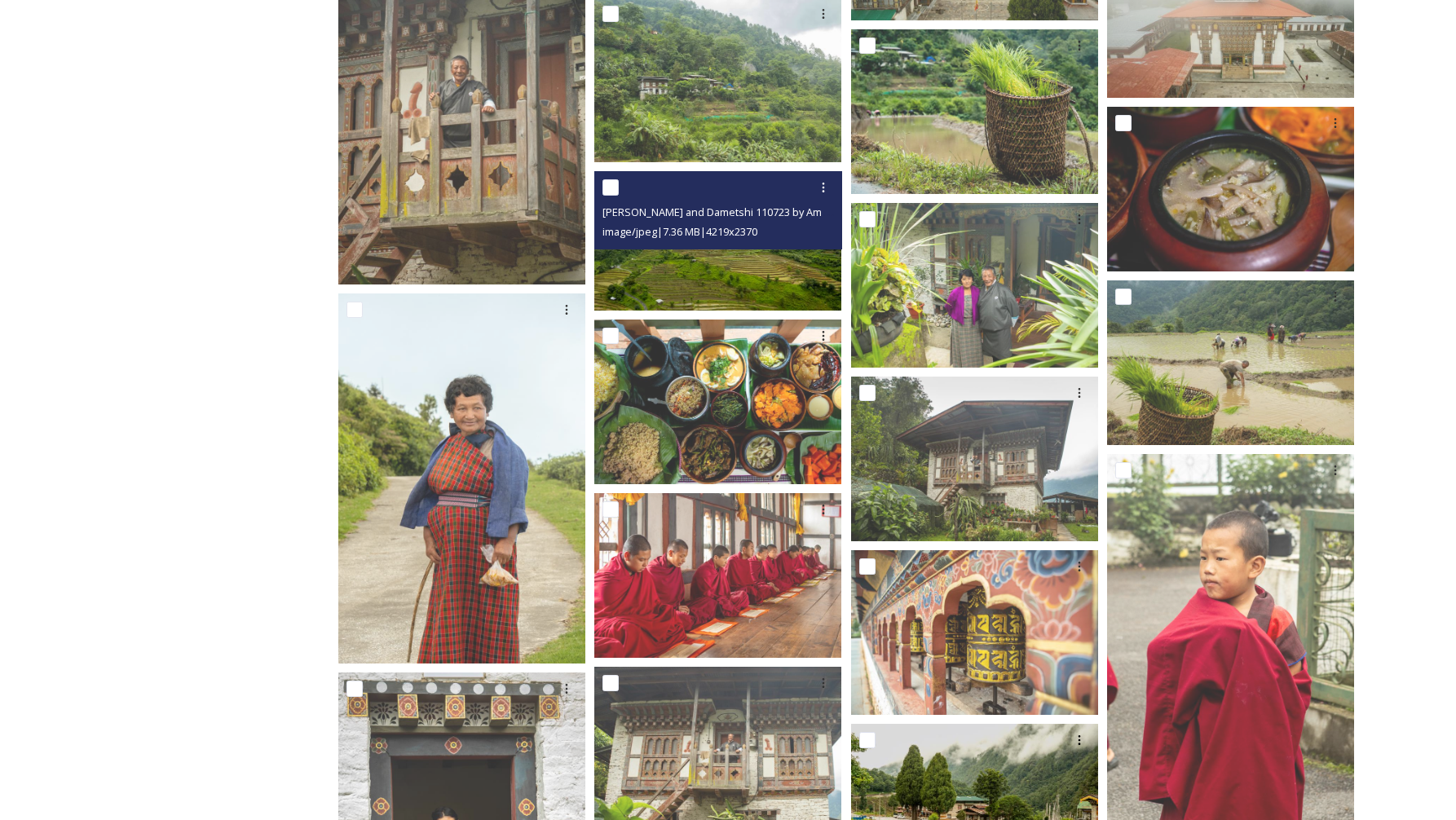
click at [728, 236] on span "image/jpeg | 7.36 MB | 4219 x 2370" at bounding box center [680, 232] width 155 height 15
click at [732, 266] on img at bounding box center [717, 240] width 247 height 139
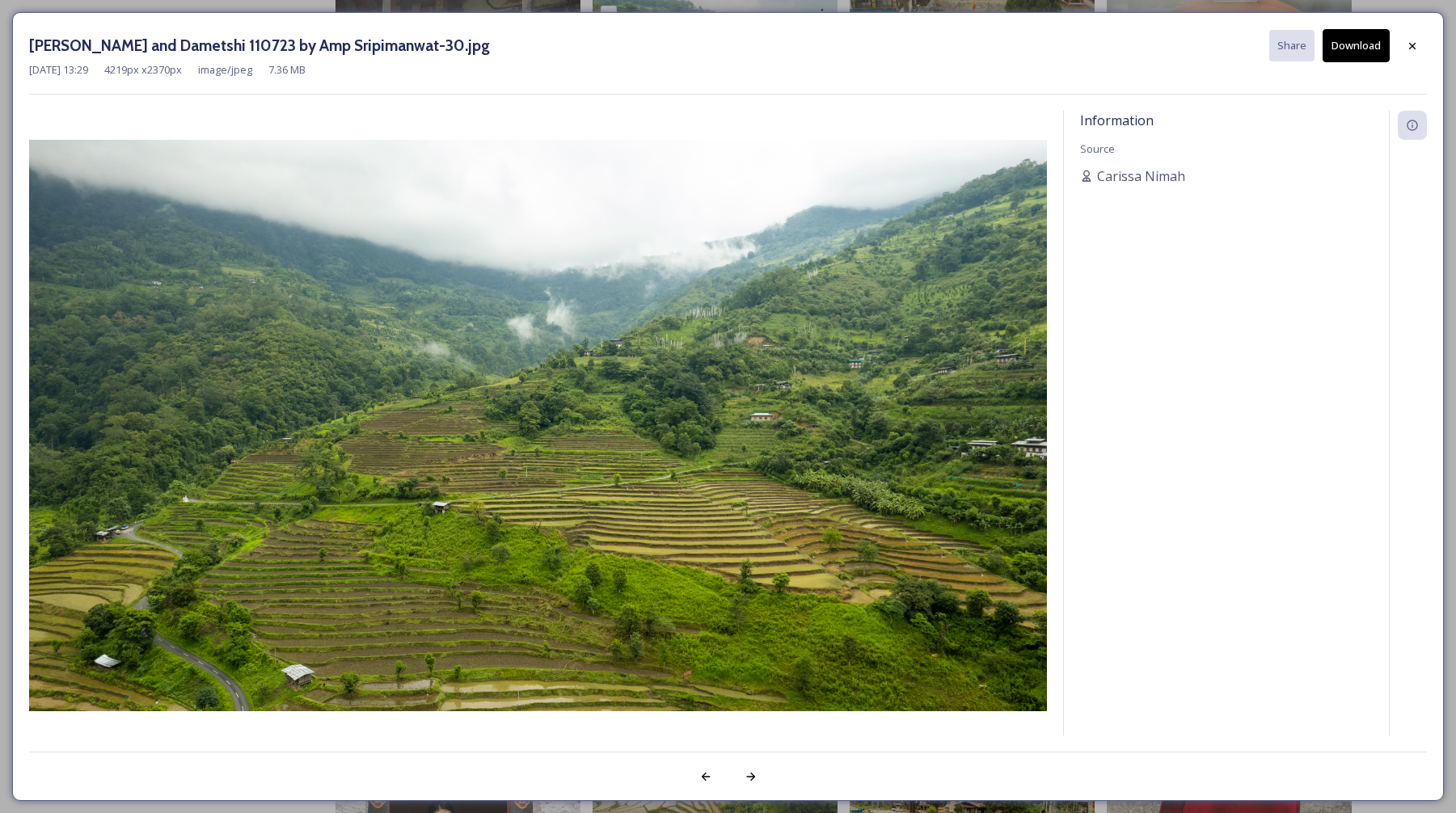
click at [1353, 42] on button "Download" at bounding box center [1356, 46] width 67 height 33
click at [1410, 45] on icon at bounding box center [1412, 46] width 13 height 13
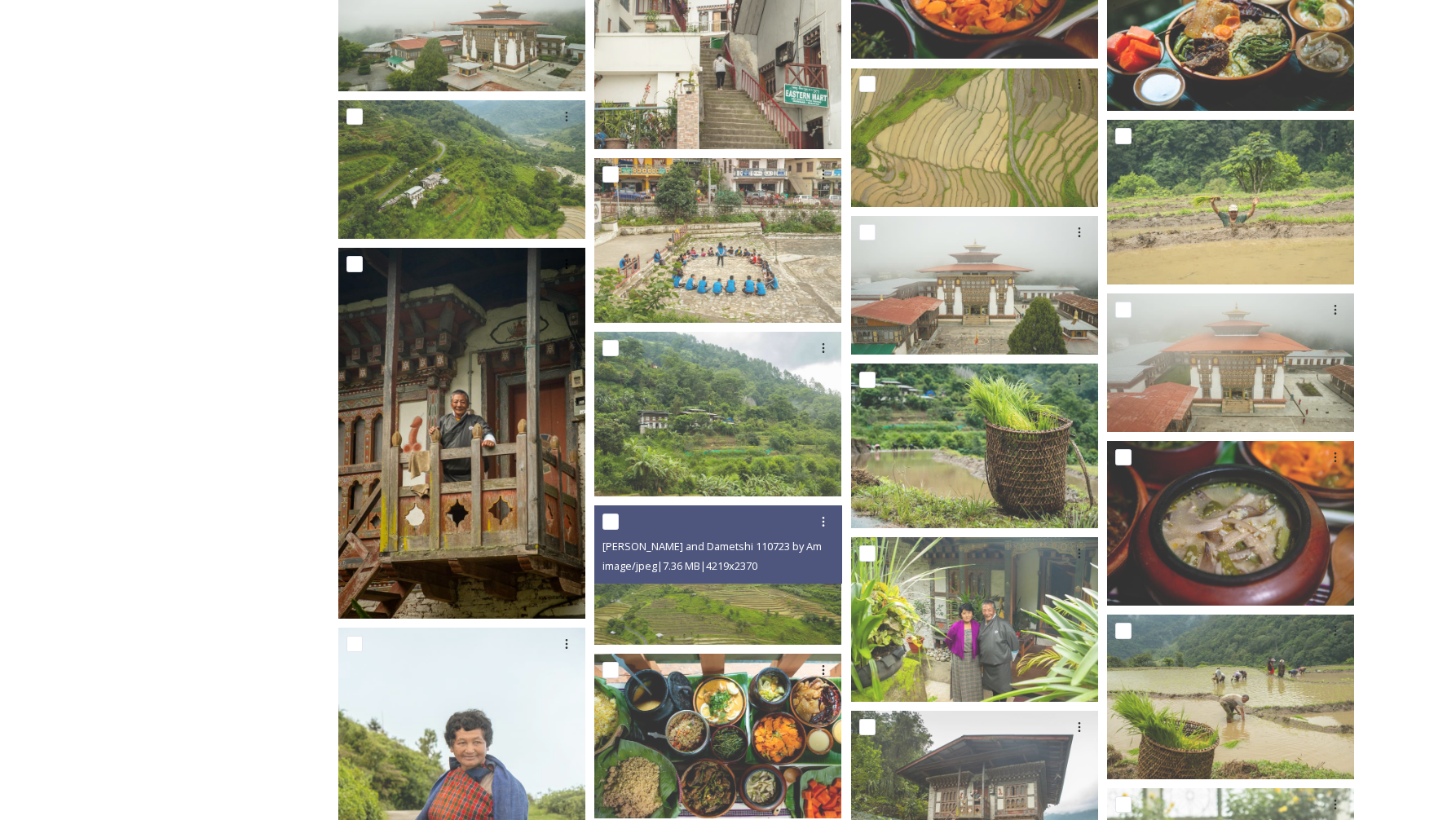
scroll to position [2473, 0]
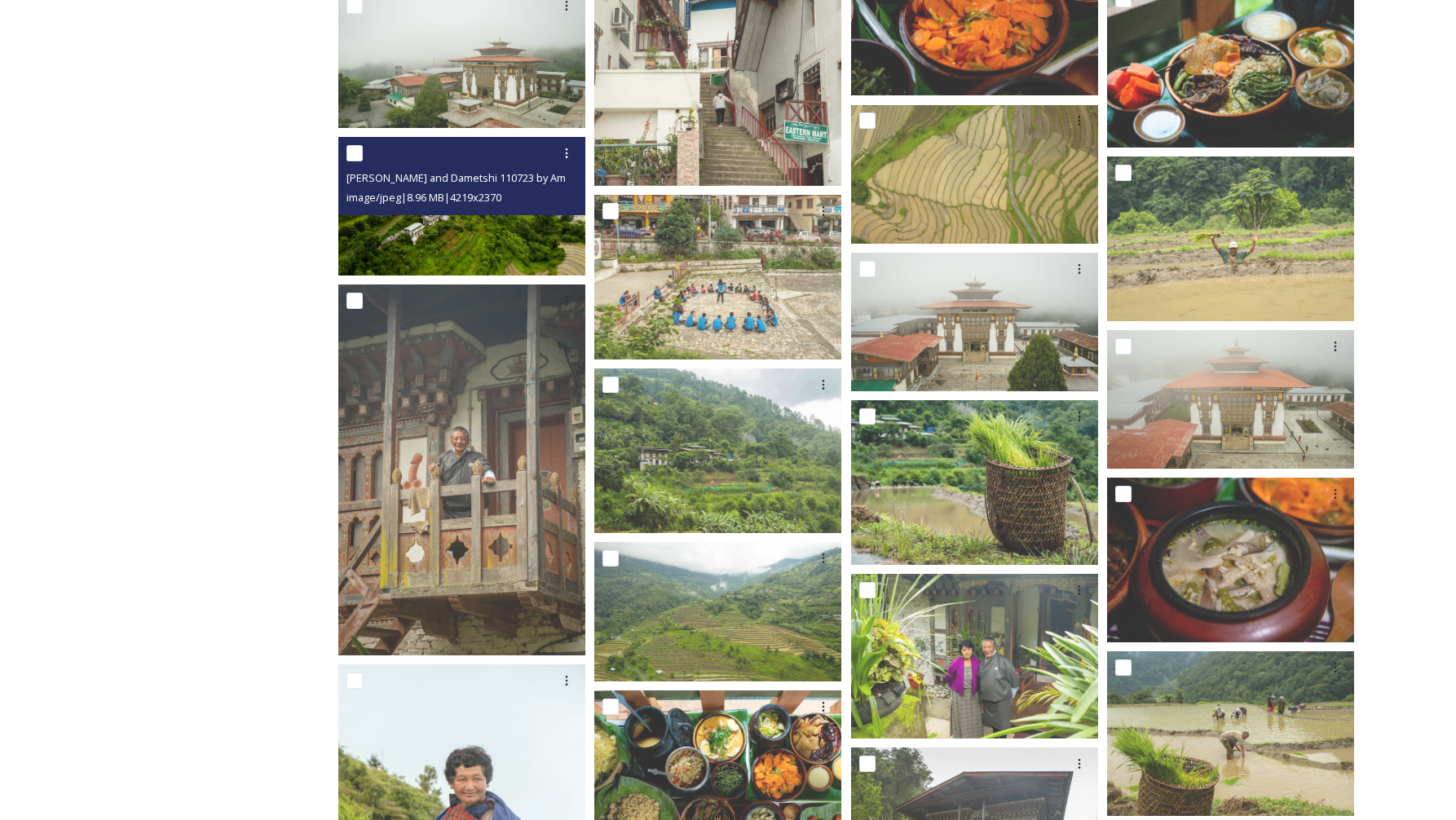
click at [499, 232] on img at bounding box center [461, 206] width 247 height 139
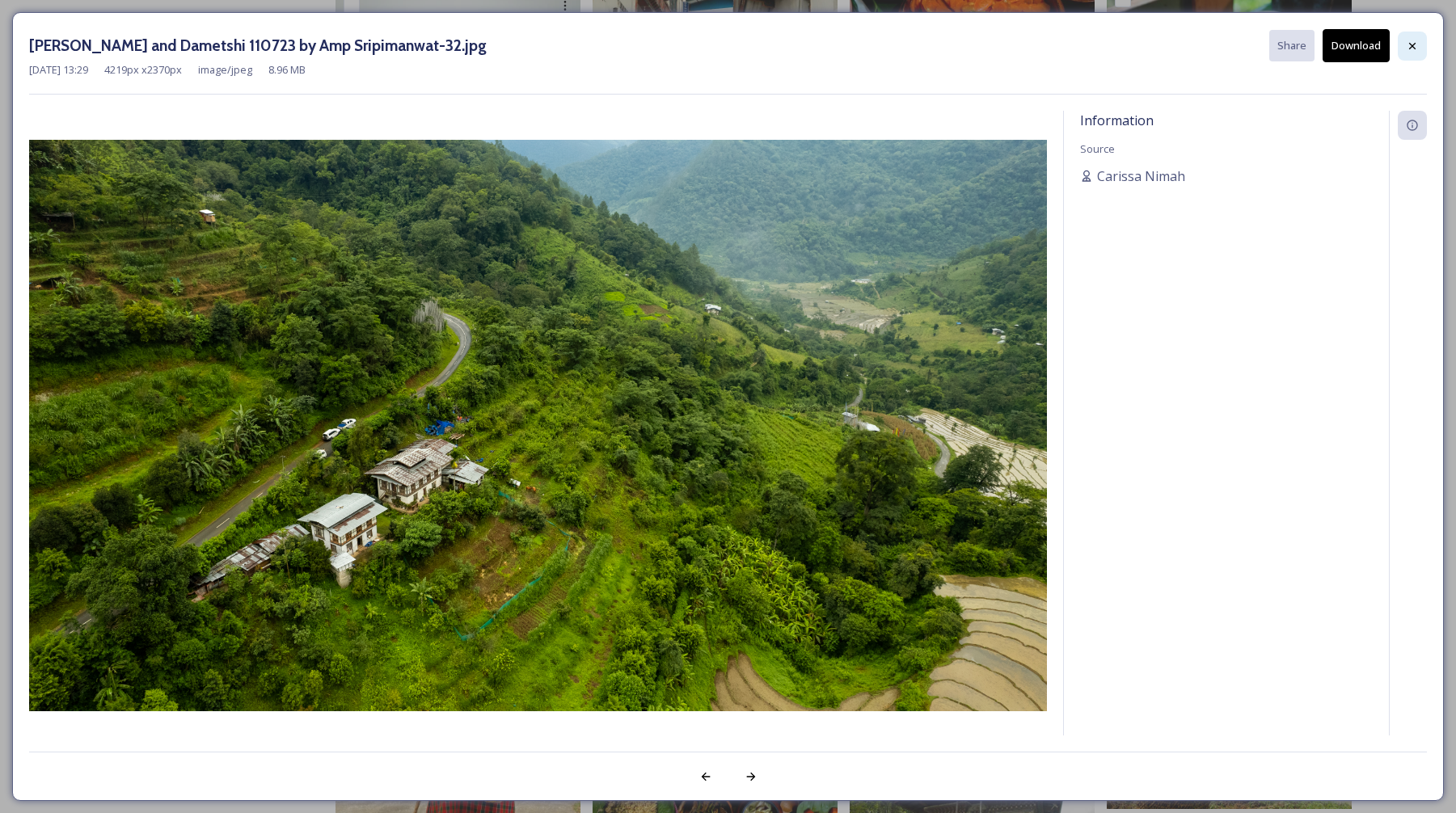
click at [1418, 41] on div at bounding box center [1412, 46] width 29 height 29
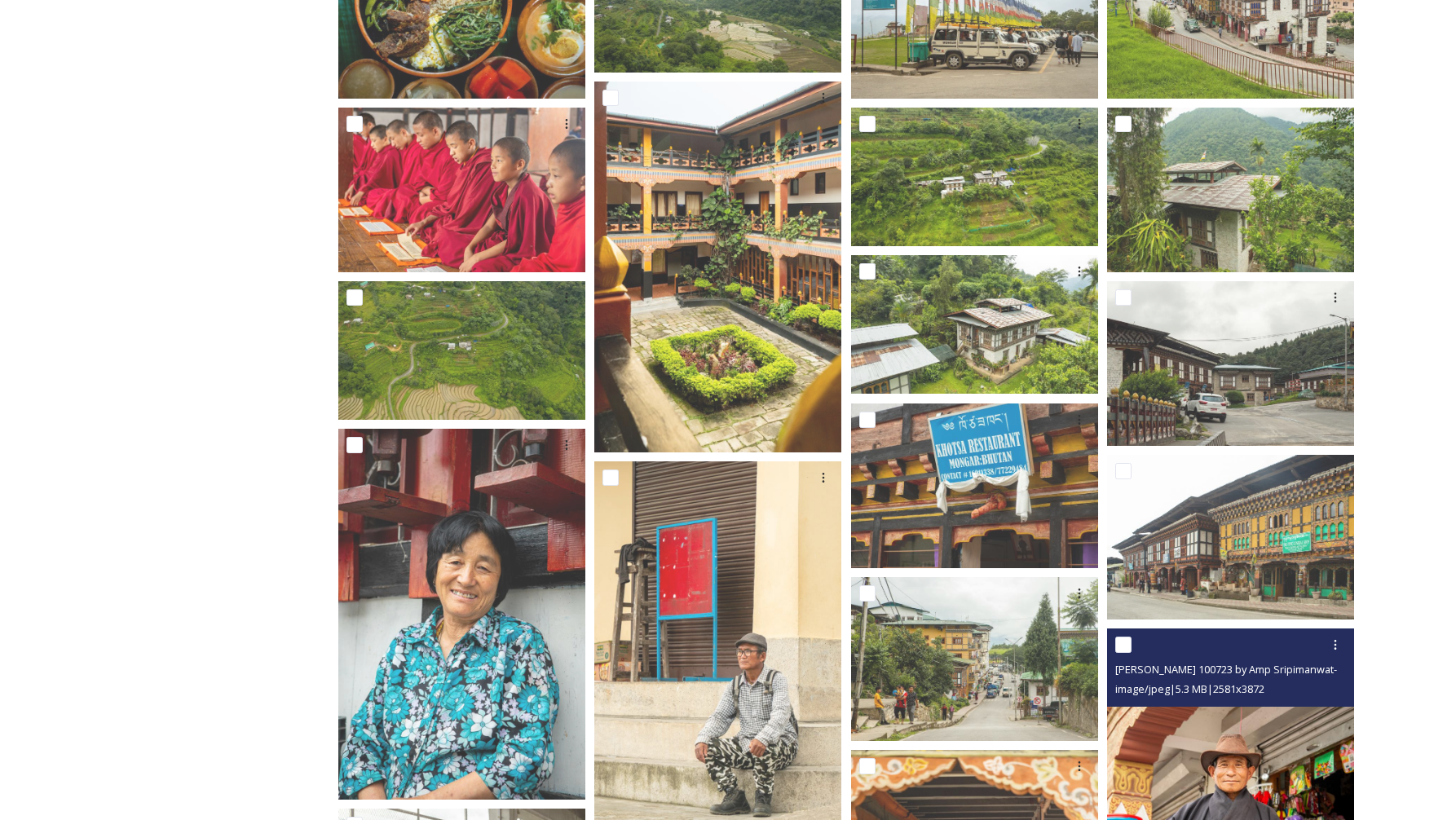
scroll to position [517, 0]
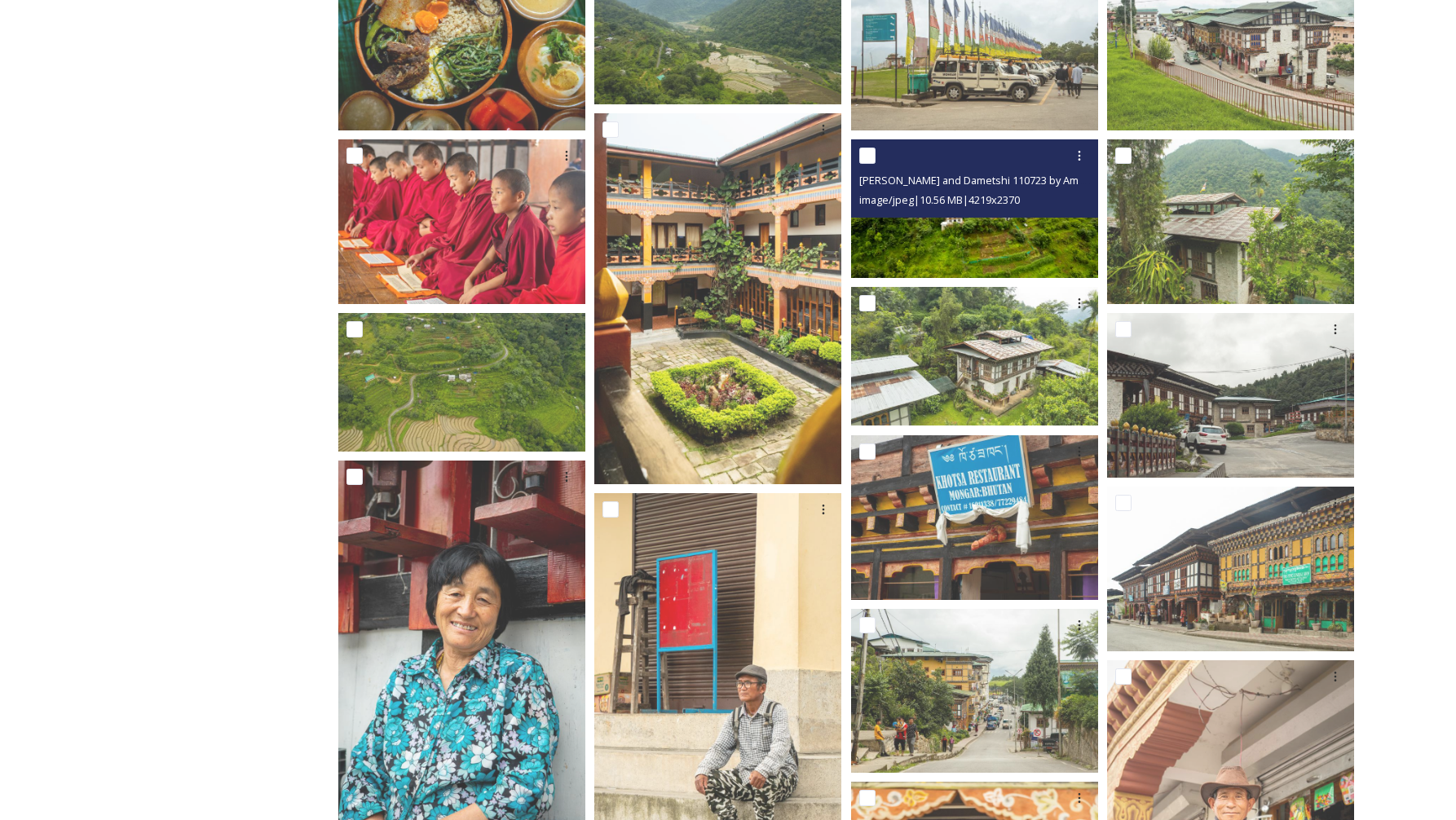
click at [1000, 251] on img at bounding box center [974, 209] width 247 height 139
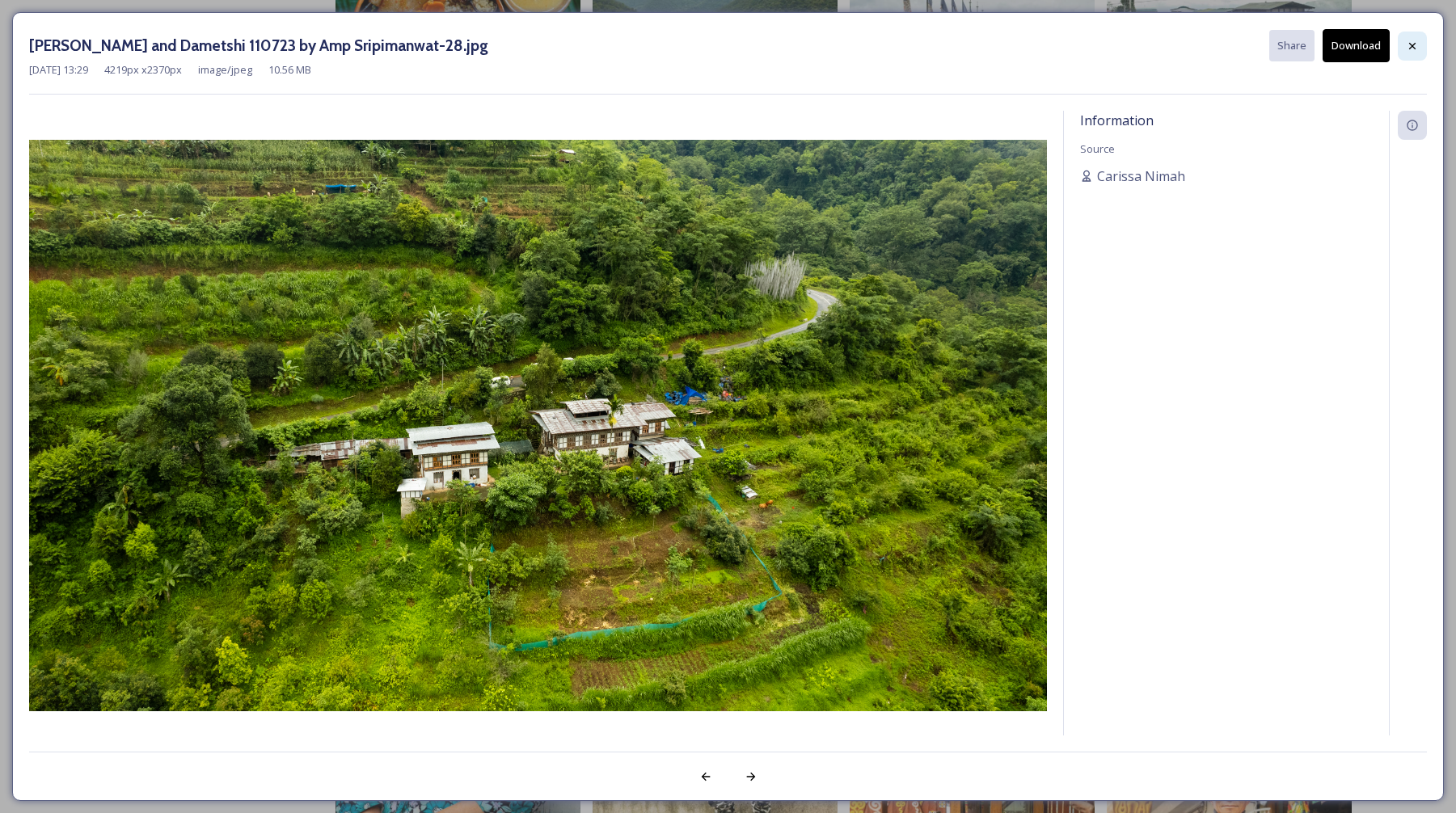
click at [1423, 43] on div at bounding box center [1412, 46] width 29 height 29
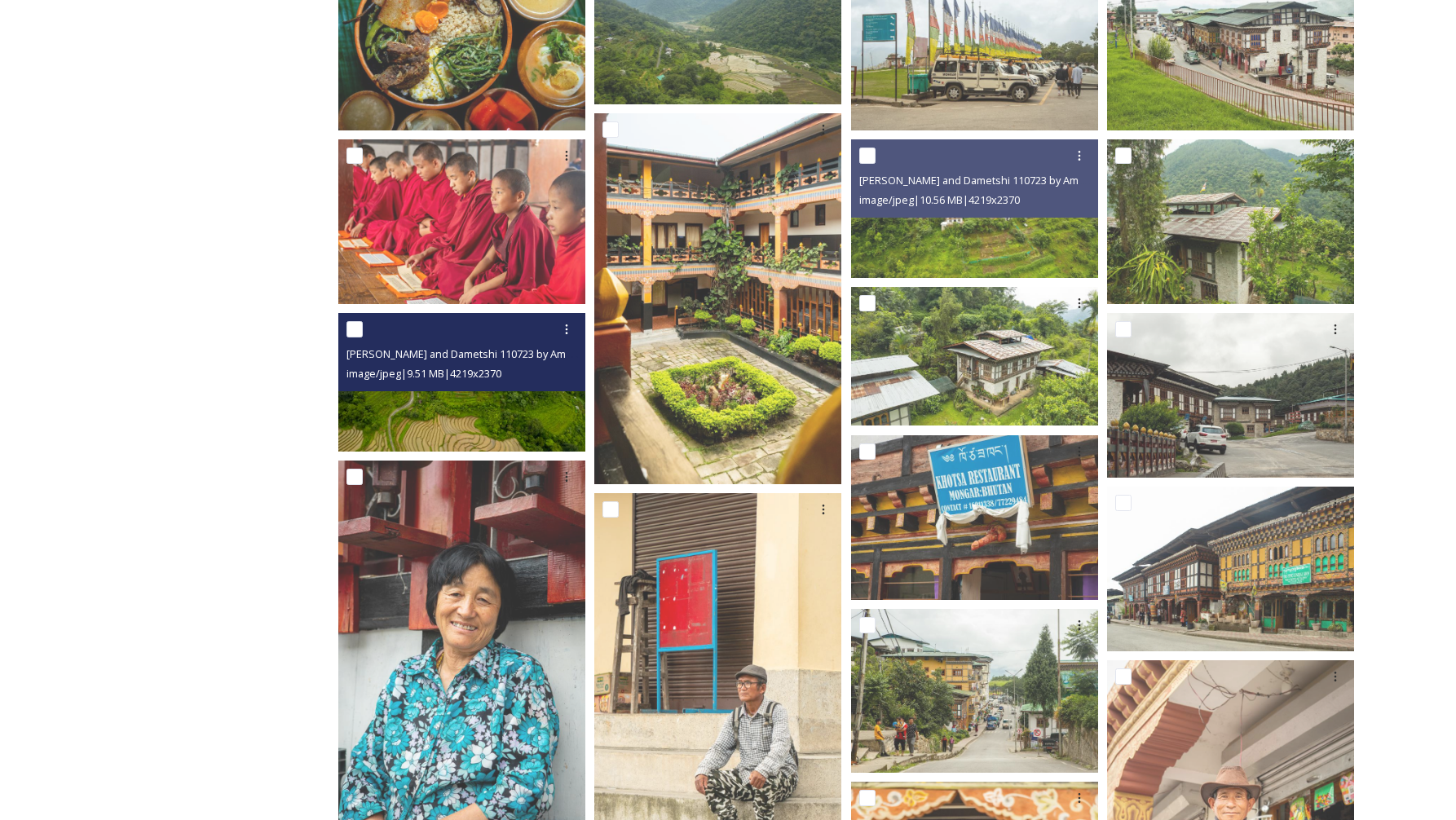
click at [504, 405] on img at bounding box center [461, 382] width 247 height 139
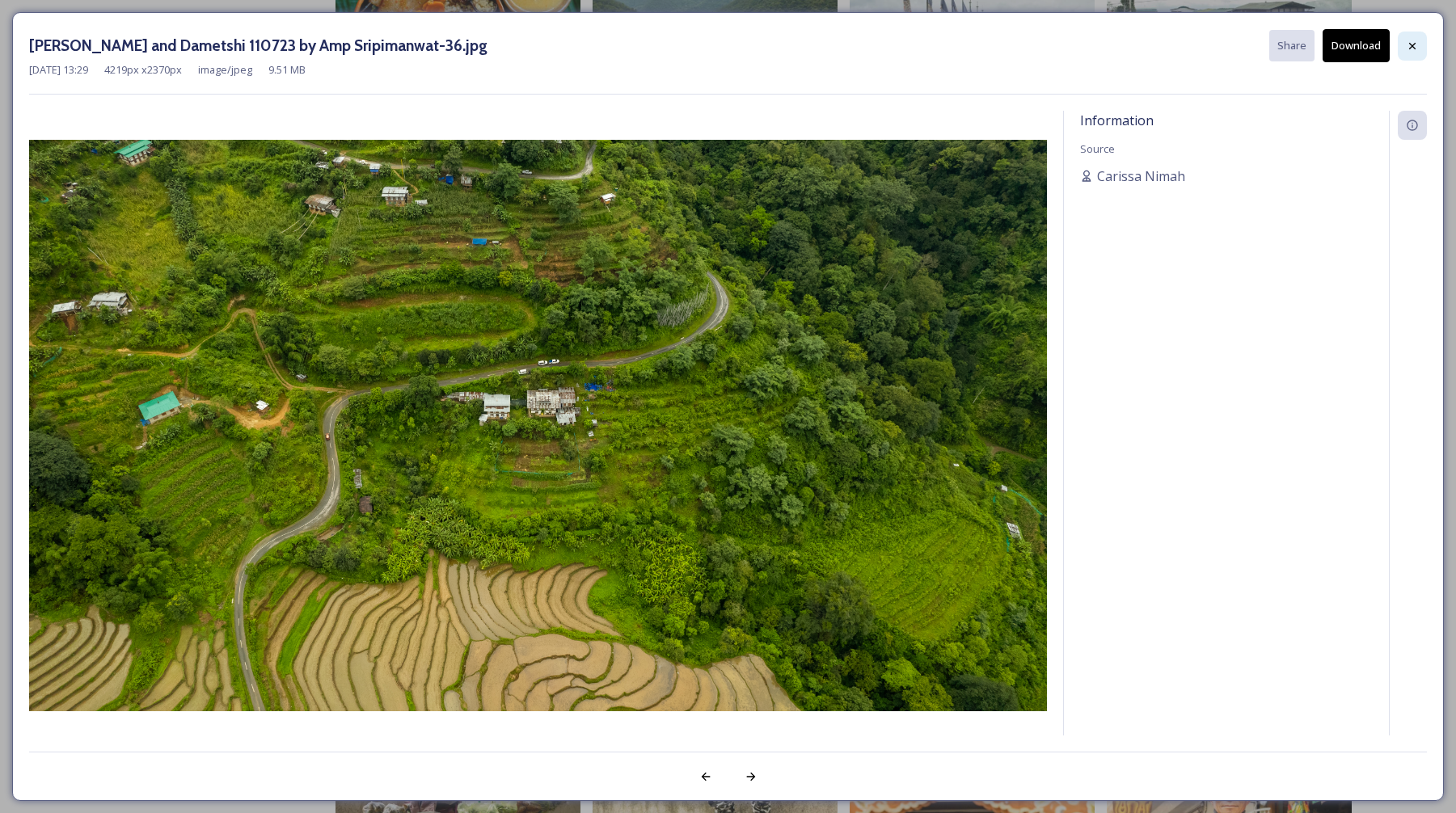
click at [1405, 37] on div at bounding box center [1412, 46] width 29 height 29
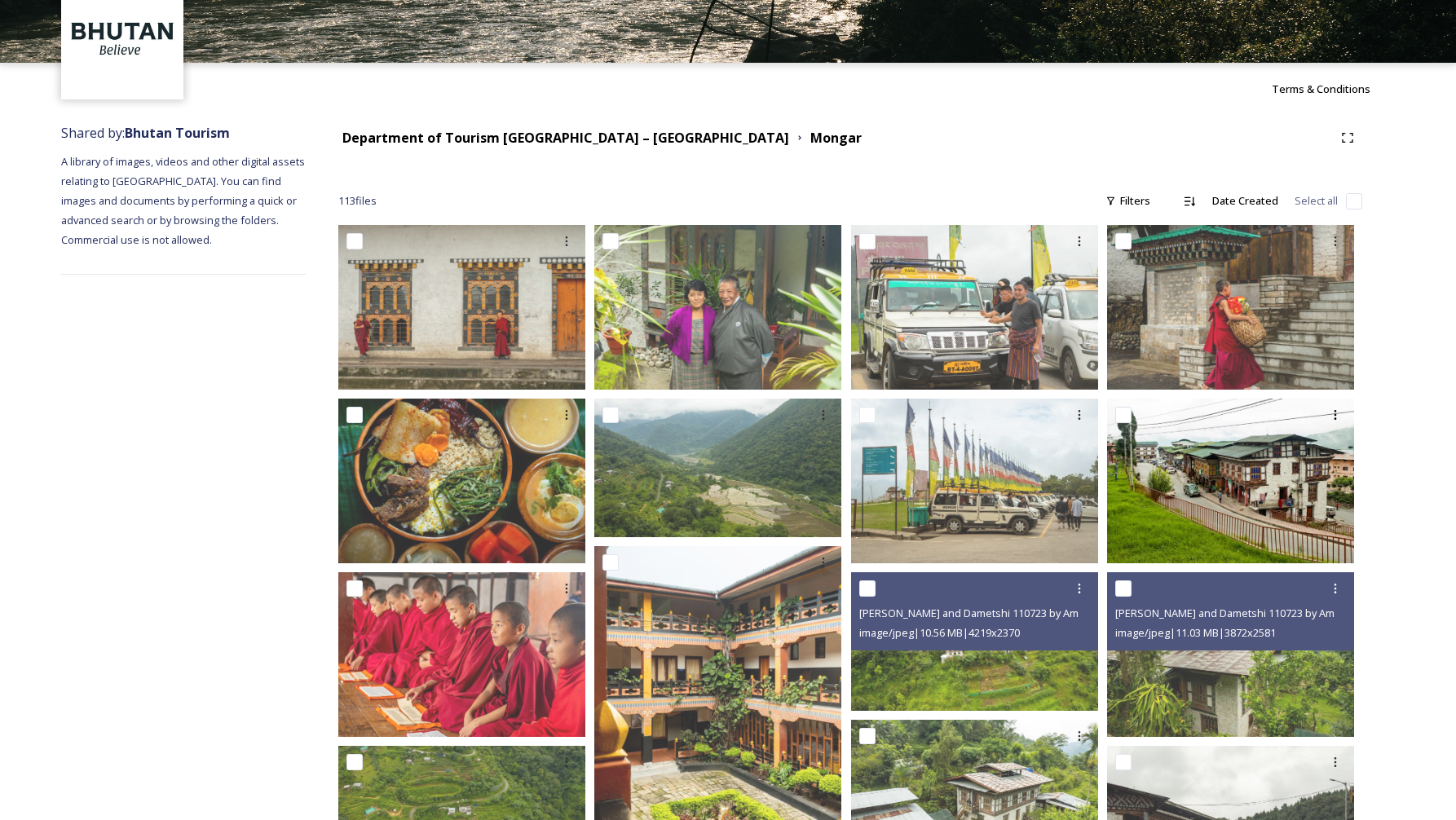
scroll to position [80, 0]
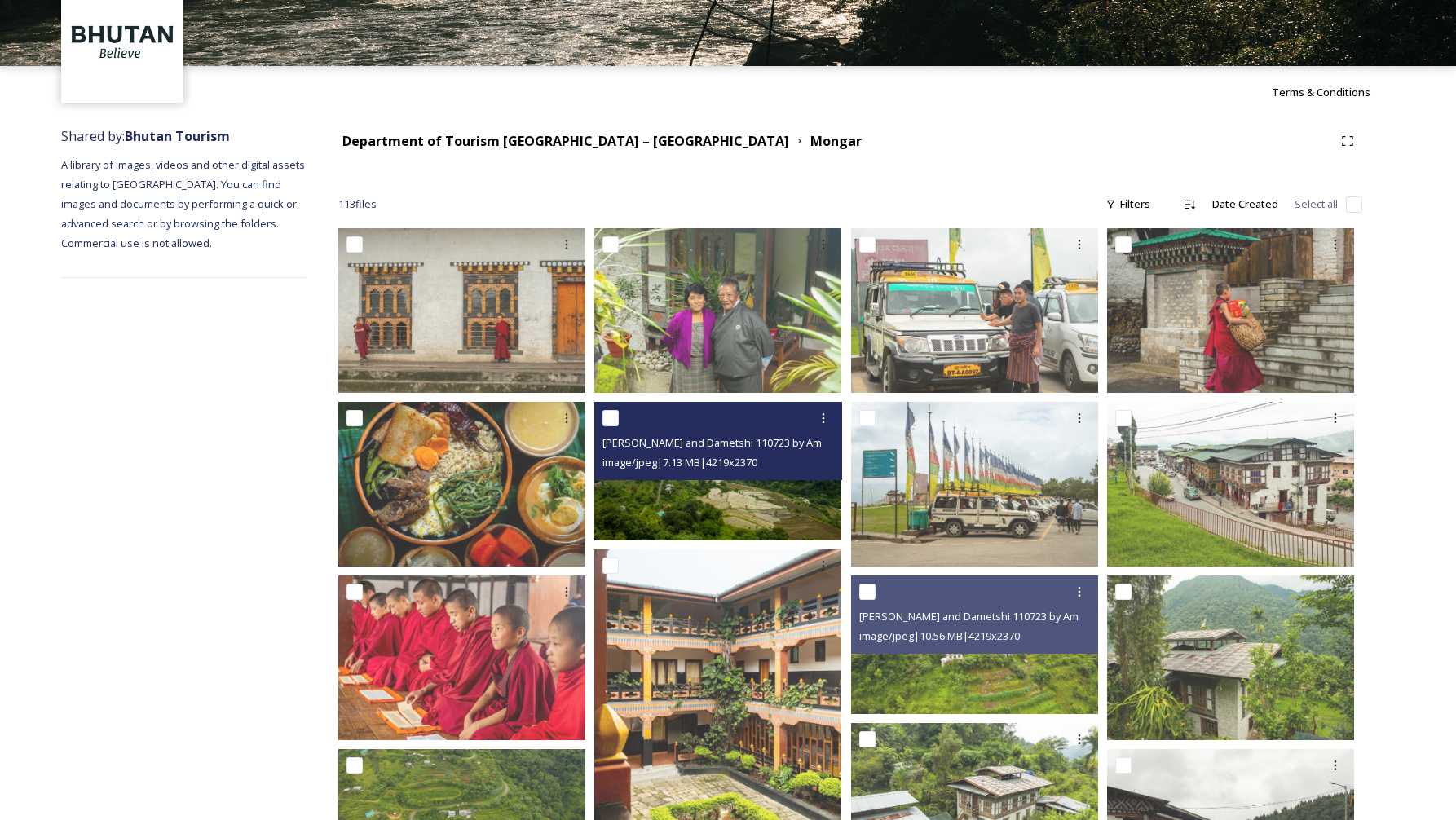
click at [719, 514] on img at bounding box center [717, 471] width 247 height 139
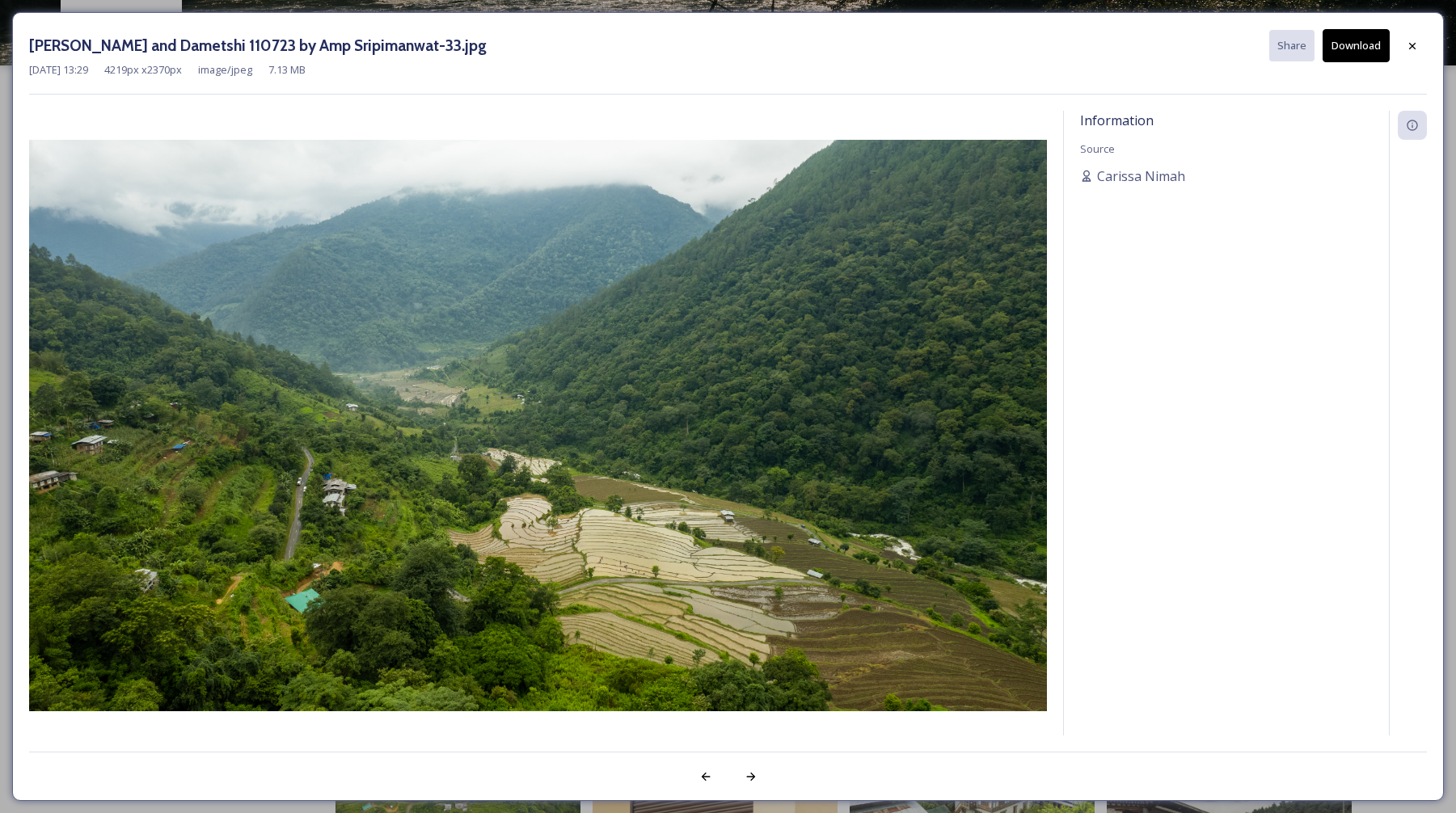
click at [1403, 45] on div at bounding box center [1412, 46] width 29 height 29
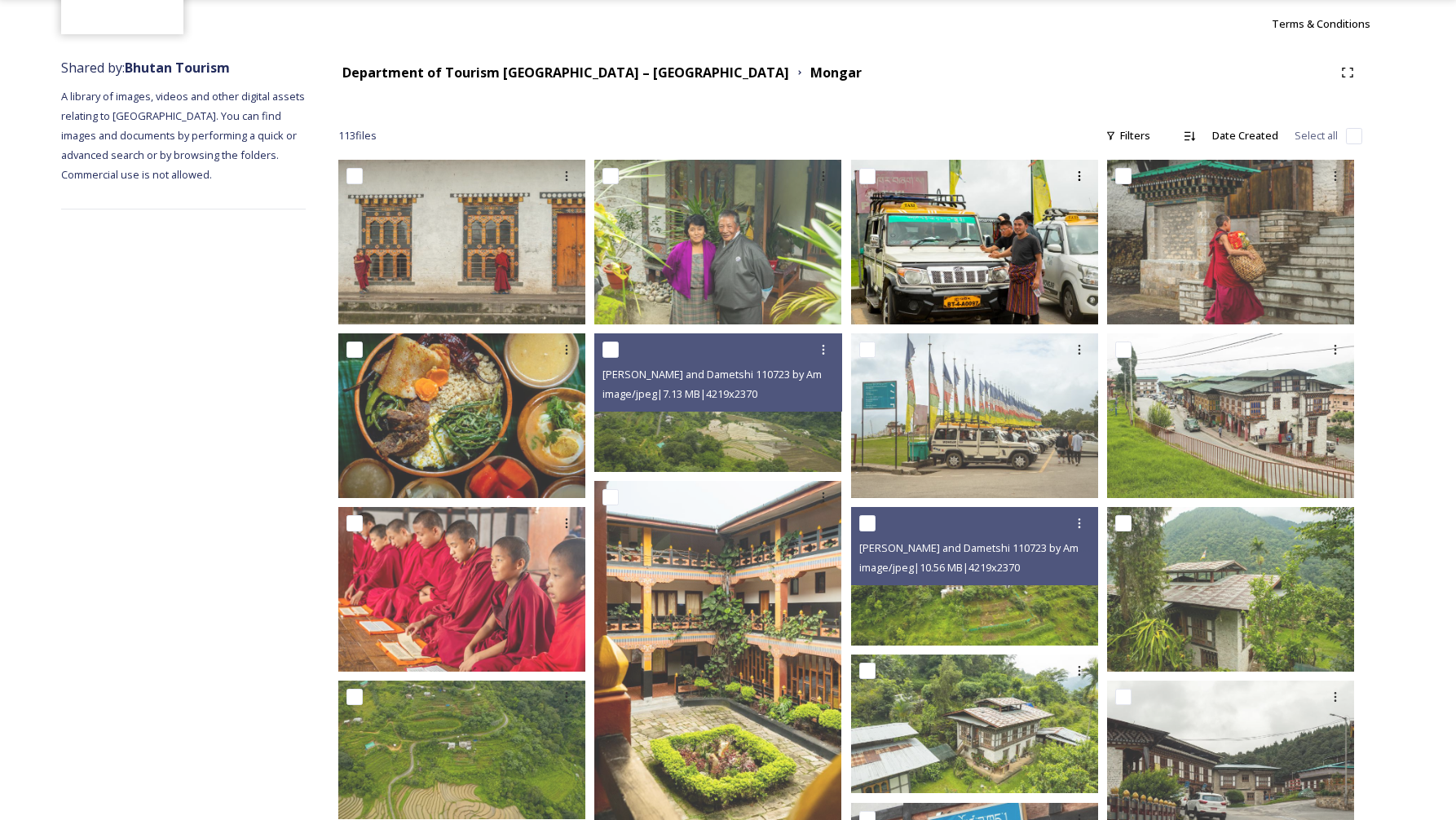
scroll to position [0, 0]
